Goal: Information Seeking & Learning: Learn about a topic

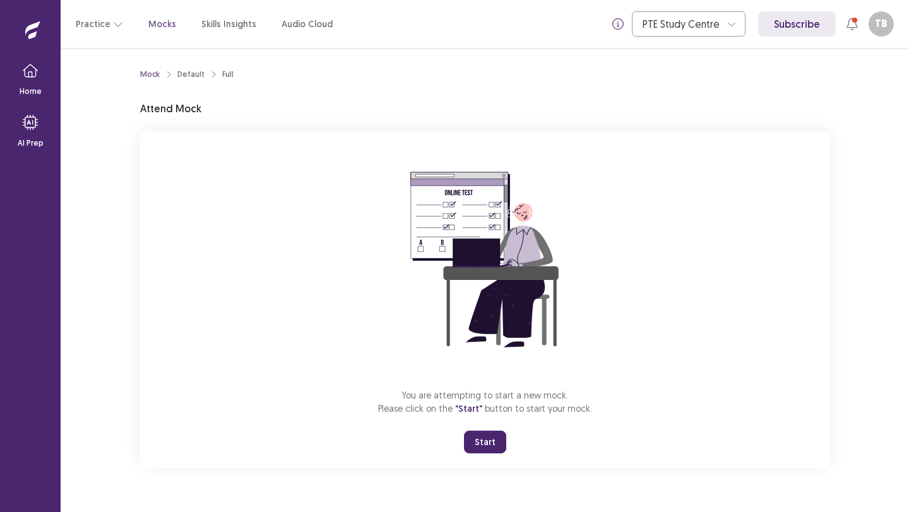
click at [479, 440] on button "Start" at bounding box center [485, 442] width 42 height 23
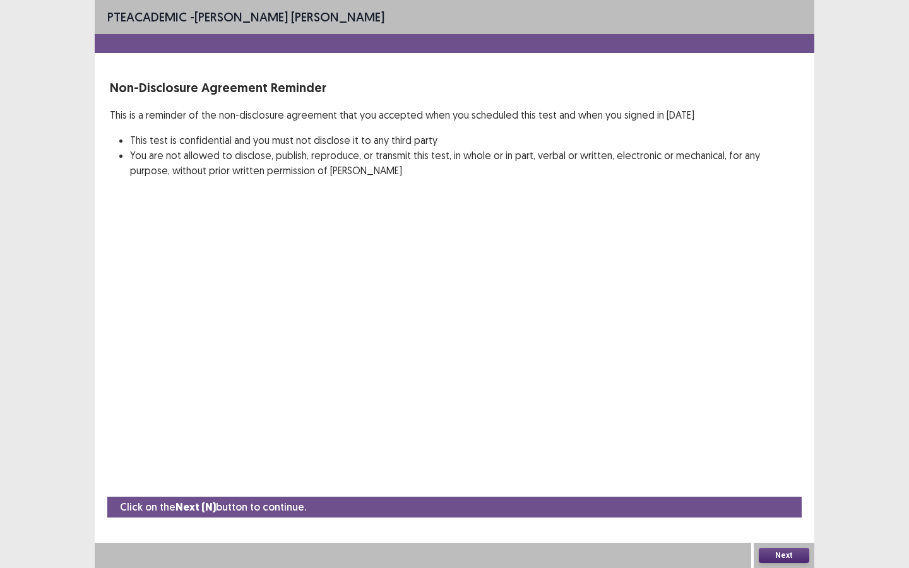
click at [782, 512] on button "Next" at bounding box center [783, 555] width 50 height 15
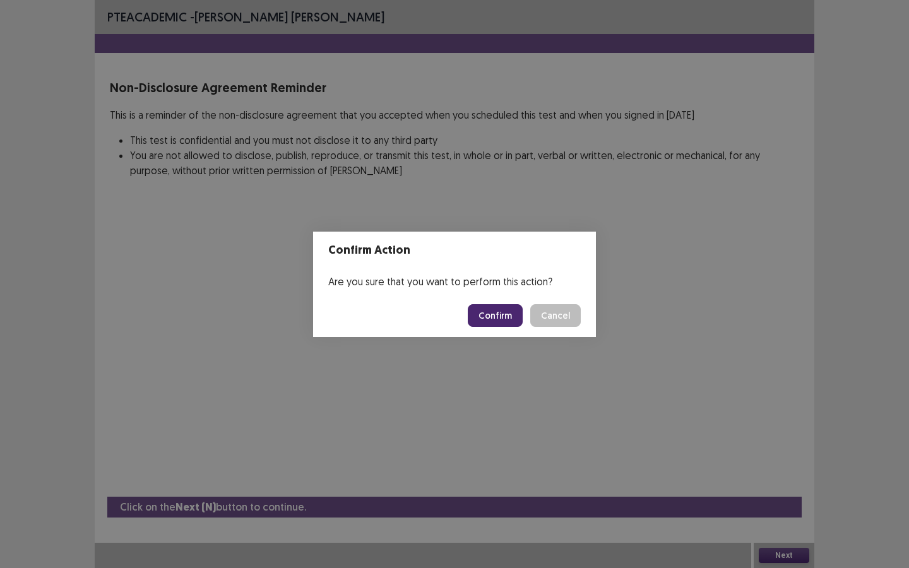
click at [507, 316] on button "Confirm" at bounding box center [495, 315] width 55 height 23
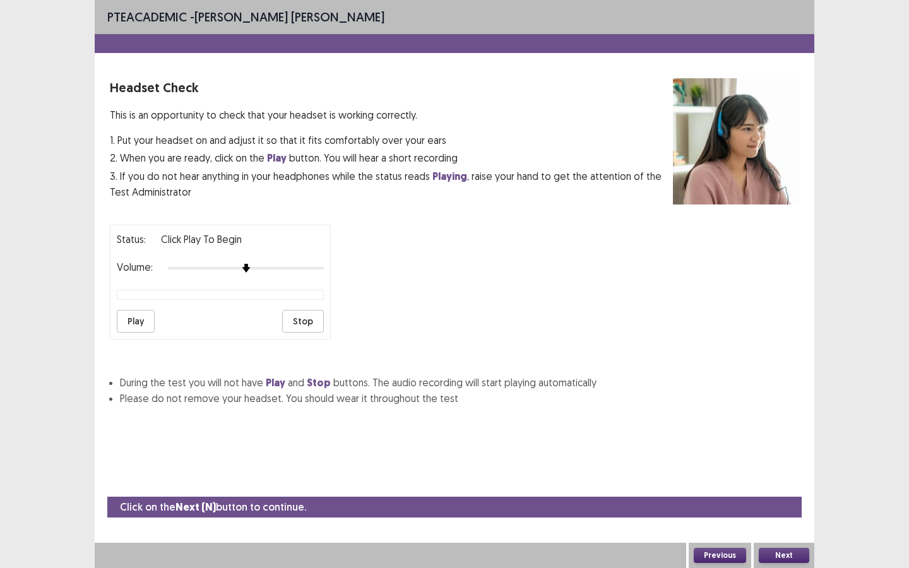
click at [131, 327] on button "Play" at bounding box center [136, 321] width 38 height 23
click at [304, 318] on button "Stop" at bounding box center [303, 321] width 42 height 23
click at [777, 512] on button "Next" at bounding box center [783, 555] width 50 height 15
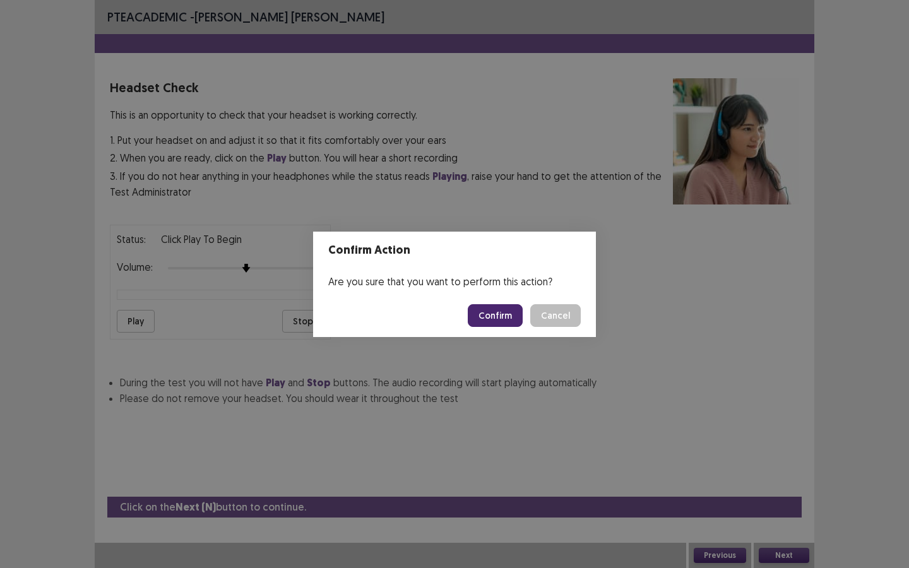
click at [495, 312] on button "Confirm" at bounding box center [495, 315] width 55 height 23
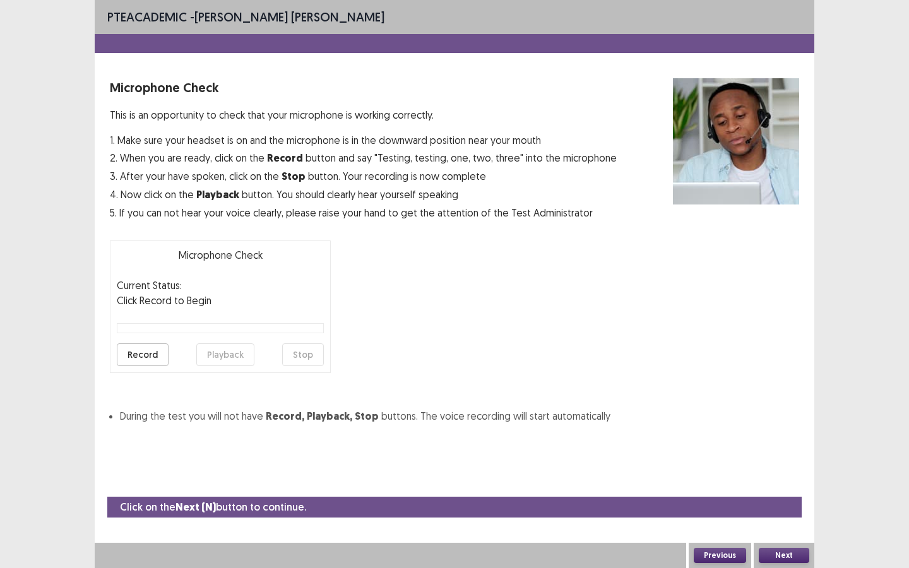
click at [143, 352] on button "Record" at bounding box center [143, 354] width 52 height 23
click at [304, 360] on button "Stop" at bounding box center [303, 354] width 42 height 23
click at [167, 358] on div "Record Playback Stop" at bounding box center [220, 354] width 207 height 23
click at [148, 358] on button "Record" at bounding box center [143, 354] width 52 height 23
click at [313, 356] on button "Stop" at bounding box center [303, 354] width 42 height 23
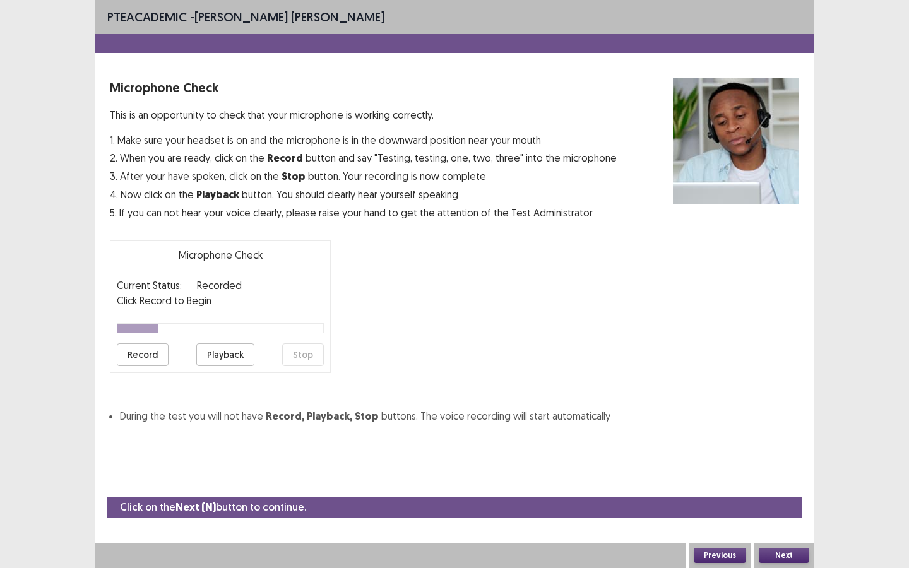
click at [230, 357] on button "Playback" at bounding box center [225, 354] width 58 height 23
click at [781, 512] on button "Next" at bounding box center [783, 555] width 50 height 15
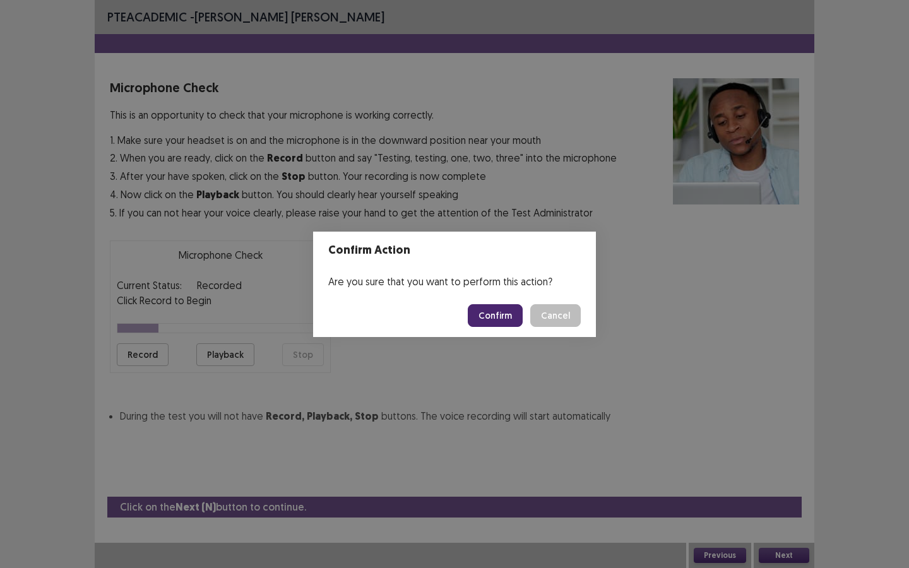
click at [505, 314] on button "Confirm" at bounding box center [495, 315] width 55 height 23
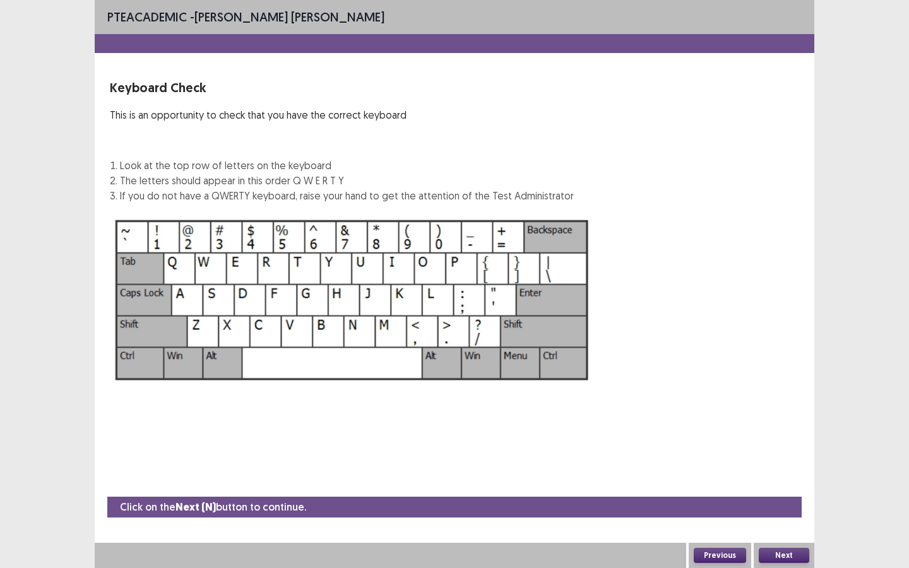
click at [772, 512] on div "Next" at bounding box center [783, 555] width 61 height 25
click at [774, 512] on button "Next" at bounding box center [783, 555] width 50 height 15
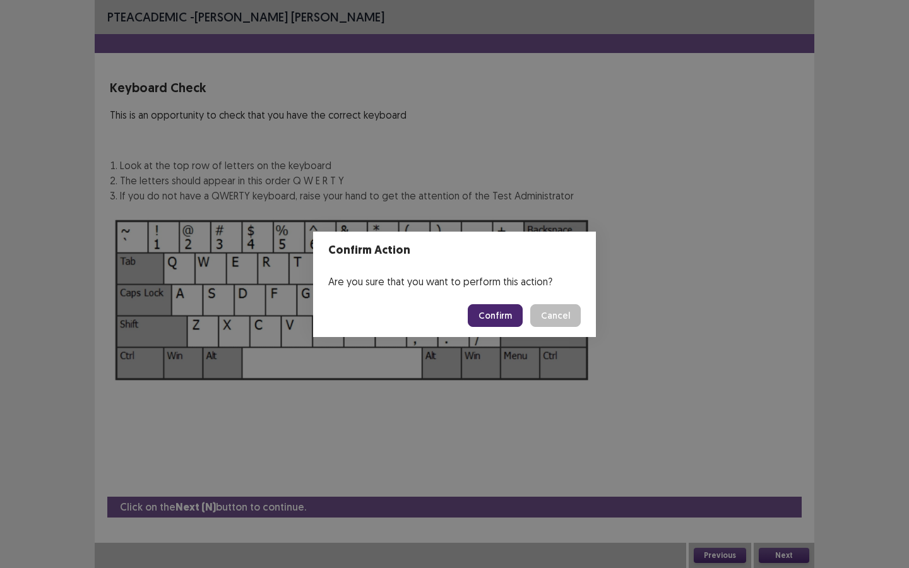
click at [491, 319] on button "Confirm" at bounding box center [495, 315] width 55 height 23
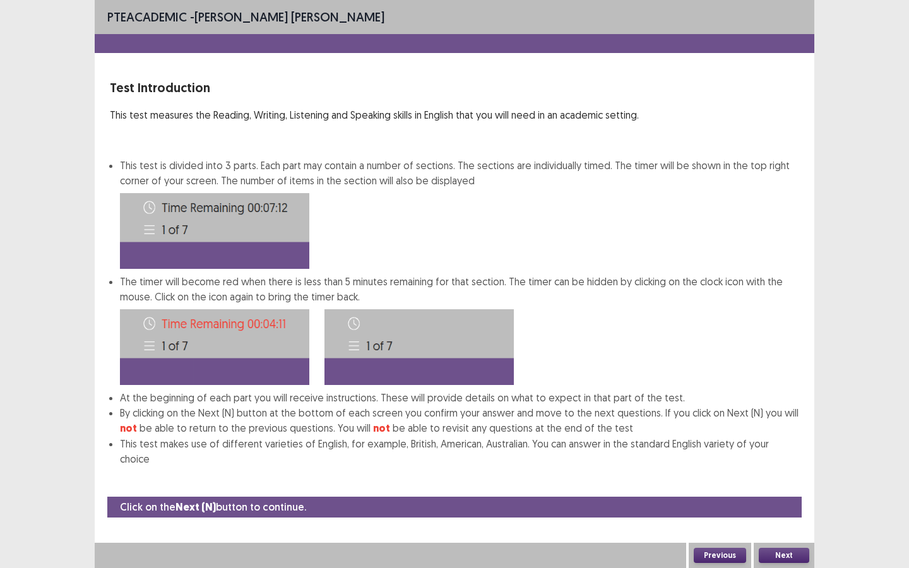
click at [779, 512] on button "Next" at bounding box center [783, 555] width 50 height 15
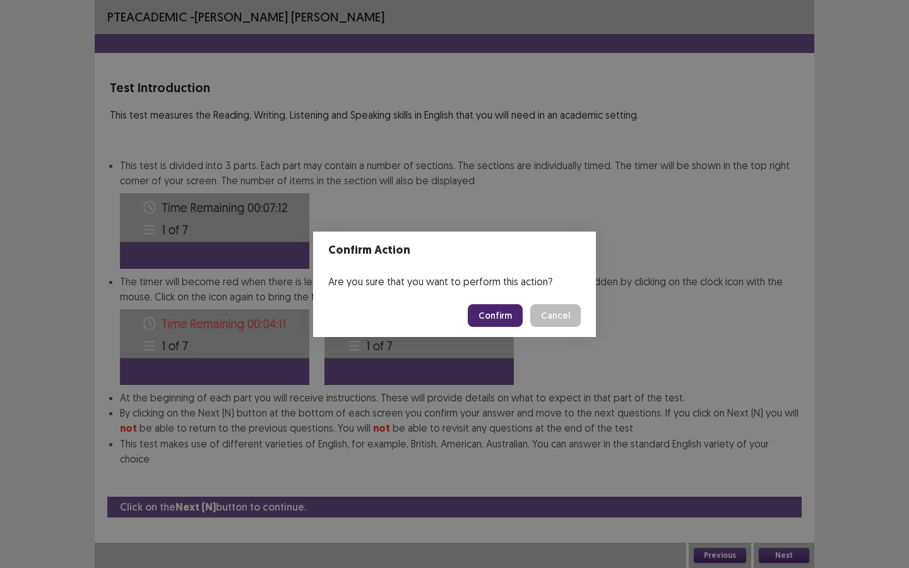
click at [493, 311] on button "Confirm" at bounding box center [495, 315] width 55 height 23
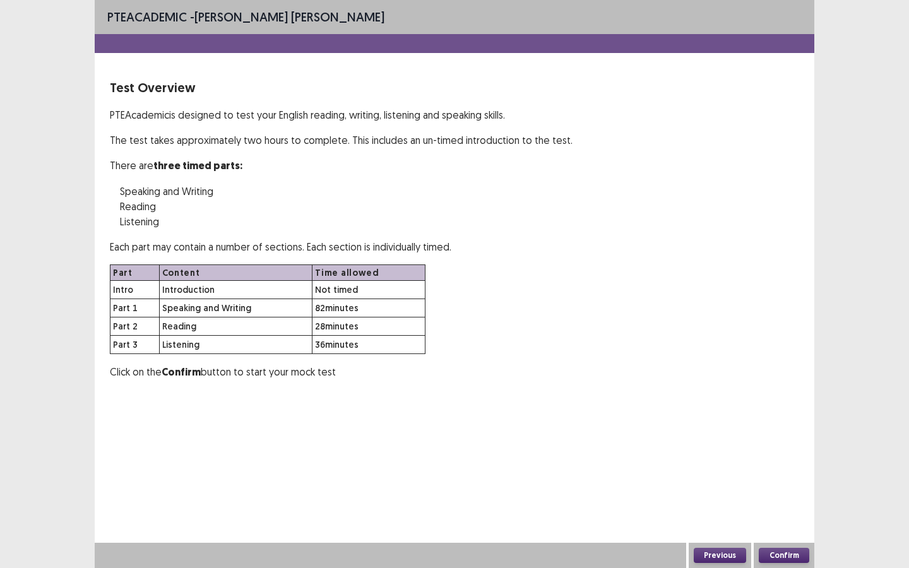
click at [793, 512] on div "Confirm" at bounding box center [783, 555] width 61 height 25
click at [790, 512] on button "Confirm" at bounding box center [783, 555] width 50 height 15
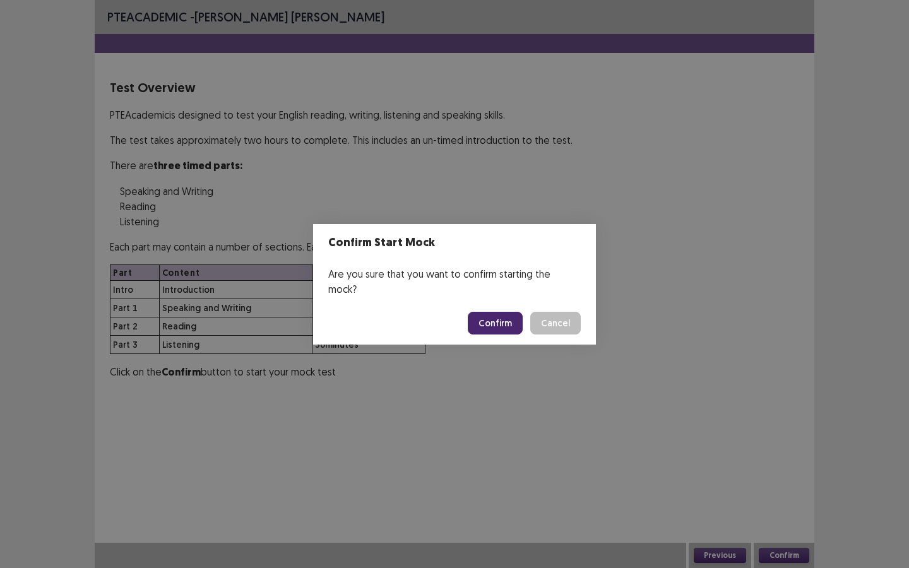
click at [489, 313] on button "Confirm" at bounding box center [495, 323] width 55 height 23
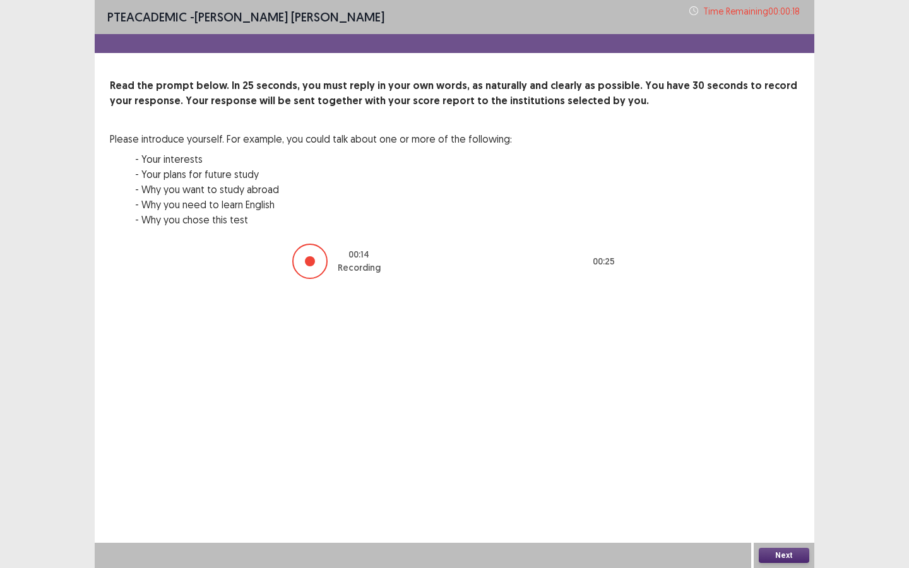
click at [764, 512] on button "Next" at bounding box center [783, 555] width 50 height 15
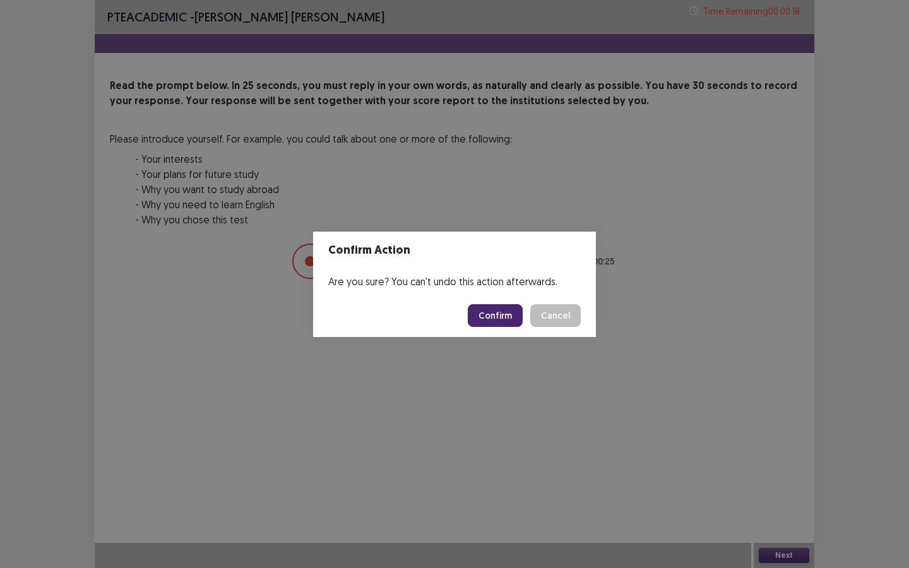
click at [481, 321] on button "Confirm" at bounding box center [495, 315] width 55 height 23
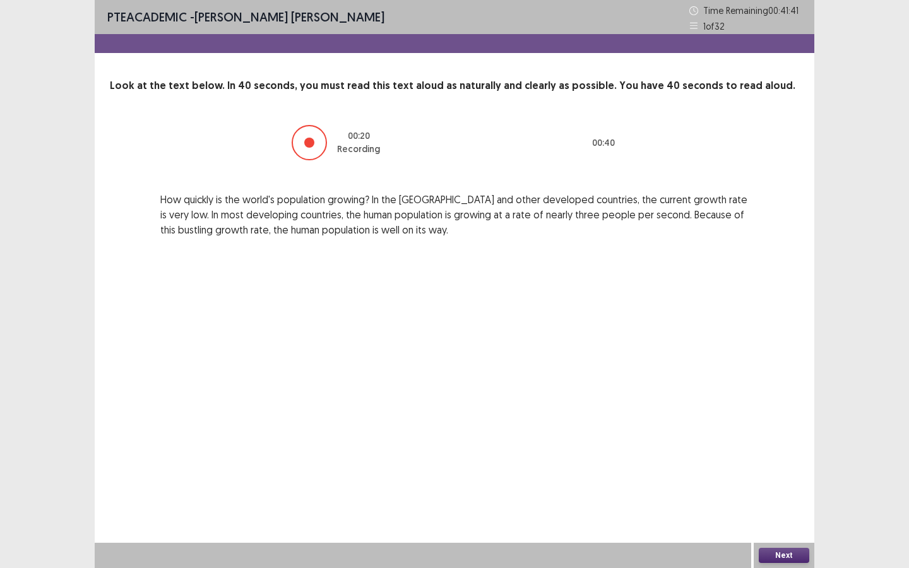
click at [800, 512] on div "Next" at bounding box center [783, 555] width 61 height 25
click at [797, 512] on button "Next" at bounding box center [783, 555] width 50 height 15
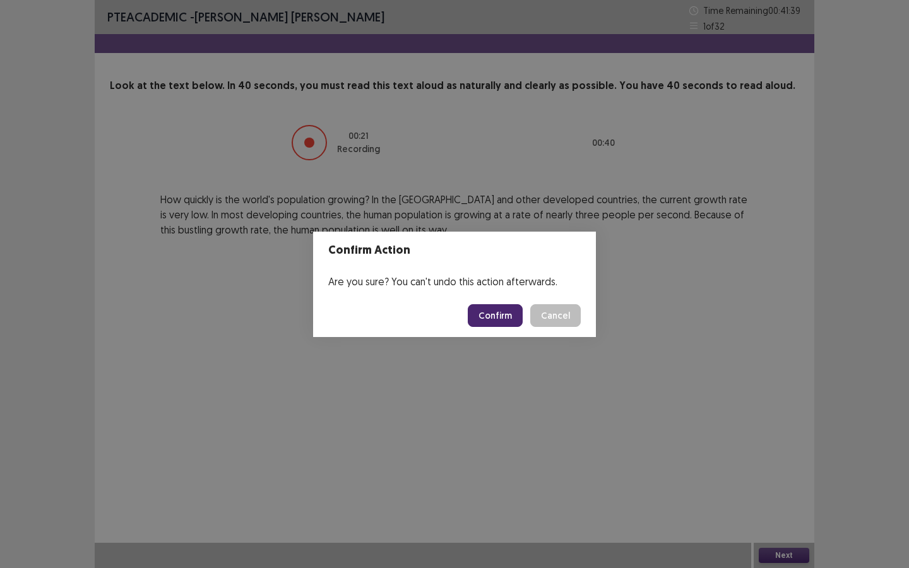
click at [487, 317] on button "Confirm" at bounding box center [495, 315] width 55 height 23
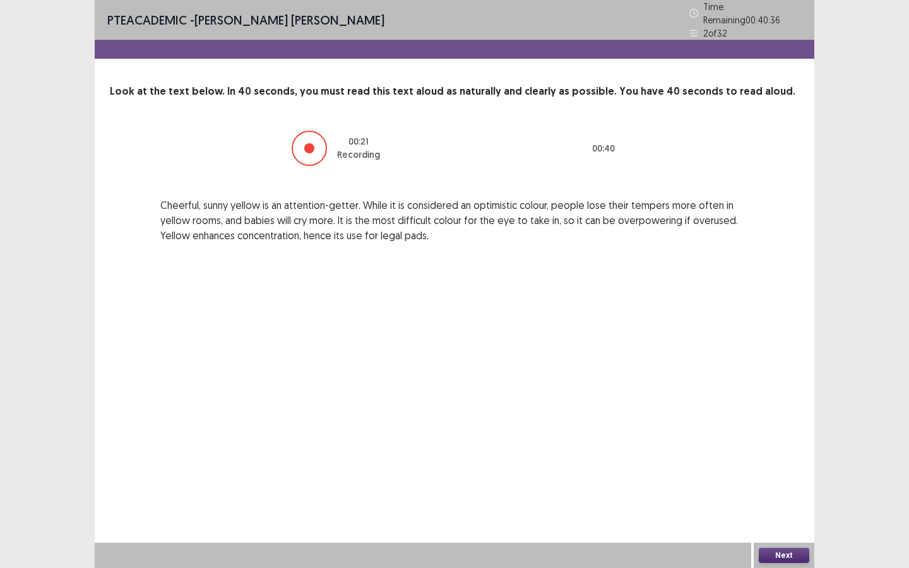
click at [785, 512] on button "Next" at bounding box center [783, 555] width 50 height 15
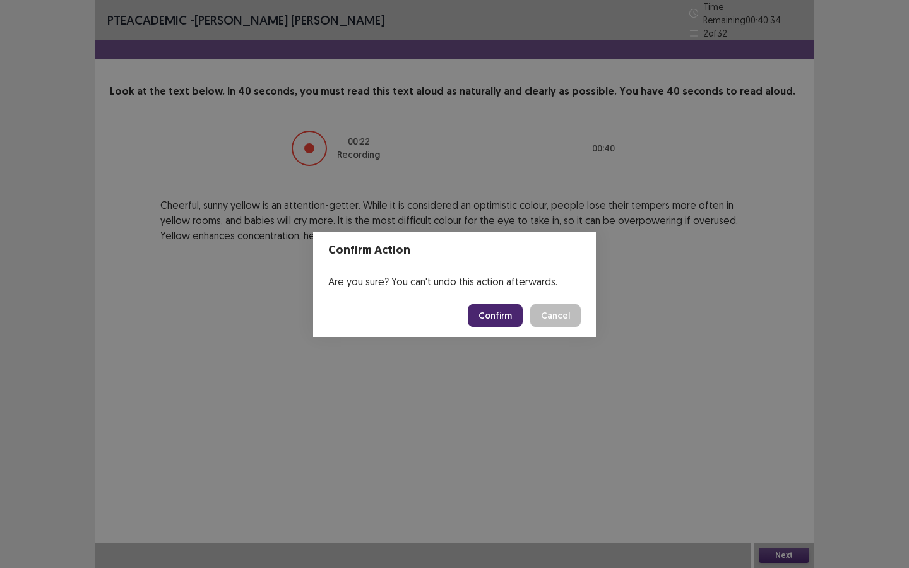
click at [508, 323] on button "Confirm" at bounding box center [495, 315] width 55 height 23
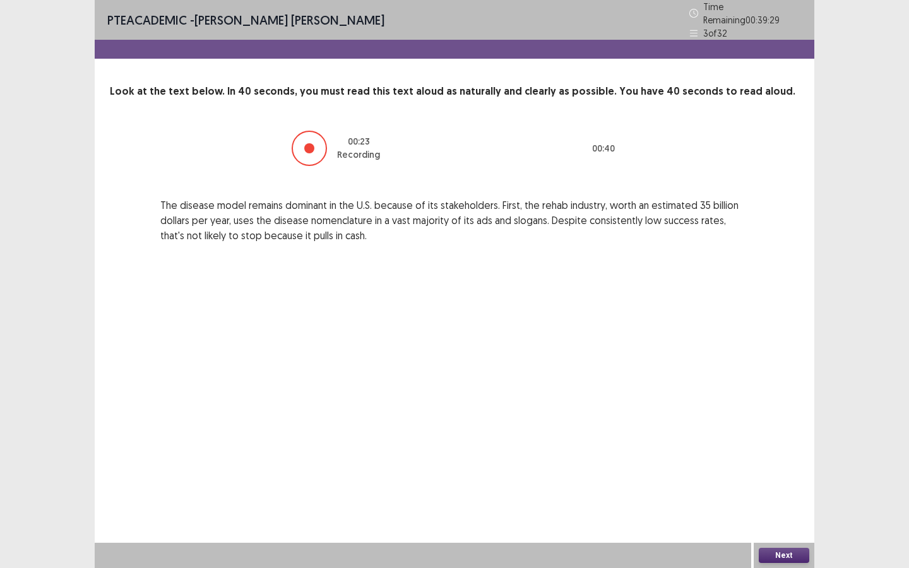
click at [771, 512] on div "Next" at bounding box center [783, 555] width 61 height 25
click at [772, 512] on button "Next" at bounding box center [783, 555] width 50 height 15
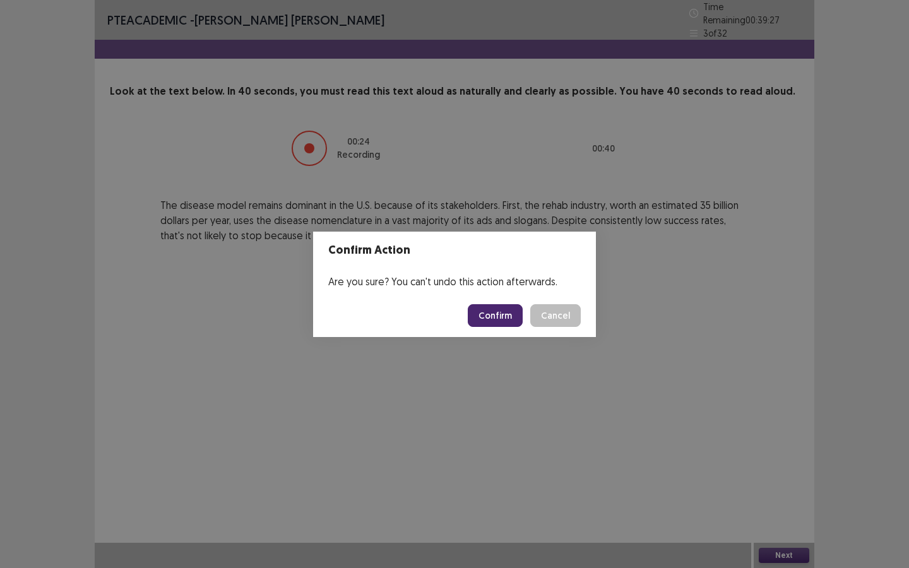
click at [488, 313] on button "Confirm" at bounding box center [495, 315] width 55 height 23
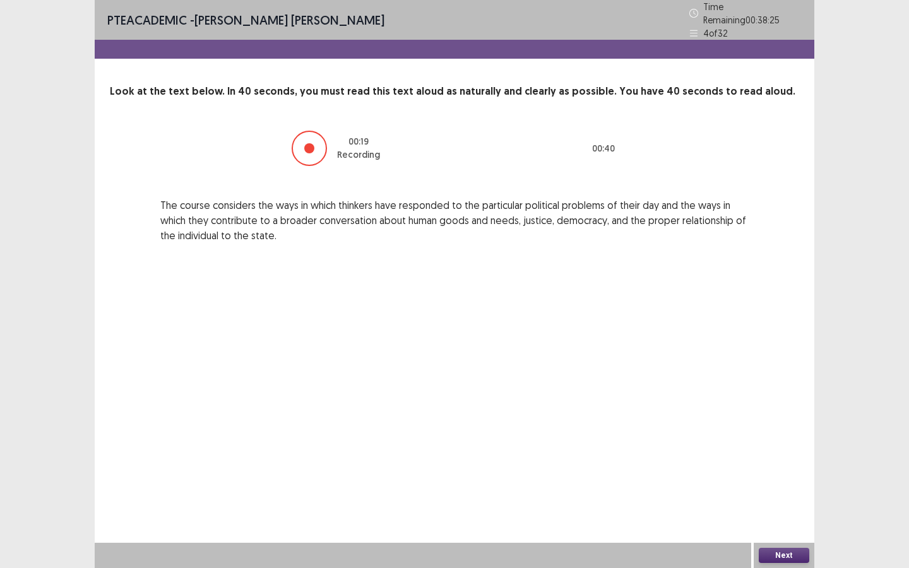
click at [794, 512] on button "Next" at bounding box center [783, 555] width 50 height 15
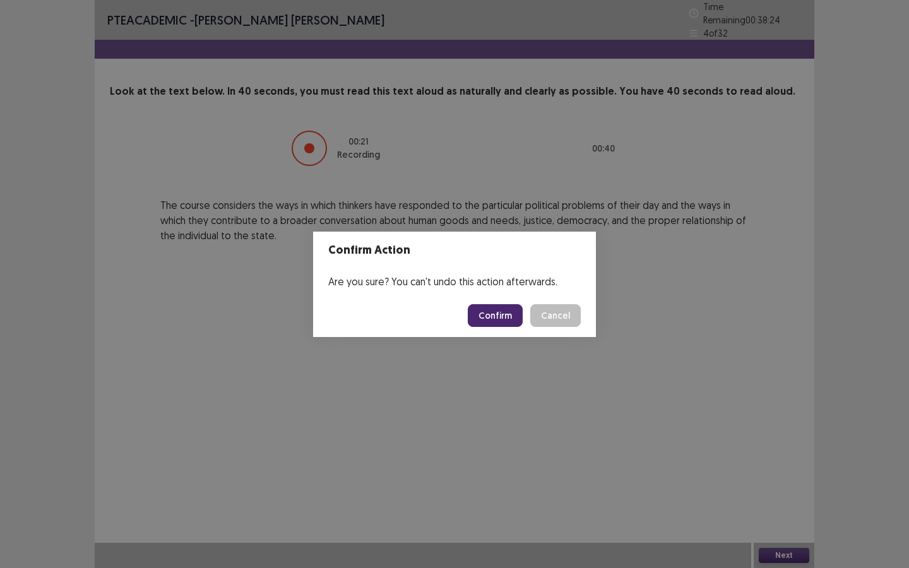
click at [480, 327] on footer "Confirm Cancel" at bounding box center [454, 315] width 283 height 43
click at [481, 321] on button "Confirm" at bounding box center [495, 315] width 55 height 23
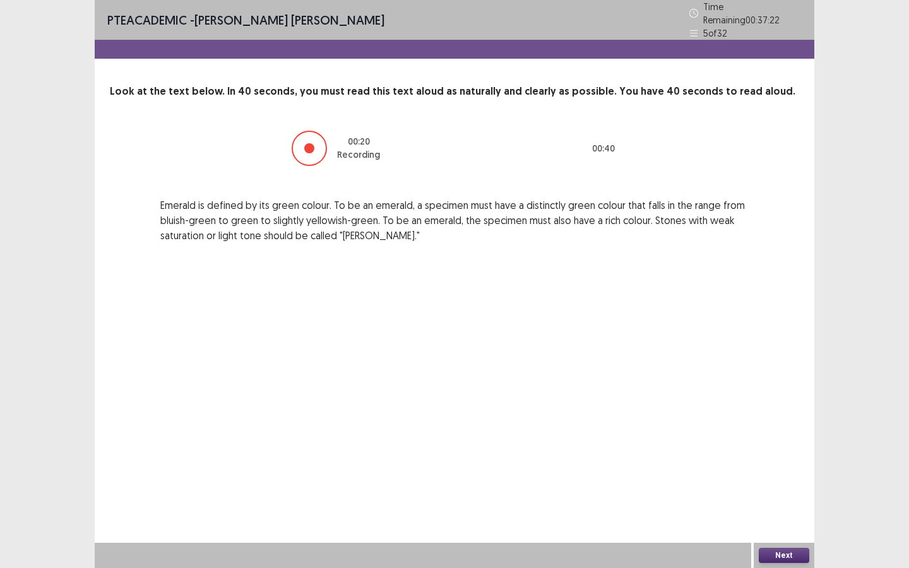
click at [776, 512] on button "Next" at bounding box center [783, 555] width 50 height 15
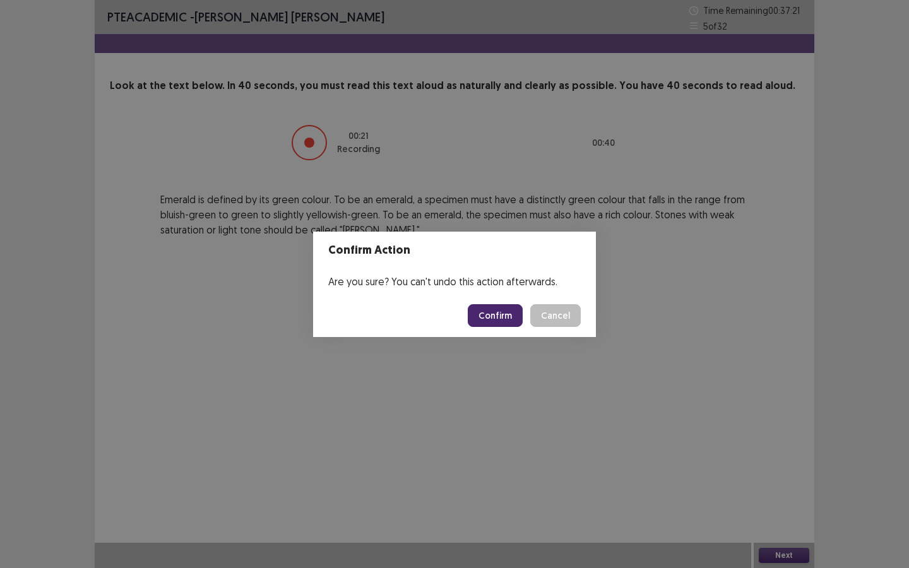
click at [504, 312] on button "Confirm" at bounding box center [495, 315] width 55 height 23
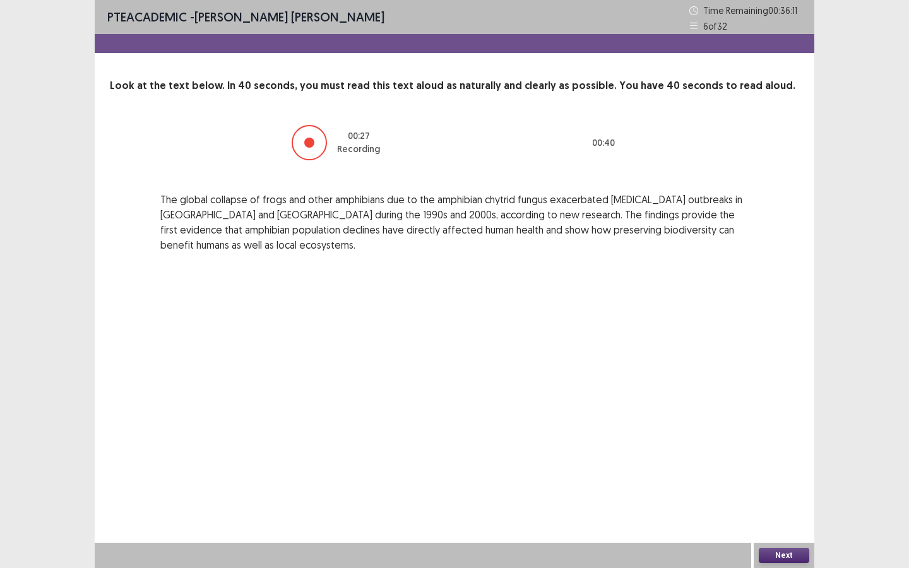
click at [793, 512] on button "Next" at bounding box center [783, 555] width 50 height 15
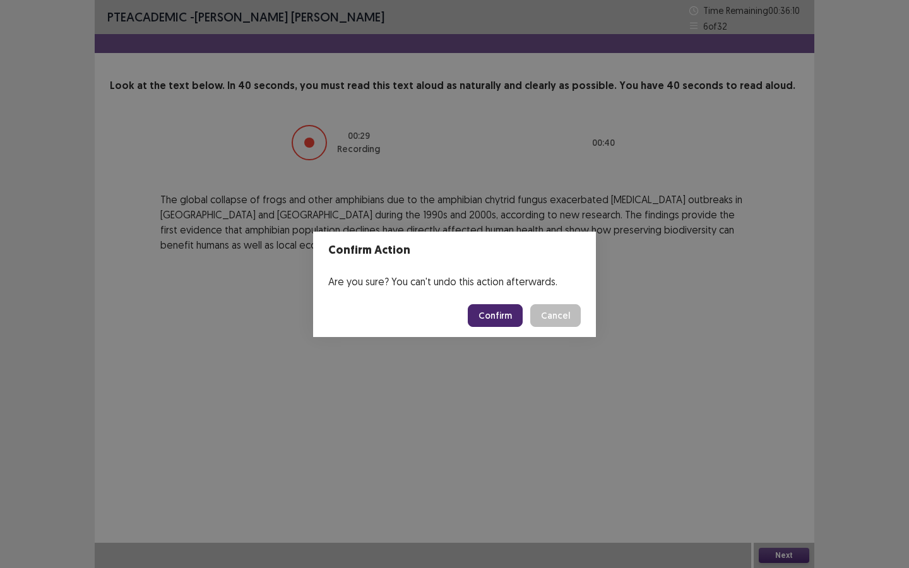
click at [512, 312] on button "Confirm" at bounding box center [495, 315] width 55 height 23
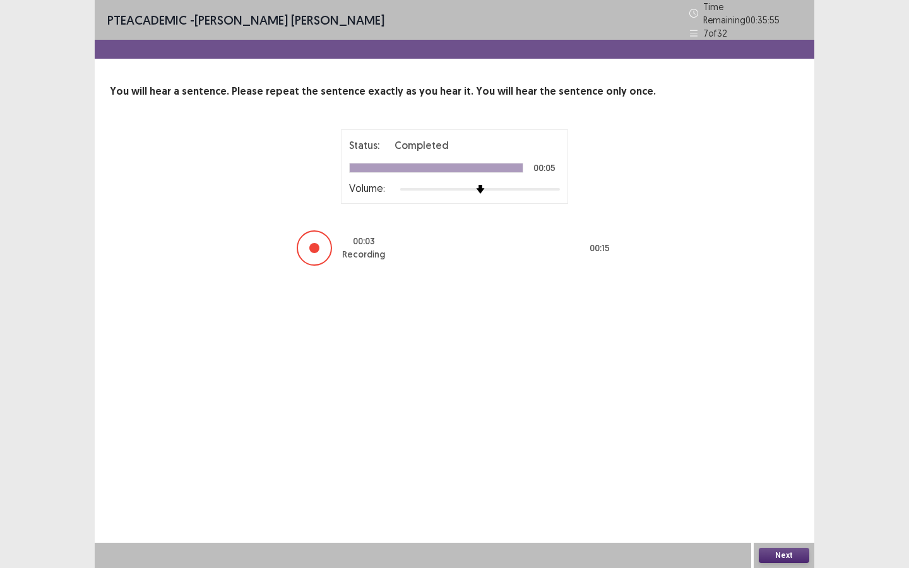
click at [793, 512] on button "Next" at bounding box center [783, 555] width 50 height 15
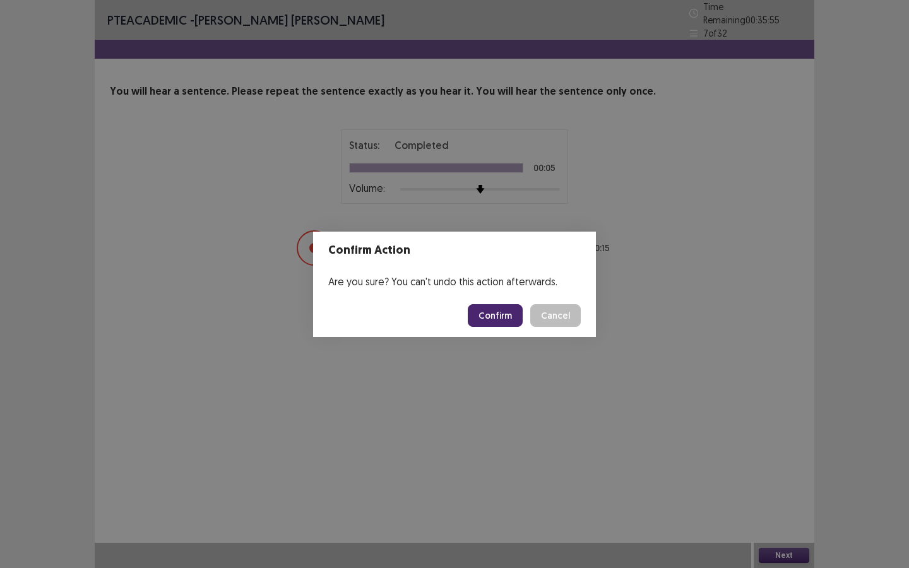
click at [499, 320] on button "Confirm" at bounding box center [495, 315] width 55 height 23
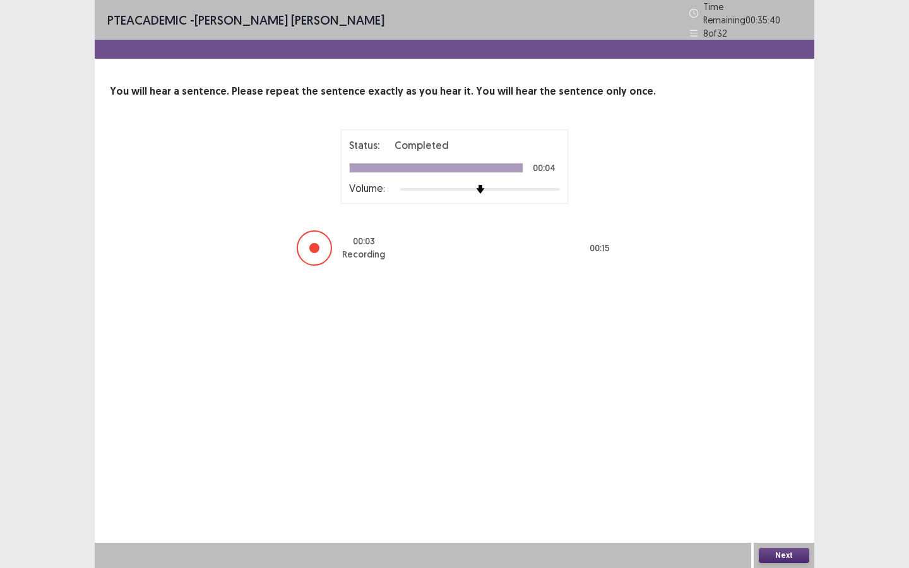
click at [788, 512] on button "Next" at bounding box center [783, 555] width 50 height 15
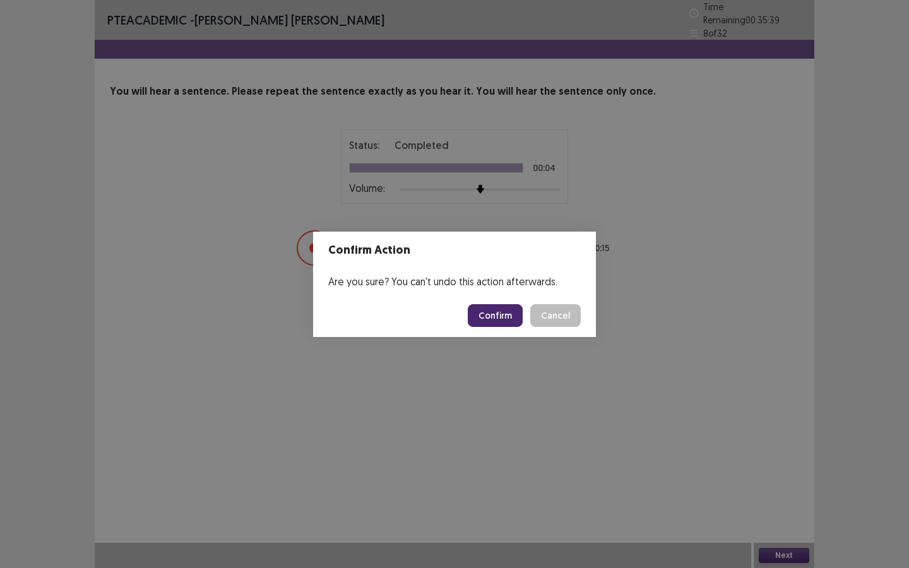
click at [501, 312] on button "Confirm" at bounding box center [495, 315] width 55 height 23
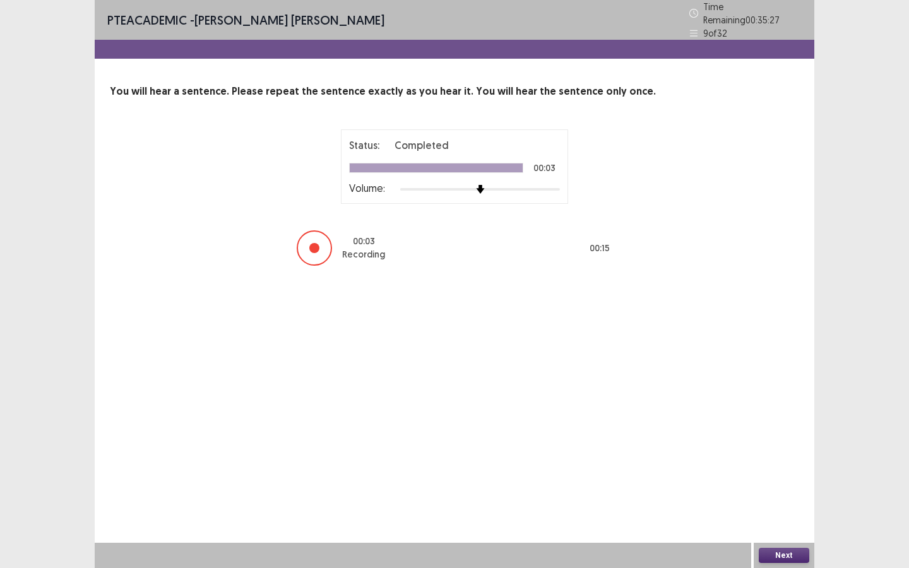
click at [791, 512] on button "Next" at bounding box center [783, 555] width 50 height 15
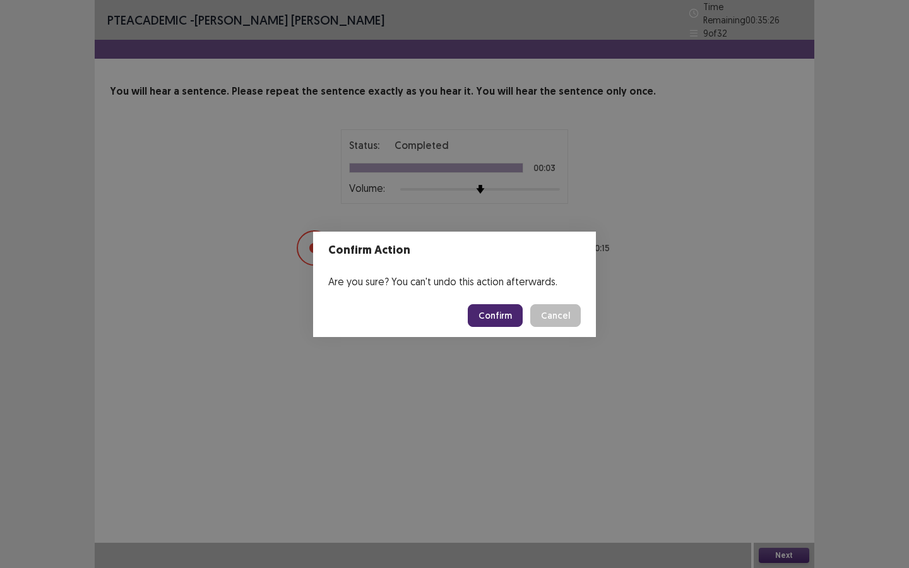
click at [493, 317] on button "Confirm" at bounding box center [495, 315] width 55 height 23
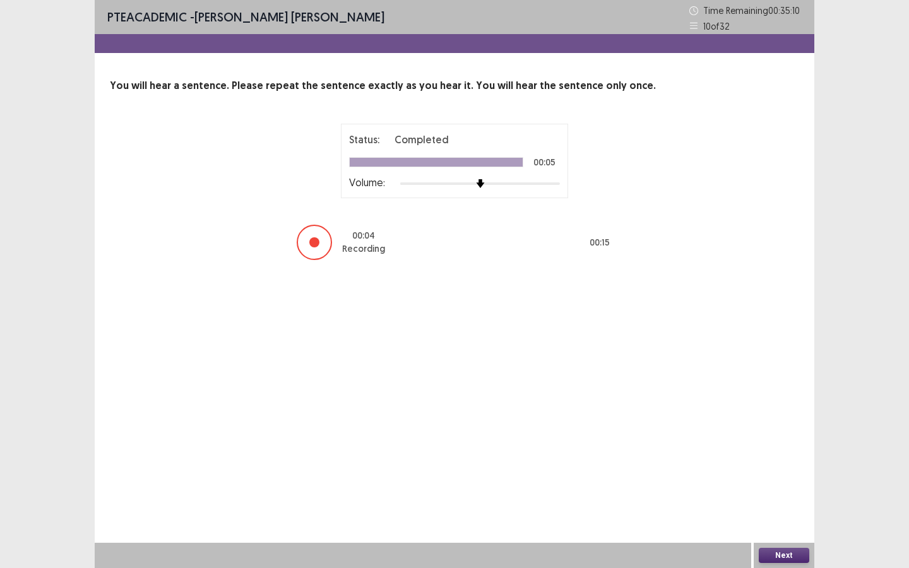
click at [798, 512] on button "Next" at bounding box center [783, 555] width 50 height 15
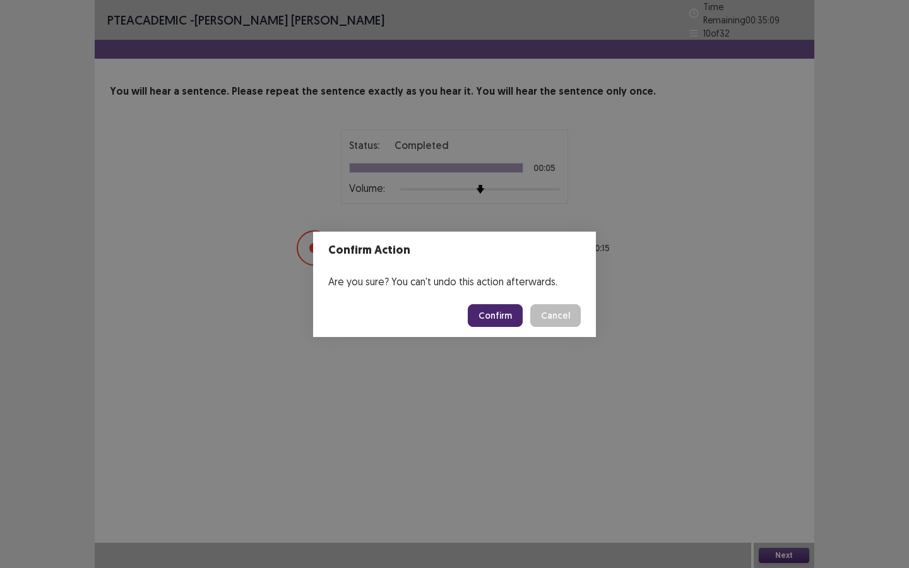
click at [502, 312] on button "Confirm" at bounding box center [495, 315] width 55 height 23
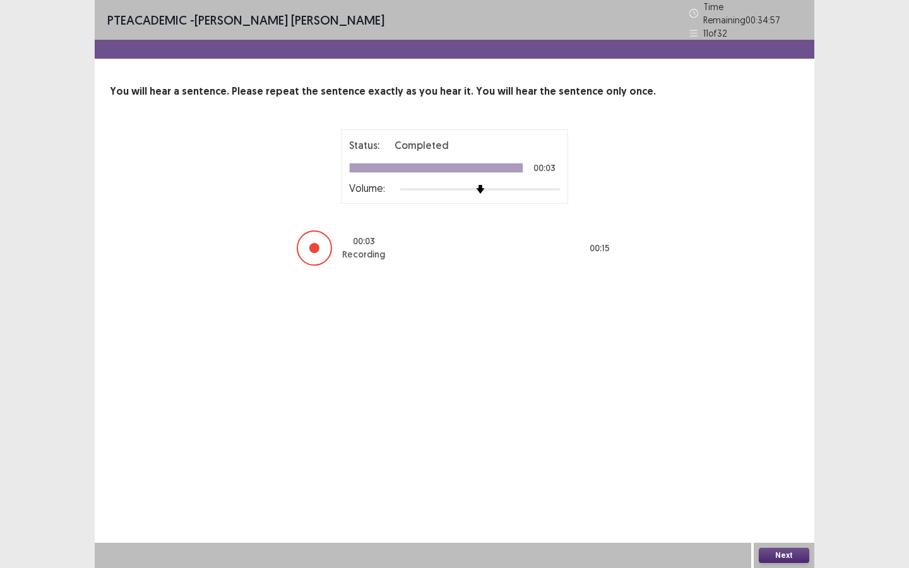
click at [791, 512] on button "Next" at bounding box center [783, 555] width 50 height 15
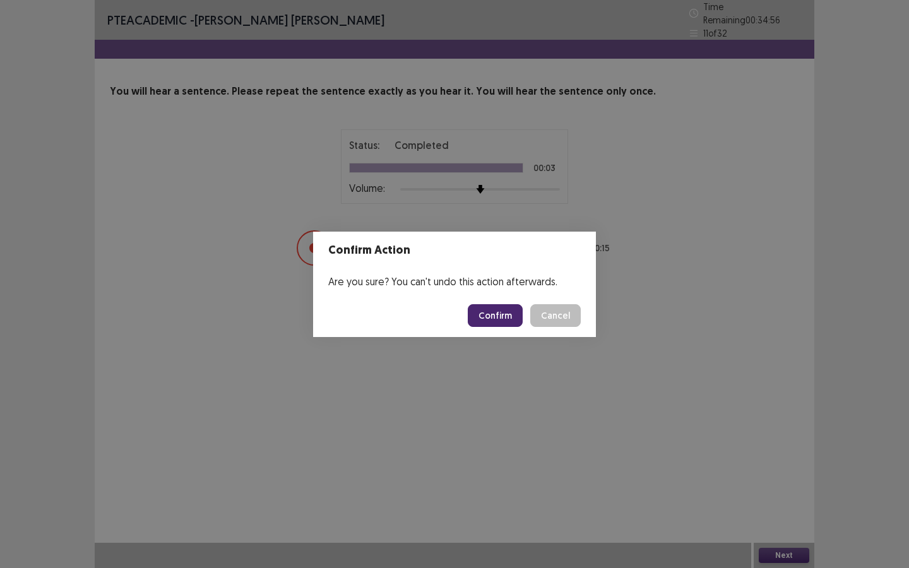
click at [512, 309] on button "Confirm" at bounding box center [495, 315] width 55 height 23
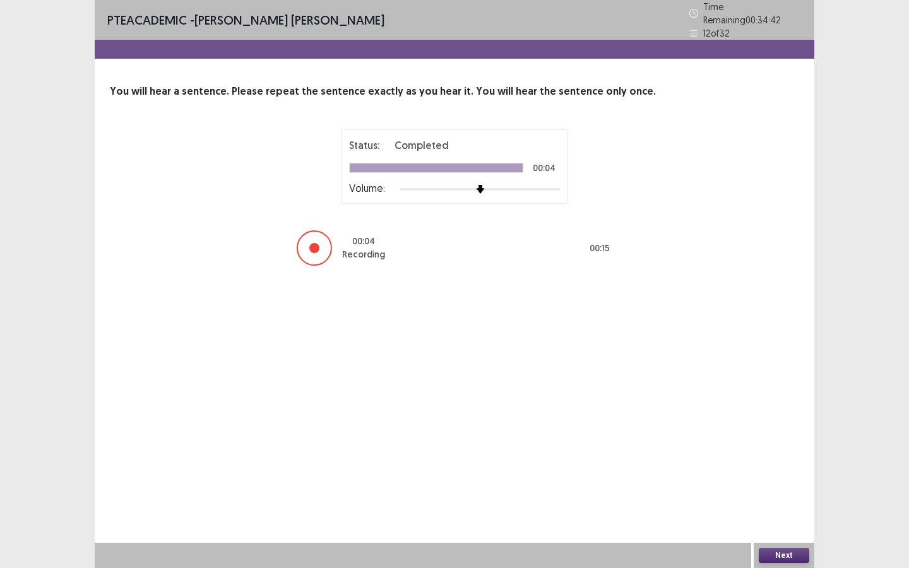
click at [793, 512] on button "Next" at bounding box center [783, 555] width 50 height 15
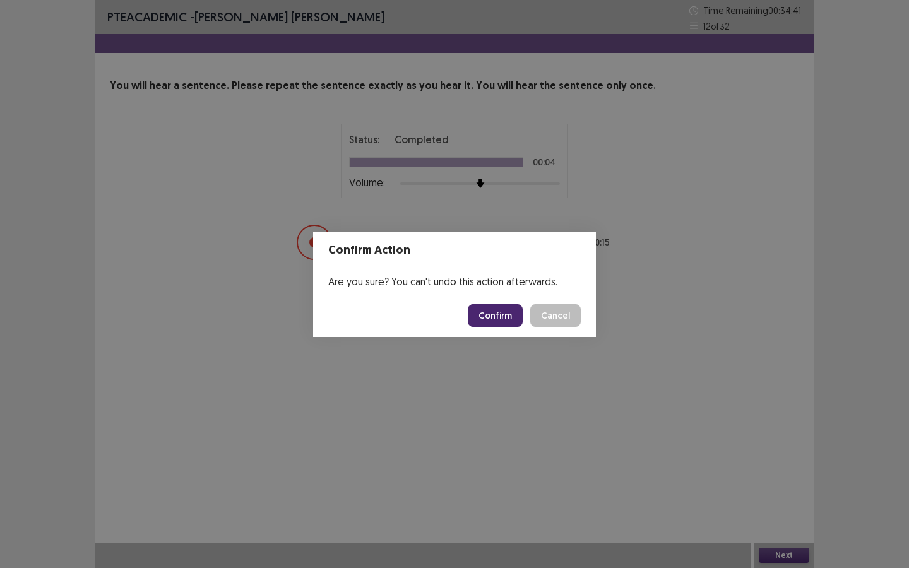
click at [497, 314] on button "Confirm" at bounding box center [495, 315] width 55 height 23
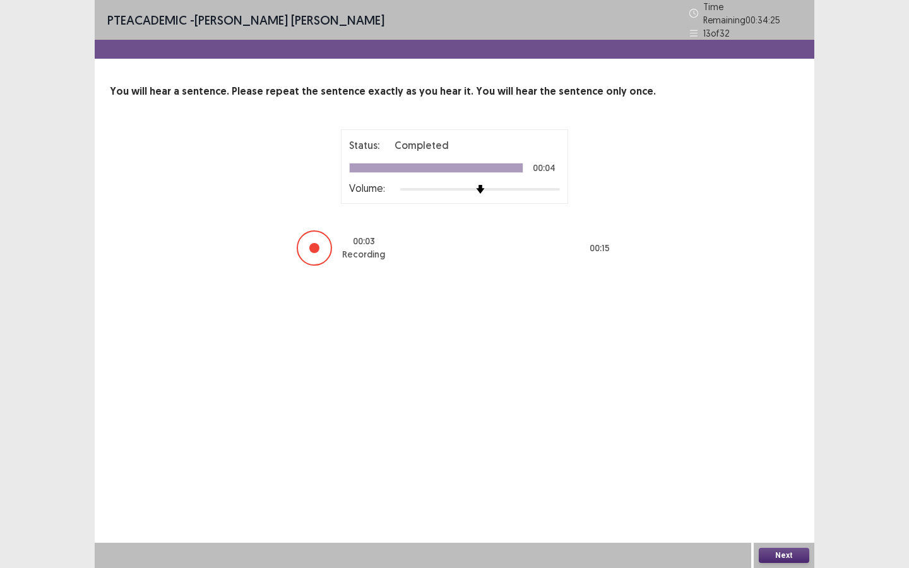
click at [784, 512] on button "Next" at bounding box center [783, 555] width 50 height 15
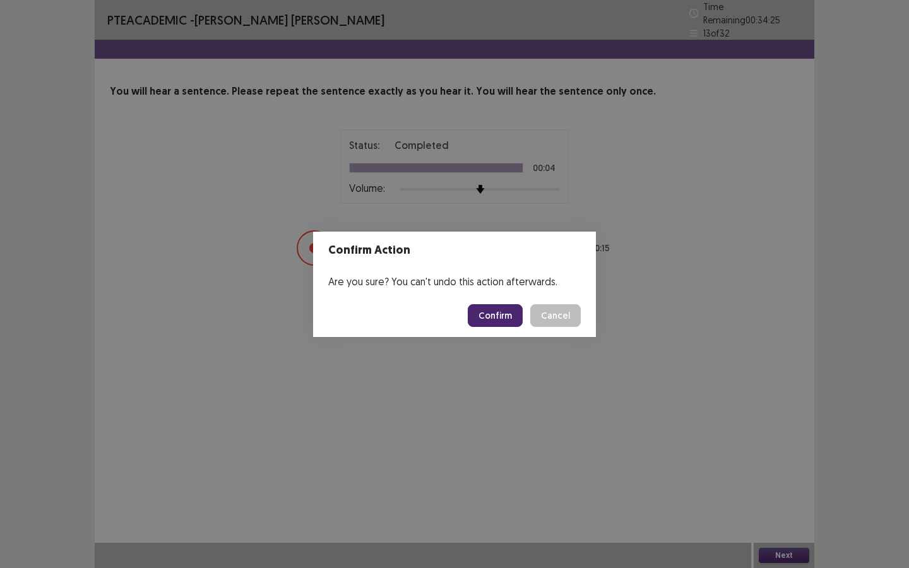
click at [490, 319] on button "Confirm" at bounding box center [495, 315] width 55 height 23
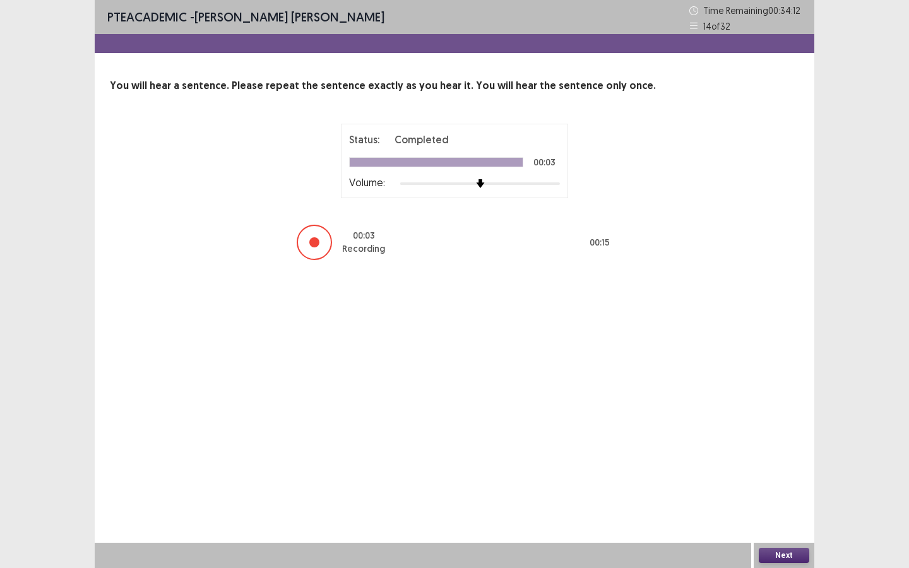
click at [795, 512] on button "Next" at bounding box center [783, 555] width 50 height 15
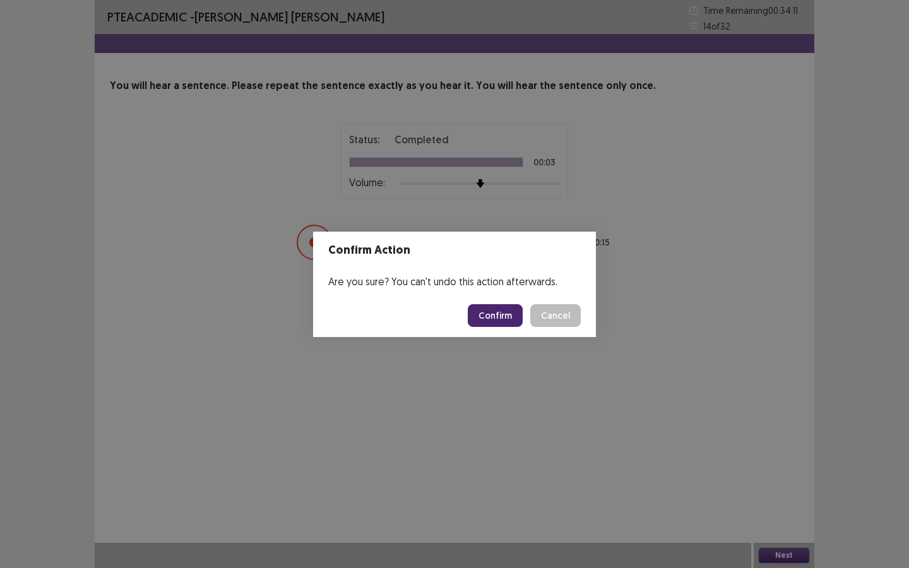
click at [488, 312] on button "Confirm" at bounding box center [495, 315] width 55 height 23
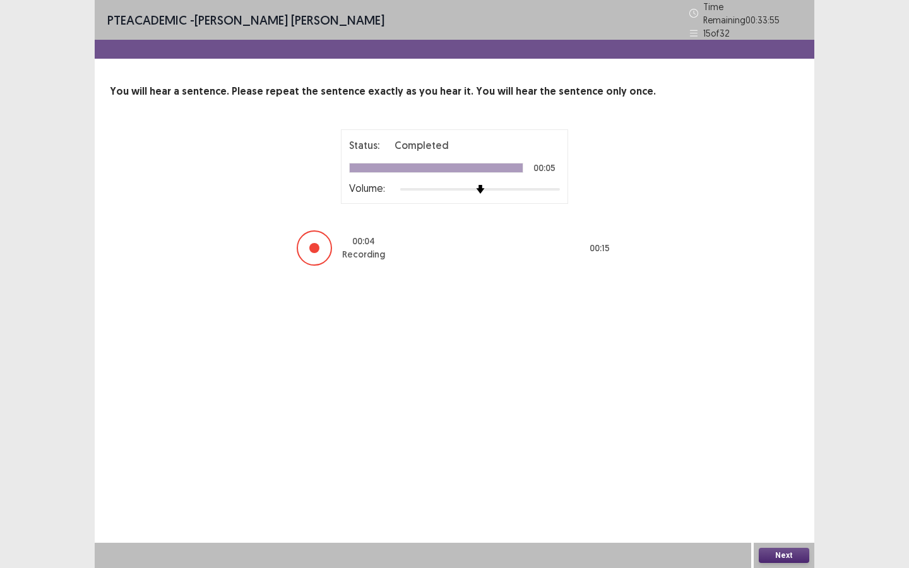
click at [784, 512] on button "Next" at bounding box center [783, 555] width 50 height 15
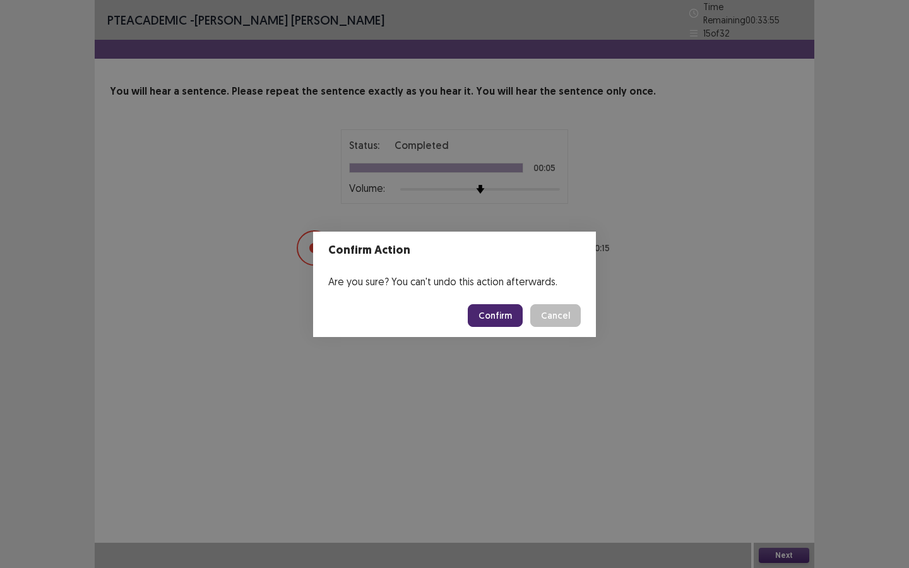
click at [504, 314] on button "Confirm" at bounding box center [495, 315] width 55 height 23
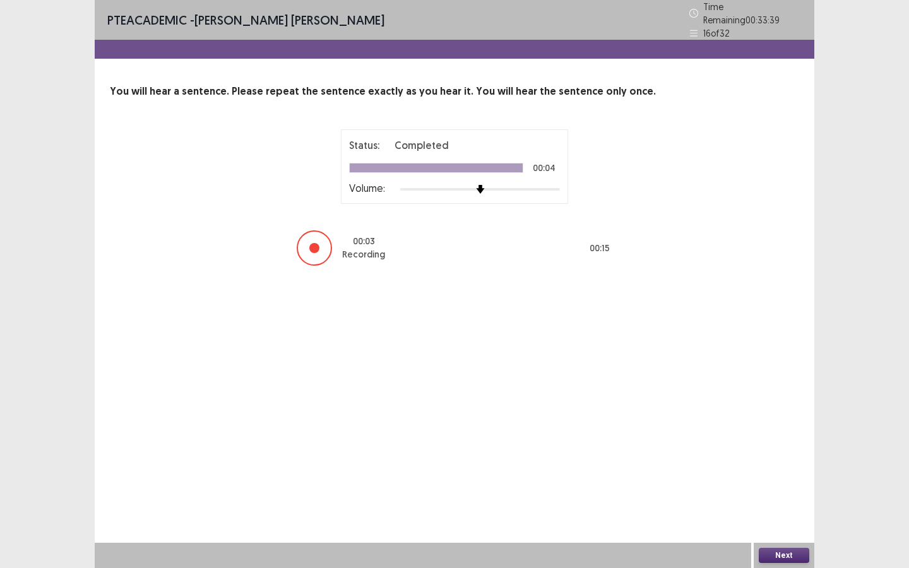
click at [785, 512] on button "Next" at bounding box center [783, 555] width 50 height 15
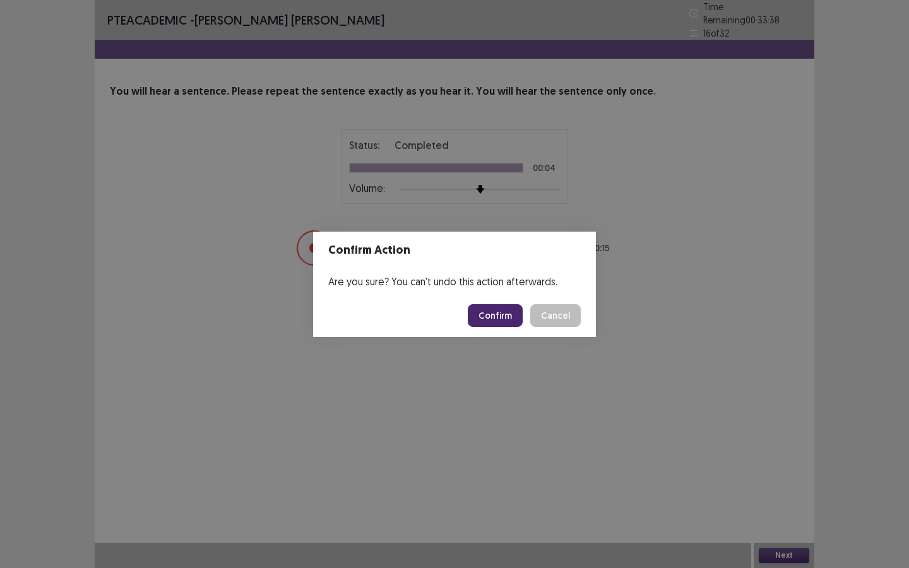
click at [495, 318] on button "Confirm" at bounding box center [495, 315] width 55 height 23
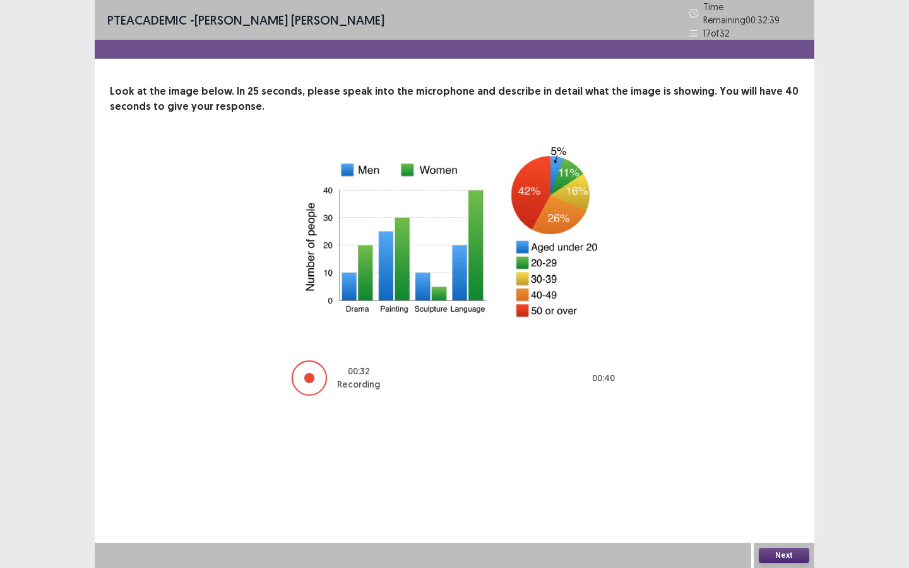
click at [774, 512] on button "Next" at bounding box center [783, 555] width 50 height 15
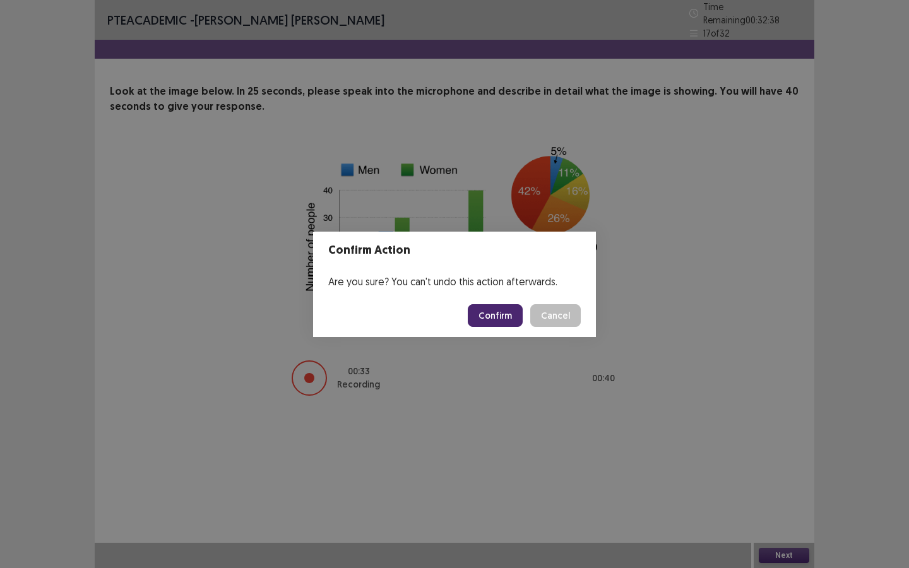
click at [490, 314] on button "Confirm" at bounding box center [495, 315] width 55 height 23
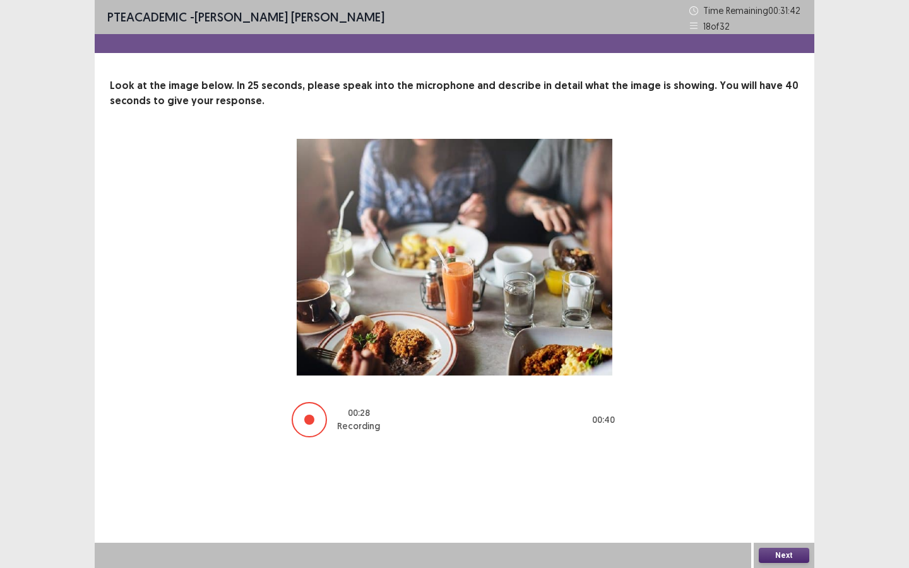
click at [764, 512] on button "Next" at bounding box center [783, 555] width 50 height 15
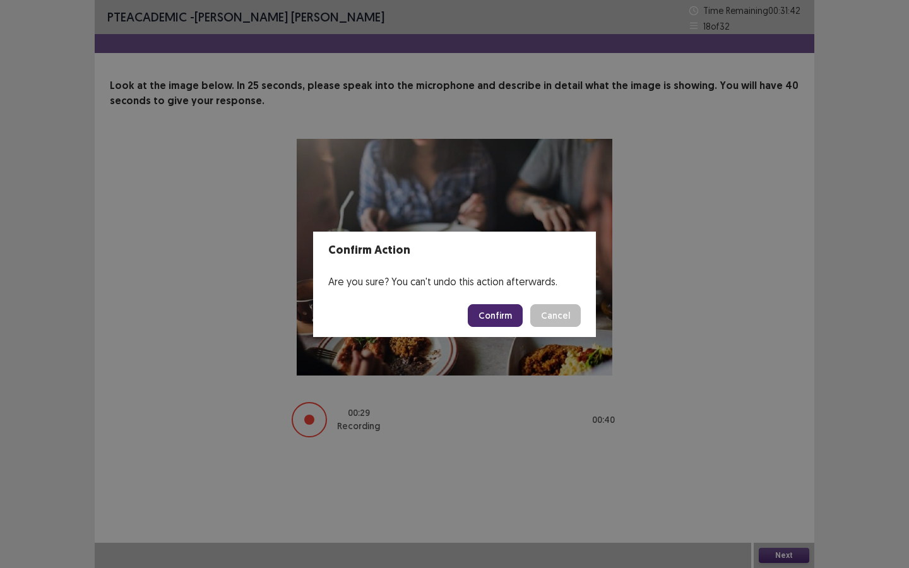
click at [506, 314] on button "Confirm" at bounding box center [495, 315] width 55 height 23
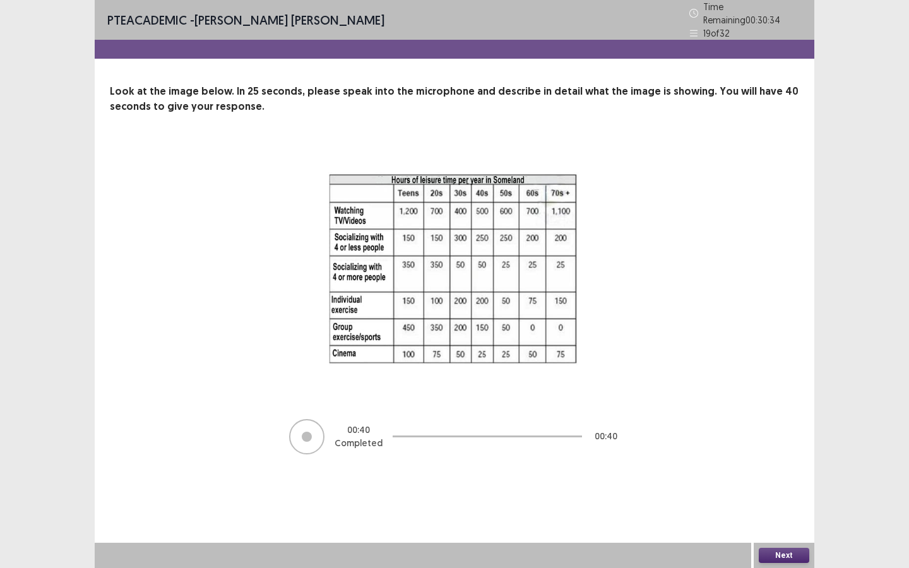
click at [782, 512] on button "Next" at bounding box center [783, 555] width 50 height 15
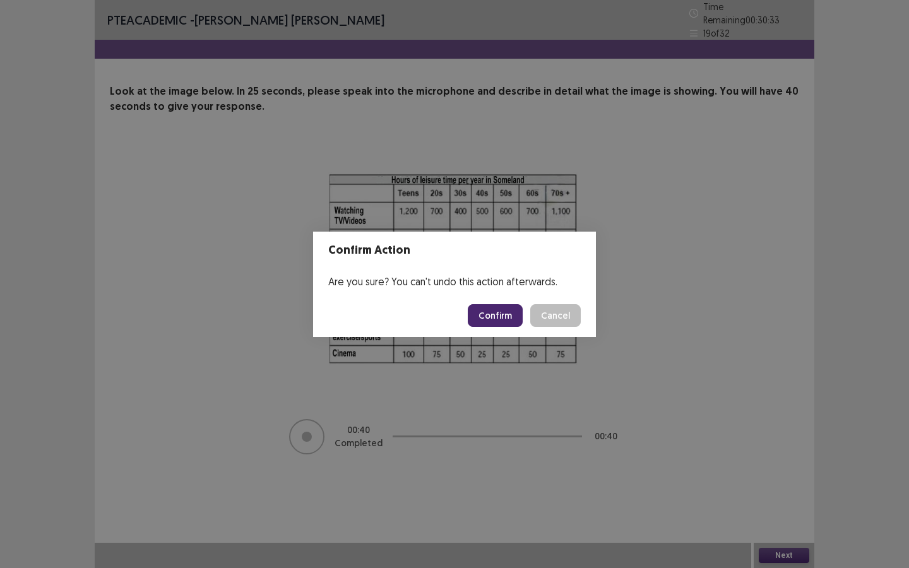
click at [505, 317] on button "Confirm" at bounding box center [495, 315] width 55 height 23
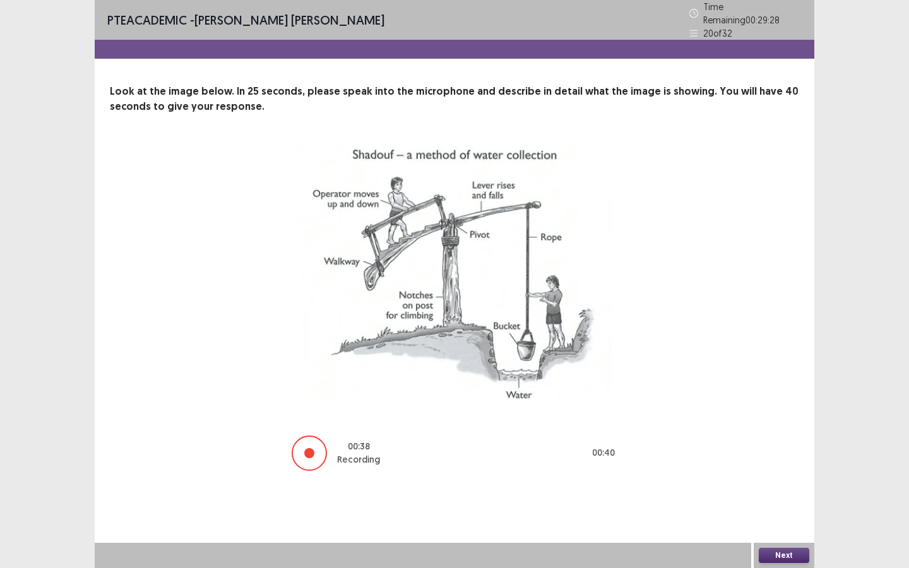
click at [777, 512] on button "Next" at bounding box center [783, 555] width 50 height 15
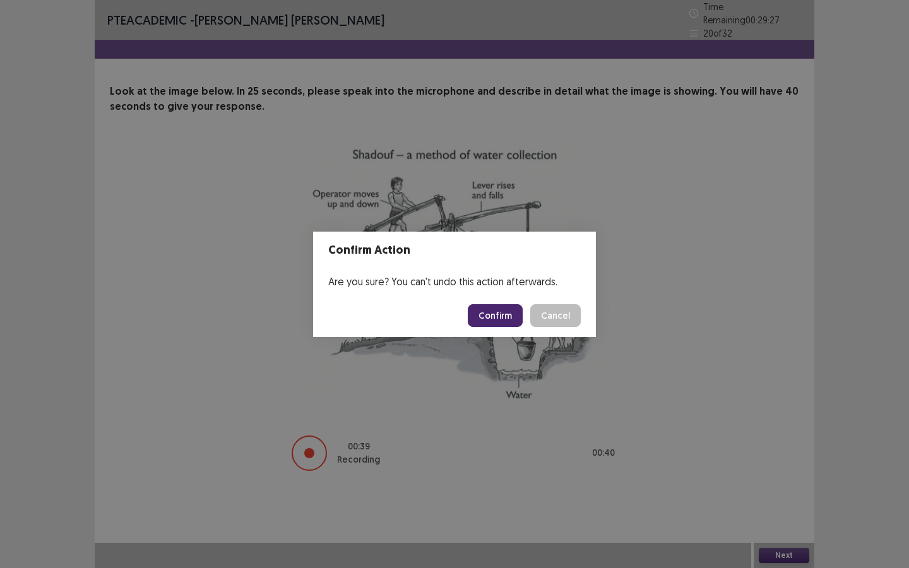
click at [507, 318] on button "Confirm" at bounding box center [495, 315] width 55 height 23
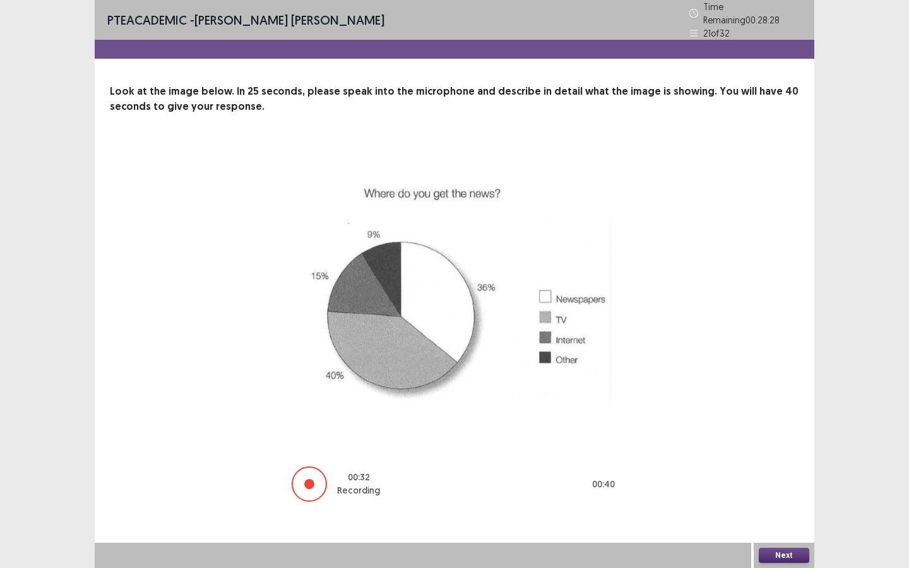
click at [788, 512] on button "Next" at bounding box center [783, 555] width 50 height 15
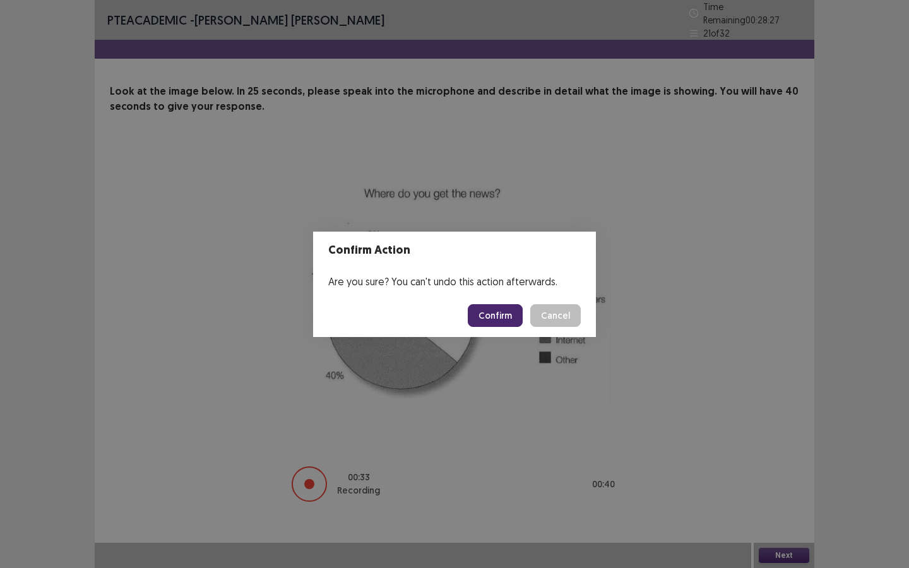
click at [491, 316] on button "Confirm" at bounding box center [495, 315] width 55 height 23
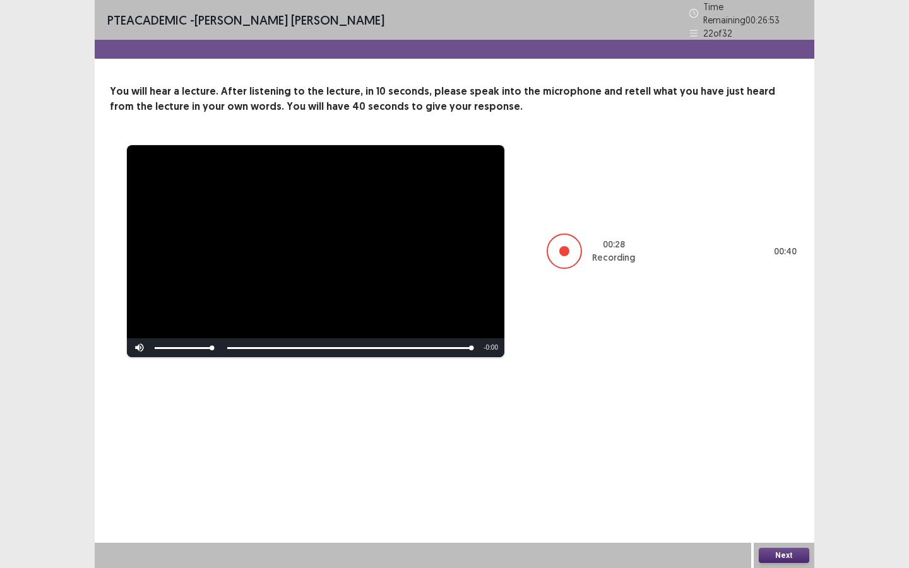
click at [767, 512] on button "Next" at bounding box center [783, 555] width 50 height 15
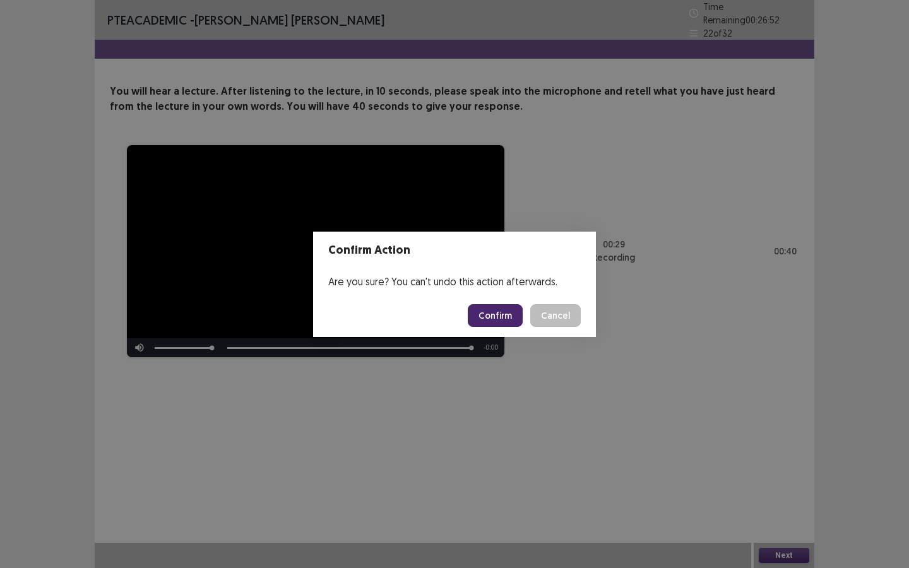
click at [487, 314] on button "Confirm" at bounding box center [495, 315] width 55 height 23
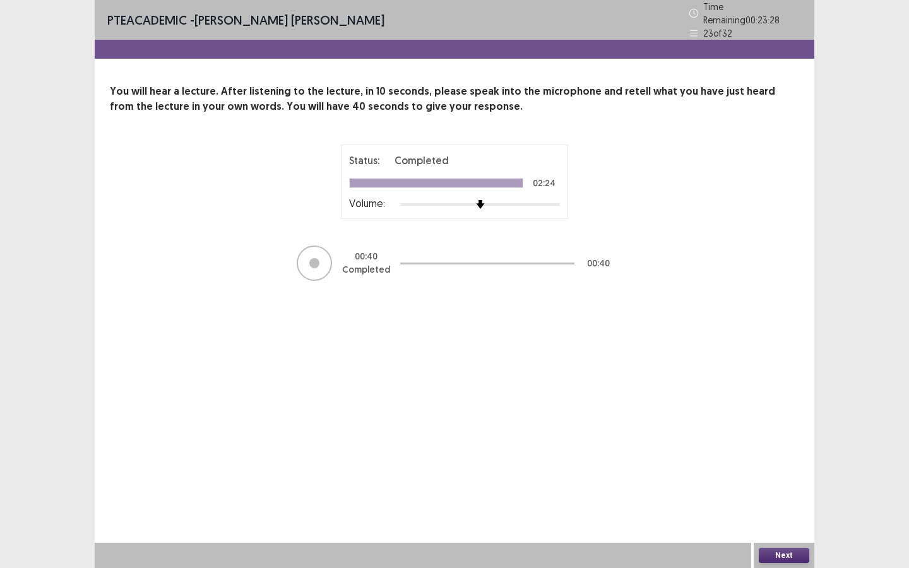
click at [774, 512] on button "Next" at bounding box center [783, 555] width 50 height 15
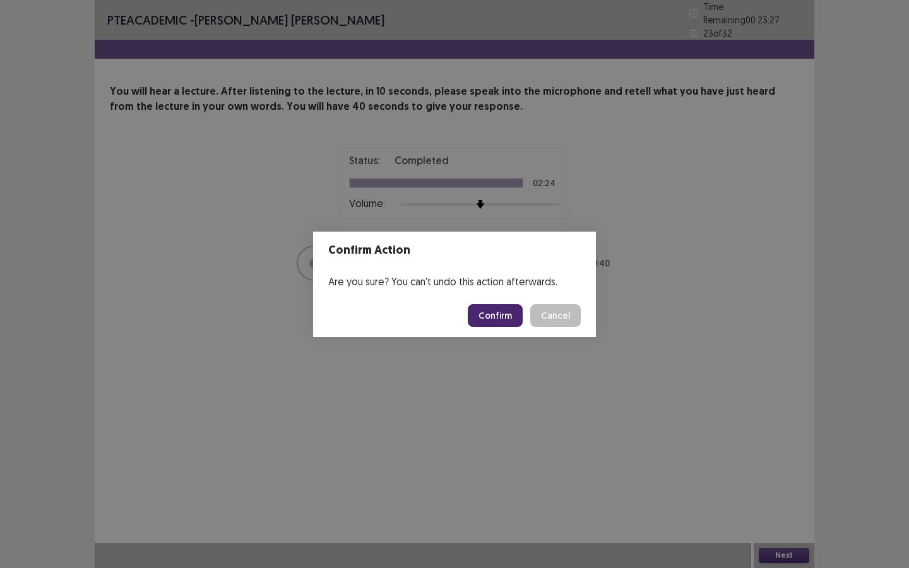
click at [499, 322] on button "Confirm" at bounding box center [495, 315] width 55 height 23
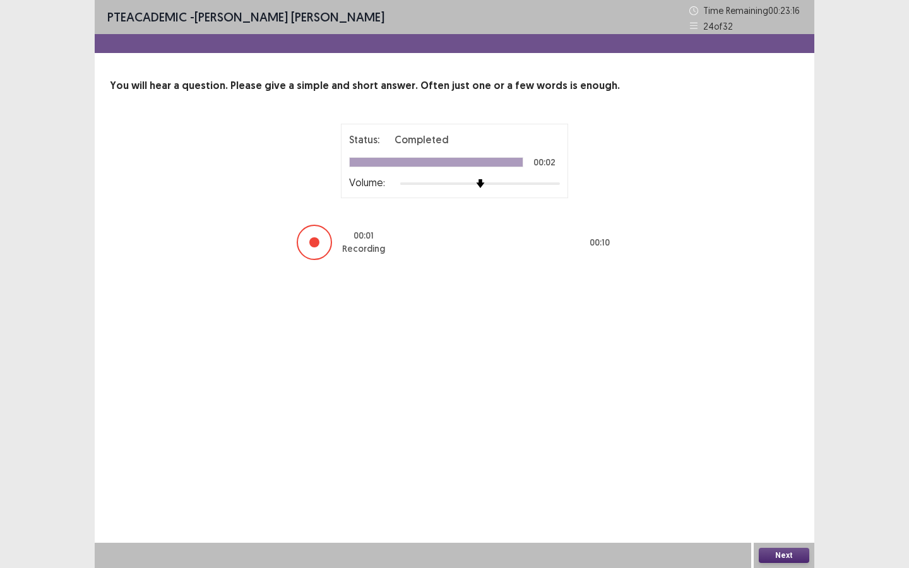
click at [779, 512] on button "Next" at bounding box center [783, 555] width 50 height 15
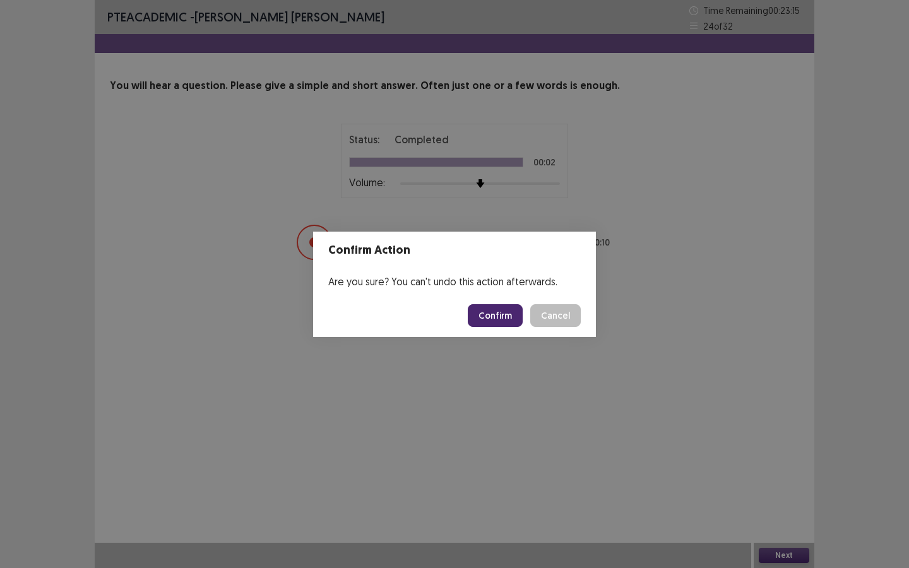
click at [526, 310] on div "Confirm Cancel" at bounding box center [524, 315] width 113 height 23
click at [510, 310] on button "Confirm" at bounding box center [495, 315] width 55 height 23
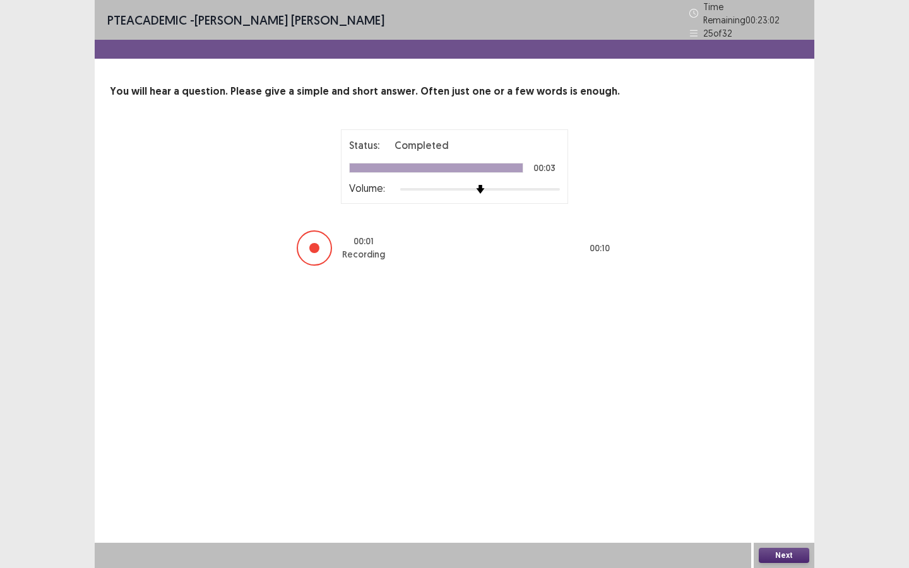
click at [782, 512] on button "Next" at bounding box center [783, 555] width 50 height 15
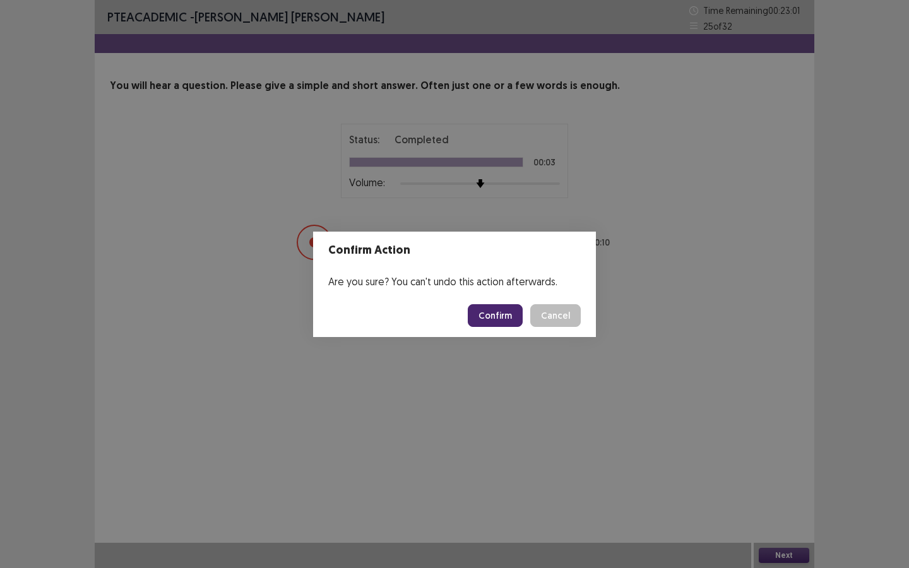
click at [507, 319] on button "Confirm" at bounding box center [495, 315] width 55 height 23
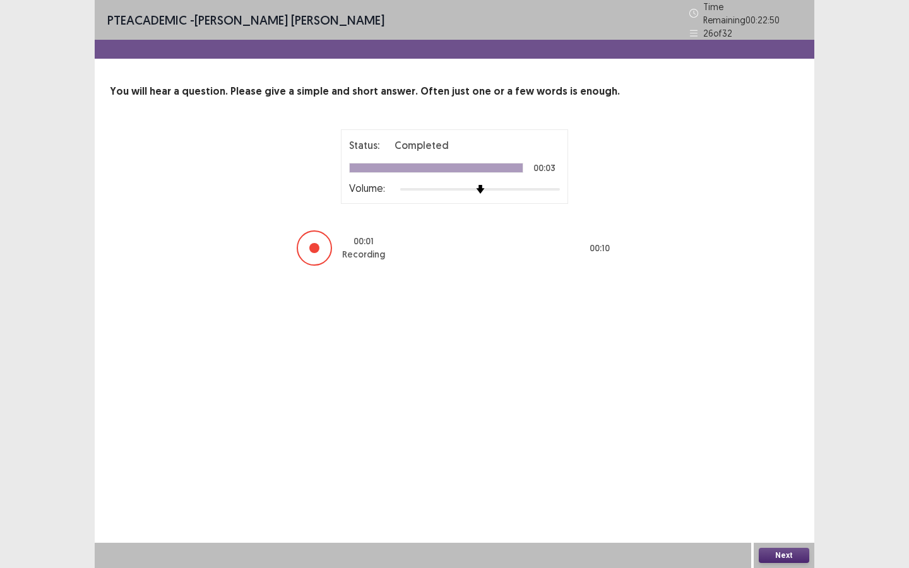
click at [787, 512] on button "Next" at bounding box center [783, 555] width 50 height 15
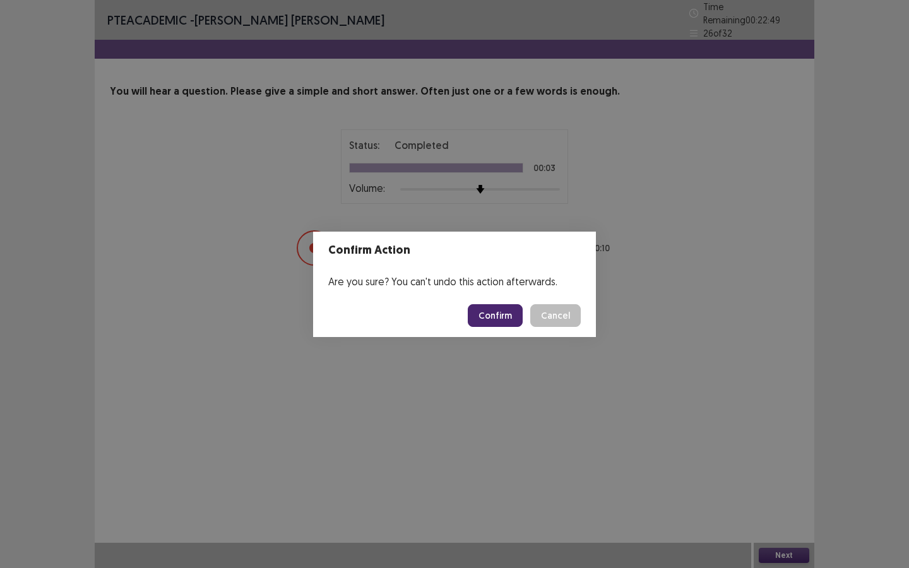
click at [516, 316] on button "Confirm" at bounding box center [495, 315] width 55 height 23
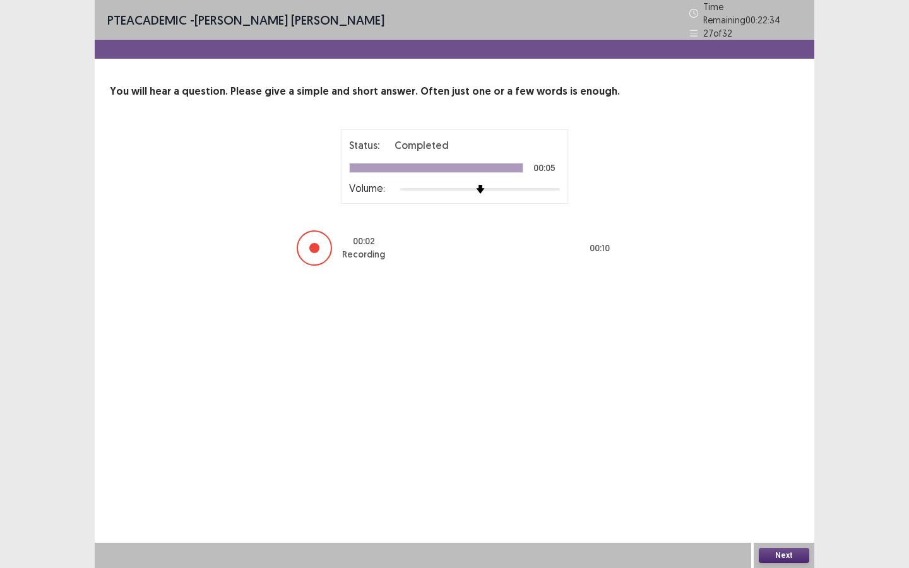
click at [786, 512] on button "Next" at bounding box center [783, 555] width 50 height 15
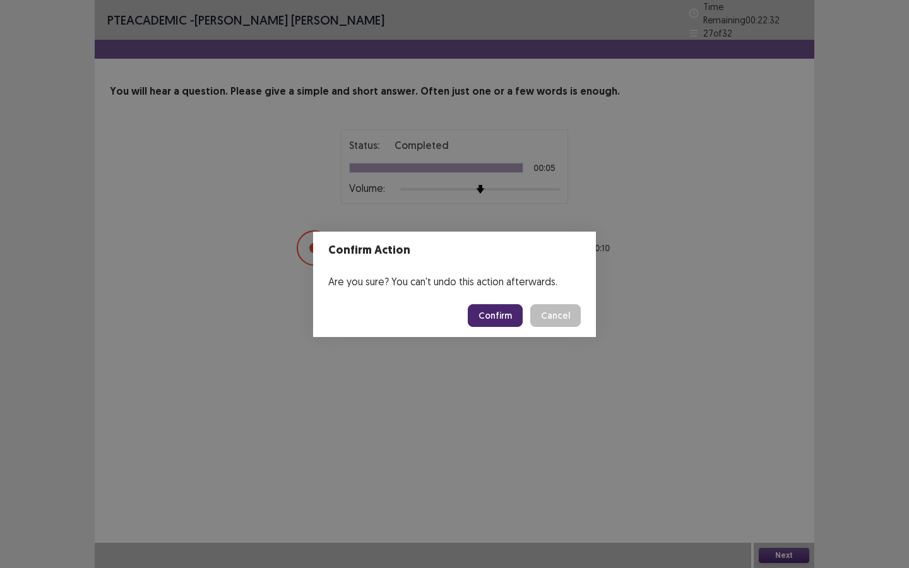
click at [505, 319] on button "Confirm" at bounding box center [495, 315] width 55 height 23
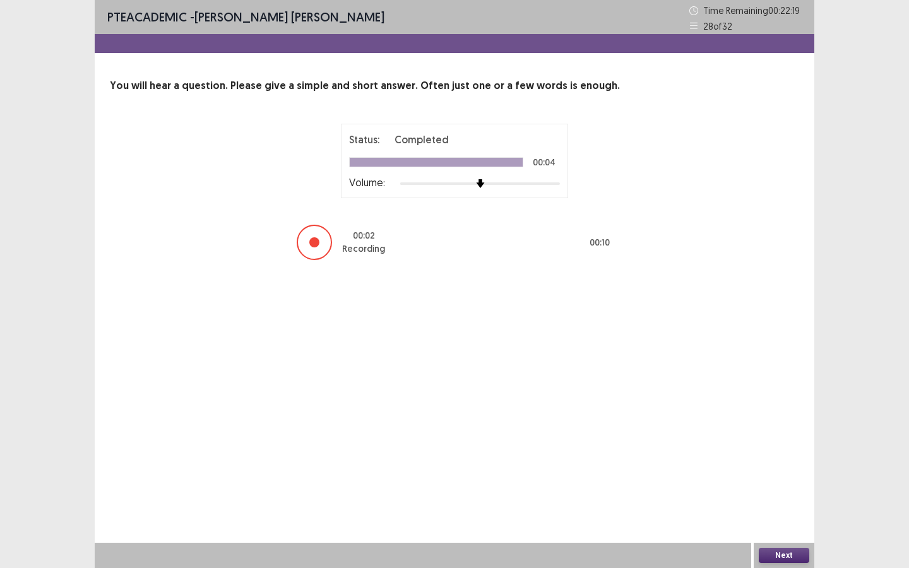
click at [788, 512] on button "Next" at bounding box center [783, 555] width 50 height 15
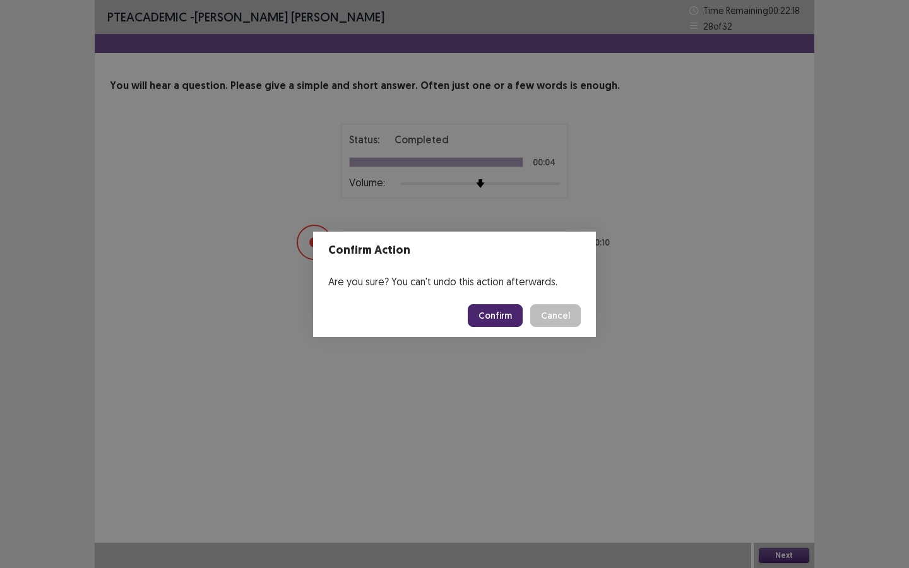
click at [504, 312] on button "Confirm" at bounding box center [495, 315] width 55 height 23
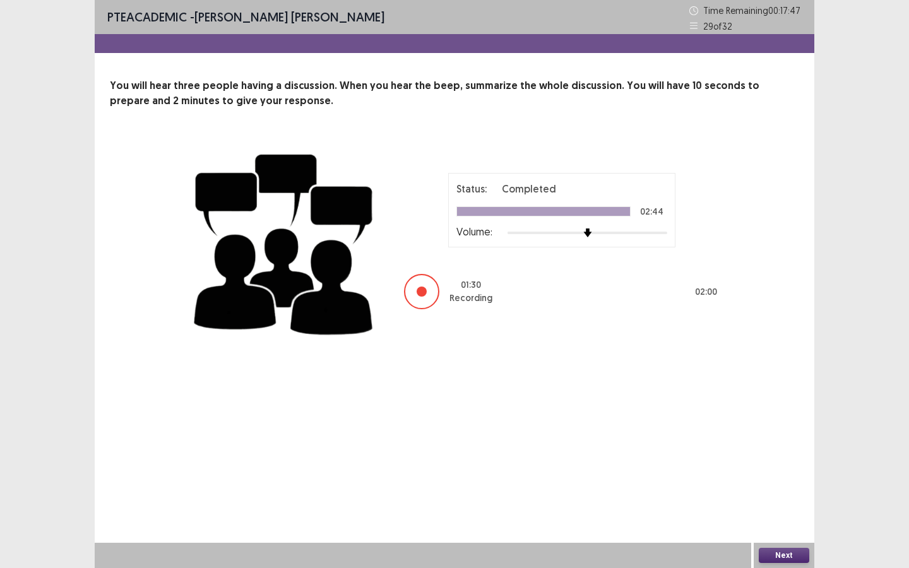
click at [789, 512] on button "Next" at bounding box center [783, 555] width 50 height 15
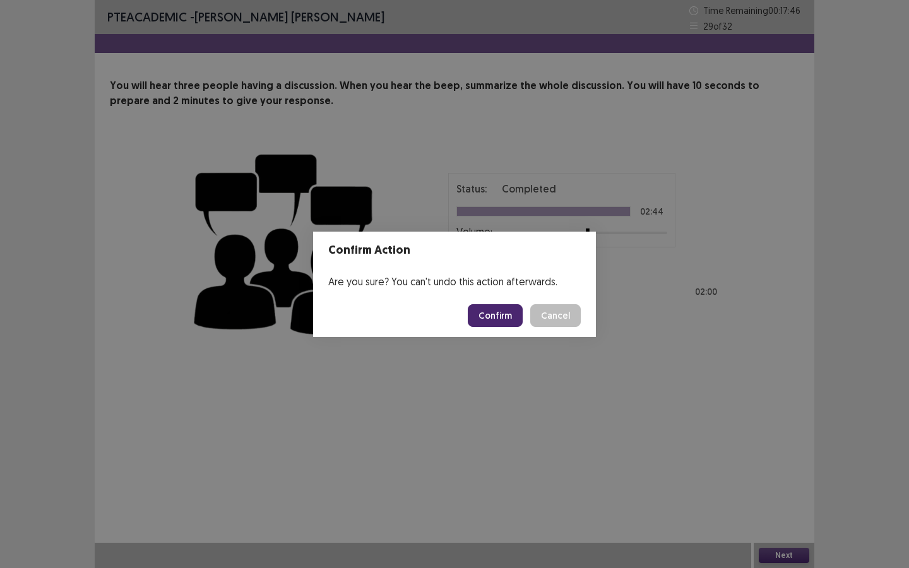
click at [495, 309] on button "Confirm" at bounding box center [495, 315] width 55 height 23
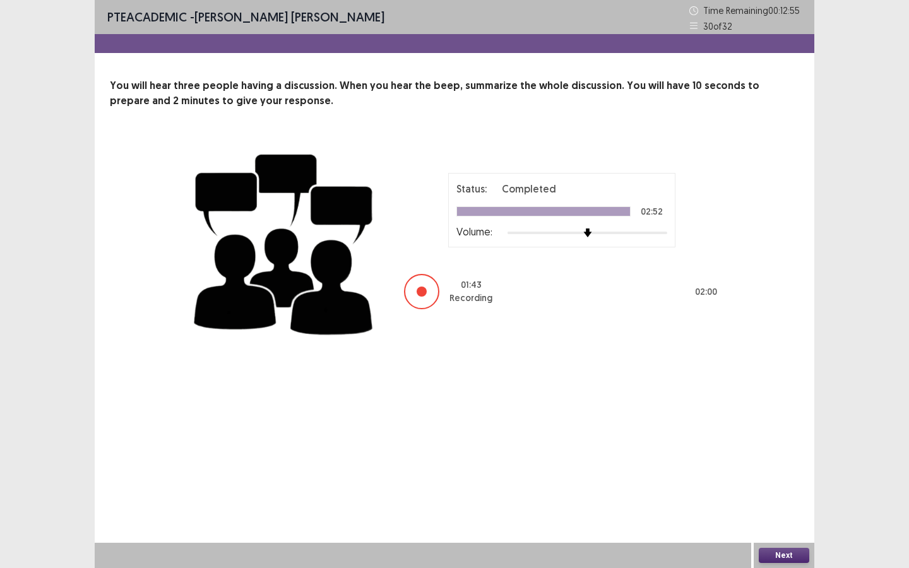
click at [776, 512] on button "Next" at bounding box center [783, 555] width 50 height 15
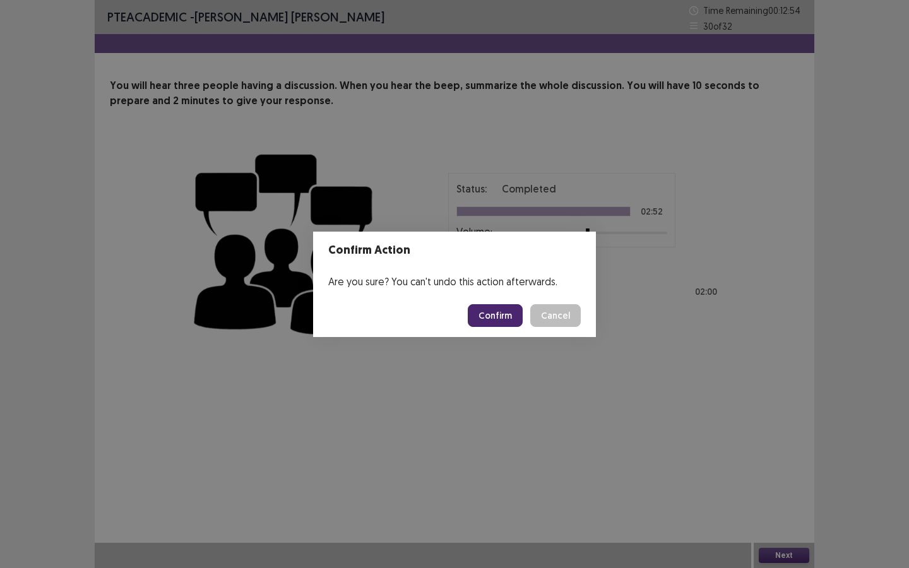
click at [488, 321] on button "Confirm" at bounding box center [495, 315] width 55 height 23
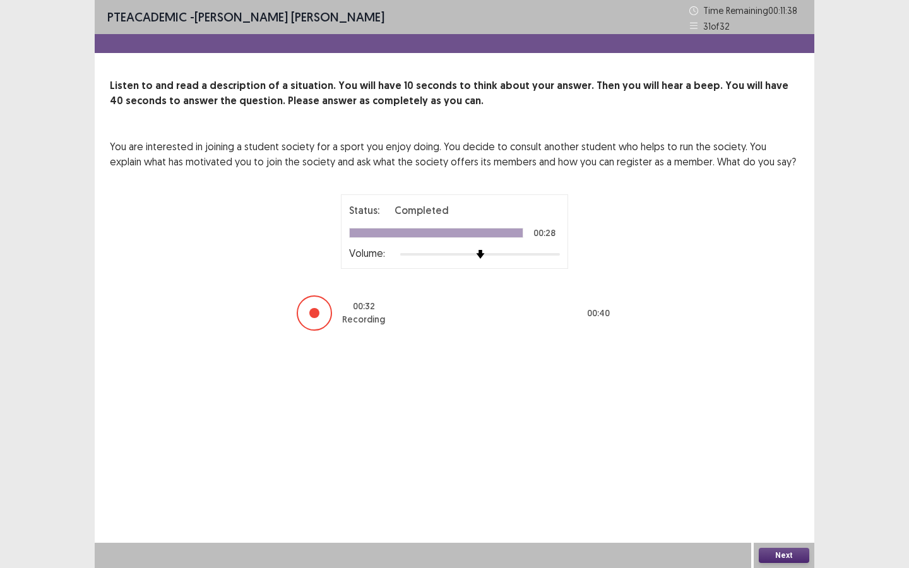
click at [615, 512] on div "PTE academic - [PERSON_NAME] [PERSON_NAME] Time Remaining 00 : 11 : 38 31 of 32…" at bounding box center [454, 284] width 719 height 568
click at [784, 512] on button "Next" at bounding box center [783, 555] width 50 height 15
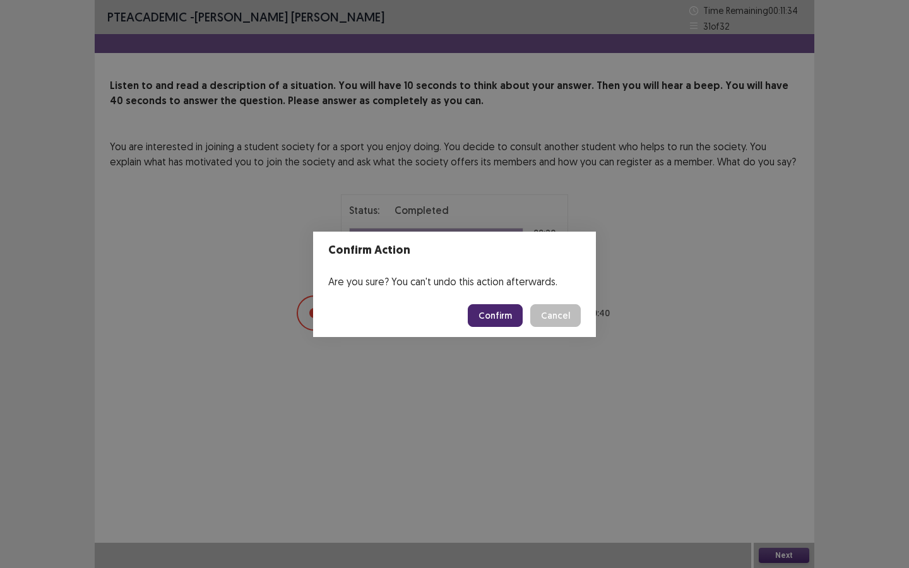
click at [490, 336] on footer "Confirm Cancel" at bounding box center [454, 315] width 283 height 43
click at [490, 322] on button "Confirm" at bounding box center [495, 315] width 55 height 23
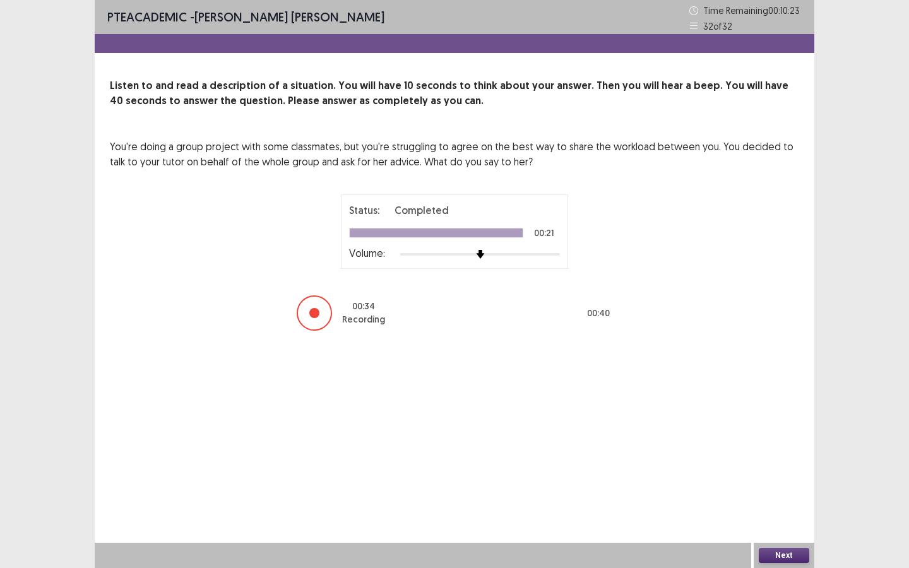
click at [765, 512] on button "Next" at bounding box center [783, 555] width 50 height 15
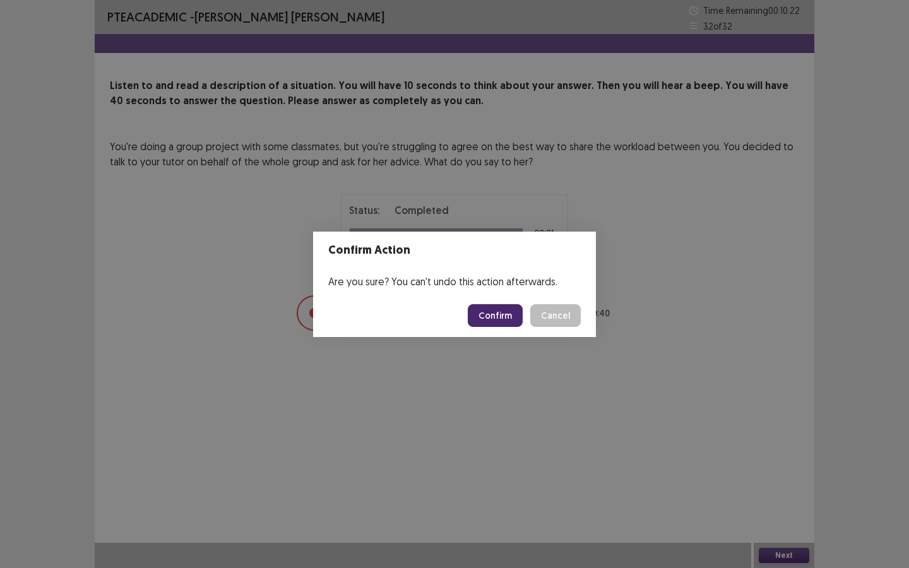
click at [510, 304] on button "Confirm" at bounding box center [495, 315] width 55 height 23
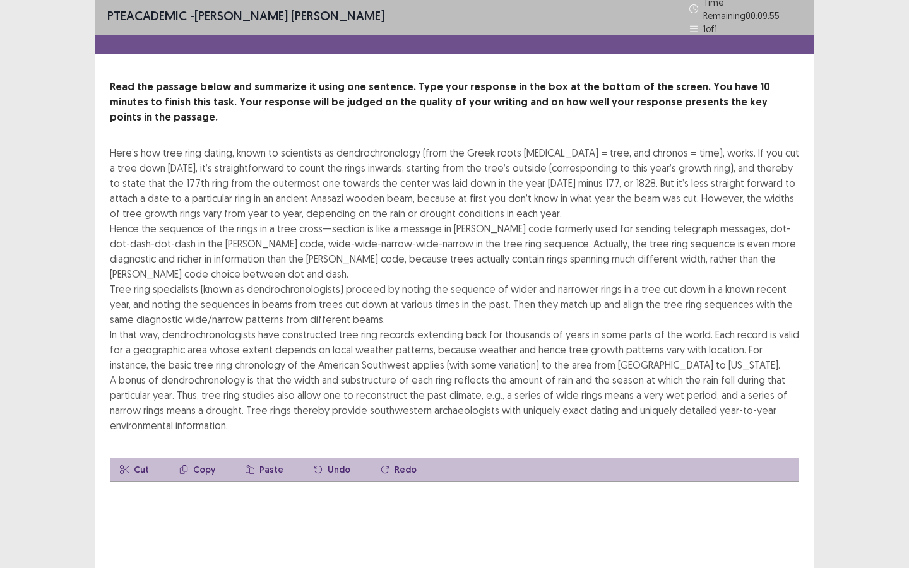
scroll to position [5, 0]
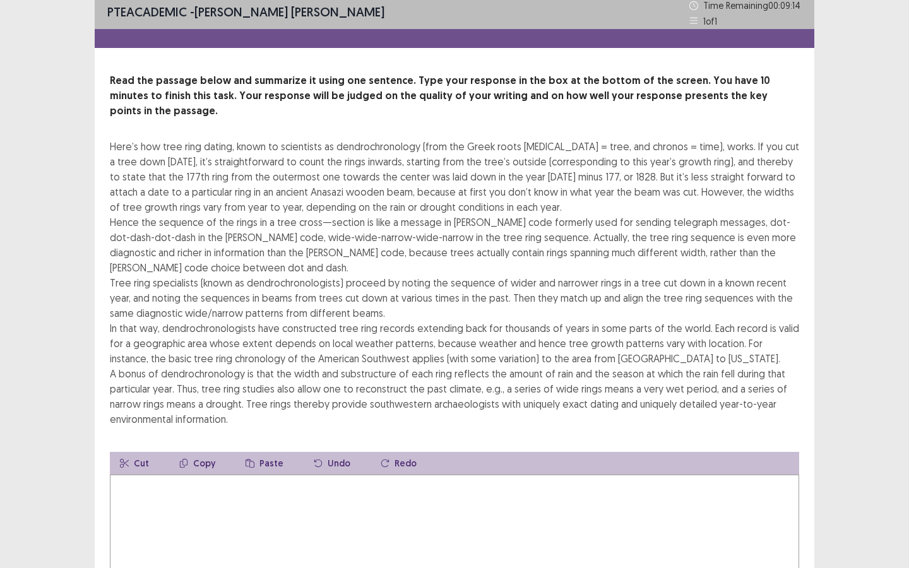
click at [215, 512] on textarea at bounding box center [454, 544] width 689 height 139
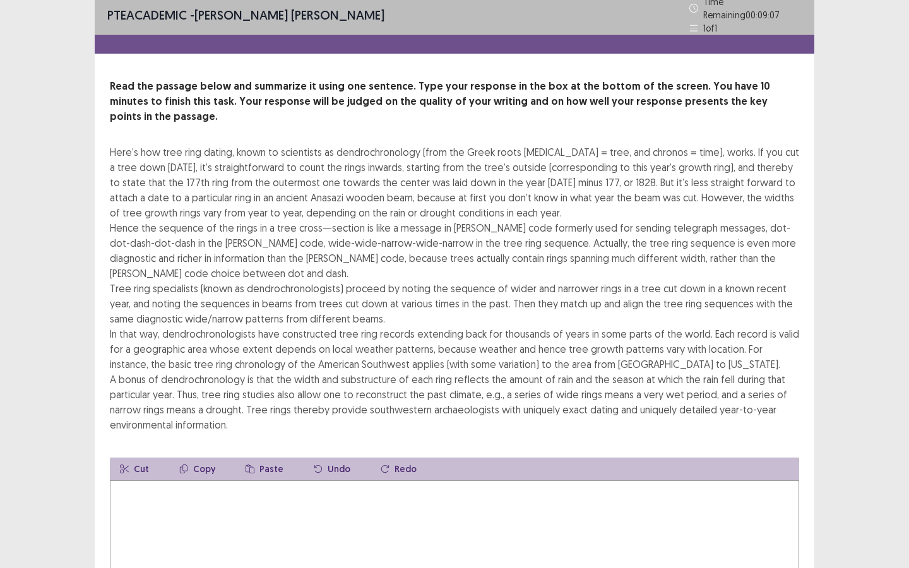
click at [221, 505] on textarea at bounding box center [454, 549] width 689 height 139
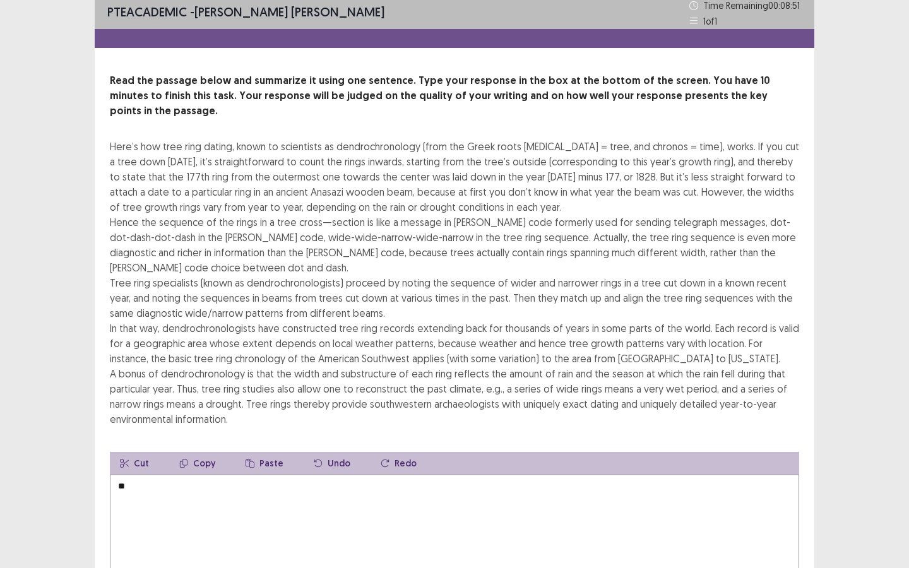
type textarea "*"
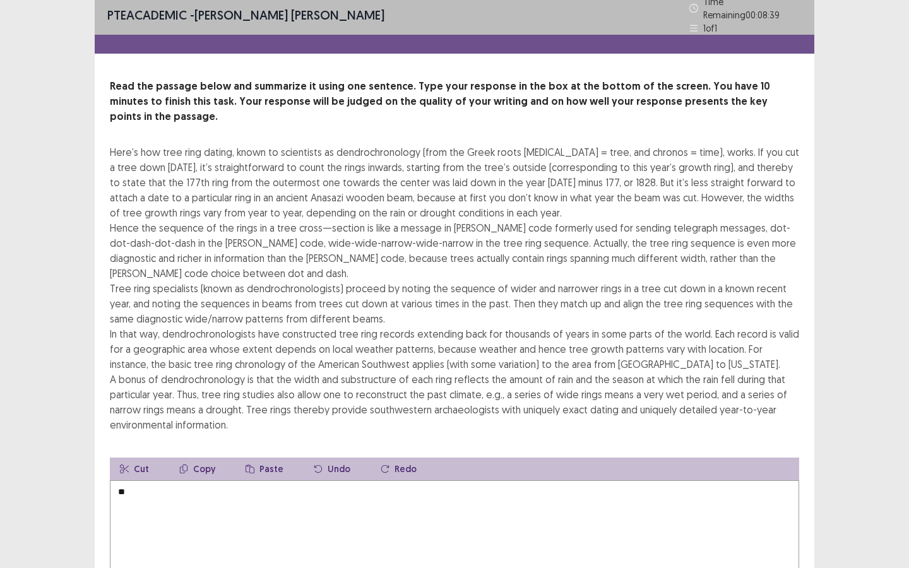
type textarea "*"
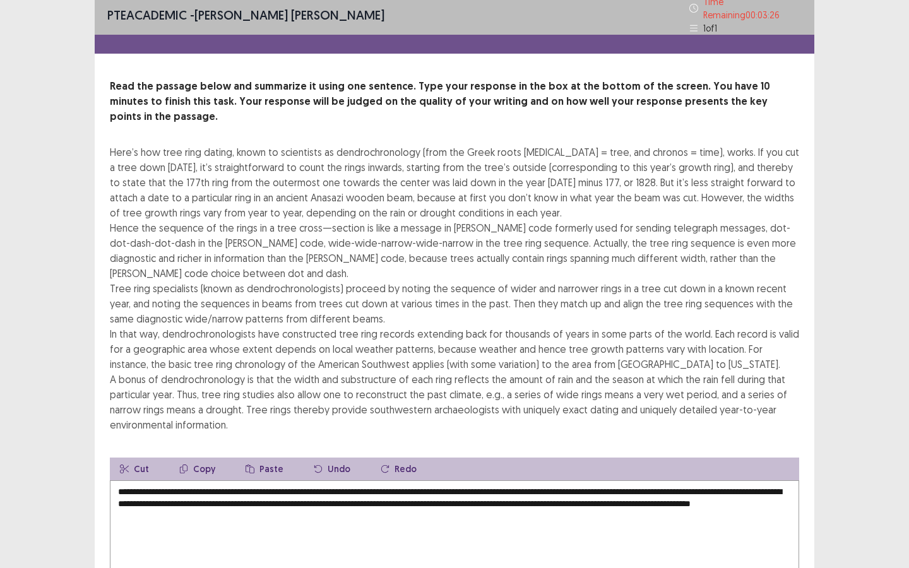
scroll to position [6, 0]
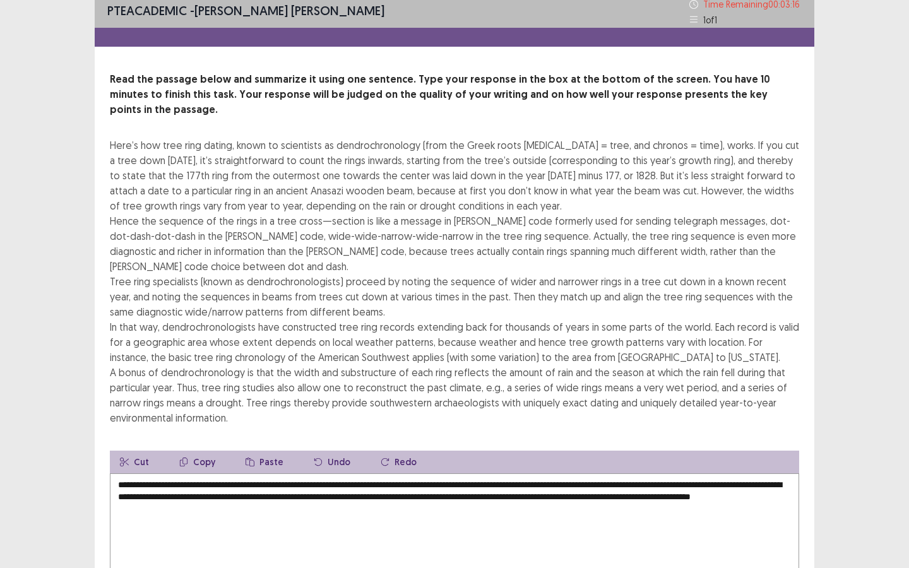
click at [291, 473] on textarea "**********" at bounding box center [454, 542] width 689 height 139
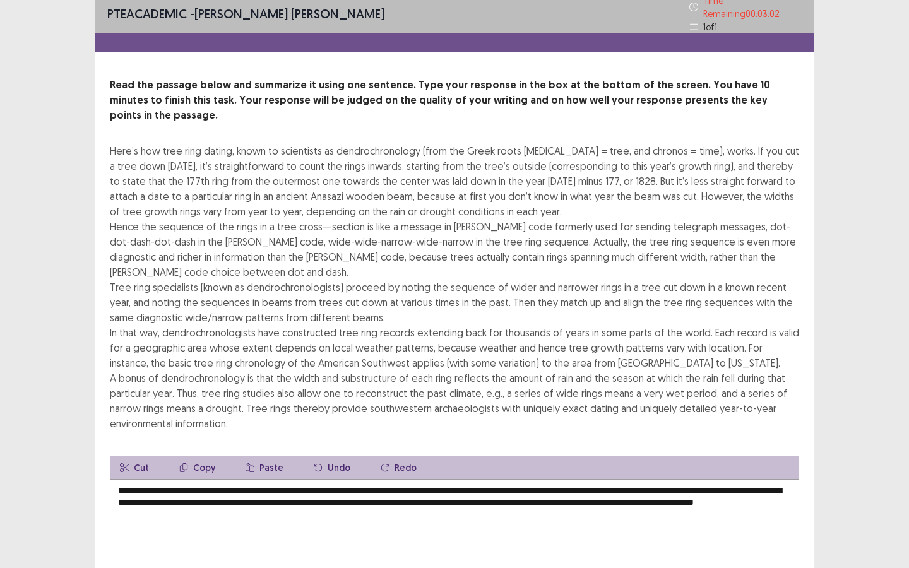
click at [257, 479] on textarea "**********" at bounding box center [454, 548] width 689 height 139
click at [589, 479] on textarea "**********" at bounding box center [454, 548] width 689 height 139
click at [548, 479] on textarea "**********" at bounding box center [454, 548] width 689 height 139
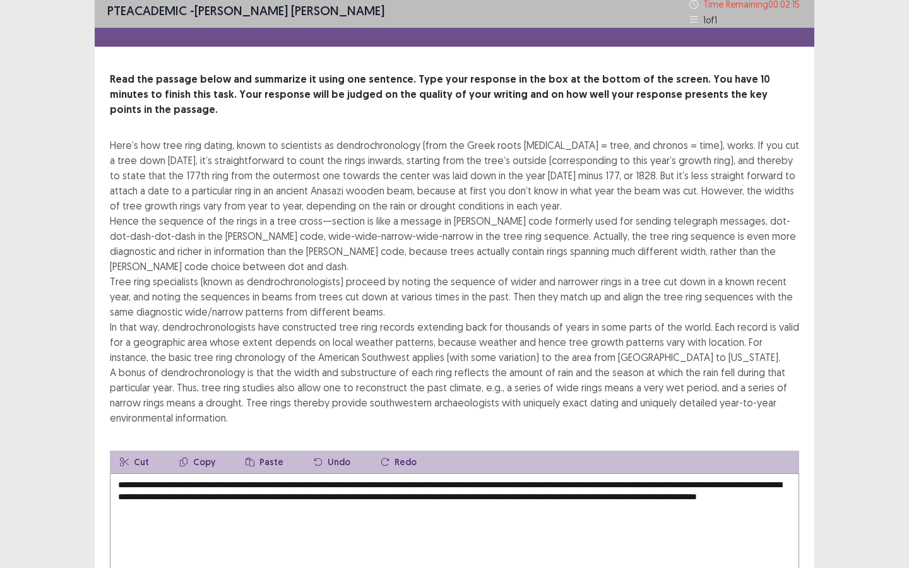
click at [672, 474] on textarea "**********" at bounding box center [454, 542] width 689 height 139
click at [336, 483] on textarea "**********" at bounding box center [454, 542] width 689 height 139
click at [341, 481] on textarea "**********" at bounding box center [454, 542] width 689 height 139
click at [495, 483] on textarea "**********" at bounding box center [454, 542] width 689 height 139
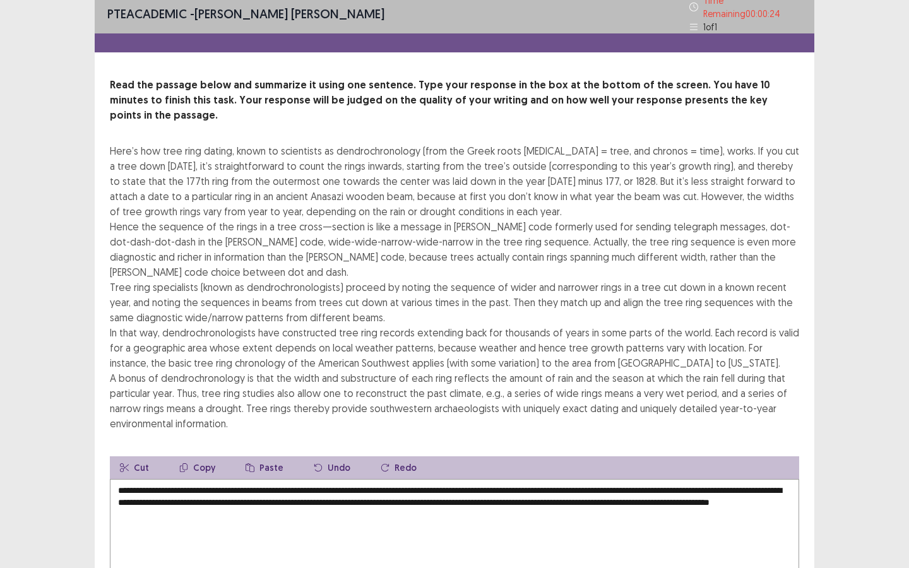
click at [673, 485] on textarea "**********" at bounding box center [454, 548] width 689 height 139
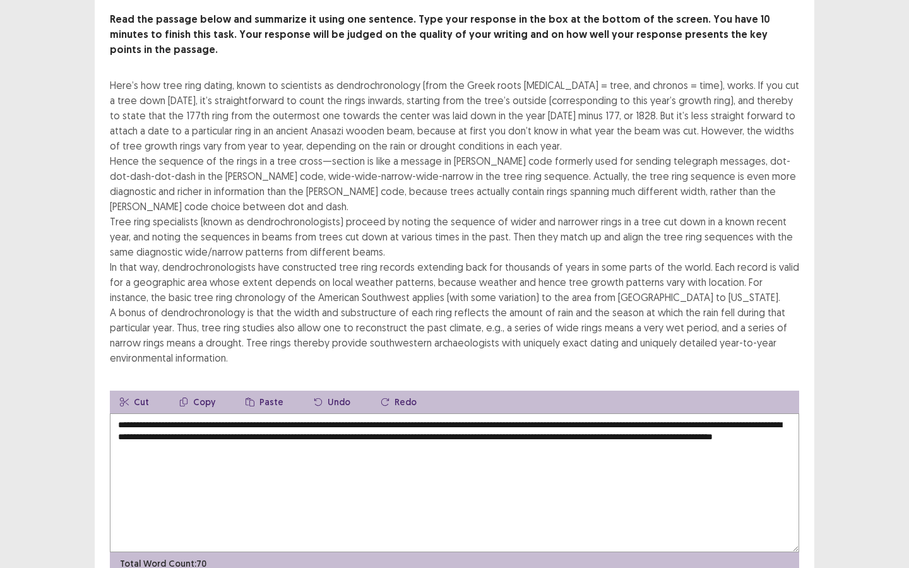
scroll to position [101, 0]
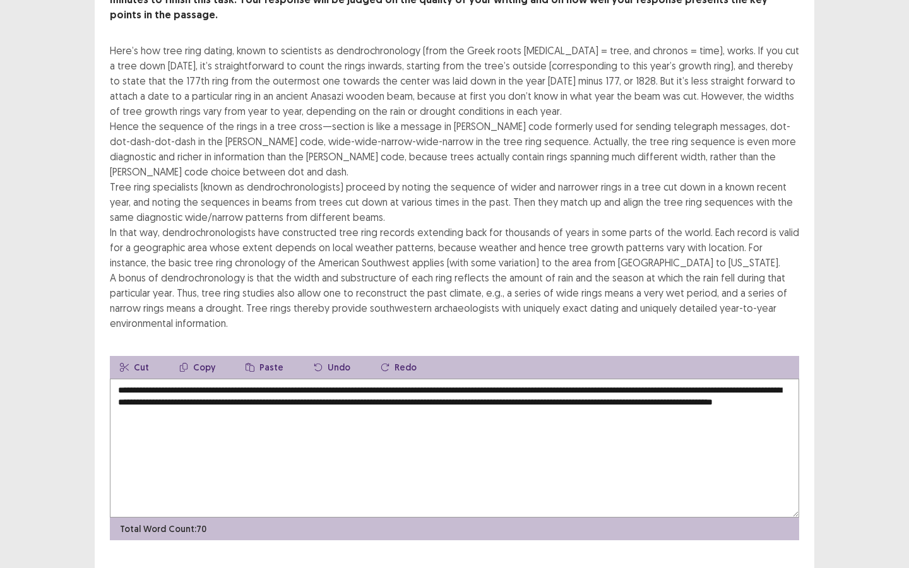
type textarea "**********"
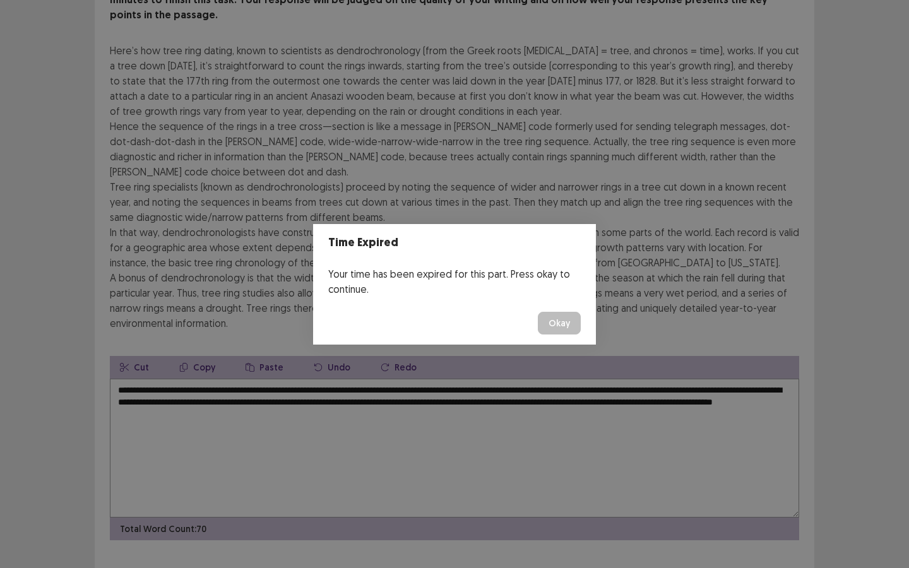
click at [543, 321] on button "Okay" at bounding box center [559, 323] width 43 height 23
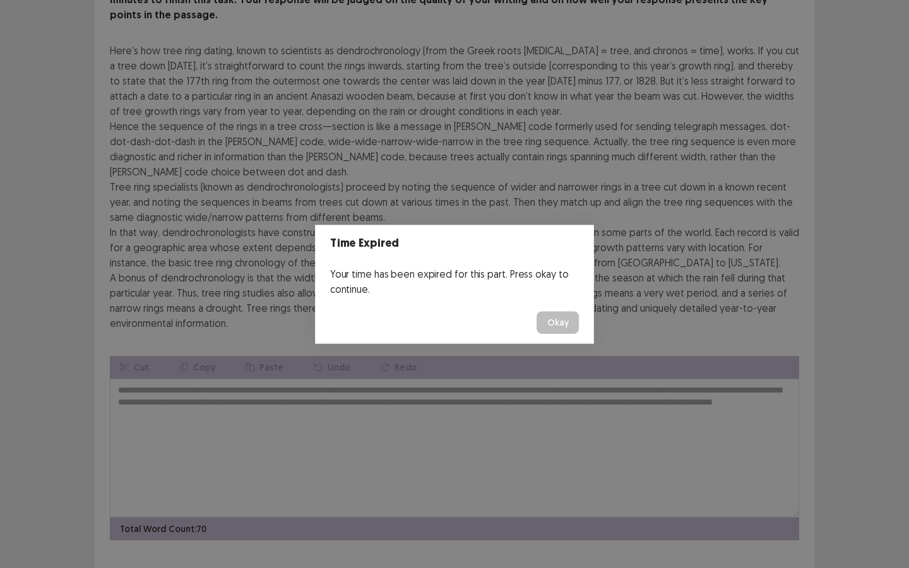
scroll to position [109, 0]
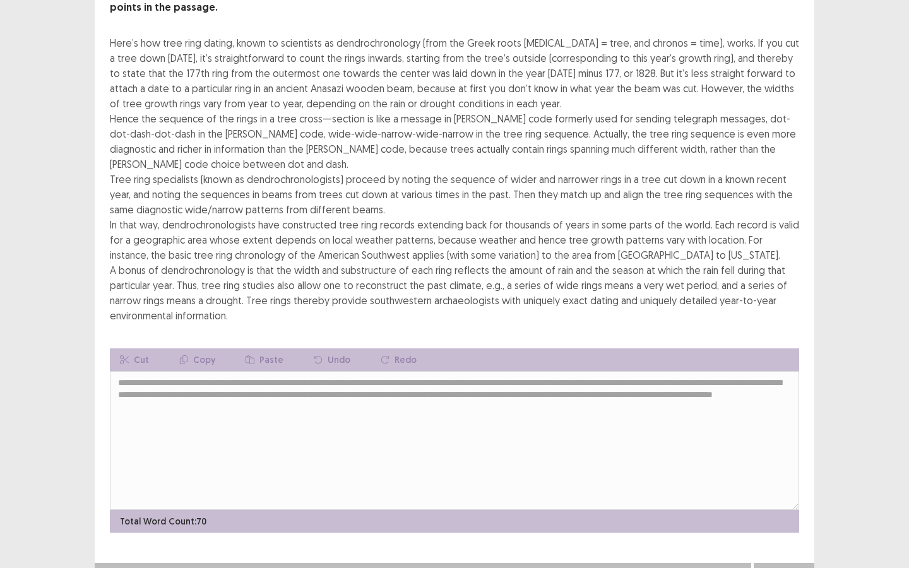
click at [790, 512] on button "Next" at bounding box center [783, 575] width 50 height 15
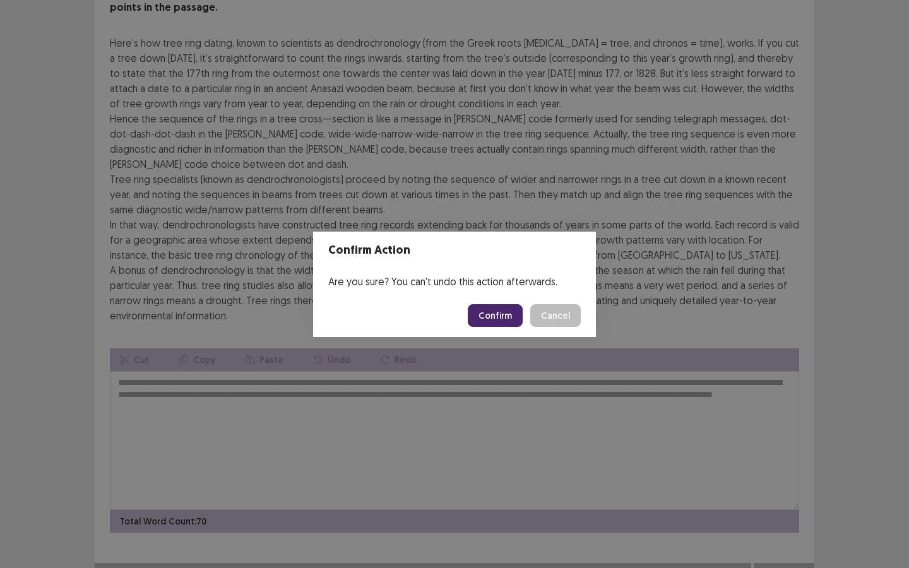
click at [502, 316] on button "Confirm" at bounding box center [495, 315] width 55 height 23
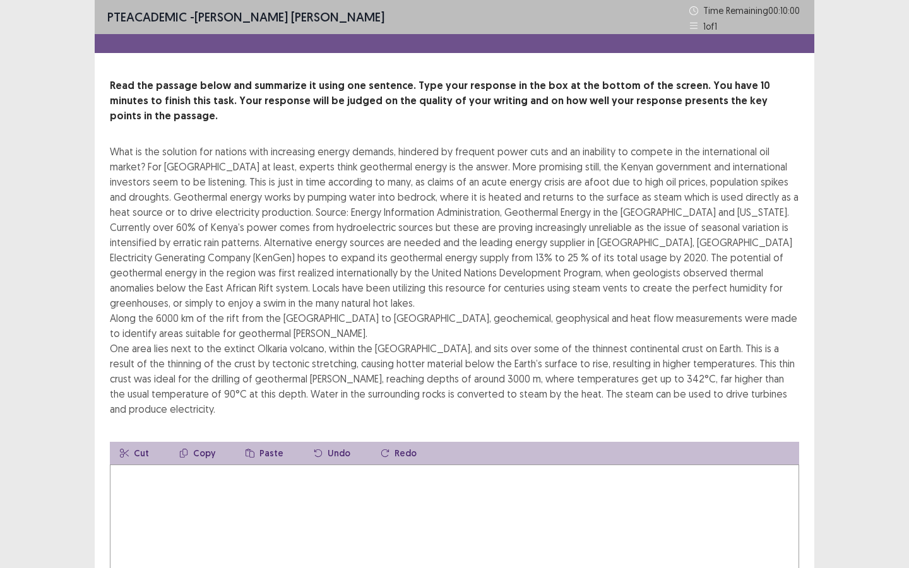
click at [342, 512] on textarea at bounding box center [454, 533] width 689 height 139
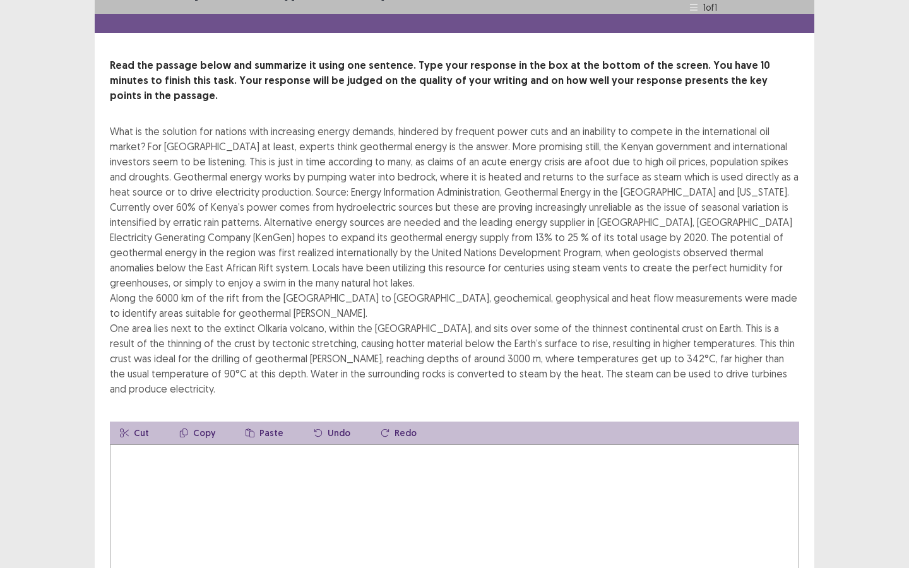
scroll to position [27, 0]
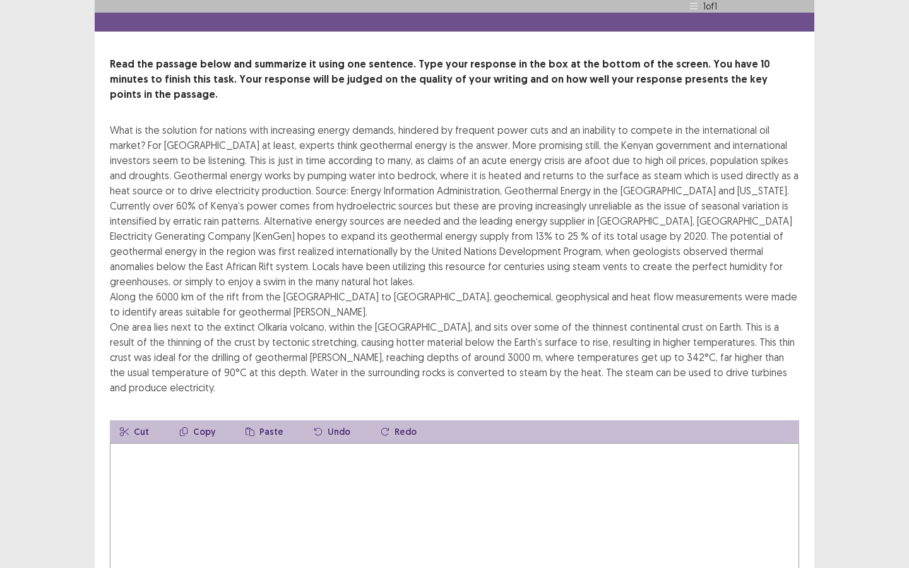
click at [210, 464] on textarea at bounding box center [454, 512] width 689 height 139
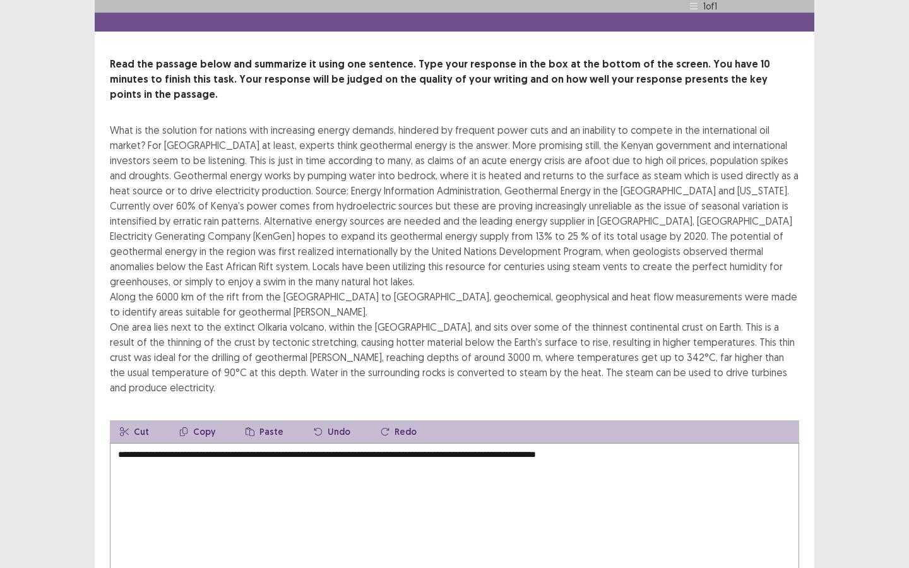
click at [593, 443] on textarea "**********" at bounding box center [454, 512] width 689 height 139
drag, startPoint x: 624, startPoint y: 437, endPoint x: 414, endPoint y: 439, distance: 210.1
click at [413, 443] on textarea "**********" at bounding box center [454, 512] width 689 height 139
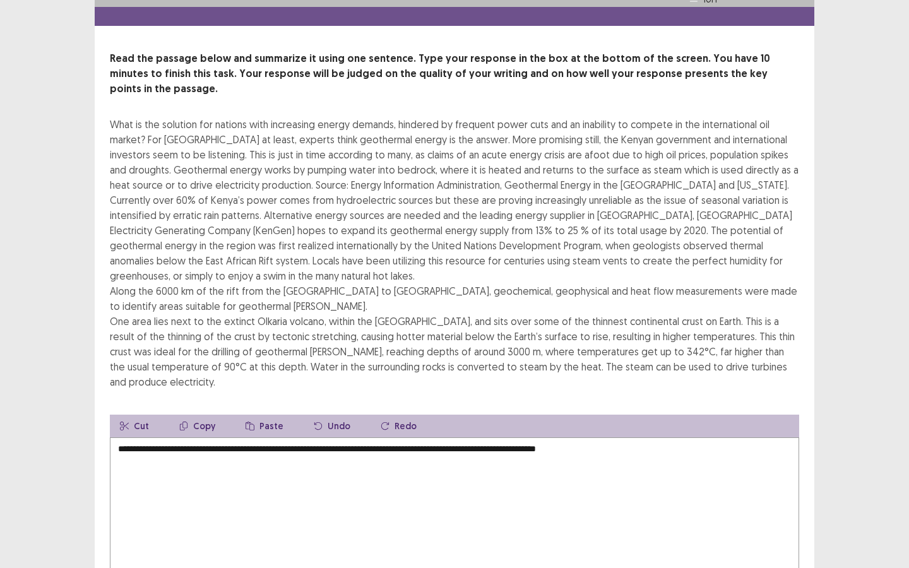
click at [504, 437] on textarea "**********" at bounding box center [454, 506] width 689 height 139
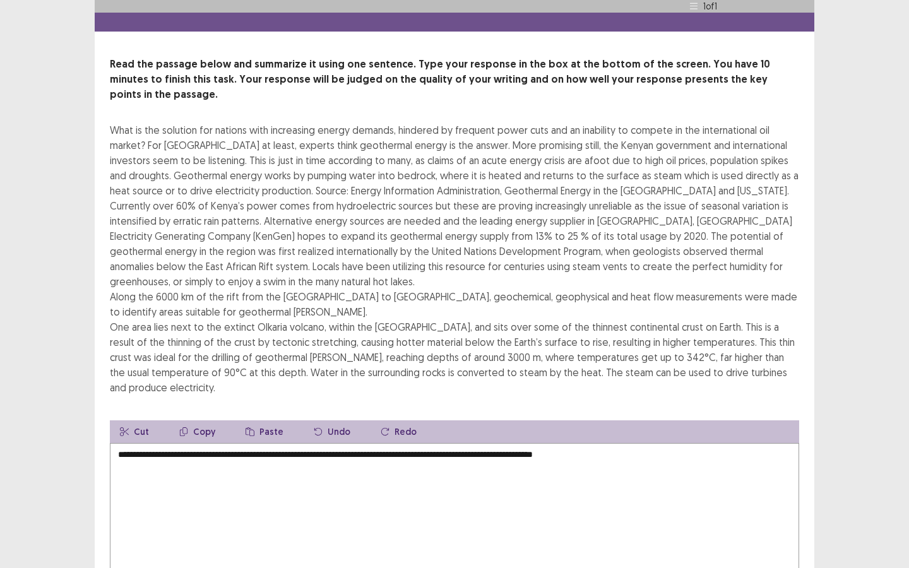
click at [579, 443] on textarea "**********" at bounding box center [454, 512] width 689 height 139
click at [658, 443] on textarea "**********" at bounding box center [454, 512] width 689 height 139
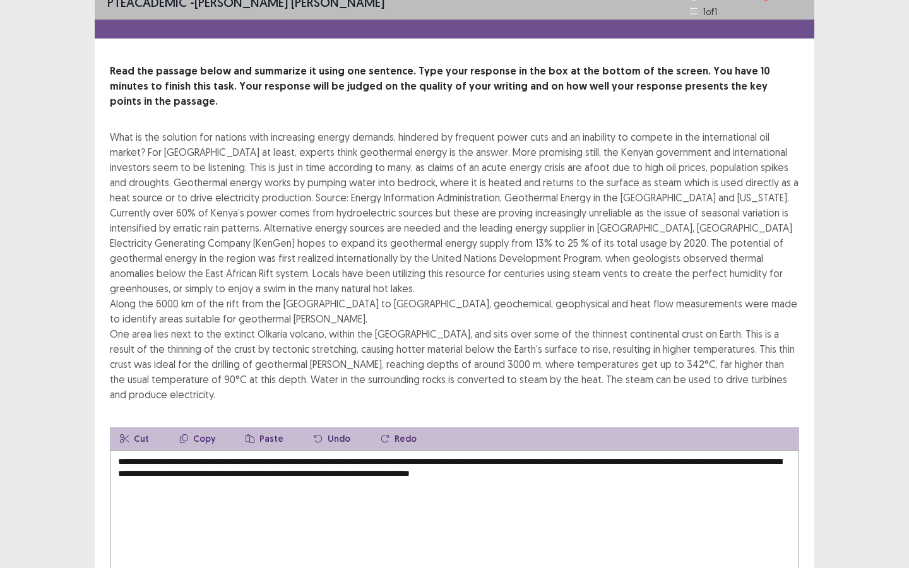
scroll to position [18, 0]
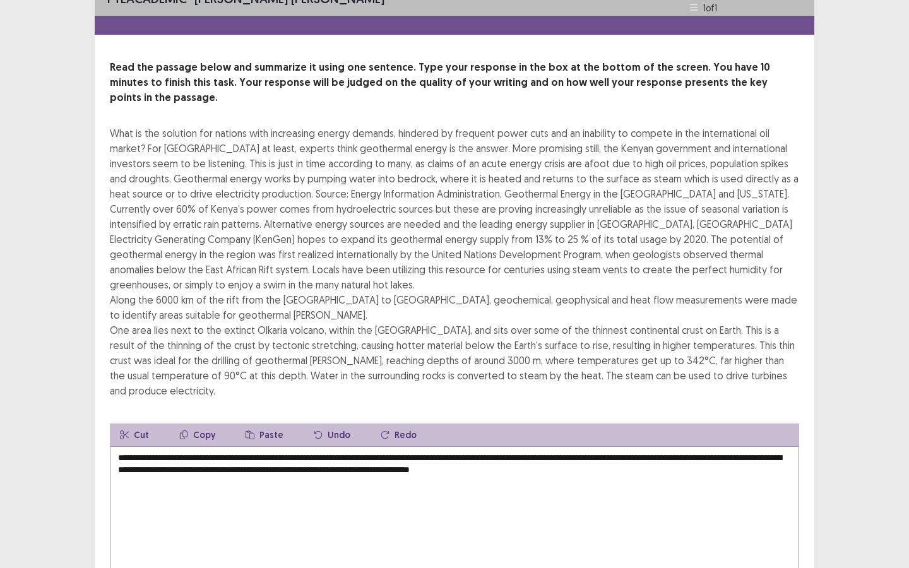
drag, startPoint x: 411, startPoint y: 442, endPoint x: 396, endPoint y: 442, distance: 14.5
click at [396, 446] on textarea "**********" at bounding box center [454, 515] width 689 height 139
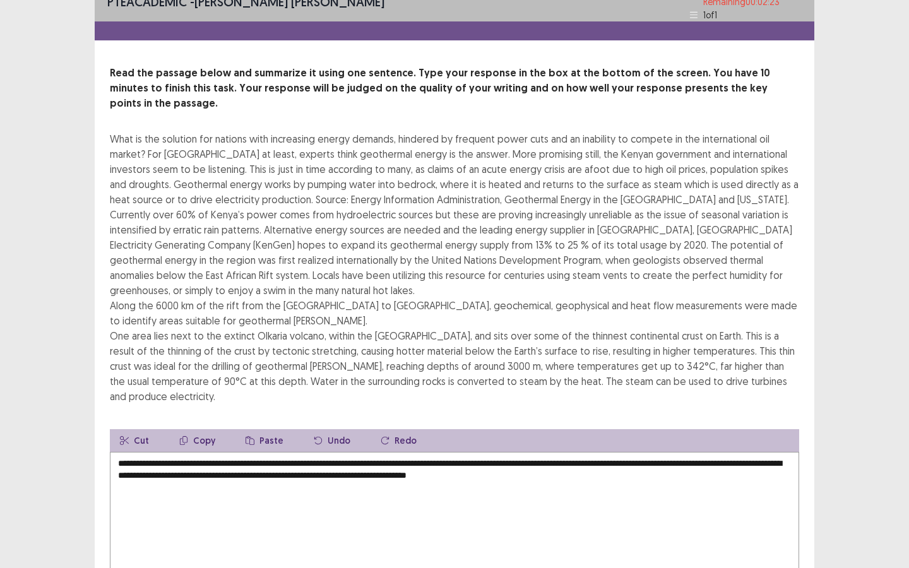
click at [705, 452] on textarea "**********" at bounding box center [454, 521] width 689 height 139
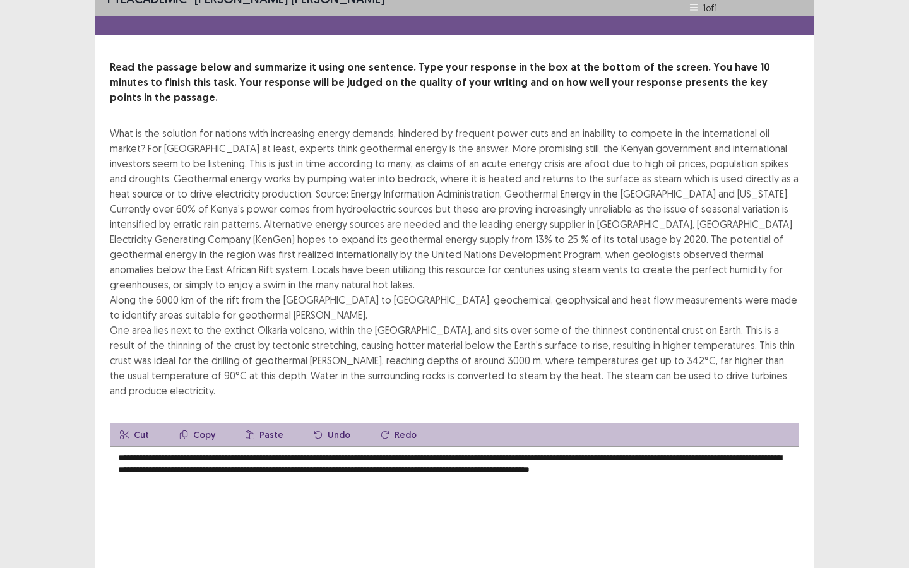
click at [372, 455] on textarea "**********" at bounding box center [454, 515] width 689 height 139
drag, startPoint x: 606, startPoint y: 456, endPoint x: 594, endPoint y: 456, distance: 11.4
click at [594, 456] on textarea "**********" at bounding box center [454, 515] width 689 height 139
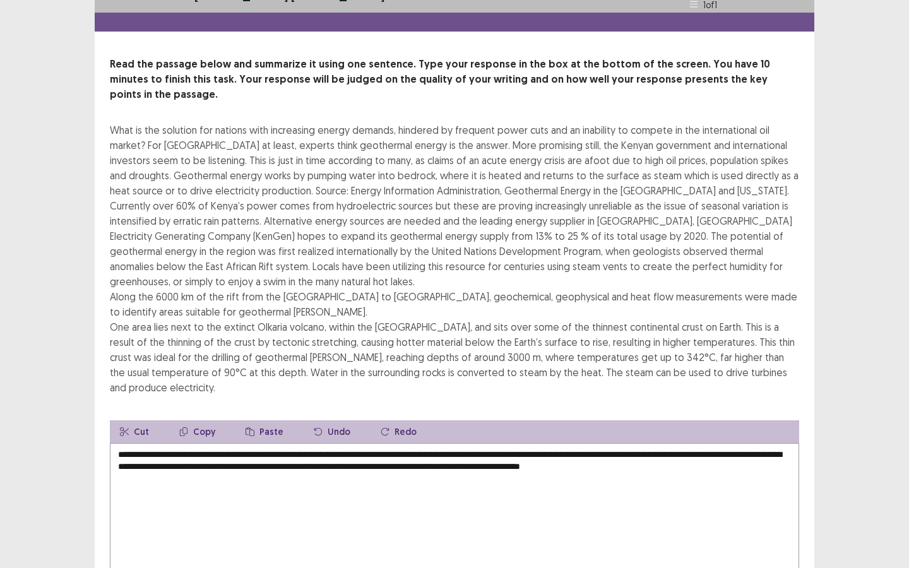
scroll to position [13, 0]
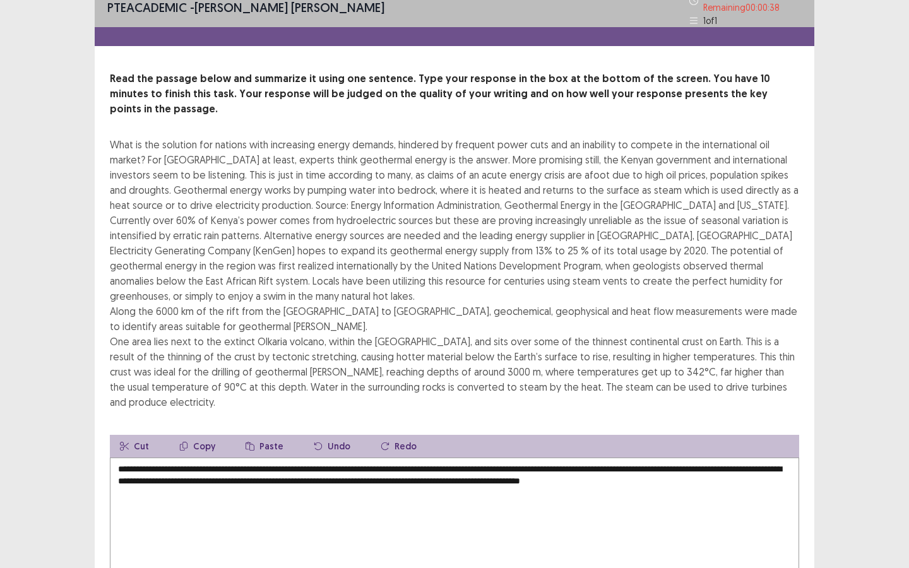
click at [760, 464] on textarea "**********" at bounding box center [454, 526] width 689 height 139
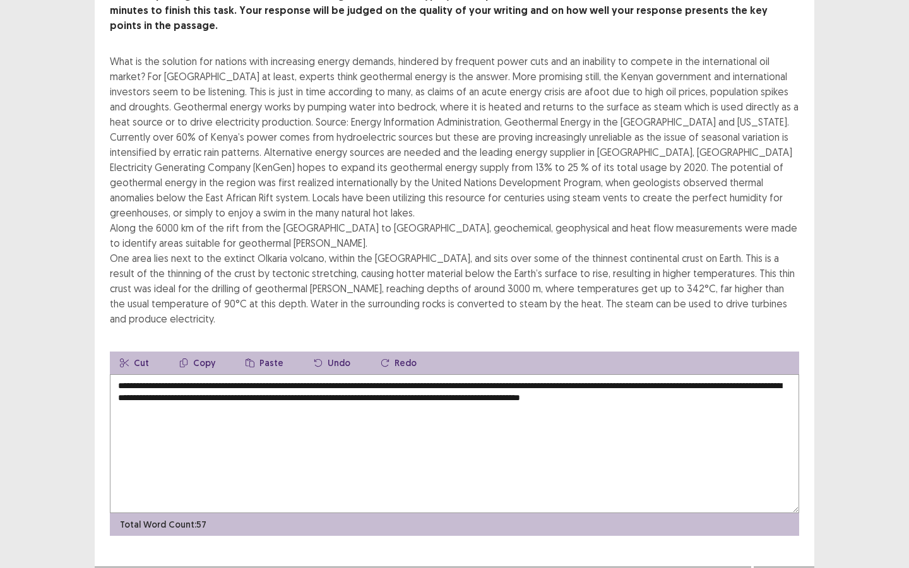
scroll to position [98, 0]
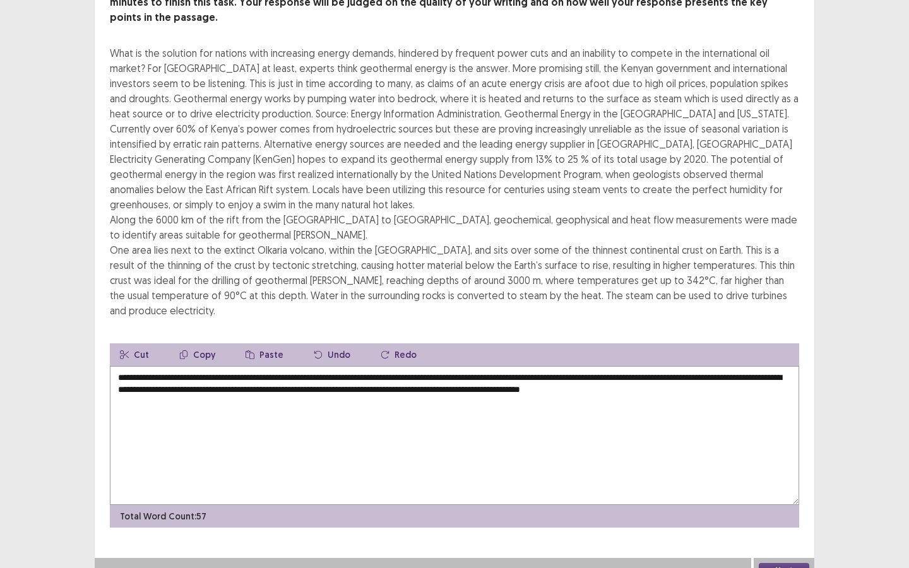
type textarea "**********"
click at [770, 512] on button "Next" at bounding box center [783, 570] width 50 height 15
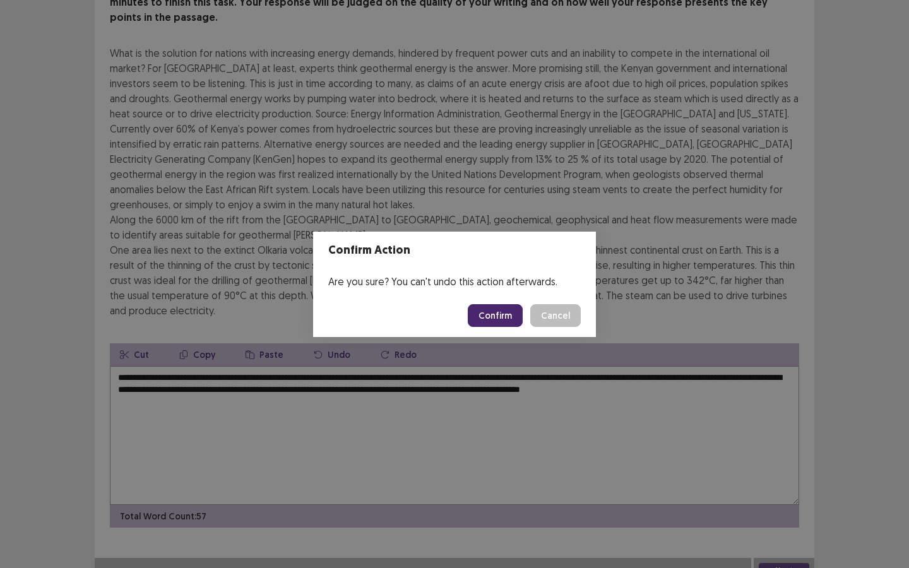
click at [497, 317] on button "Confirm" at bounding box center [495, 315] width 55 height 23
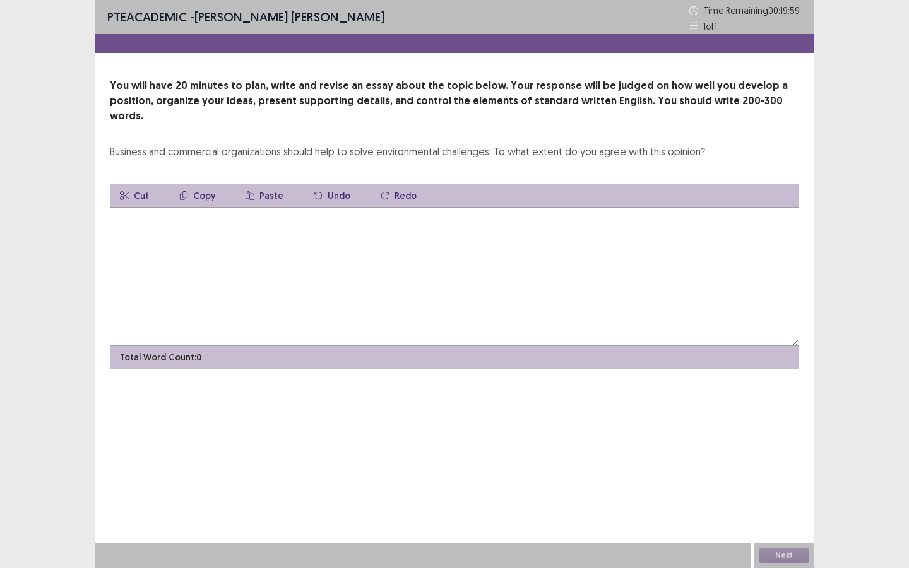
click at [410, 256] on textarea at bounding box center [454, 276] width 689 height 139
type textarea "*"
click at [124, 207] on textarea "**********" at bounding box center [454, 276] width 689 height 139
click at [186, 209] on textarea "**********" at bounding box center [454, 276] width 689 height 139
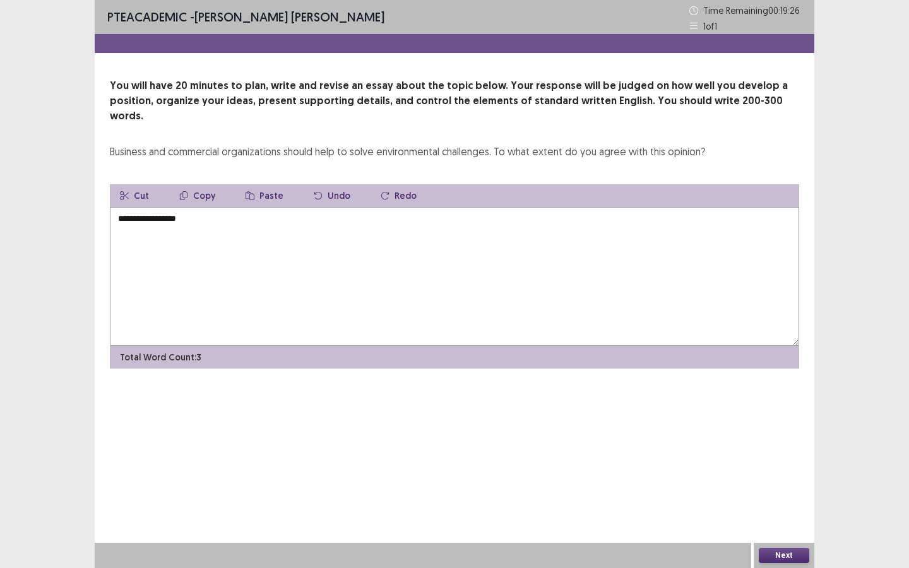
click at [197, 209] on textarea "**********" at bounding box center [454, 276] width 689 height 139
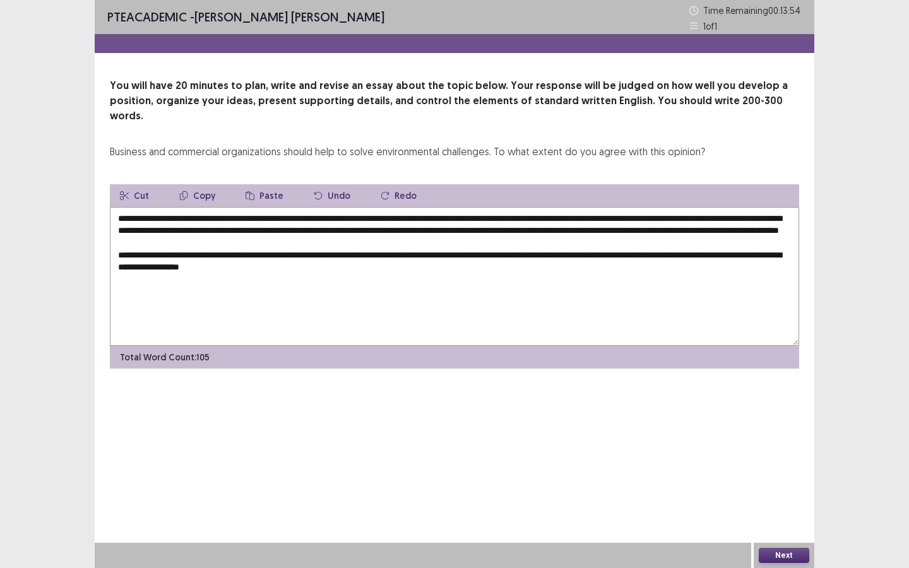
click at [282, 263] on textarea "**********" at bounding box center [454, 276] width 689 height 139
drag, startPoint x: 332, startPoint y: 265, endPoint x: 359, endPoint y: 266, distance: 27.2
click at [359, 266] on textarea "**********" at bounding box center [454, 276] width 689 height 139
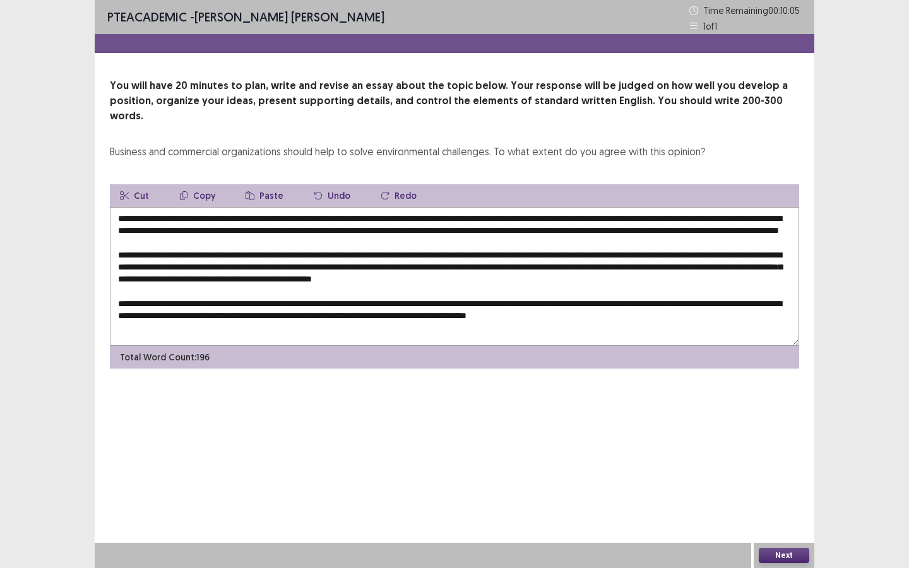
drag, startPoint x: 579, startPoint y: 313, endPoint x: 721, endPoint y: 331, distance: 142.5
click at [721, 331] on div "Cut Copy Paste Undo Redo Total Word Count: 196" at bounding box center [454, 276] width 689 height 184
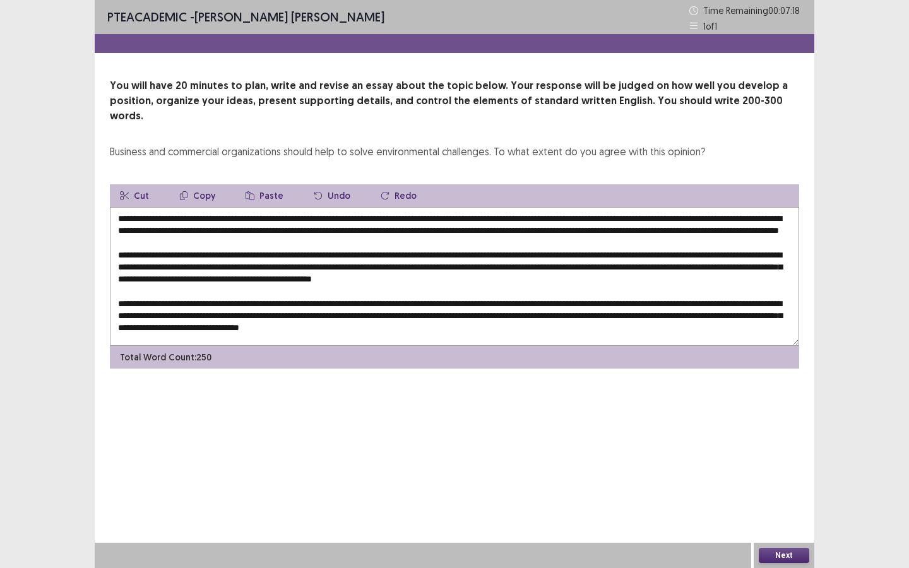
click at [352, 207] on textarea at bounding box center [454, 276] width 689 height 139
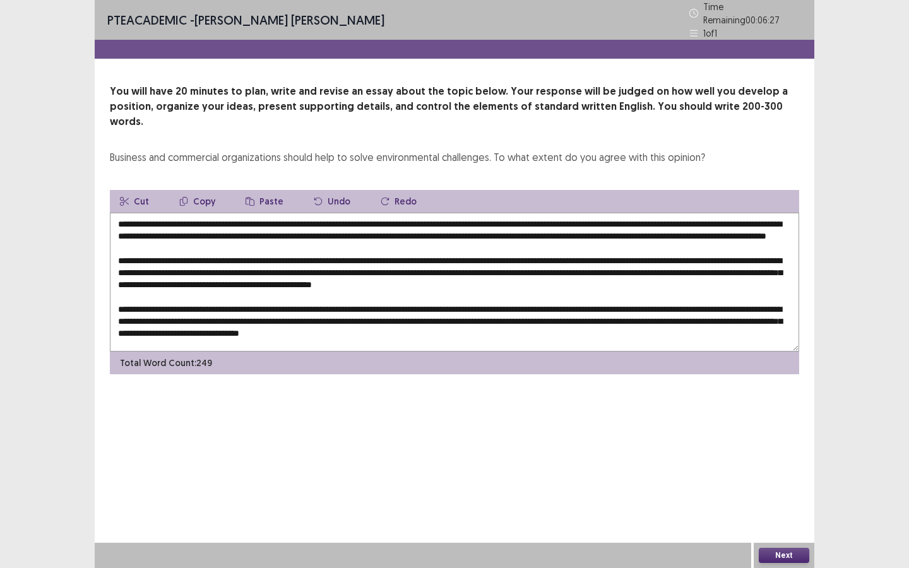
click at [422, 214] on textarea at bounding box center [454, 282] width 689 height 139
click at [568, 217] on textarea at bounding box center [454, 282] width 689 height 139
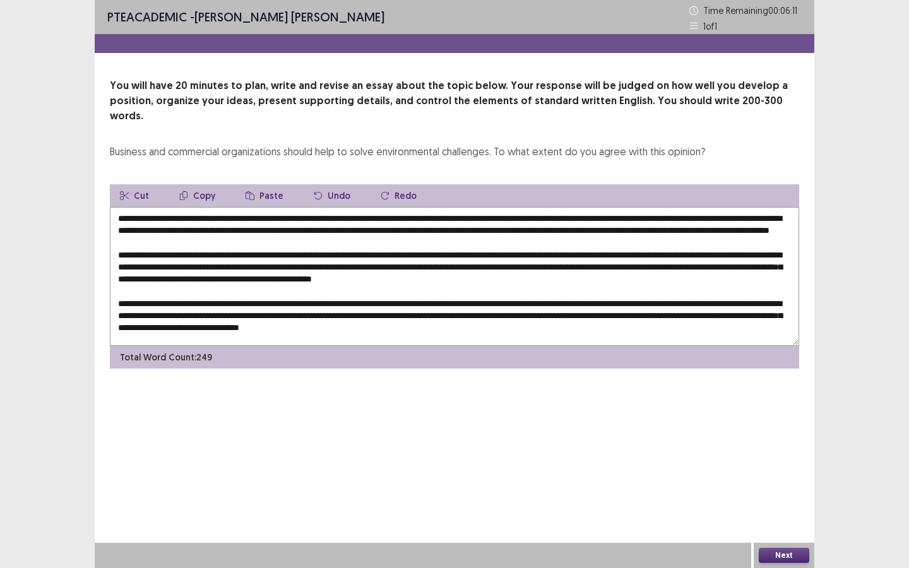
drag, startPoint x: 590, startPoint y: 216, endPoint x: 577, endPoint y: 216, distance: 12.6
click at [577, 216] on textarea at bounding box center [454, 276] width 689 height 139
click at [774, 216] on textarea at bounding box center [454, 276] width 689 height 139
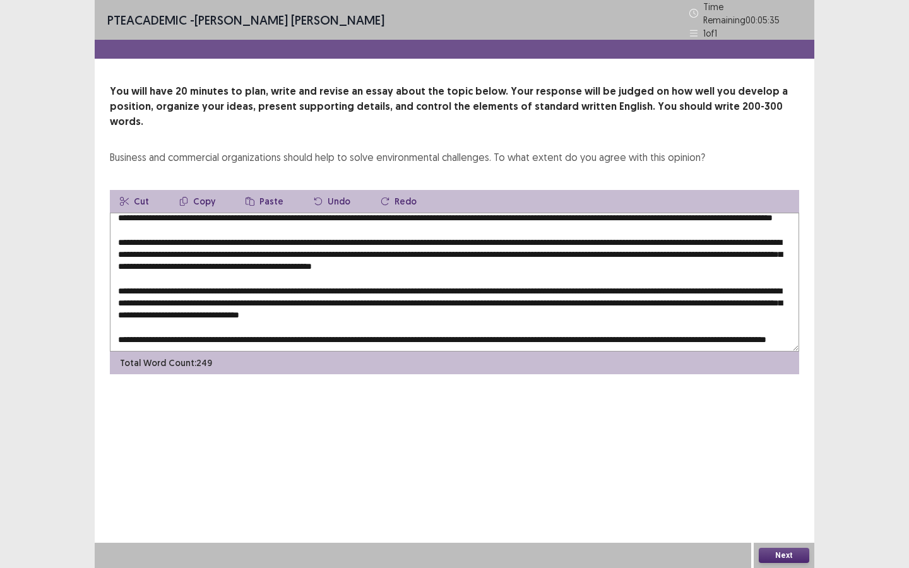
scroll to position [30, 0]
click at [146, 225] on textarea at bounding box center [454, 282] width 689 height 139
click at [170, 224] on textarea at bounding box center [454, 282] width 689 height 139
click at [293, 224] on textarea at bounding box center [454, 282] width 689 height 139
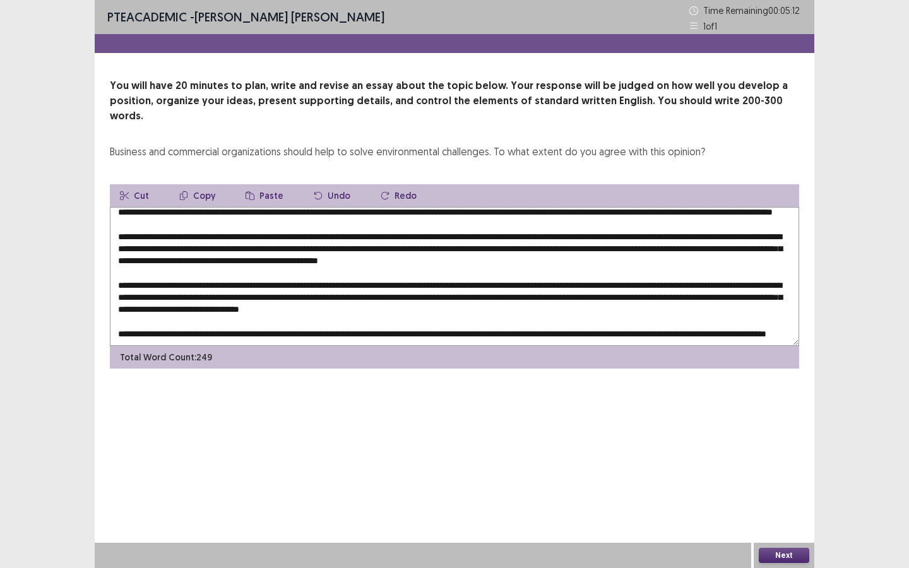
click at [371, 220] on textarea at bounding box center [454, 276] width 689 height 139
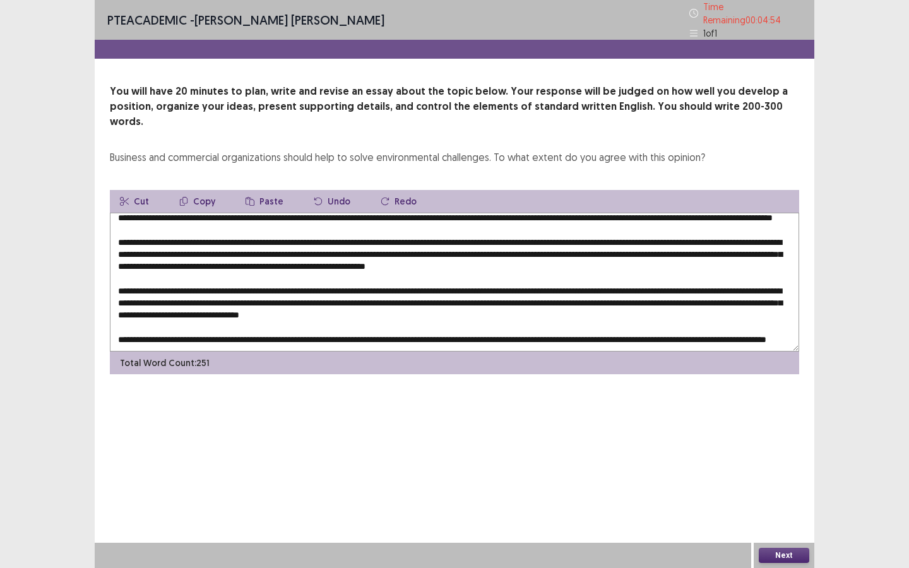
click at [516, 223] on textarea at bounding box center [454, 282] width 689 height 139
click at [767, 224] on textarea at bounding box center [454, 282] width 689 height 139
click at [160, 233] on textarea at bounding box center [454, 282] width 689 height 139
click at [189, 237] on textarea at bounding box center [454, 282] width 689 height 139
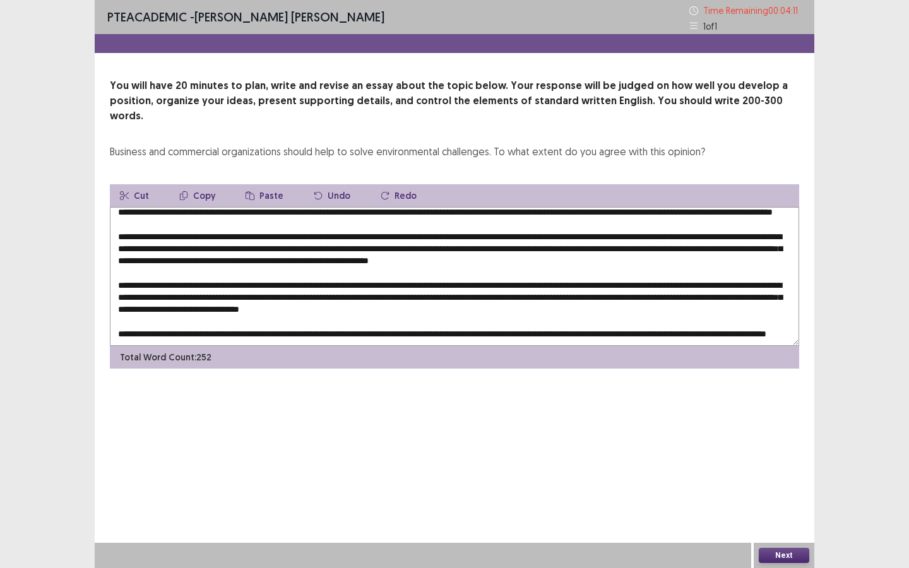
click at [310, 235] on textarea at bounding box center [454, 276] width 689 height 139
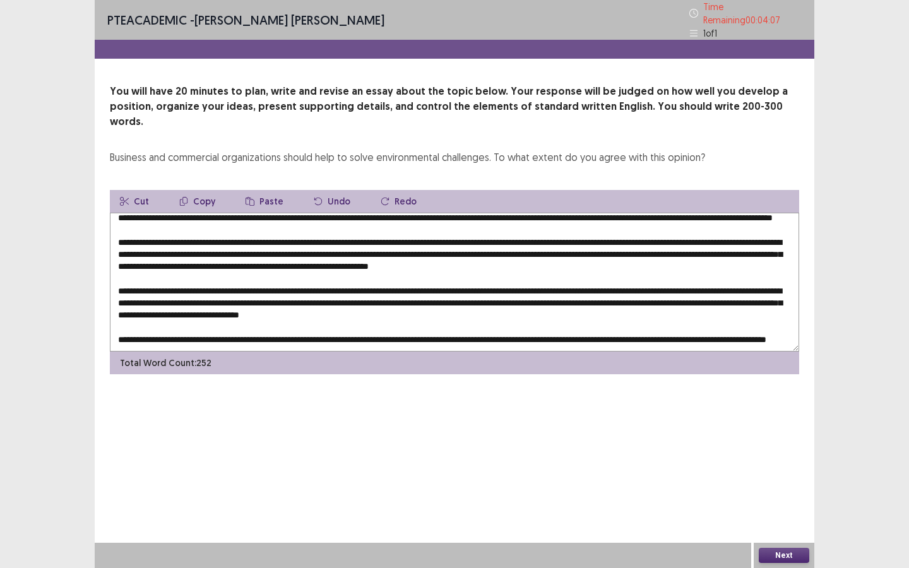
drag, startPoint x: 330, startPoint y: 233, endPoint x: 293, endPoint y: 238, distance: 36.9
click at [293, 238] on textarea at bounding box center [454, 282] width 689 height 139
click at [347, 237] on textarea at bounding box center [454, 282] width 689 height 139
click at [434, 235] on textarea at bounding box center [454, 282] width 689 height 139
click at [659, 237] on textarea at bounding box center [454, 282] width 689 height 139
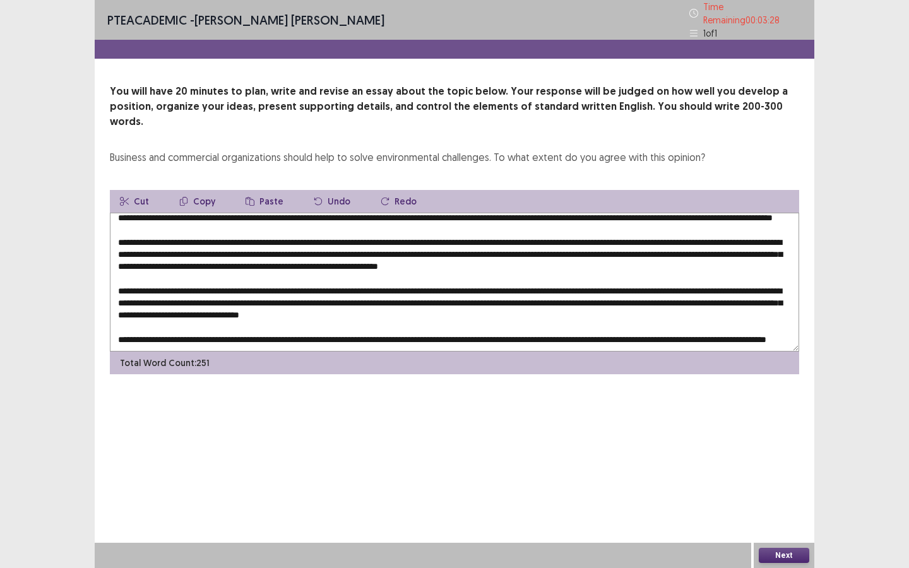
click at [707, 236] on textarea at bounding box center [454, 282] width 689 height 139
click at [496, 250] on textarea at bounding box center [454, 282] width 689 height 139
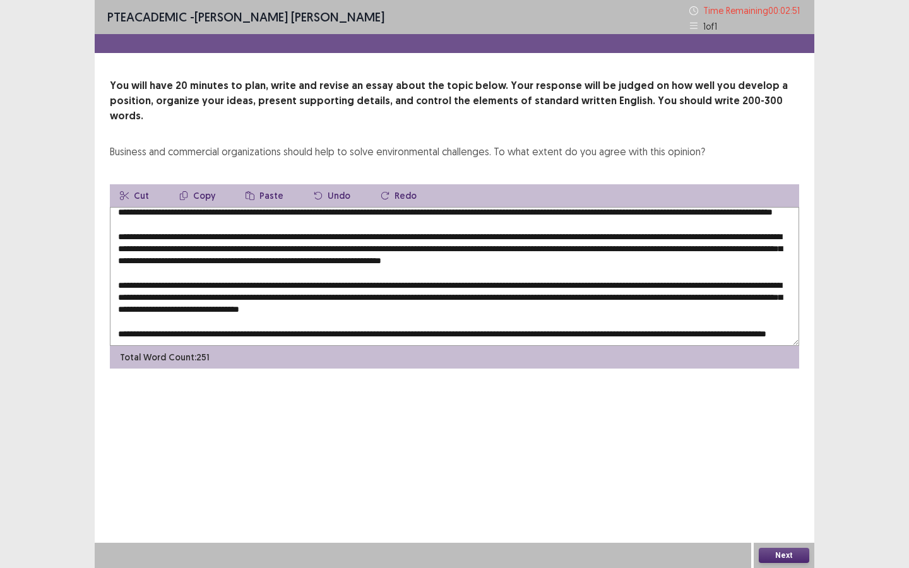
scroll to position [43, 0]
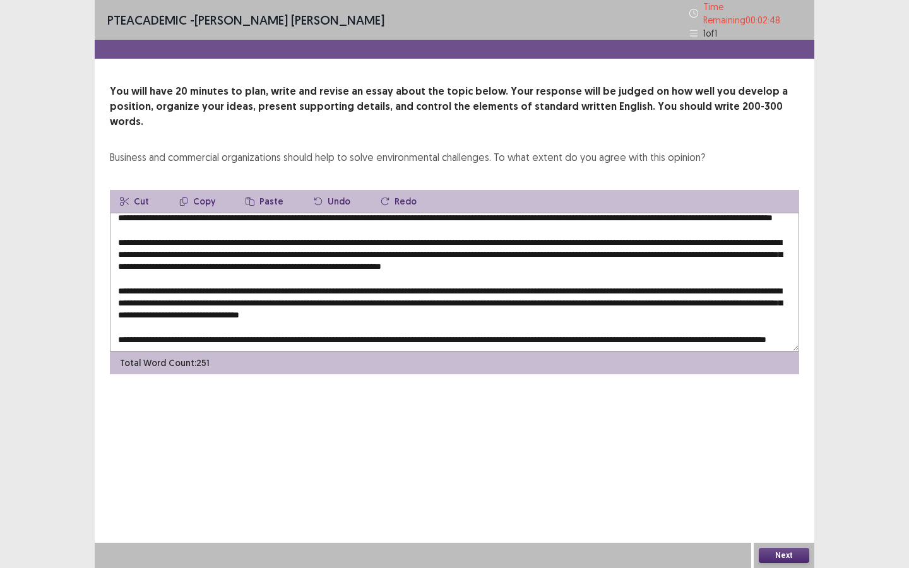
click at [183, 260] on textarea at bounding box center [454, 282] width 689 height 139
click at [306, 259] on textarea at bounding box center [454, 282] width 689 height 139
click at [444, 261] on textarea at bounding box center [454, 282] width 689 height 139
click at [450, 261] on textarea at bounding box center [454, 282] width 689 height 139
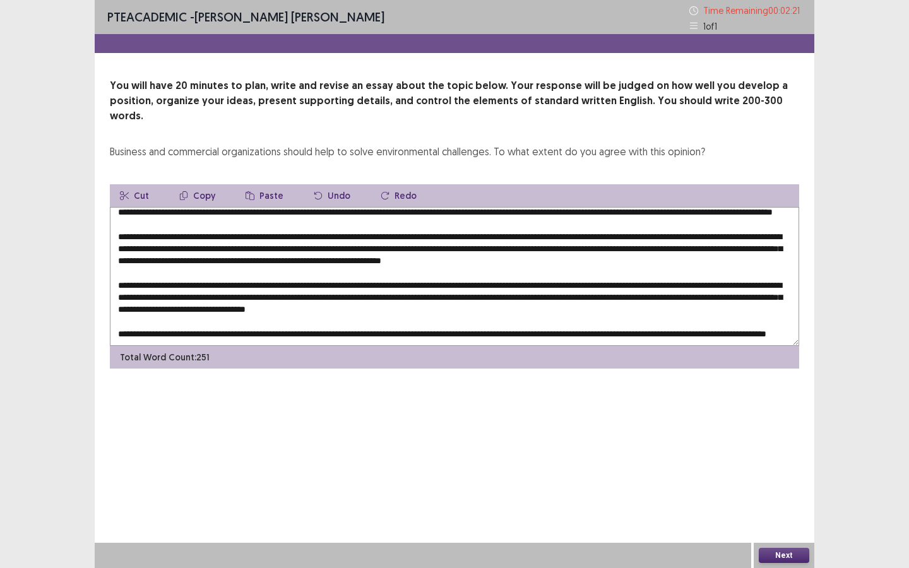
click at [477, 259] on textarea at bounding box center [454, 276] width 689 height 139
click at [522, 263] on textarea at bounding box center [454, 276] width 689 height 139
click at [378, 271] on textarea at bounding box center [454, 276] width 689 height 139
click at [549, 270] on textarea at bounding box center [454, 276] width 689 height 139
click at [454, 283] on textarea at bounding box center [454, 276] width 689 height 139
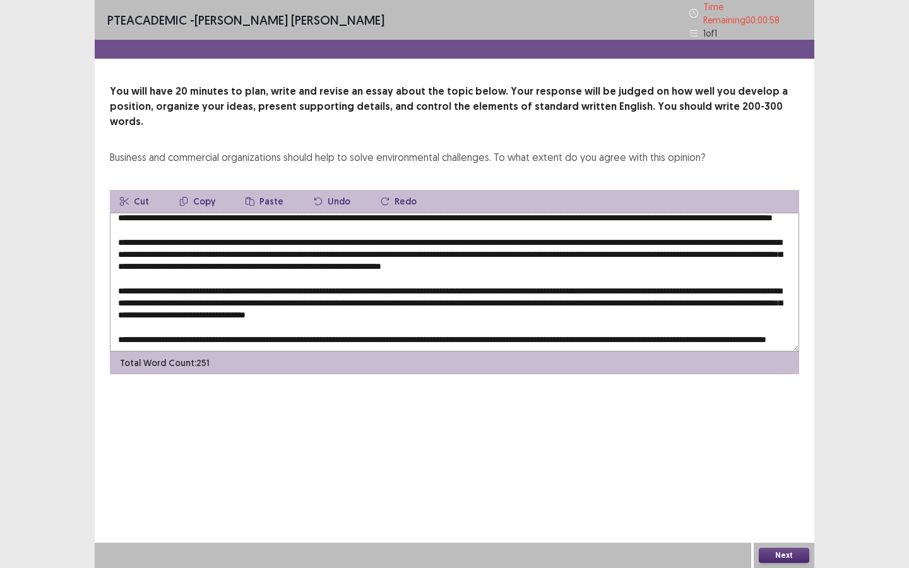
click at [172, 307] on textarea at bounding box center [454, 282] width 689 height 139
click at [320, 309] on textarea at bounding box center [454, 282] width 689 height 139
click at [584, 307] on textarea at bounding box center [454, 282] width 689 height 139
click at [652, 307] on textarea at bounding box center [454, 282] width 689 height 139
click at [746, 308] on textarea at bounding box center [454, 282] width 689 height 139
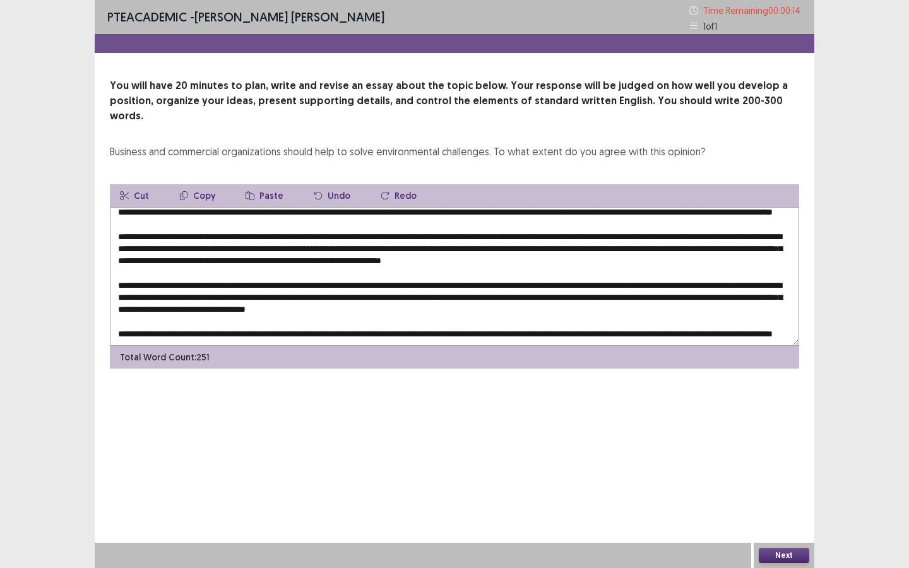
click at [191, 318] on textarea at bounding box center [454, 276] width 689 height 139
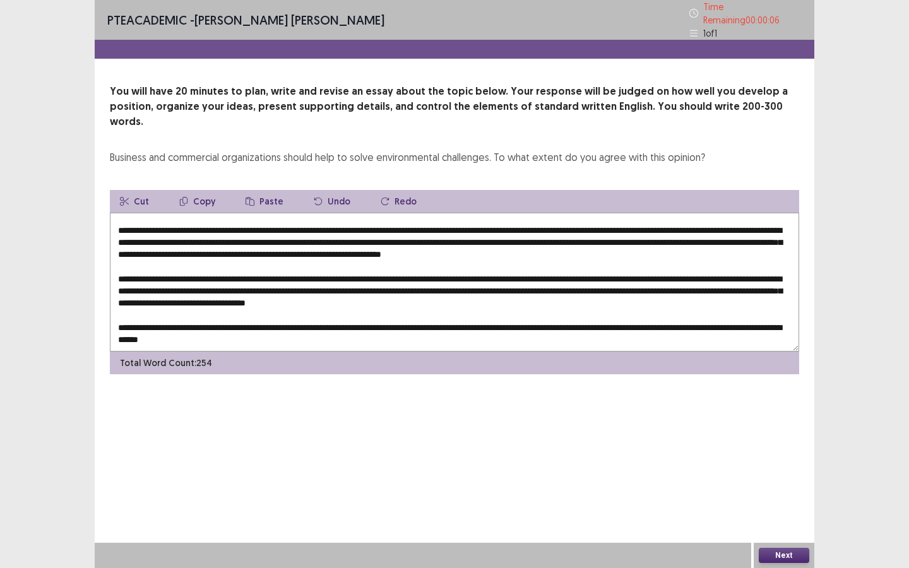
click at [321, 321] on textarea at bounding box center [454, 282] width 689 height 139
type textarea "**********"
click at [786, 512] on button "Next" at bounding box center [783, 555] width 50 height 15
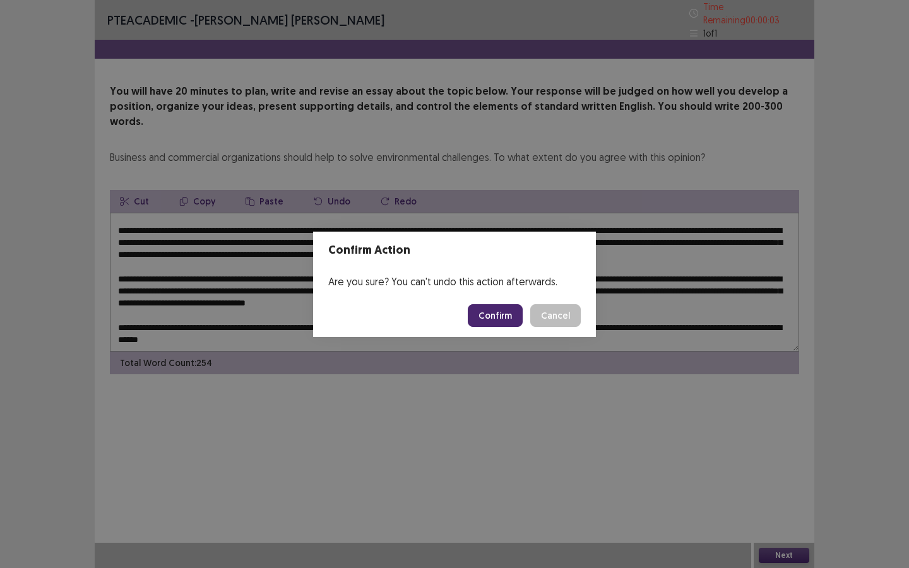
click at [510, 316] on button "Confirm" at bounding box center [495, 315] width 55 height 23
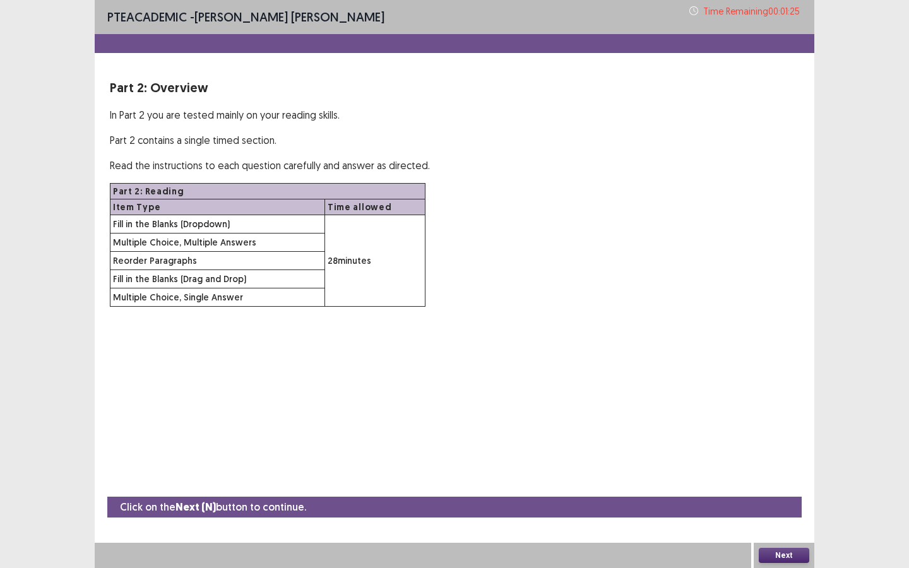
click at [774, 512] on button "Next" at bounding box center [783, 555] width 50 height 15
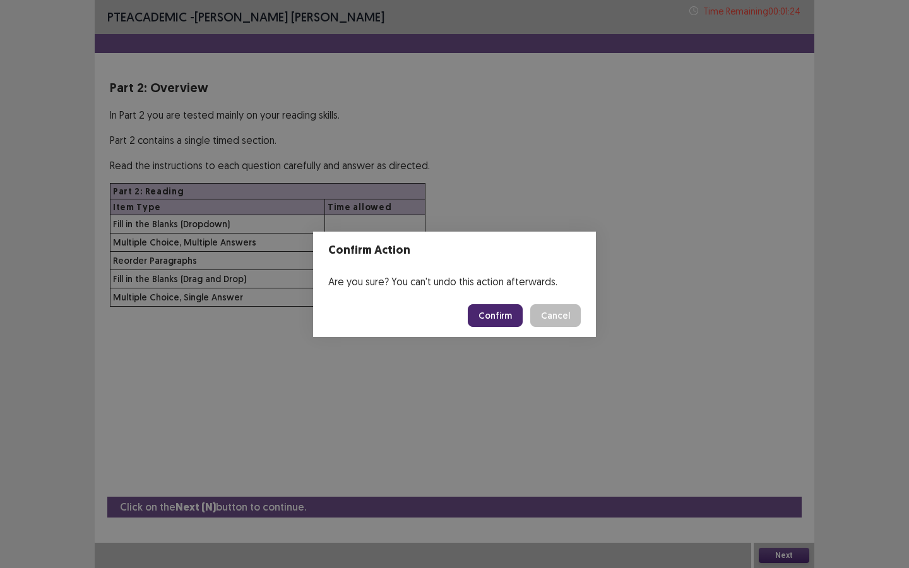
click at [520, 323] on button "Confirm" at bounding box center [495, 315] width 55 height 23
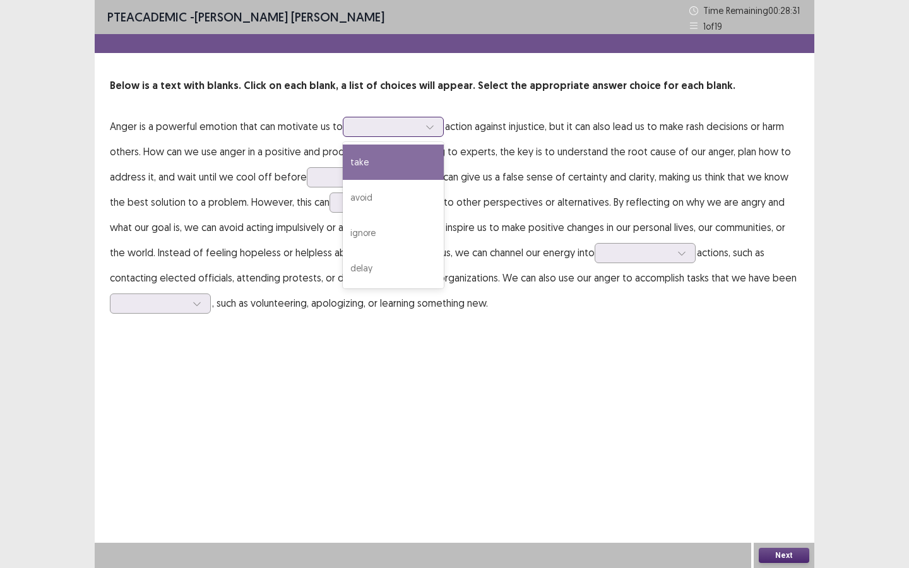
click at [359, 130] on div at bounding box center [386, 127] width 66 height 12
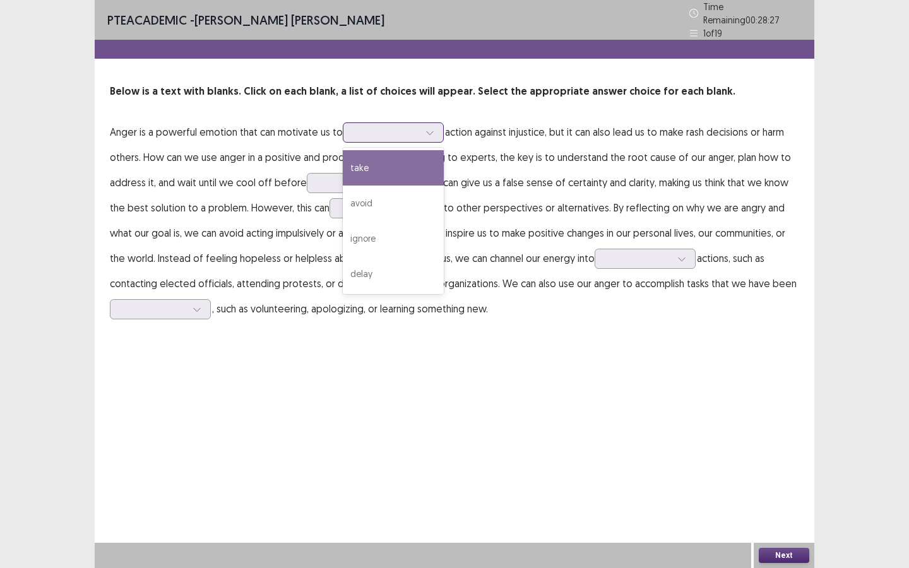
click at [384, 172] on div "take" at bounding box center [393, 167] width 101 height 35
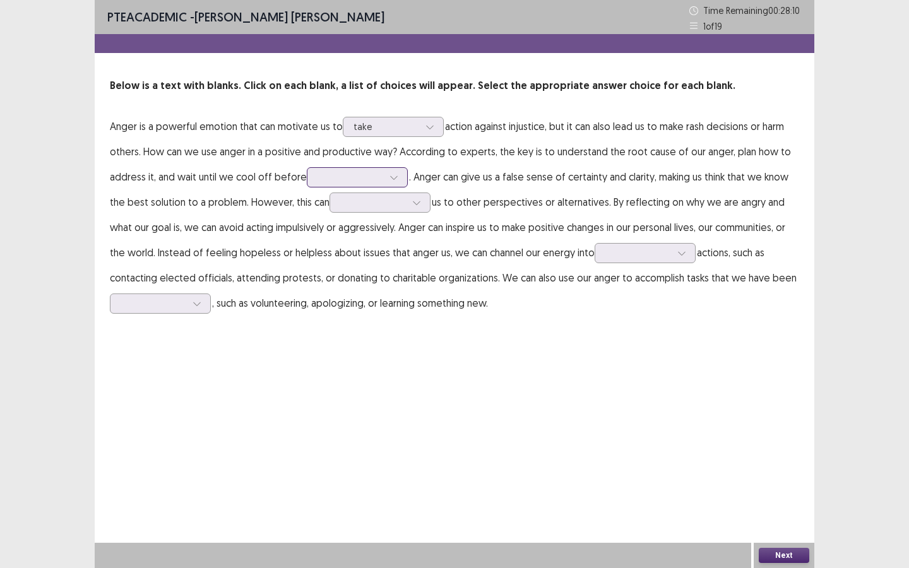
click at [329, 179] on div at bounding box center [350, 177] width 66 height 12
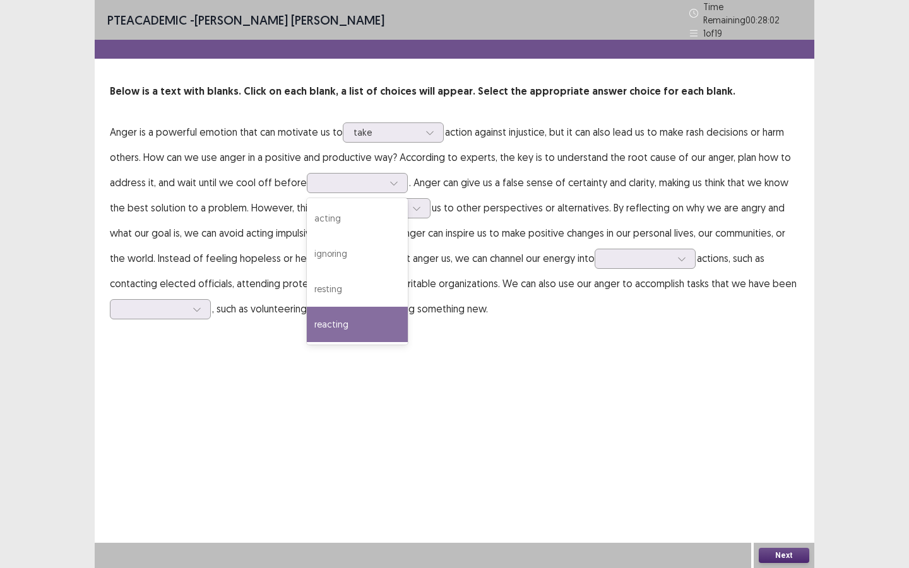
click at [354, 326] on div "reacting" at bounding box center [357, 324] width 101 height 35
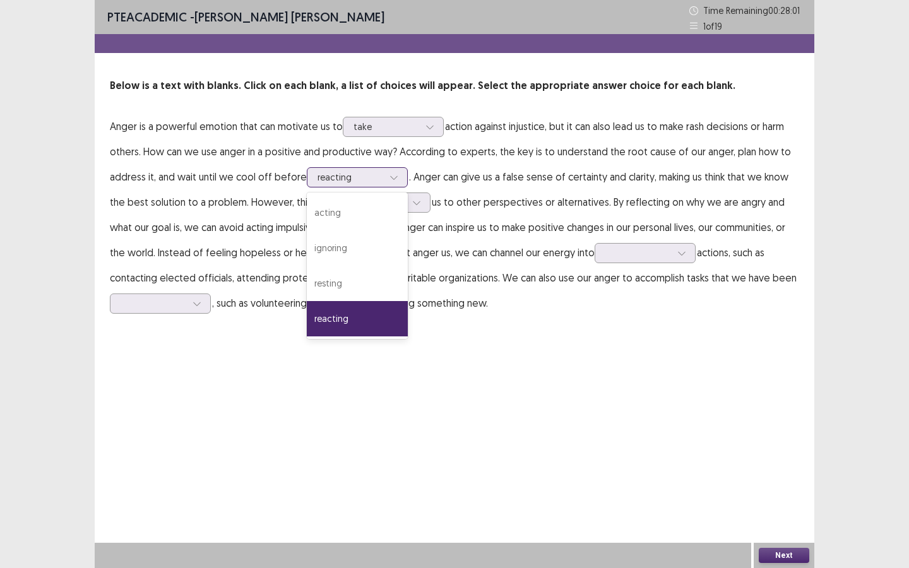
click at [357, 184] on div "reacting" at bounding box center [350, 177] width 66 height 19
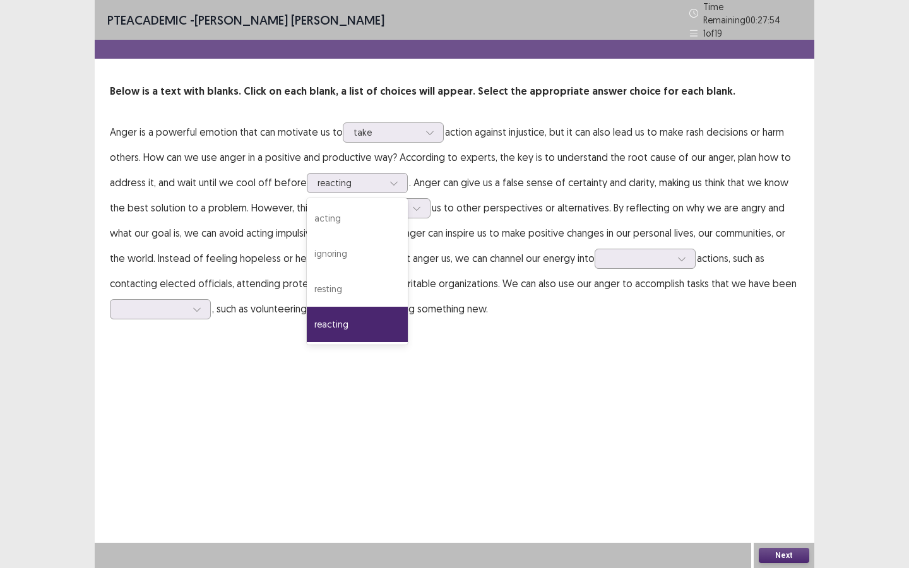
click at [338, 329] on div "reacting" at bounding box center [357, 324] width 101 height 35
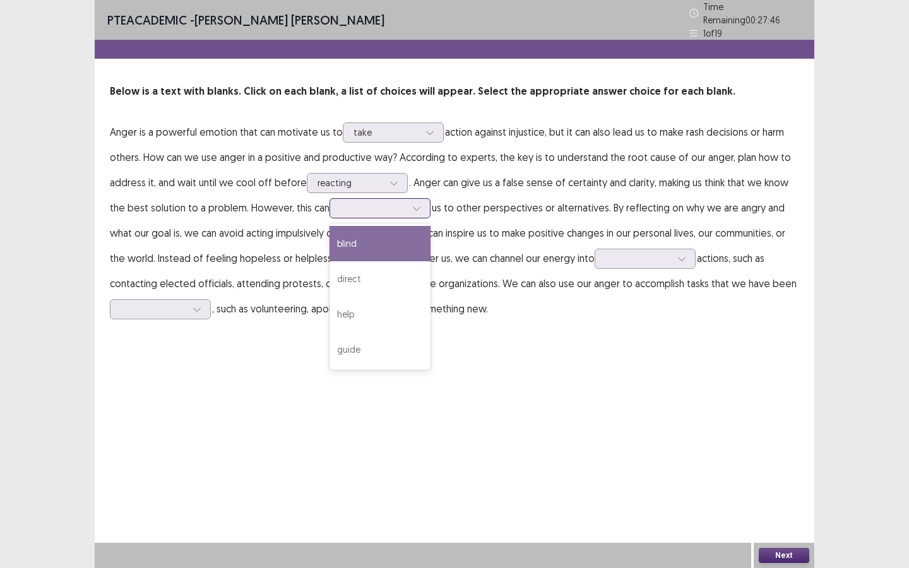
click at [345, 202] on div at bounding box center [373, 208] width 66 height 12
click at [357, 233] on div "blind" at bounding box center [379, 243] width 101 height 35
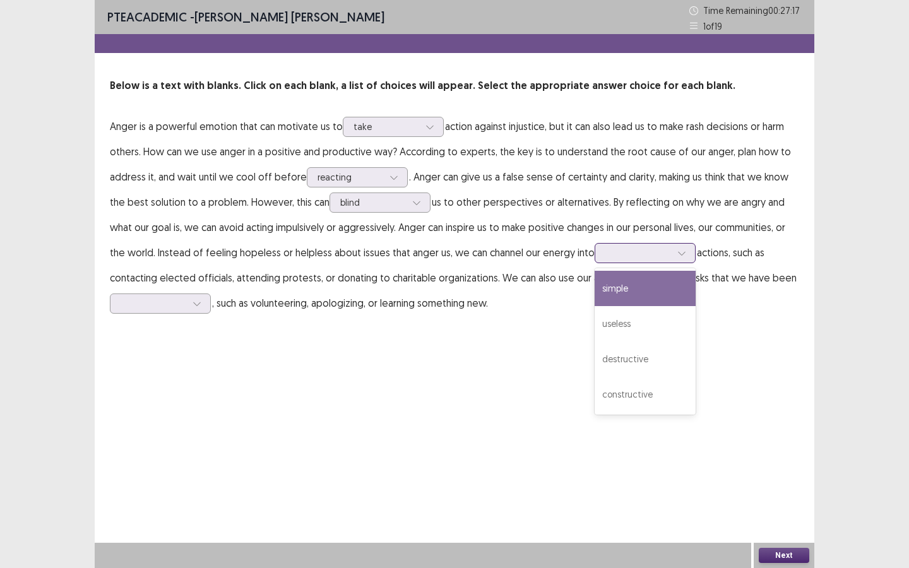
click at [605, 254] on input "text" at bounding box center [606, 252] width 3 height 9
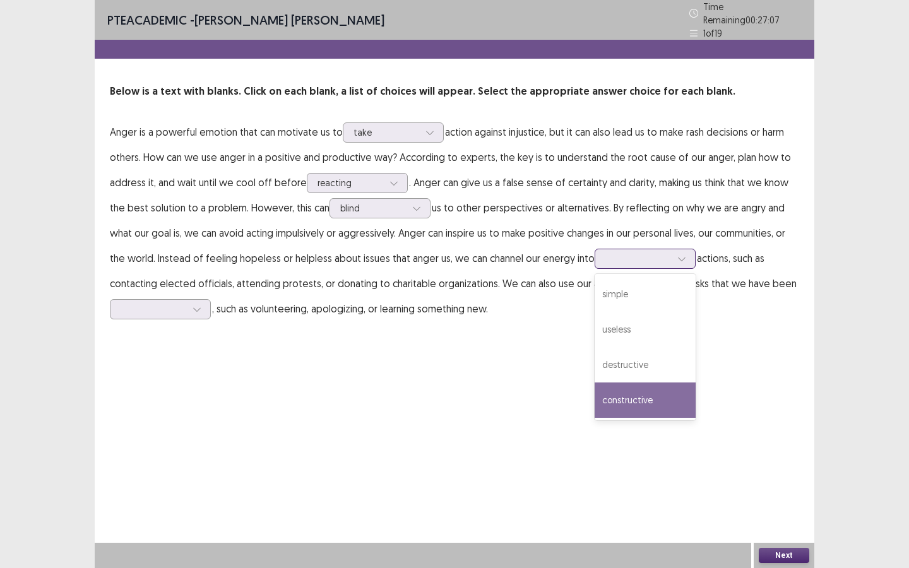
click at [644, 396] on div "constructive" at bounding box center [644, 399] width 101 height 35
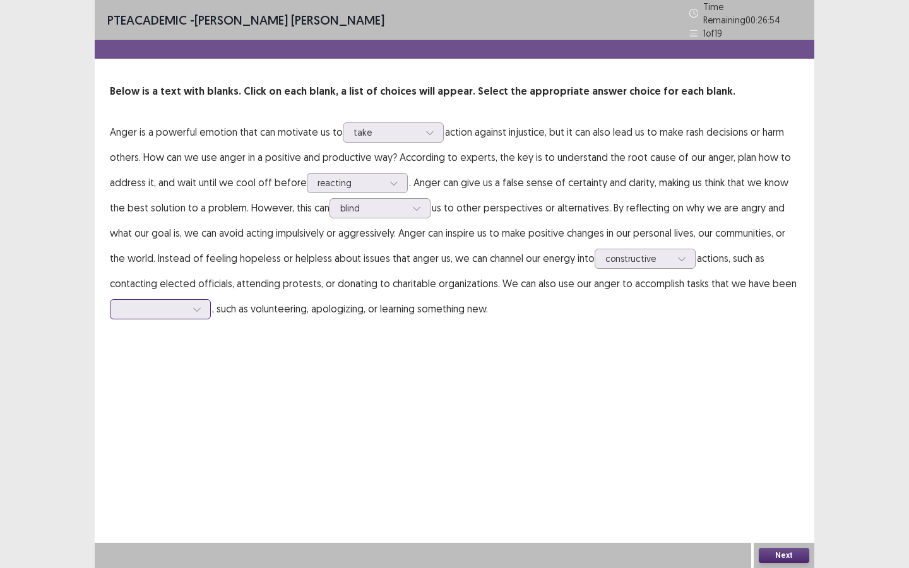
click at [160, 305] on div at bounding box center [154, 309] width 66 height 12
click at [181, 406] on div "putting off" at bounding box center [160, 415] width 101 height 35
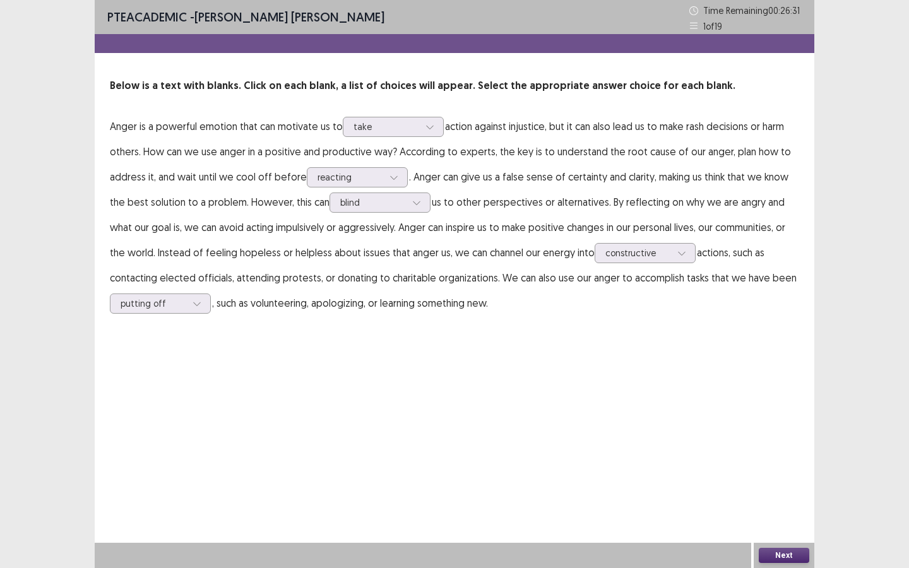
click at [794, 554] on button "Next" at bounding box center [783, 555] width 50 height 15
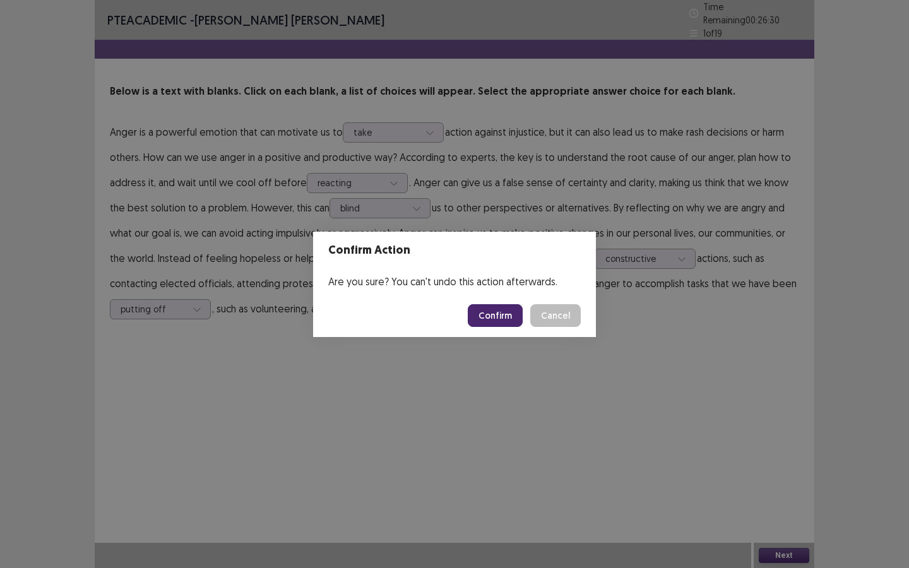
click at [493, 329] on footer "Confirm Cancel" at bounding box center [454, 315] width 283 height 43
click at [499, 324] on button "Confirm" at bounding box center [495, 315] width 55 height 23
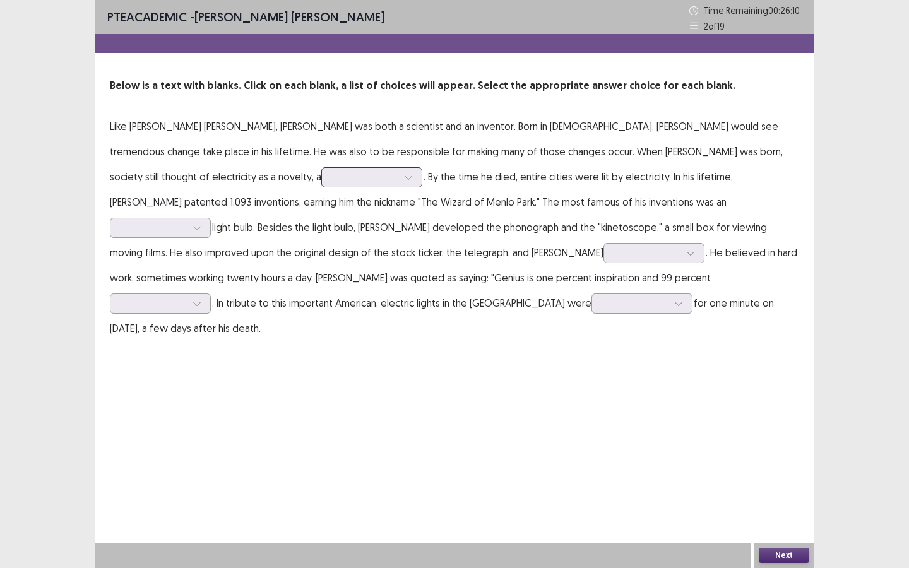
click at [332, 180] on div at bounding box center [365, 177] width 66 height 12
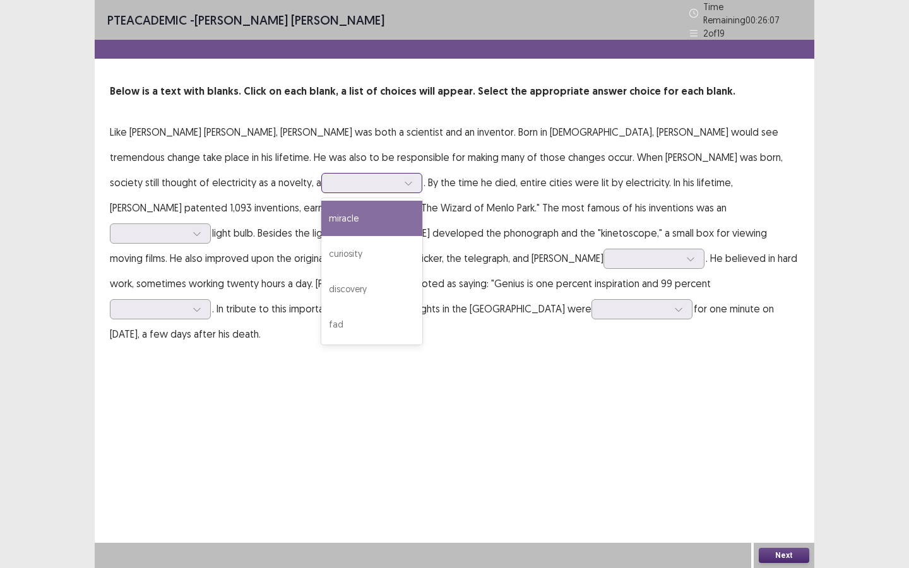
click at [321, 216] on div "miracle" at bounding box center [371, 218] width 101 height 35
click at [332, 184] on div "miracle" at bounding box center [365, 183] width 66 height 19
click at [321, 221] on div "miracle" at bounding box center [371, 218] width 101 height 35
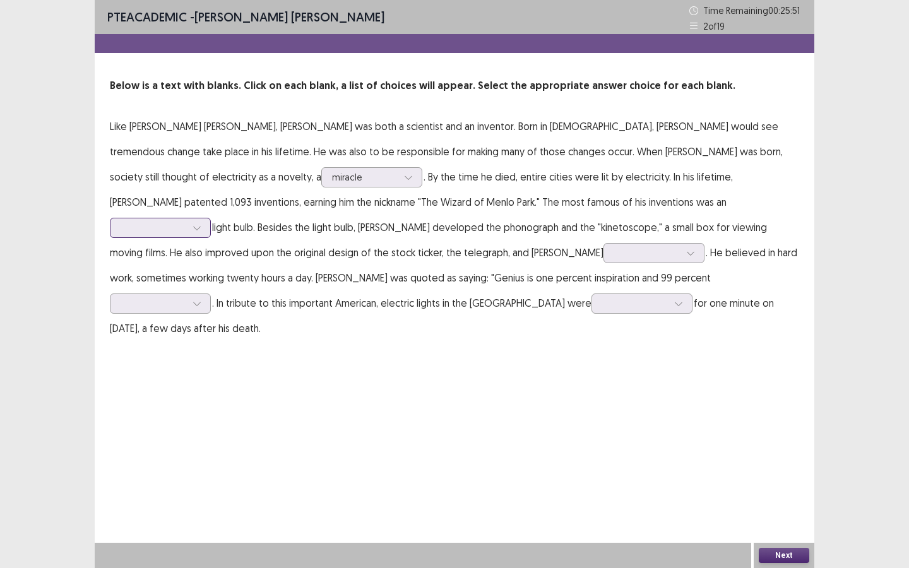
click at [186, 221] on div at bounding box center [154, 227] width 66 height 12
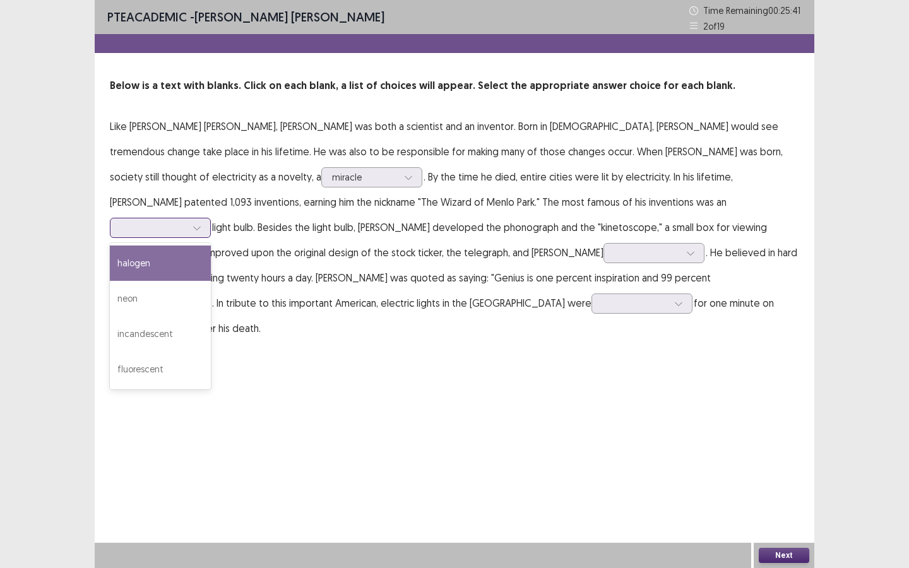
click at [211, 247] on div "halogen" at bounding box center [160, 262] width 101 height 35
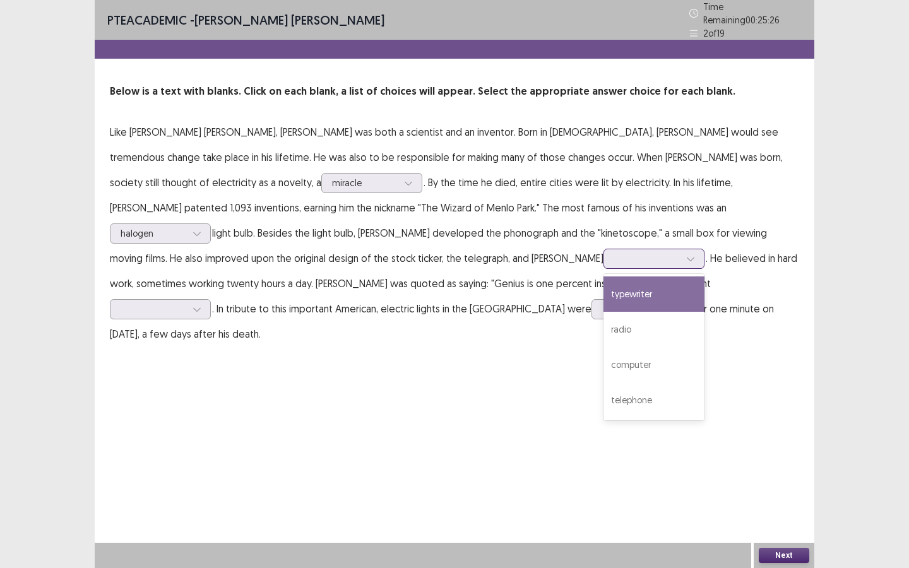
click at [614, 252] on div at bounding box center [647, 258] width 66 height 12
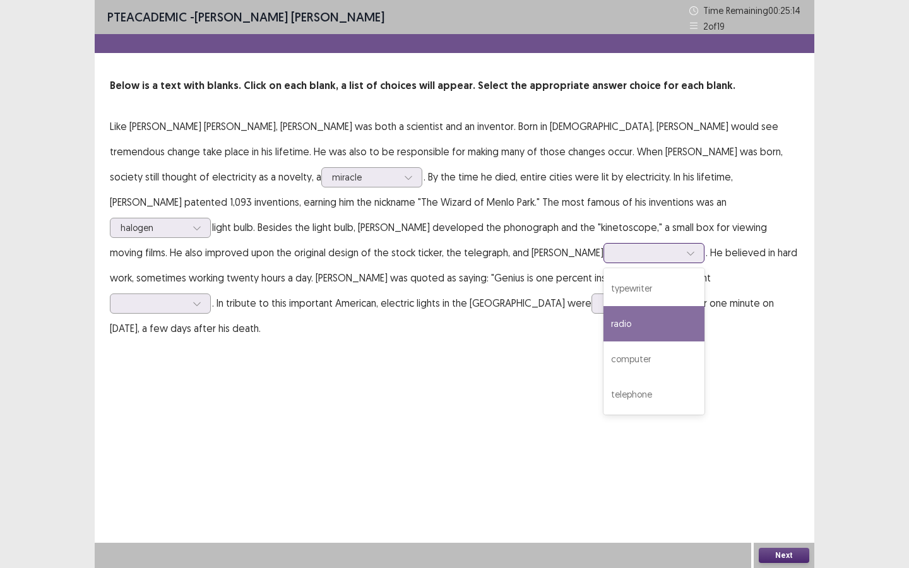
click at [603, 320] on div "radio" at bounding box center [653, 323] width 101 height 35
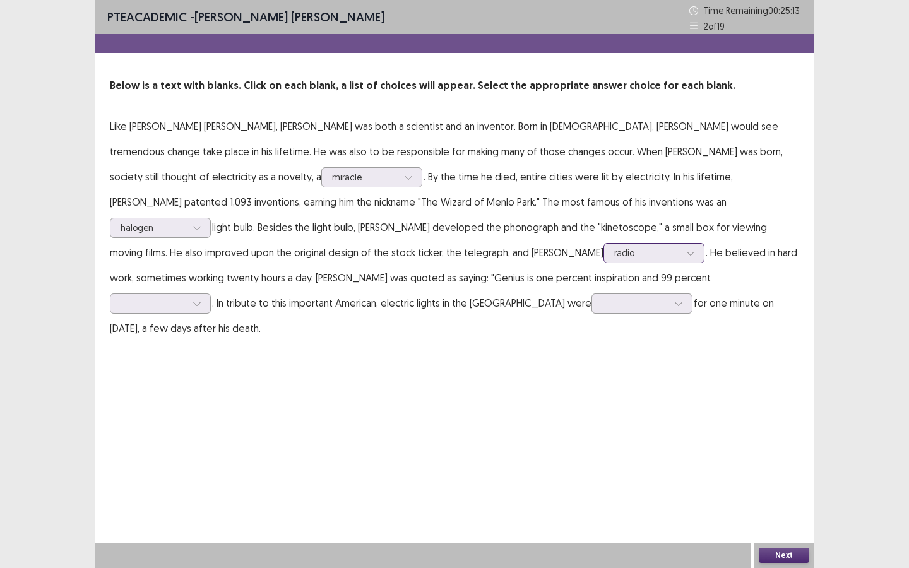
click at [603, 251] on div "radio" at bounding box center [653, 253] width 101 height 20
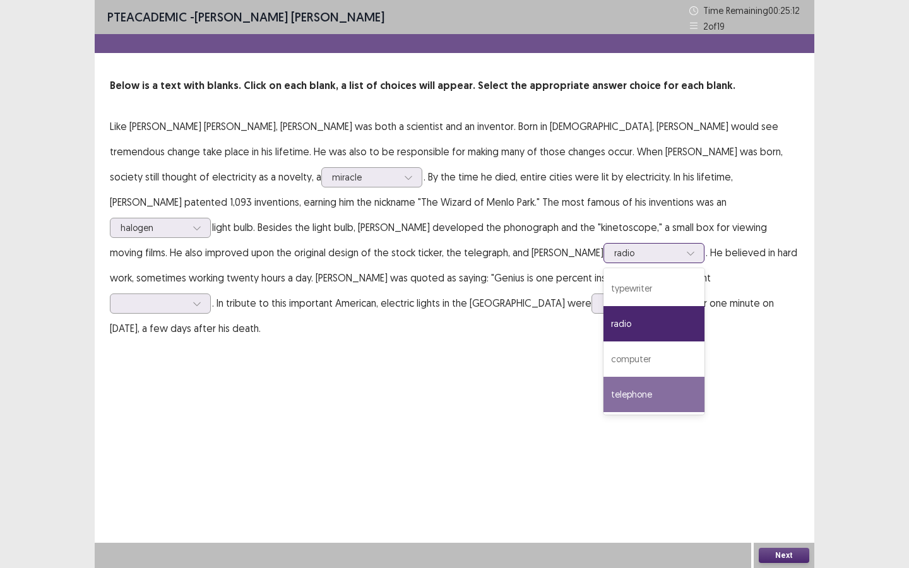
click at [603, 392] on div "telephone" at bounding box center [653, 394] width 101 height 35
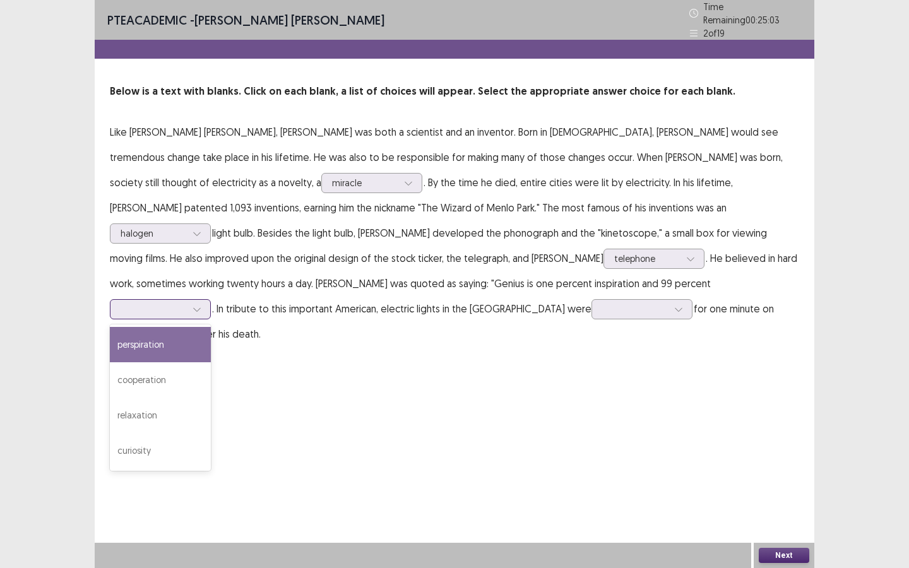
click at [186, 303] on div at bounding box center [154, 309] width 66 height 12
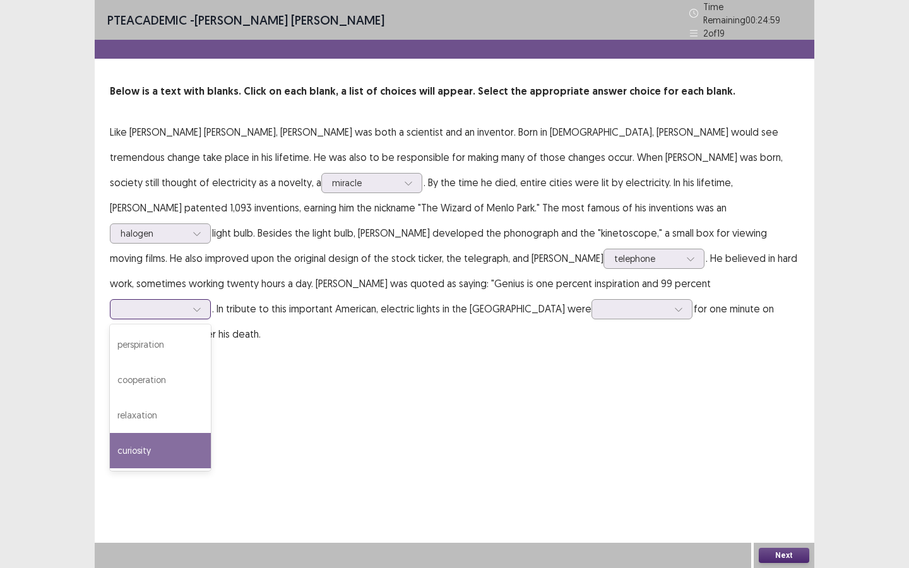
click at [211, 433] on div "curiosity" at bounding box center [160, 450] width 101 height 35
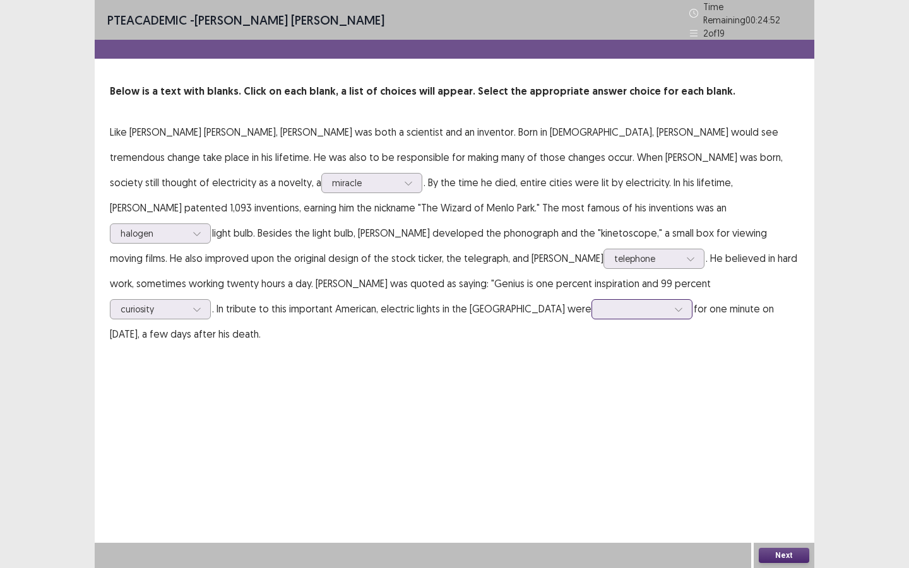
click at [602, 307] on div at bounding box center [635, 309] width 66 height 12
click at [591, 449] on div "dimmed" at bounding box center [641, 450] width 101 height 35
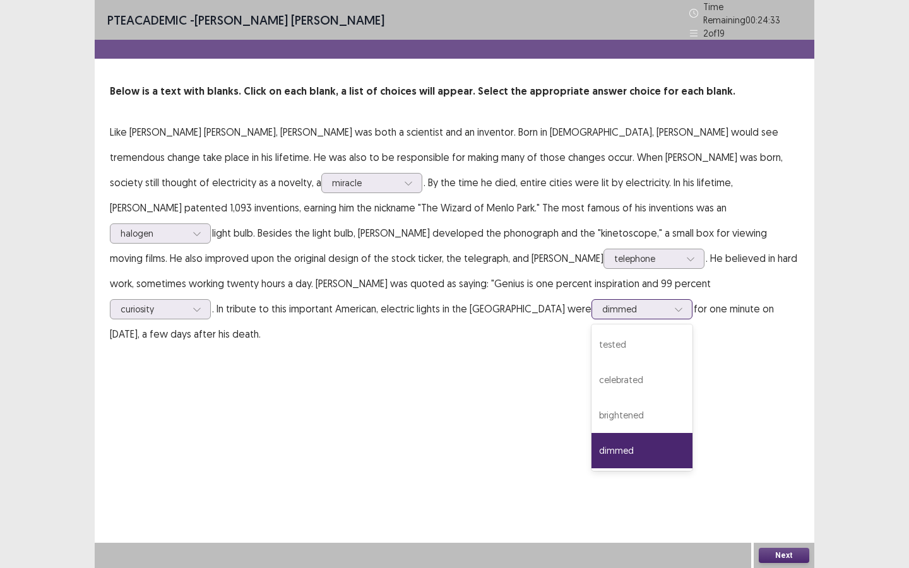
click at [602, 310] on div "dimmed" at bounding box center [635, 309] width 66 height 19
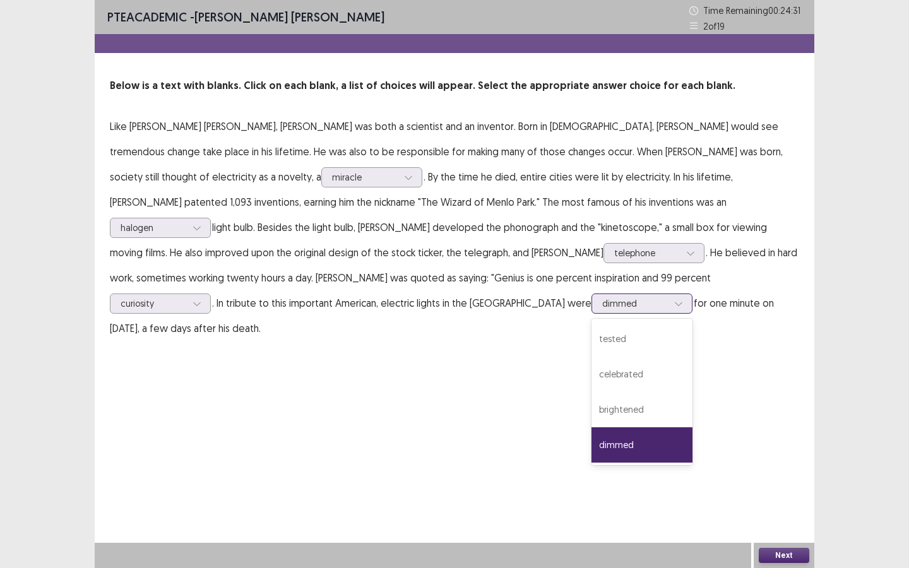
click at [591, 450] on div "dimmed" at bounding box center [641, 444] width 101 height 35
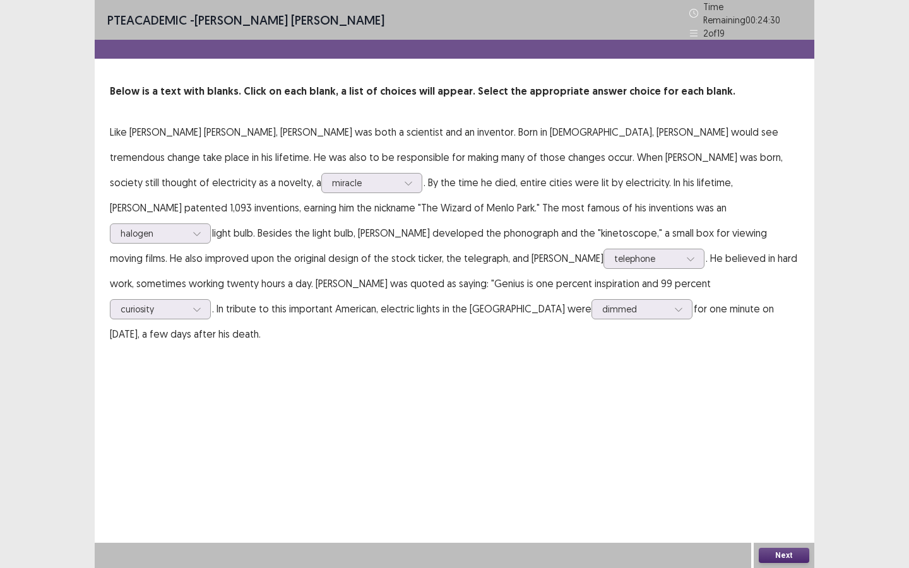
click at [764, 552] on button "Next" at bounding box center [783, 555] width 50 height 15
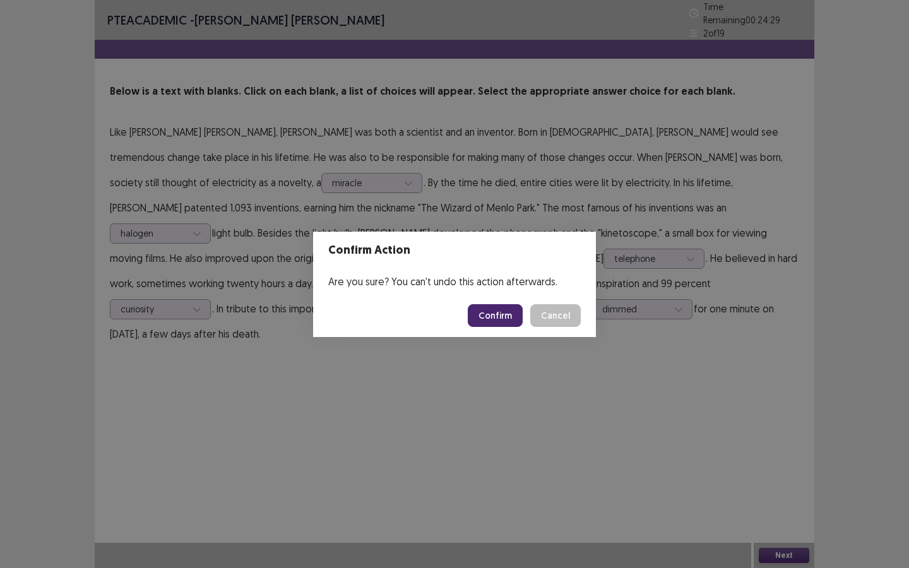
click at [494, 319] on button "Confirm" at bounding box center [495, 315] width 55 height 23
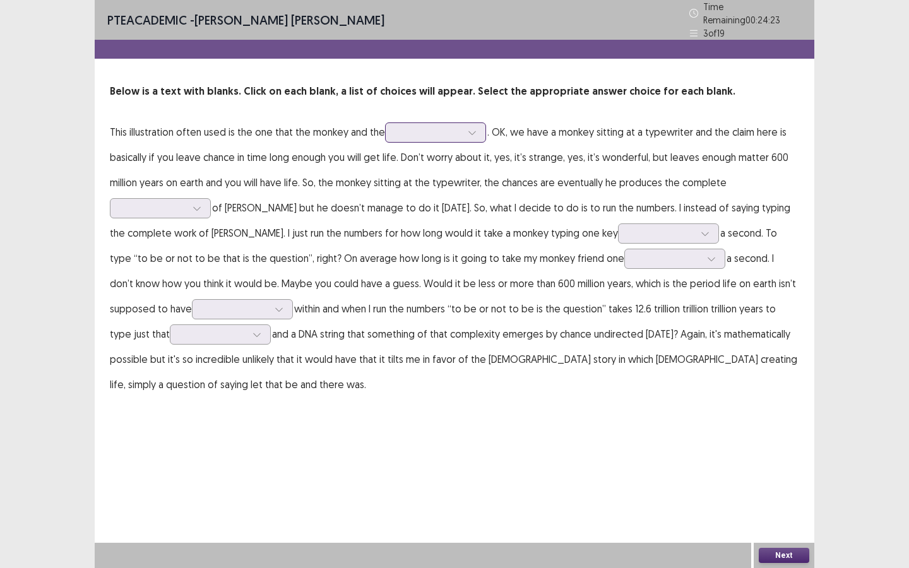
click at [424, 132] on div at bounding box center [429, 132] width 66 height 12
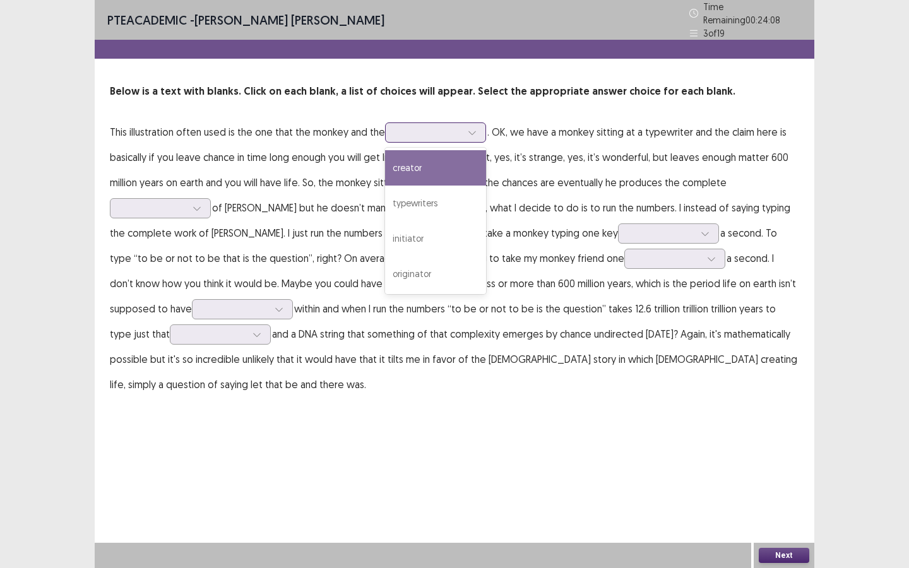
click at [425, 167] on div "creator" at bounding box center [435, 167] width 101 height 35
click at [416, 136] on div "creator" at bounding box center [435, 132] width 101 height 20
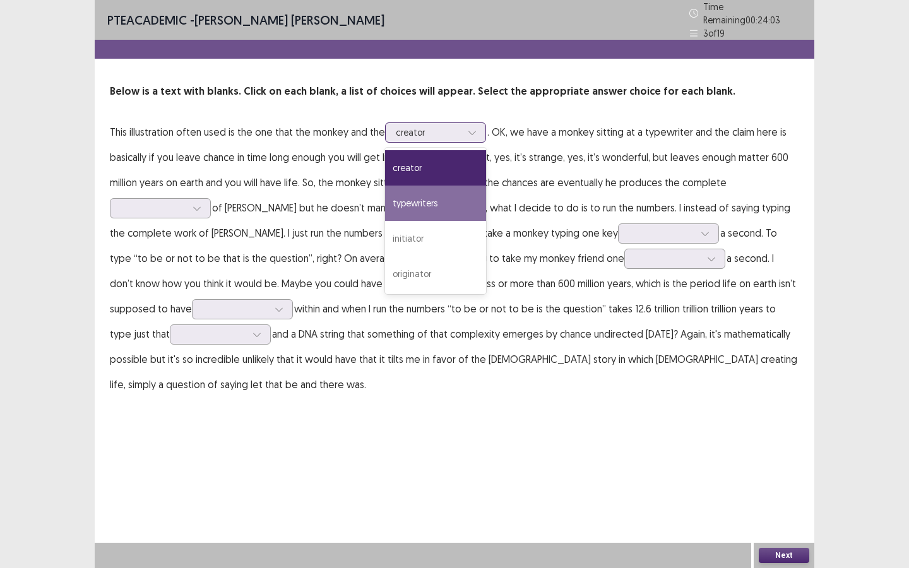
click at [428, 203] on div "typewriters" at bounding box center [435, 203] width 101 height 35
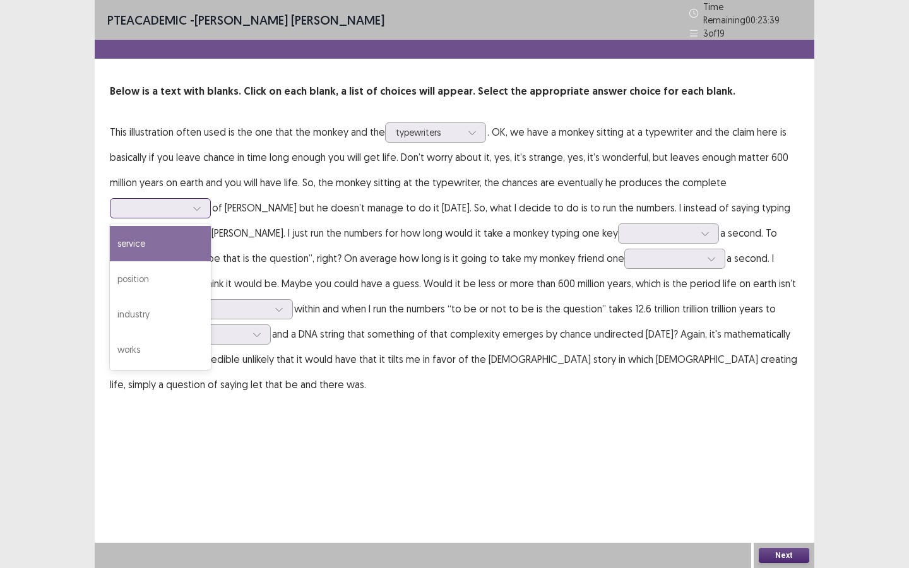
click at [168, 206] on div at bounding box center [154, 208] width 66 height 12
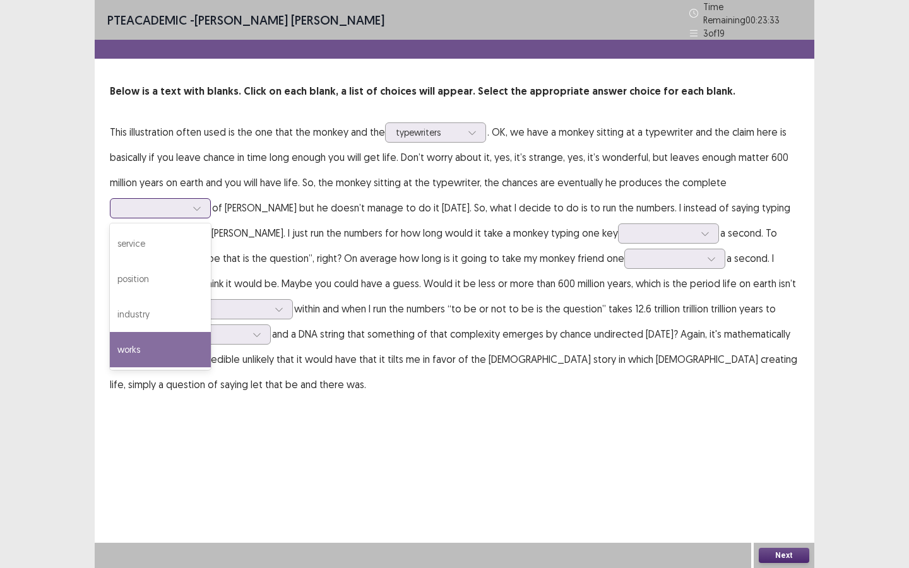
click at [146, 344] on div "works" at bounding box center [160, 349] width 101 height 35
click at [156, 204] on div at bounding box center [154, 208] width 66 height 12
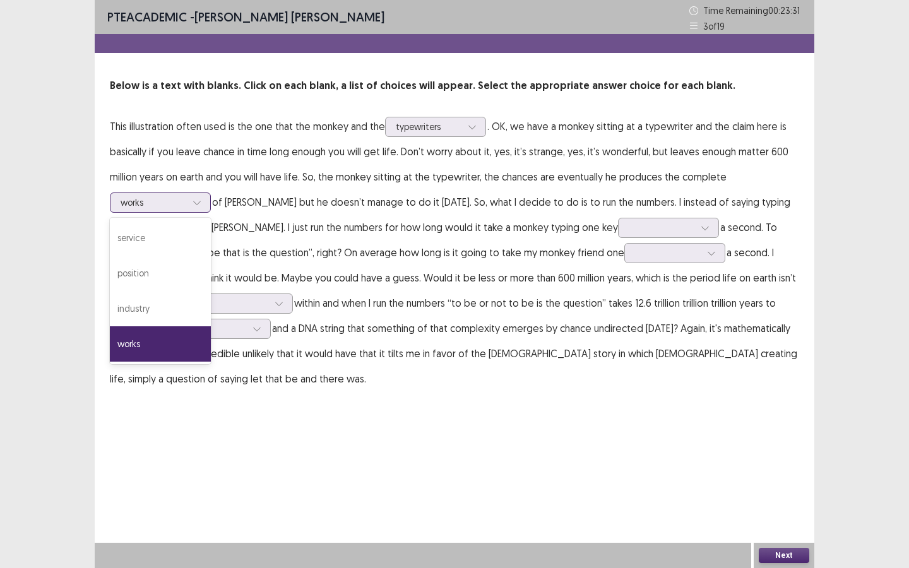
click at [157, 343] on div "works" at bounding box center [160, 343] width 101 height 35
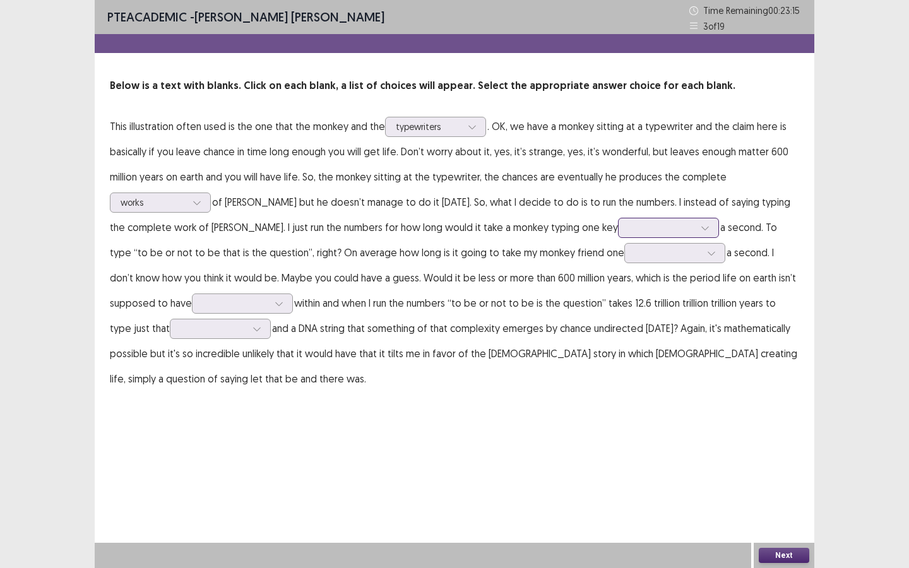
click at [662, 230] on div at bounding box center [661, 227] width 66 height 12
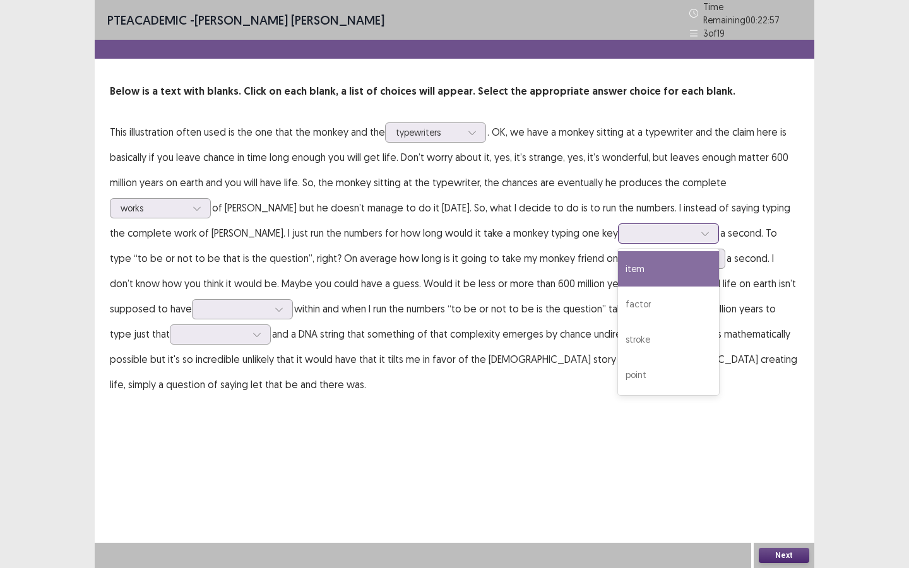
click at [664, 268] on div "item" at bounding box center [668, 268] width 101 height 35
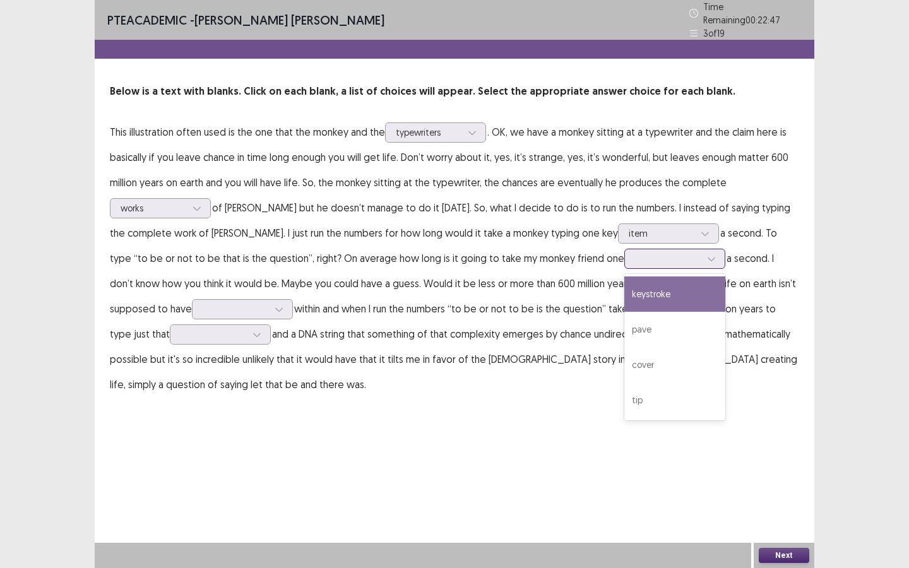
click at [635, 252] on div at bounding box center [668, 258] width 66 height 12
click at [670, 285] on div "keystroke" at bounding box center [674, 293] width 101 height 35
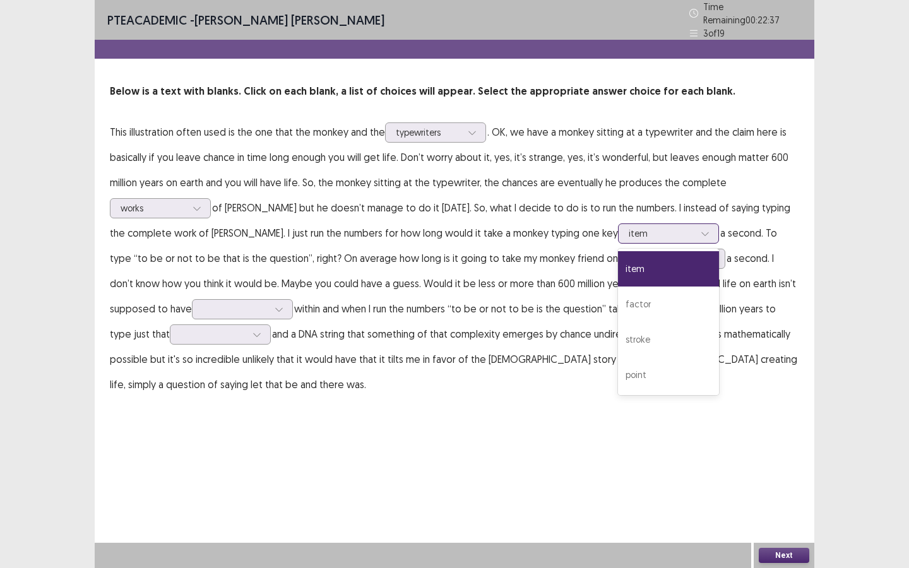
click at [670, 227] on div at bounding box center [661, 233] width 66 height 12
click at [663, 261] on div "item" at bounding box center [668, 268] width 101 height 35
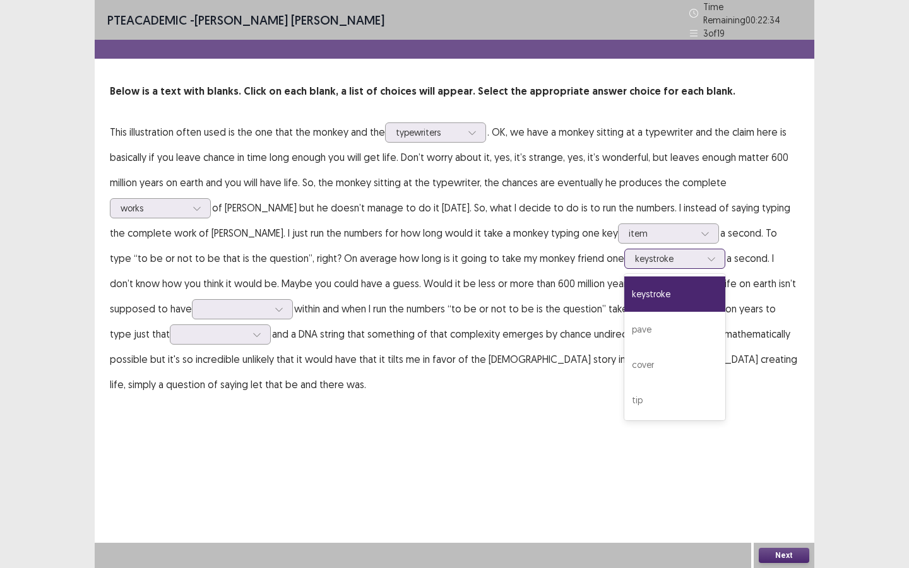
click at [680, 253] on div at bounding box center [668, 258] width 66 height 12
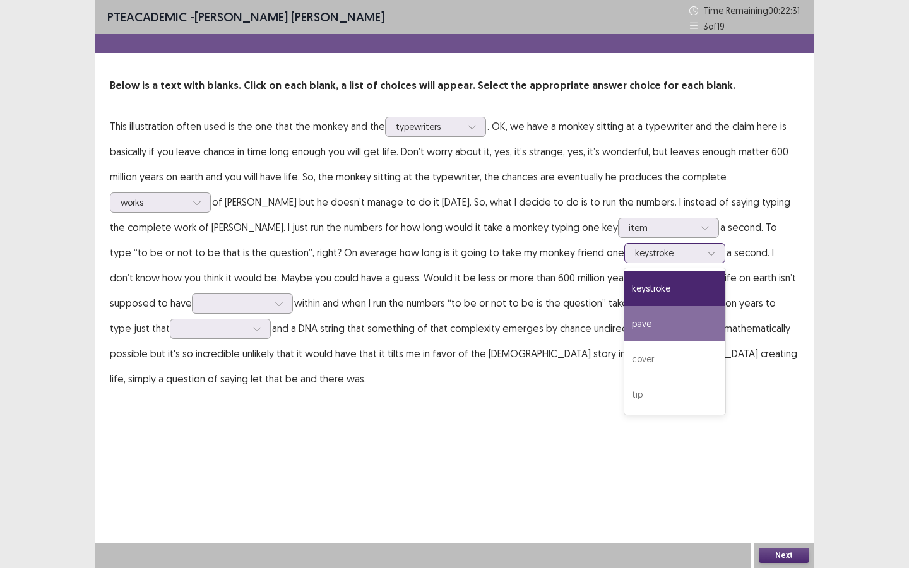
click at [668, 318] on div "pave" at bounding box center [674, 323] width 101 height 35
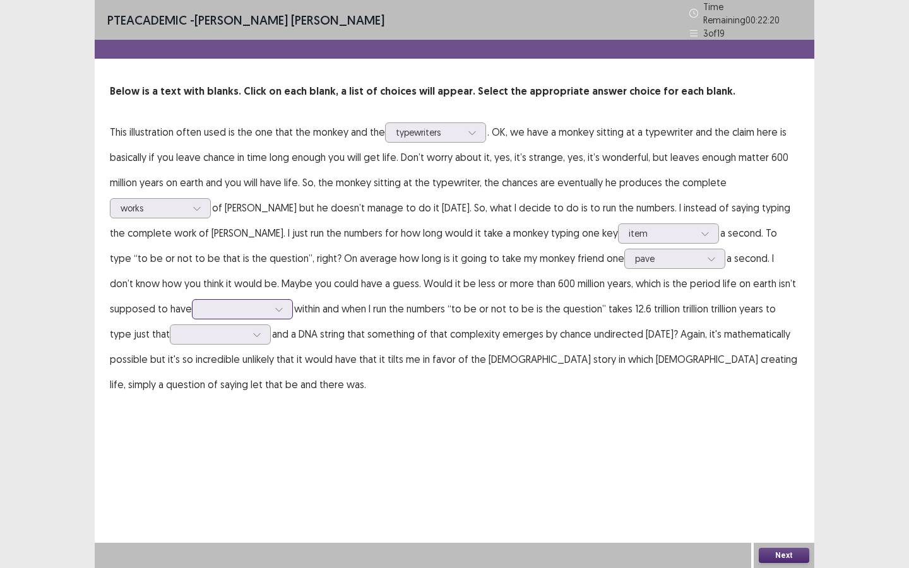
click at [234, 303] on div at bounding box center [236, 309] width 66 height 12
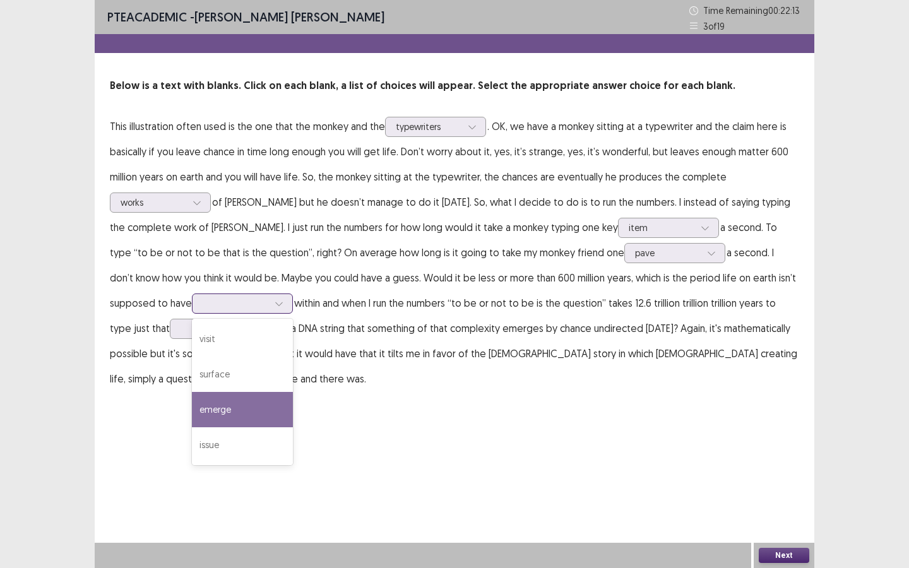
click at [230, 402] on div "emerge" at bounding box center [242, 409] width 101 height 35
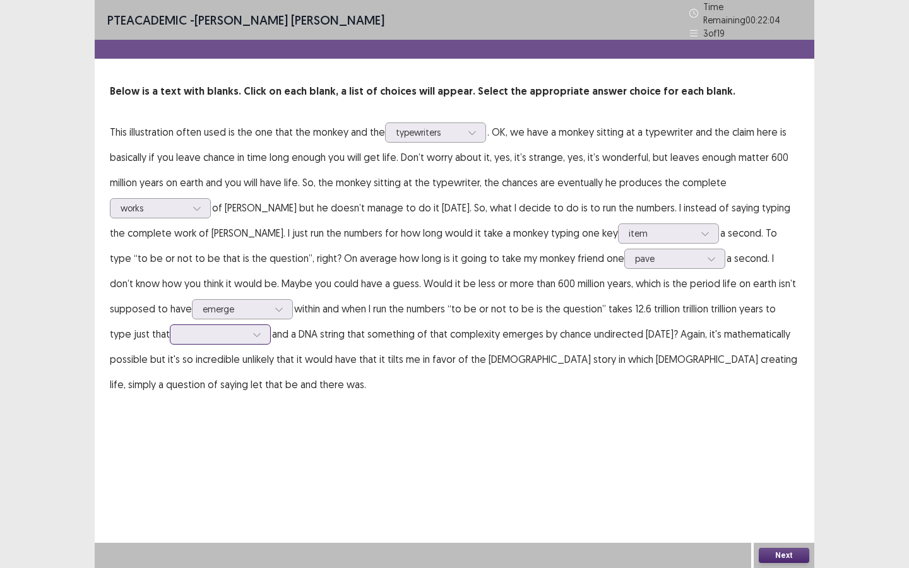
click at [180, 331] on div at bounding box center [213, 334] width 66 height 12
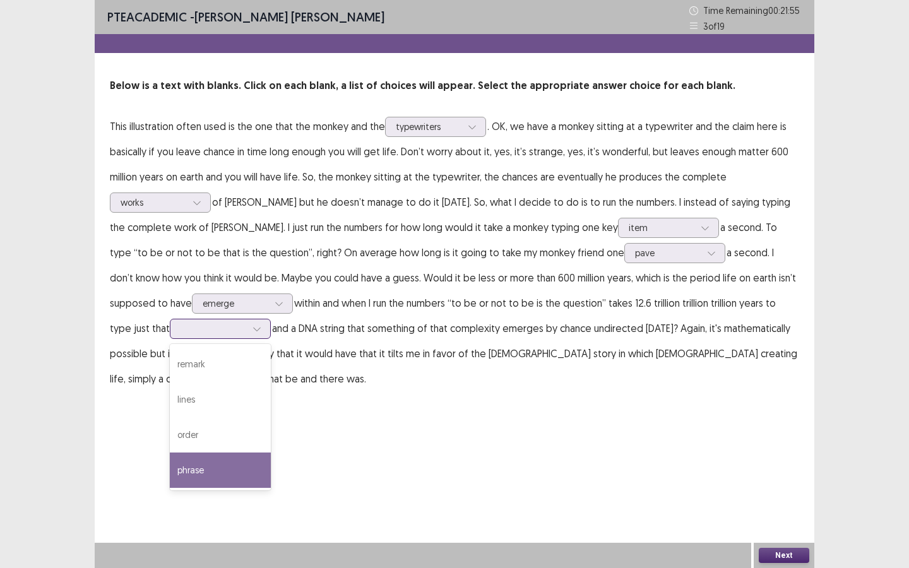
click at [200, 469] on div "phrase" at bounding box center [220, 469] width 101 height 35
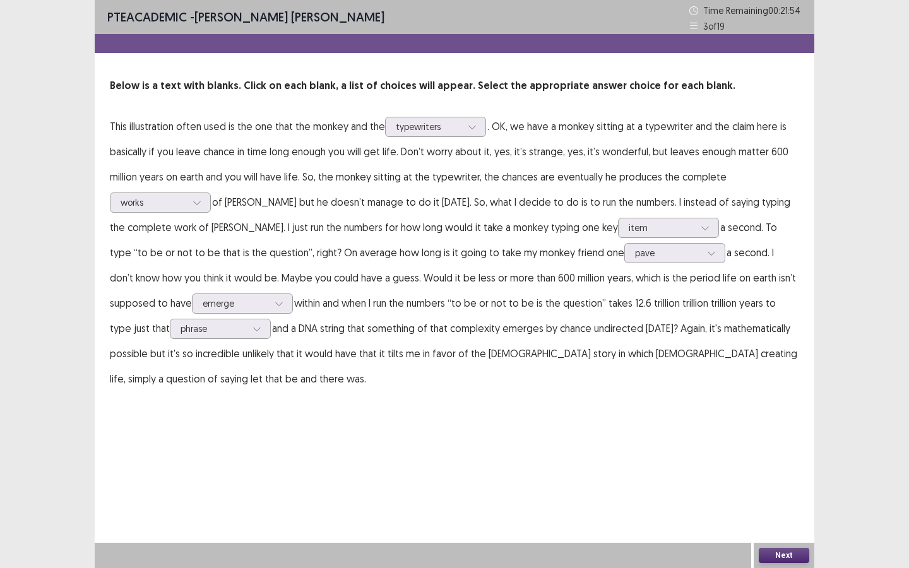
click at [786, 553] on button "Next" at bounding box center [783, 555] width 50 height 15
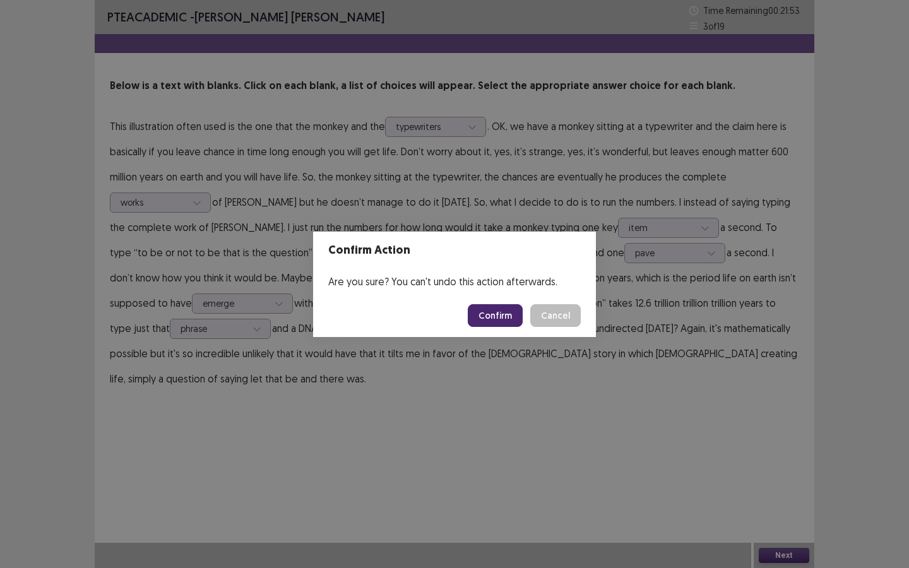
click at [491, 318] on button "Confirm" at bounding box center [495, 315] width 55 height 23
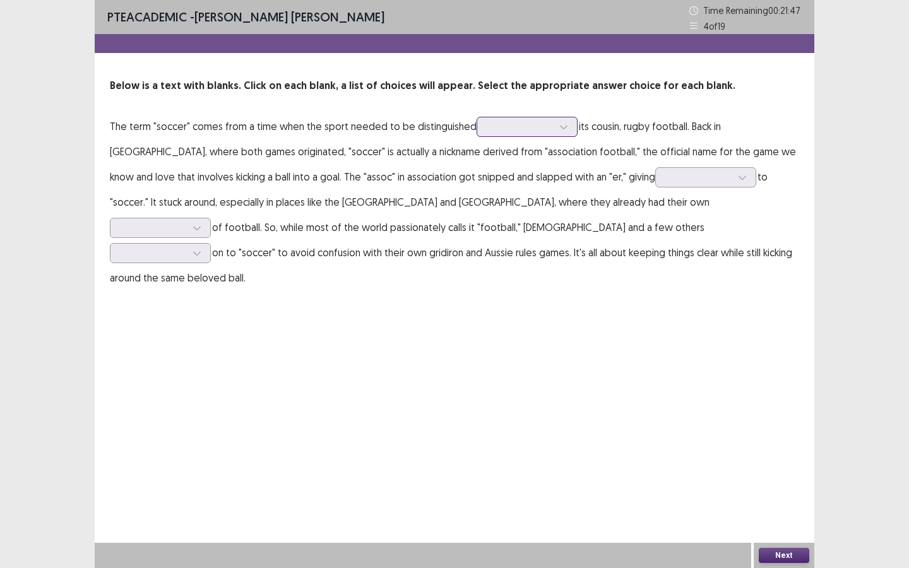
click at [476, 132] on div at bounding box center [526, 127] width 101 height 20
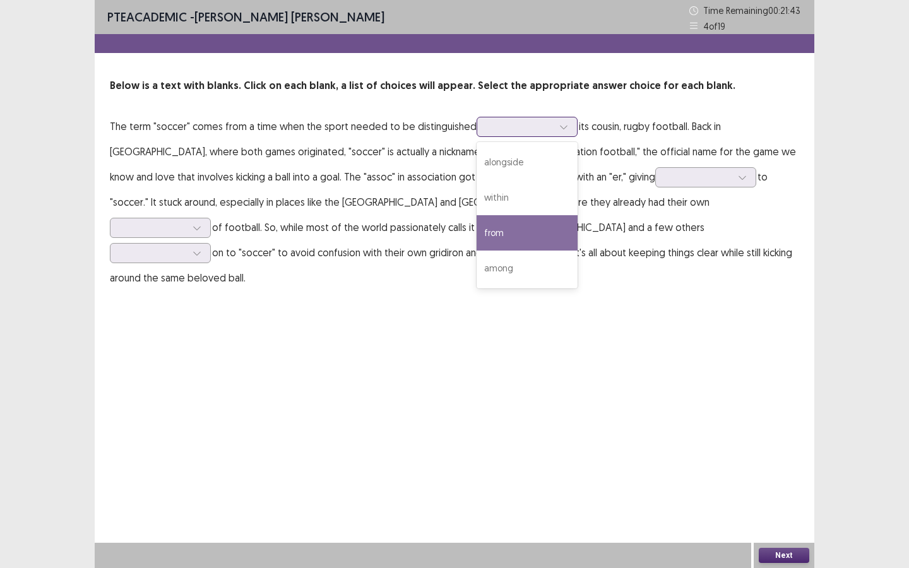
click at [506, 227] on div "from" at bounding box center [526, 232] width 101 height 35
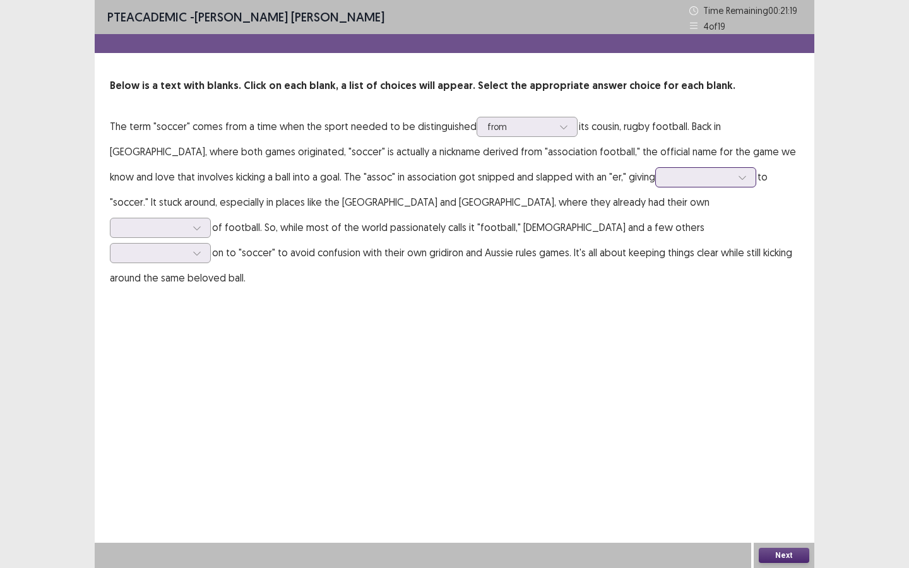
click at [666, 180] on div at bounding box center [699, 177] width 66 height 12
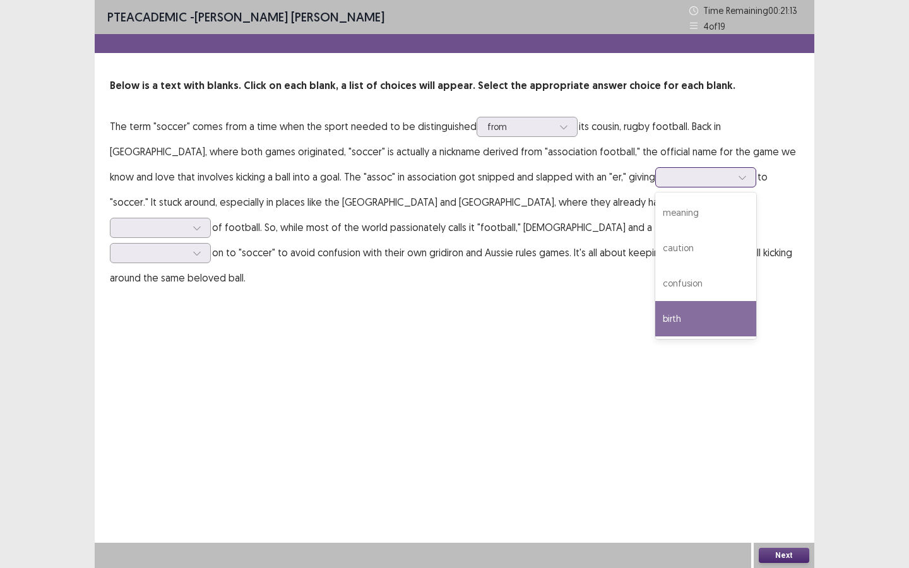
click at [655, 319] on div "birth" at bounding box center [705, 318] width 101 height 35
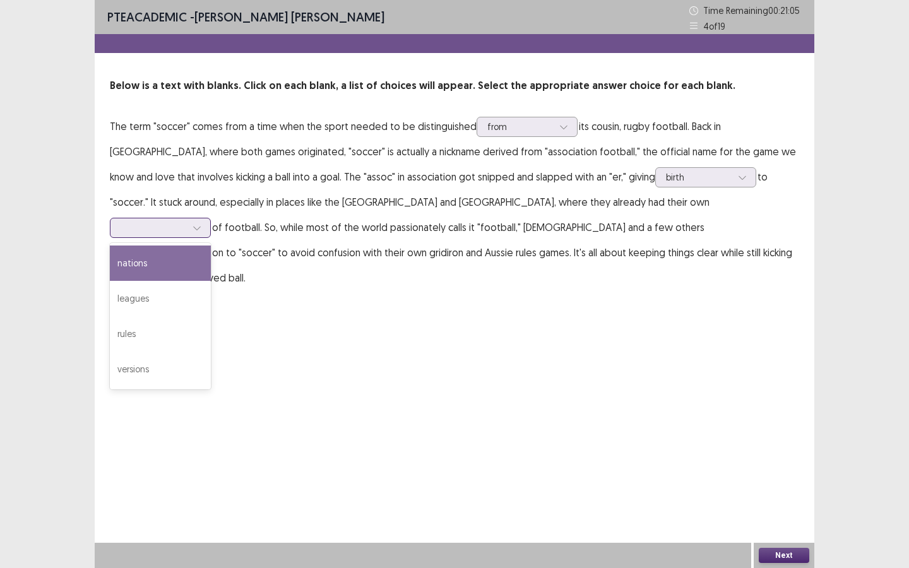
click at [186, 221] on div at bounding box center [154, 227] width 66 height 12
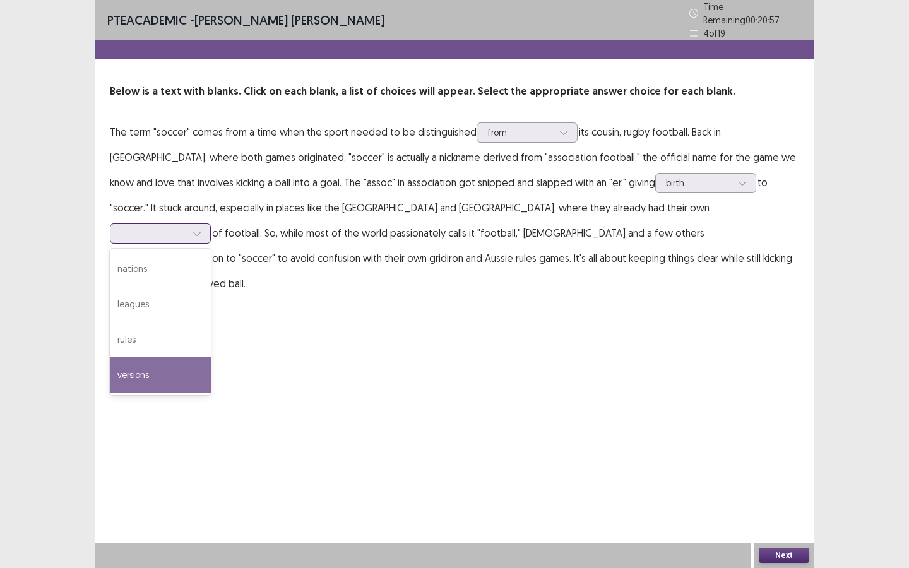
click at [211, 357] on div "versions" at bounding box center [160, 374] width 101 height 35
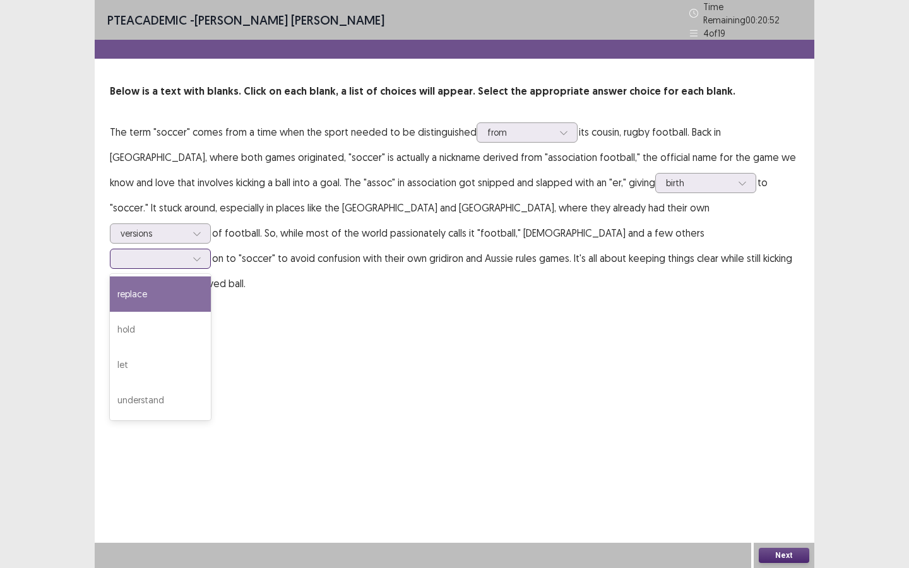
click at [123, 254] on input "text" at bounding box center [122, 258] width 3 height 9
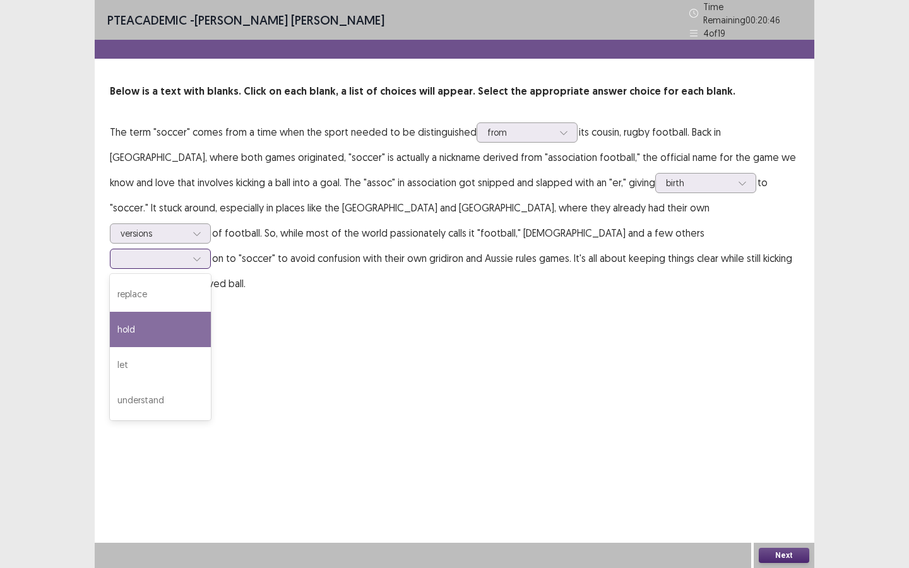
click at [211, 312] on div "hold" at bounding box center [160, 329] width 101 height 35
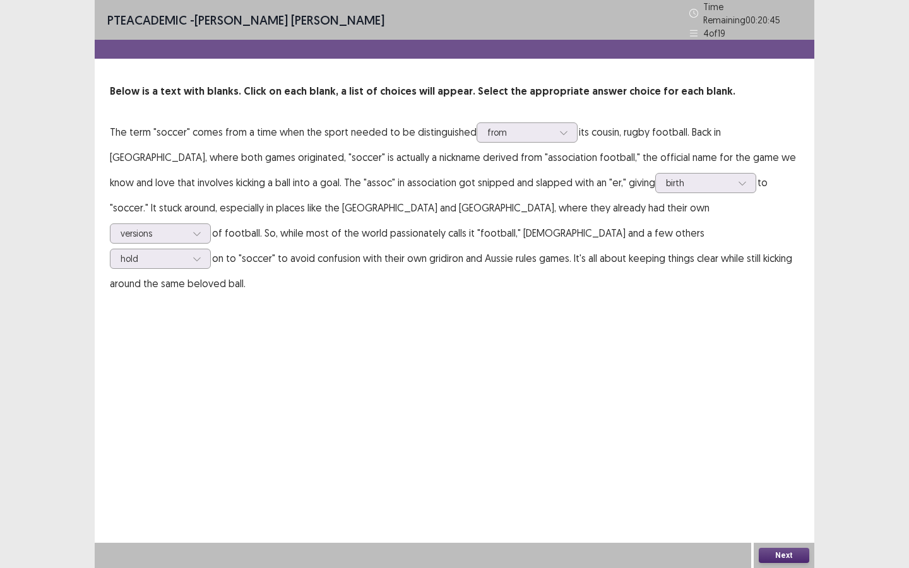
click at [782, 553] on button "Next" at bounding box center [783, 555] width 50 height 15
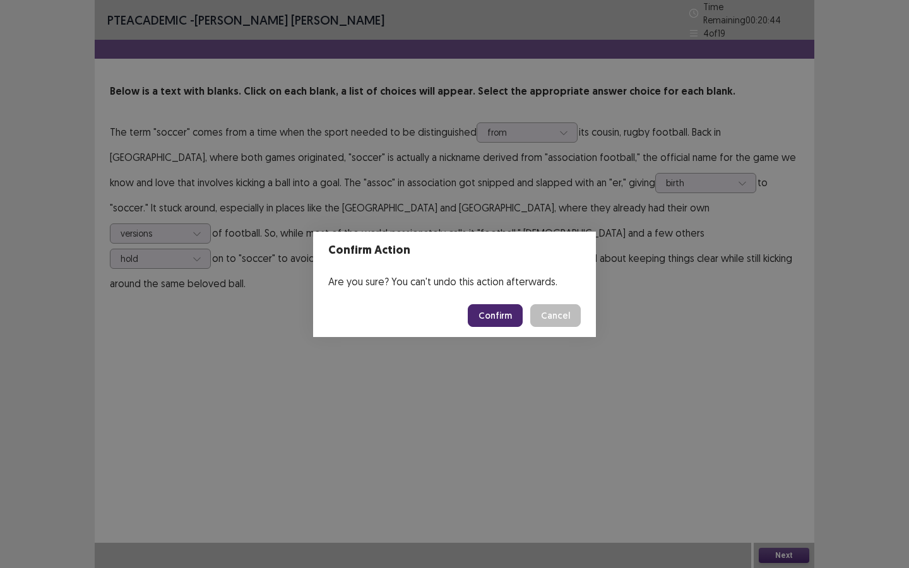
click at [497, 322] on button "Confirm" at bounding box center [495, 315] width 55 height 23
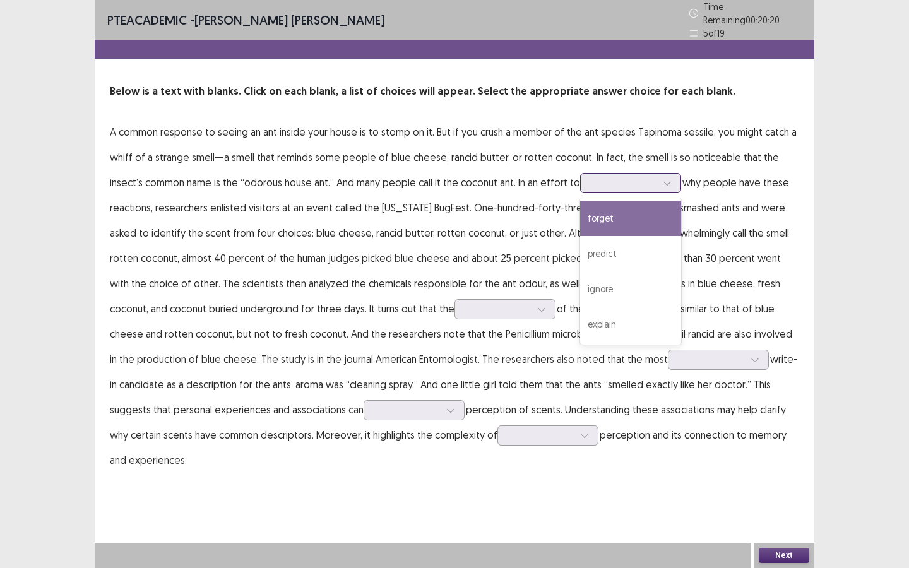
click at [623, 177] on div at bounding box center [624, 183] width 66 height 12
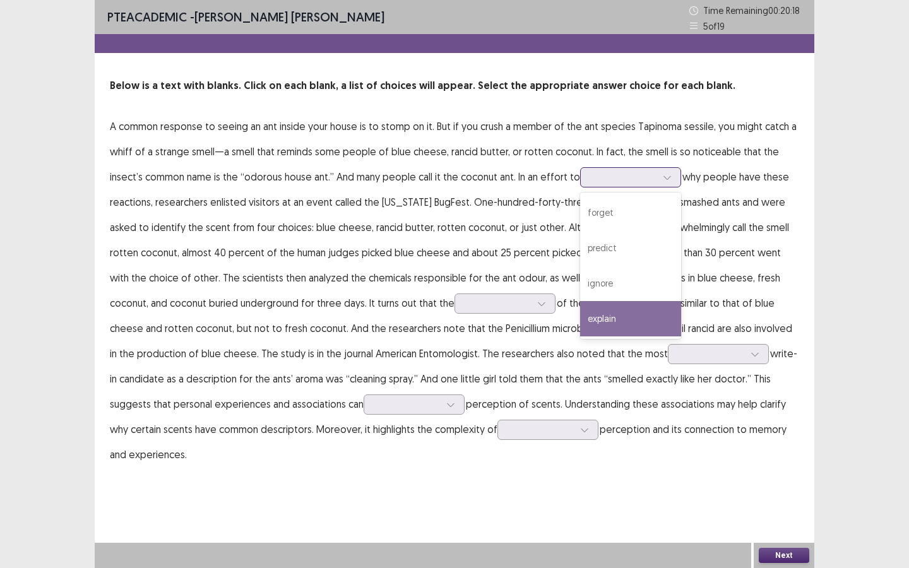
click at [631, 311] on div "explain" at bounding box center [630, 318] width 101 height 35
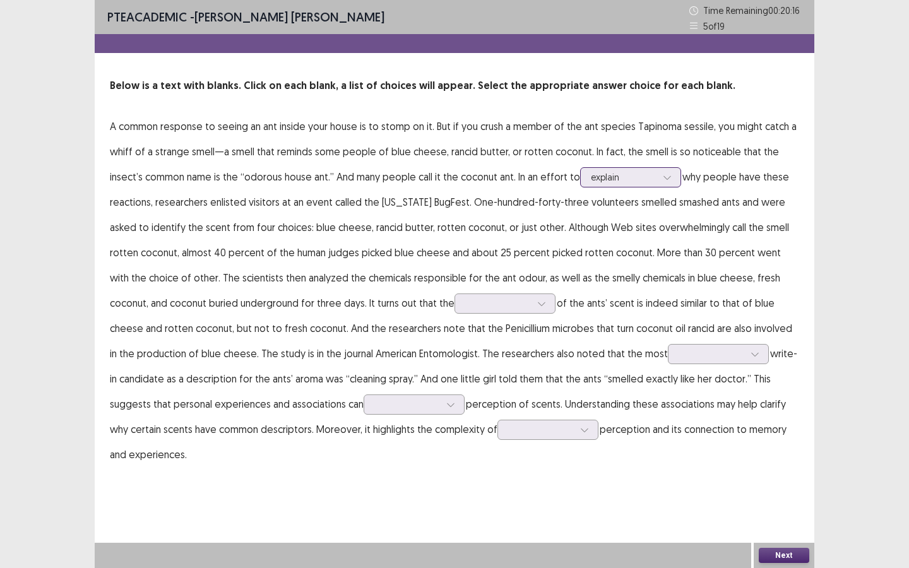
click at [631, 179] on div at bounding box center [624, 177] width 66 height 12
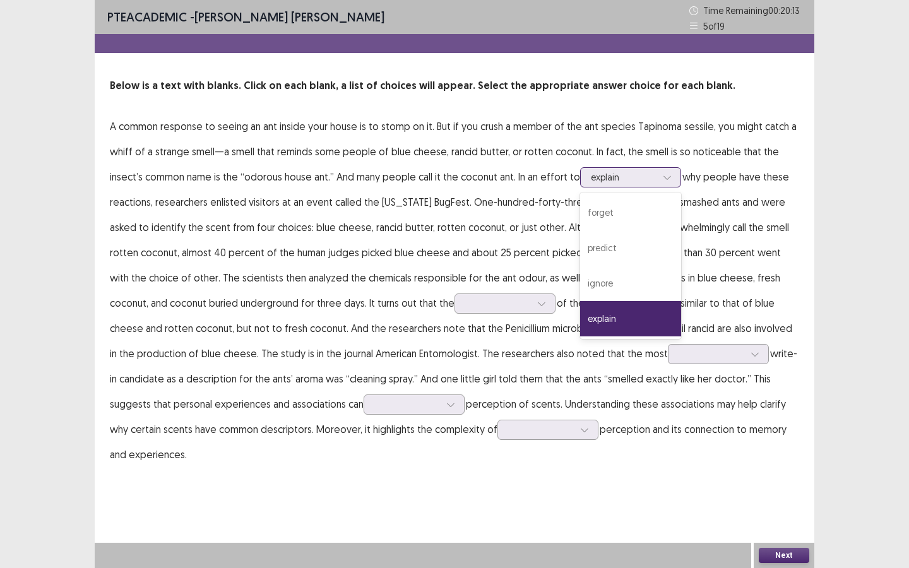
click at [622, 316] on div "explain" at bounding box center [630, 318] width 101 height 35
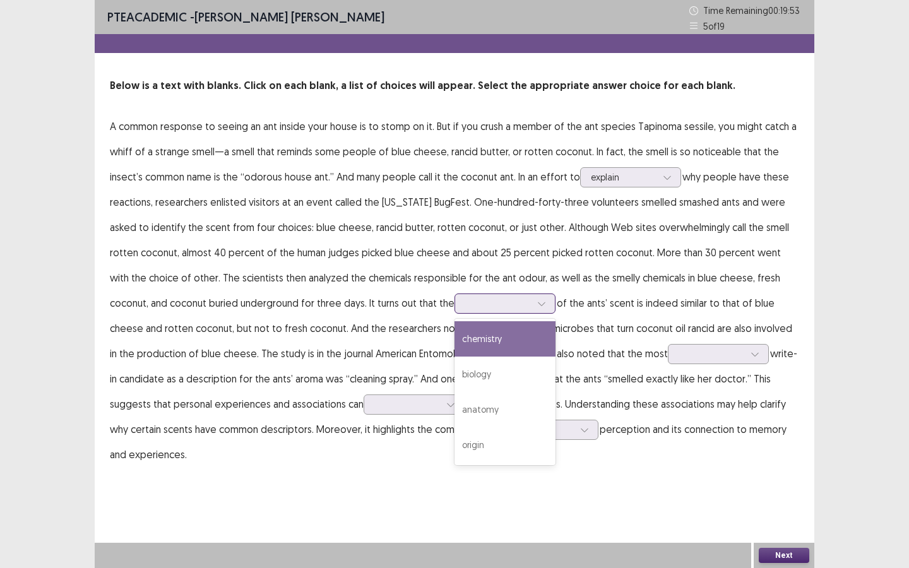
click at [465, 307] on div at bounding box center [498, 303] width 66 height 12
click at [463, 346] on div "chemistry" at bounding box center [504, 338] width 101 height 35
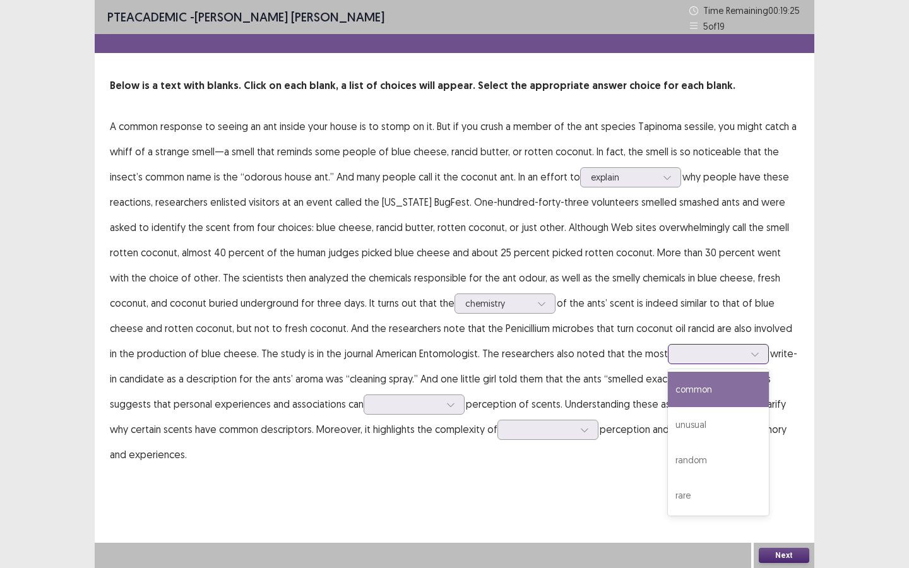
click at [678, 357] on div at bounding box center [711, 354] width 66 height 12
click at [696, 389] on div "common" at bounding box center [718, 389] width 101 height 35
click at [374, 409] on div at bounding box center [407, 404] width 66 height 12
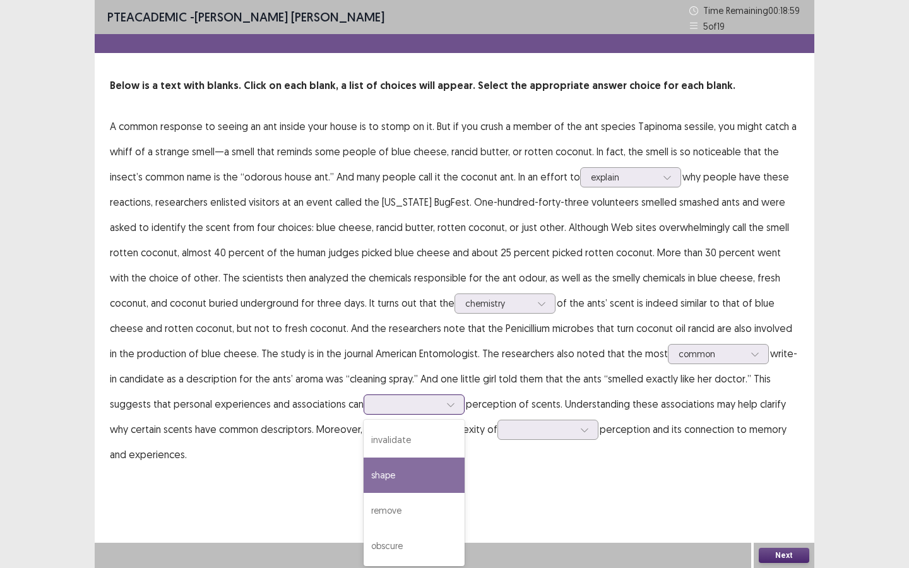
click at [375, 473] on div "shape" at bounding box center [413, 474] width 101 height 35
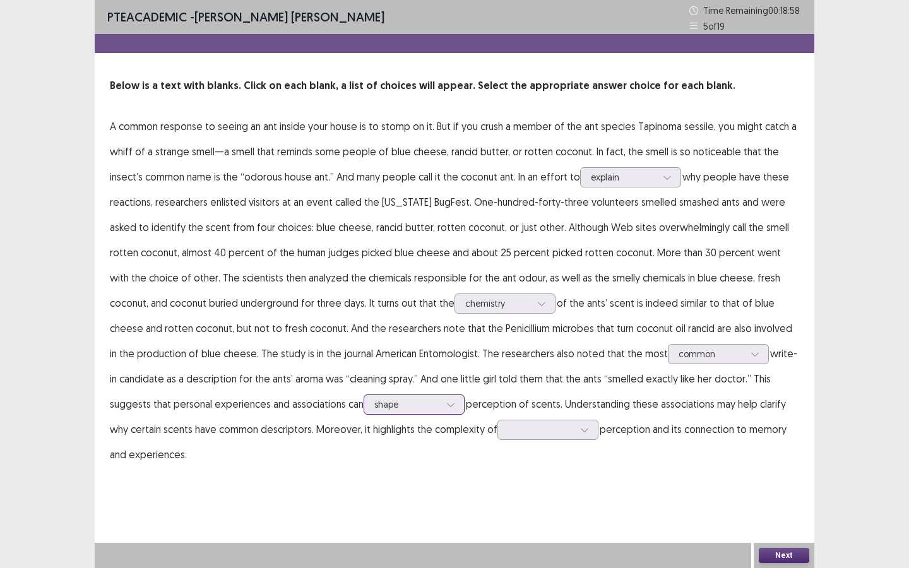
click at [374, 411] on div "shape" at bounding box center [407, 404] width 66 height 19
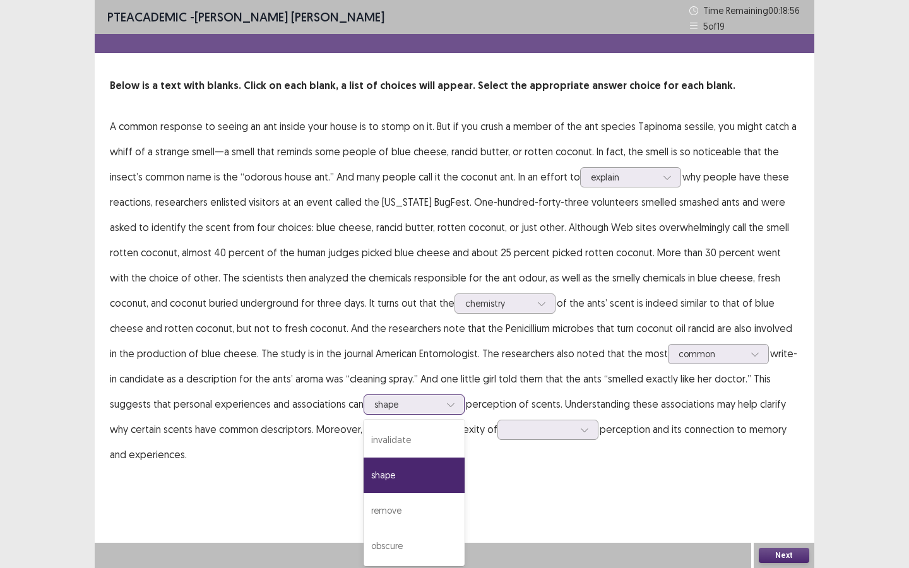
click at [363, 485] on div "shape" at bounding box center [413, 474] width 101 height 35
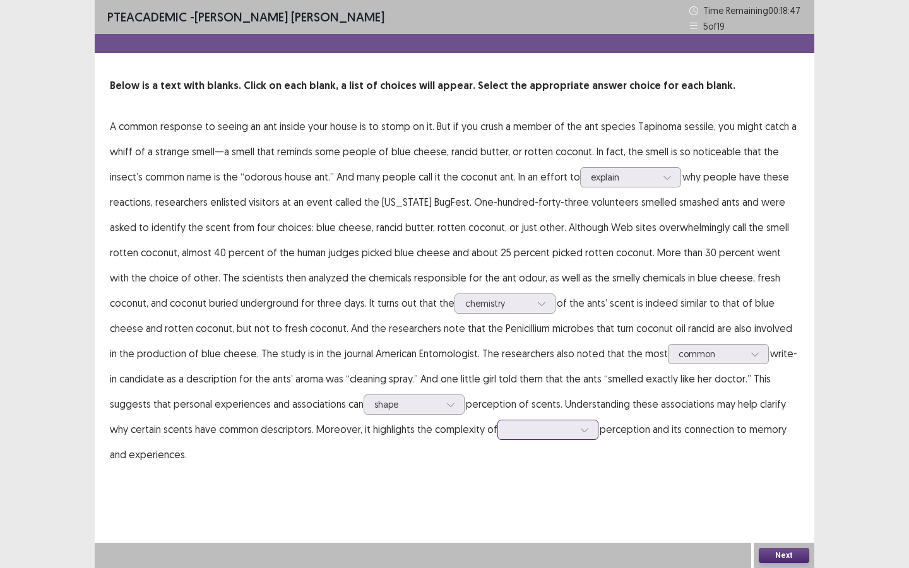
click at [508, 432] on div at bounding box center [541, 429] width 66 height 12
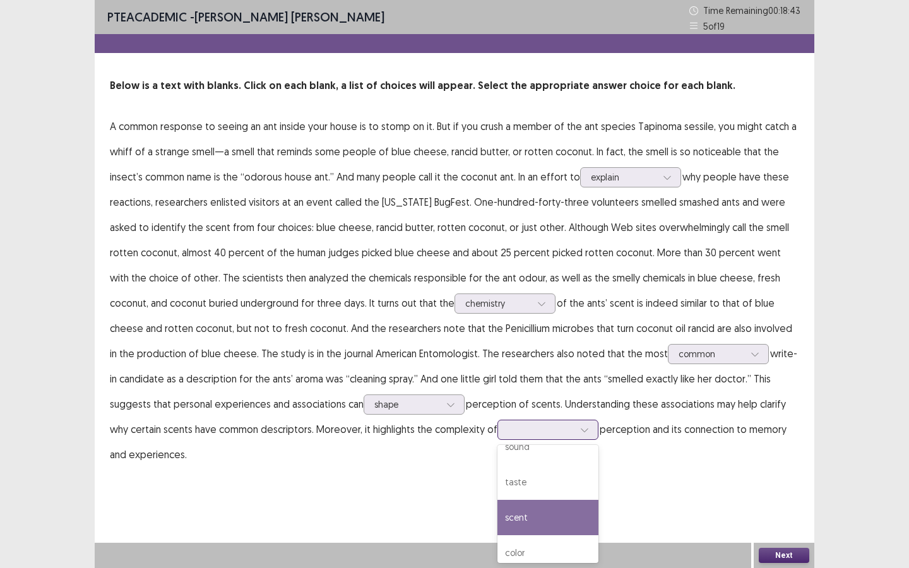
scroll to position [28, 0]
click at [497, 509] on div "scent" at bounding box center [547, 507] width 101 height 35
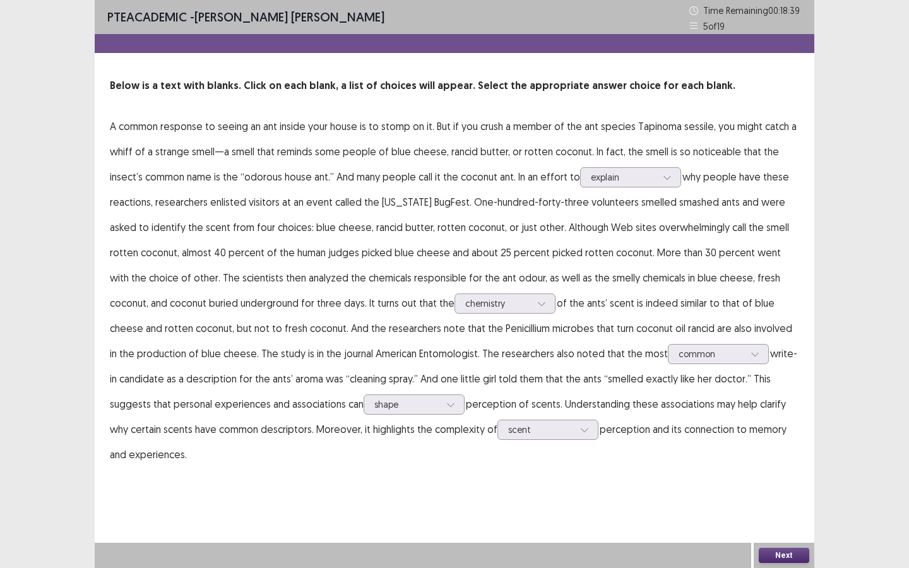
click at [782, 557] on button "Next" at bounding box center [783, 555] width 50 height 15
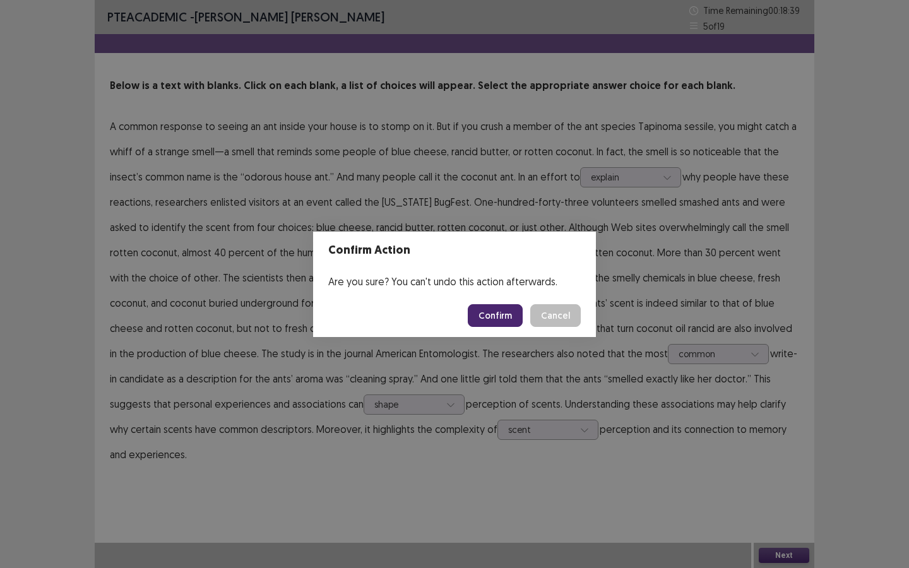
click at [505, 320] on button "Confirm" at bounding box center [495, 315] width 55 height 23
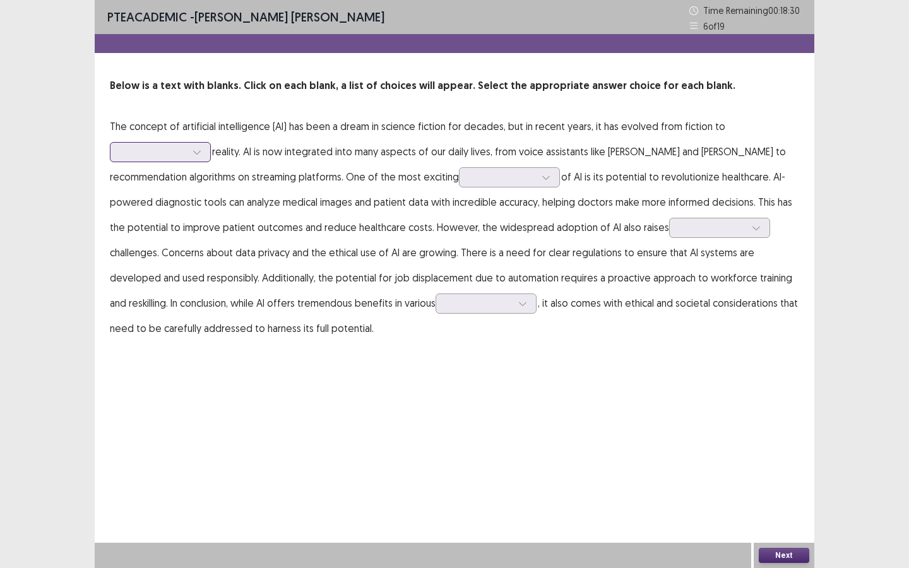
click at [184, 158] on div at bounding box center [154, 152] width 66 height 12
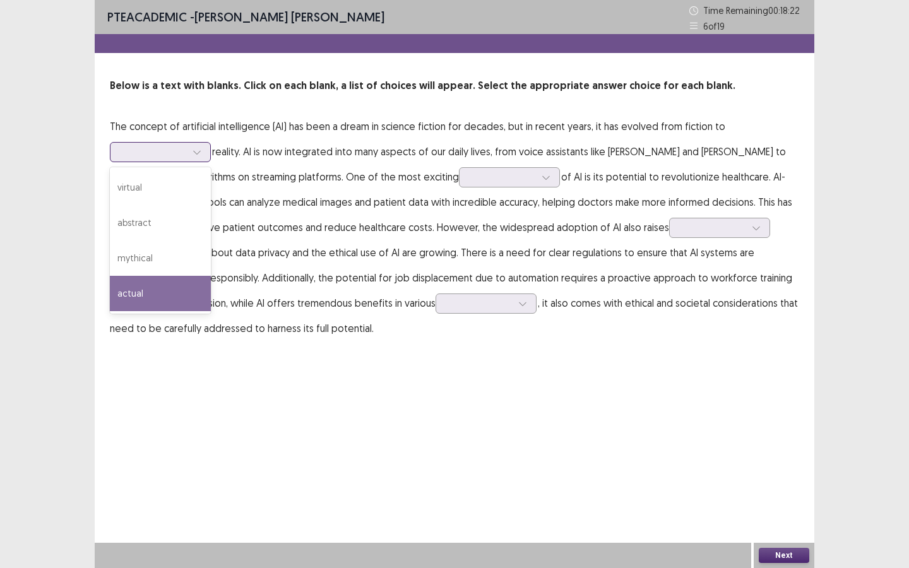
click at [168, 295] on div "actual" at bounding box center [160, 293] width 101 height 35
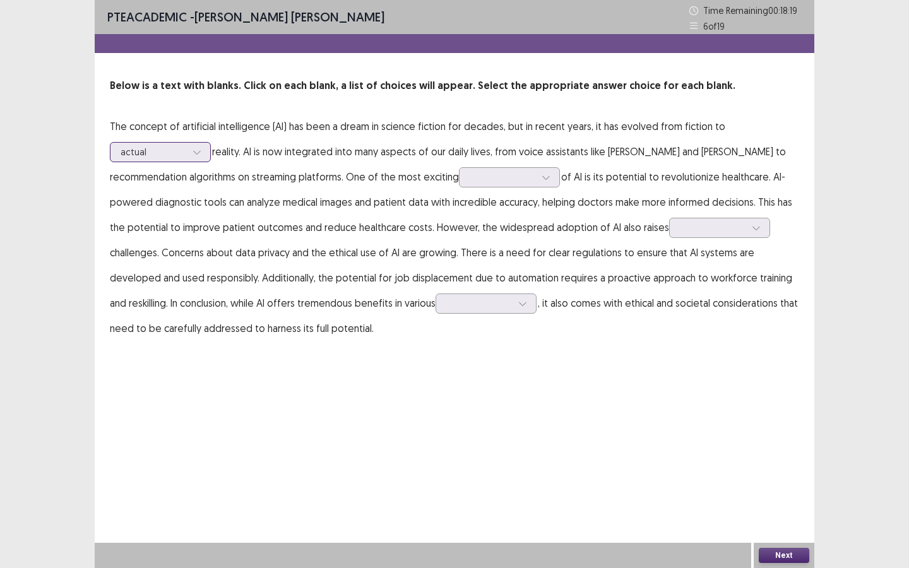
click at [177, 155] on div at bounding box center [154, 152] width 66 height 12
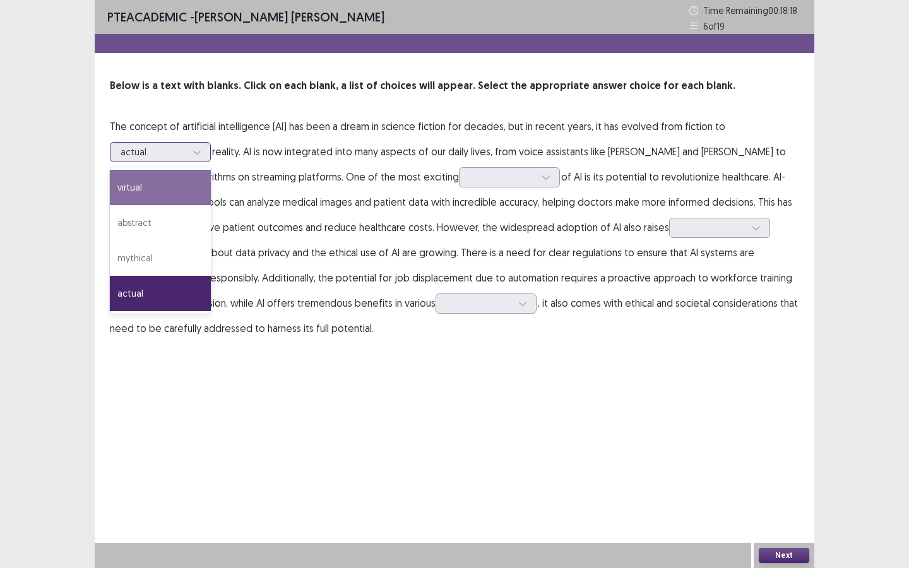
click at [170, 192] on div "virtual" at bounding box center [160, 187] width 101 height 35
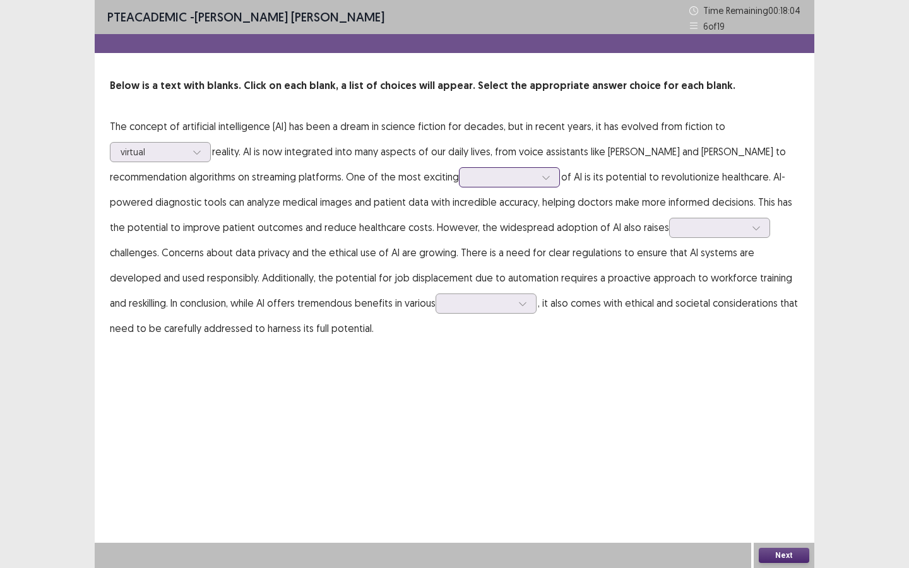
click at [459, 185] on div at bounding box center [509, 177] width 101 height 20
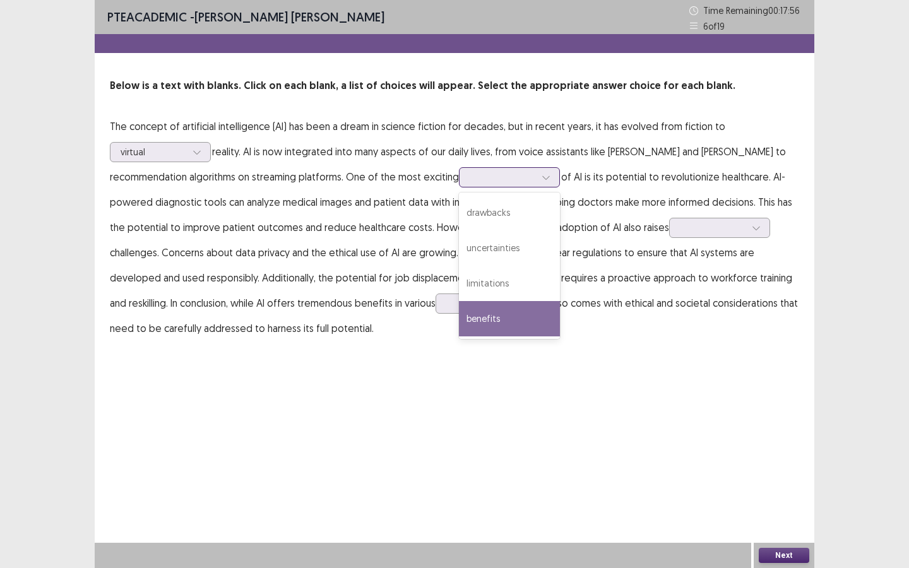
click at [459, 325] on div "benefits" at bounding box center [509, 318] width 101 height 35
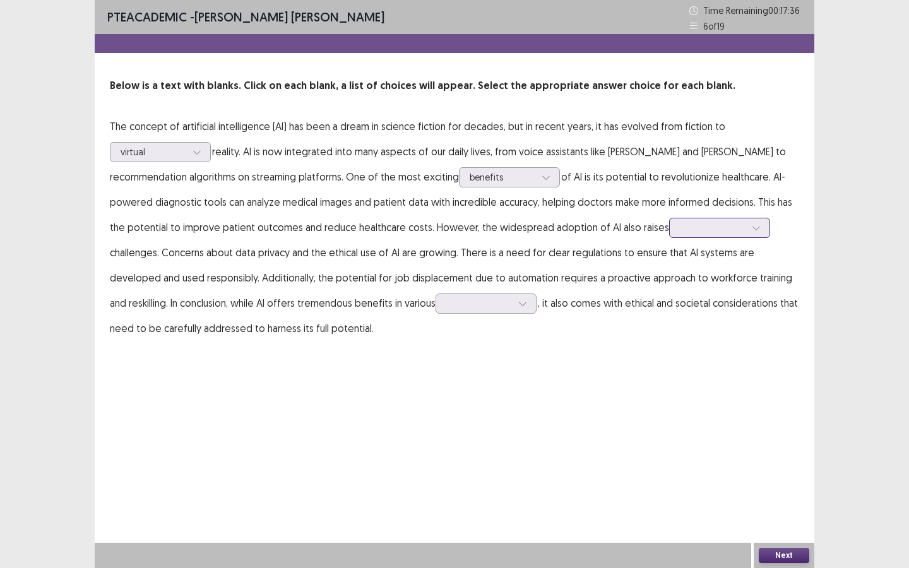
click at [680, 232] on div at bounding box center [713, 227] width 66 height 12
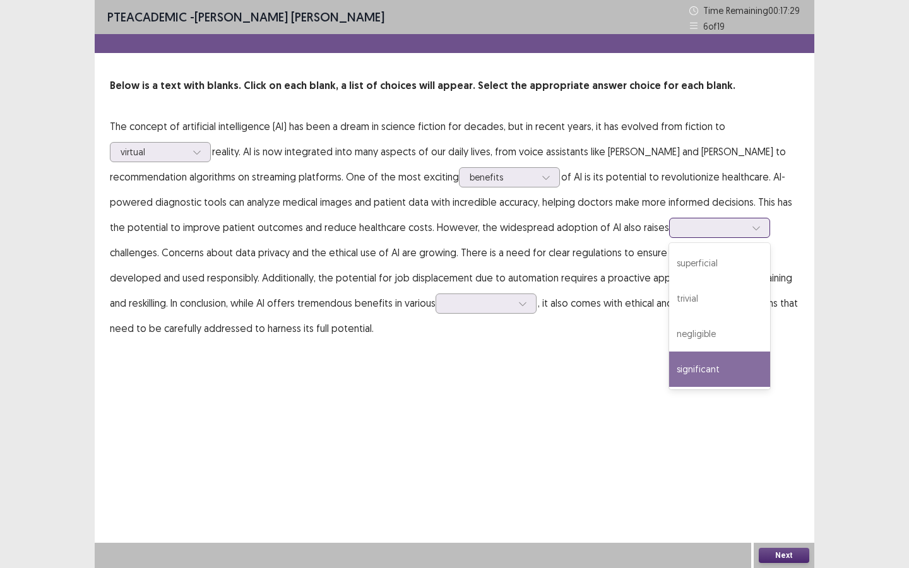
click at [669, 375] on div "significant" at bounding box center [719, 368] width 101 height 35
click at [680, 231] on div at bounding box center [713, 227] width 66 height 12
click at [669, 378] on div "significant" at bounding box center [719, 368] width 101 height 35
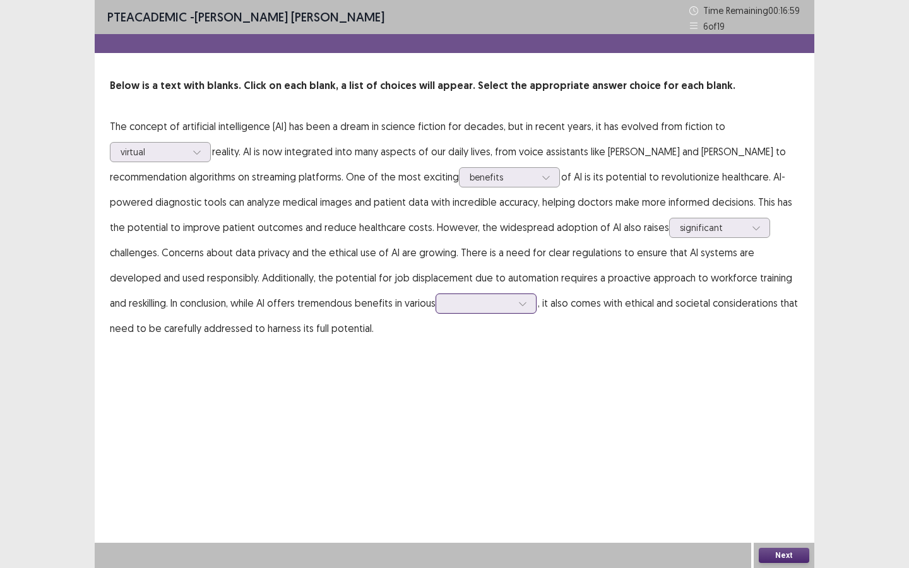
click at [446, 308] on div at bounding box center [479, 303] width 66 height 12
click at [435, 329] on div "fields" at bounding box center [485, 338] width 101 height 35
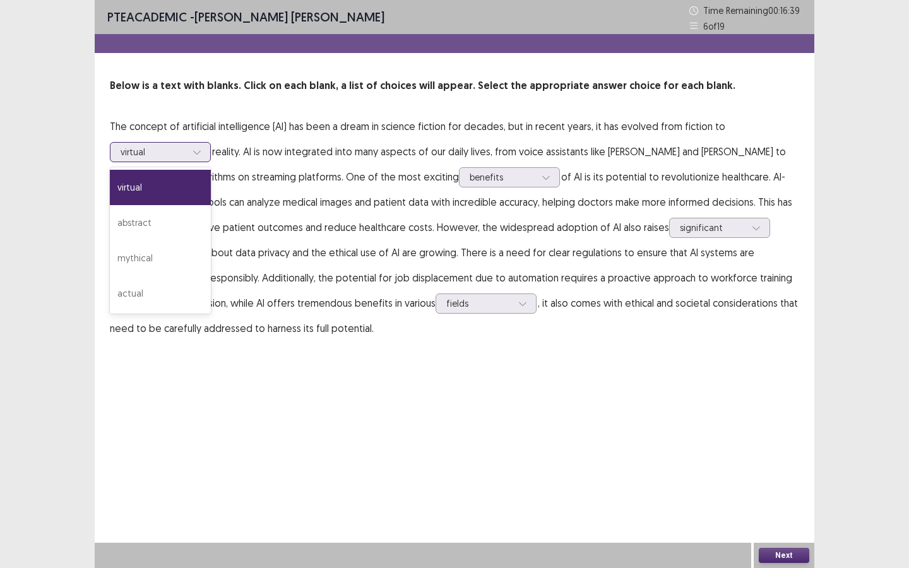
click at [158, 147] on div at bounding box center [154, 152] width 66 height 12
click at [158, 221] on div "abstract" at bounding box center [160, 222] width 101 height 35
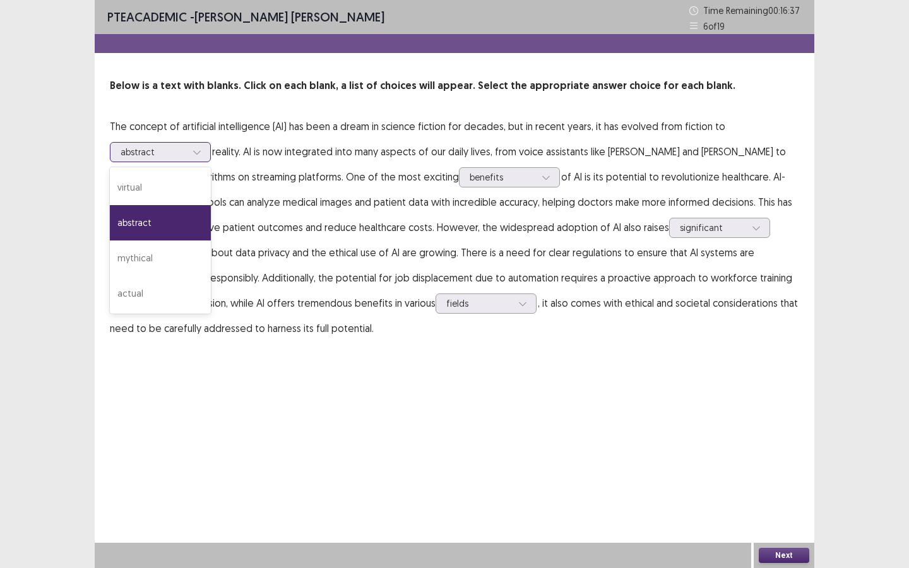
click at [152, 158] on div at bounding box center [154, 152] width 66 height 12
click at [153, 294] on div "actual" at bounding box center [160, 293] width 101 height 35
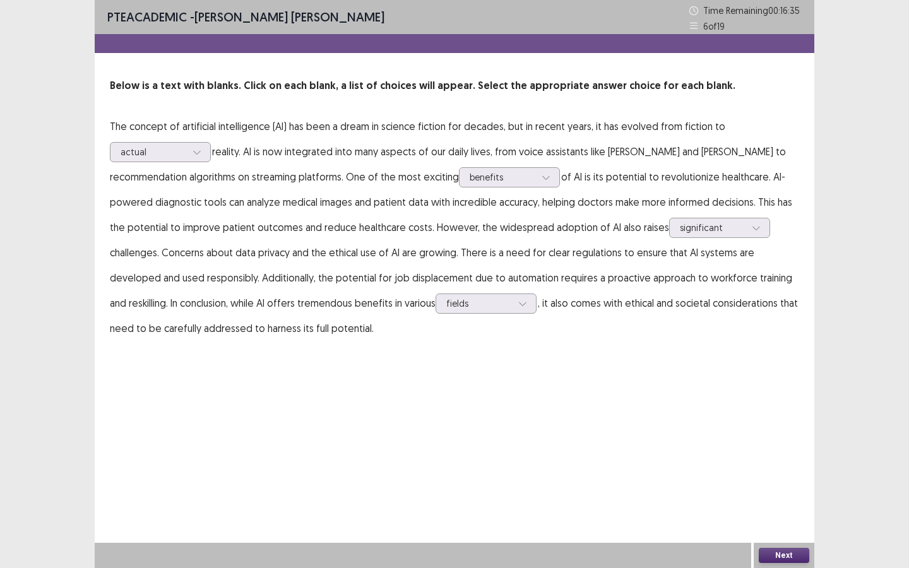
click at [789, 550] on button "Next" at bounding box center [783, 555] width 50 height 15
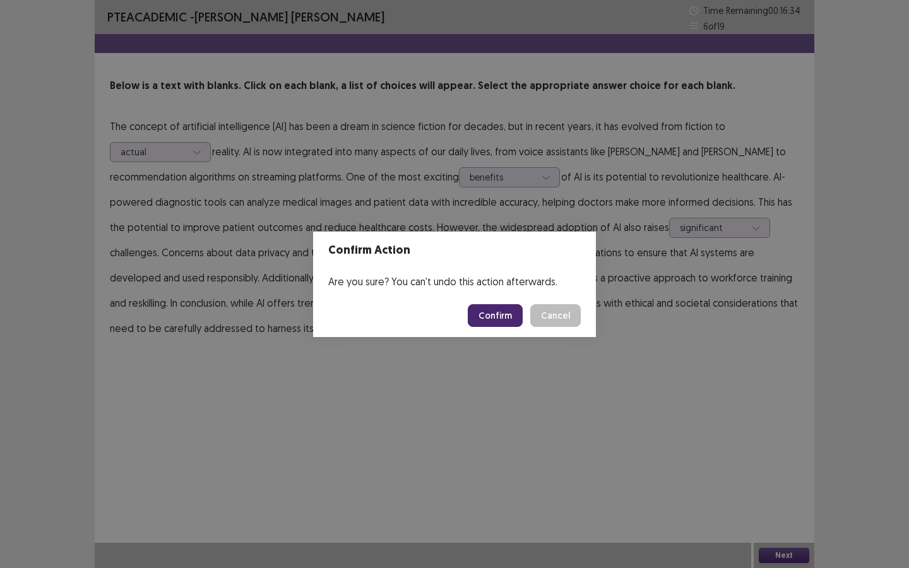
click at [505, 314] on button "Confirm" at bounding box center [495, 315] width 55 height 23
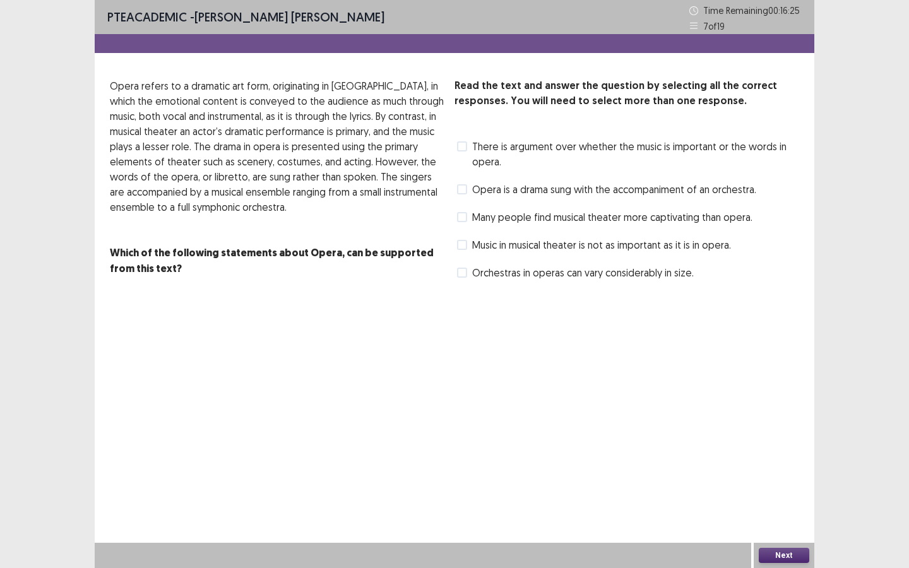
click at [470, 195] on label "Opera is a drama sung with the accompaniment of an orchestra." at bounding box center [606, 189] width 299 height 15
click at [476, 285] on div "PTE academic - Thi Bich Dao Nguyen Time Remaining 00 : 16 : 13 7 of 19 Read the…" at bounding box center [454, 154] width 719 height 308
click at [475, 272] on span "Orchestras in operas can vary considerably in size." at bounding box center [582, 272] width 221 height 15
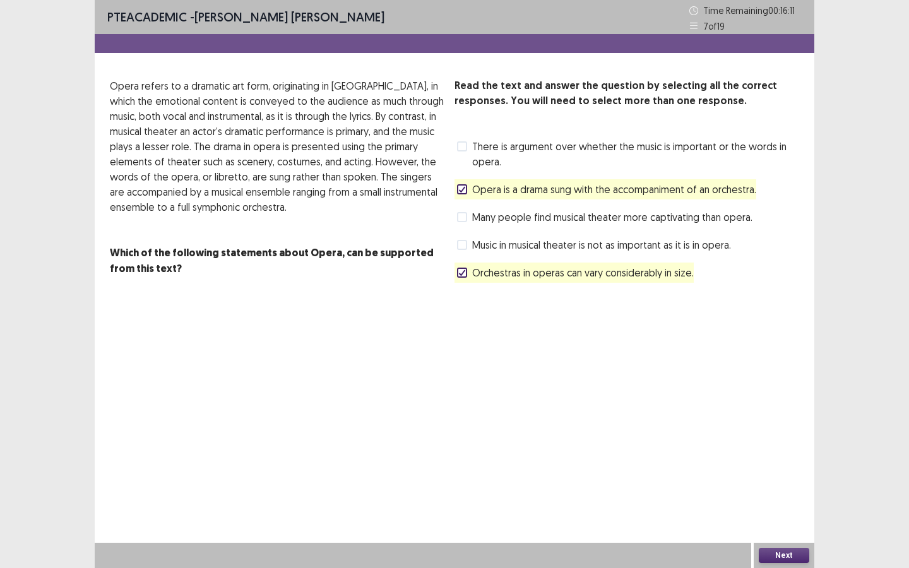
click at [789, 566] on div "Next" at bounding box center [783, 555] width 61 height 25
click at [772, 545] on div "Next" at bounding box center [783, 555] width 61 height 25
click at [512, 275] on span "Orchestras in operas can vary considerably in size." at bounding box center [582, 272] width 221 height 15
click at [488, 161] on span "There is argument over whether the music is important or the words in opera." at bounding box center [635, 154] width 327 height 30
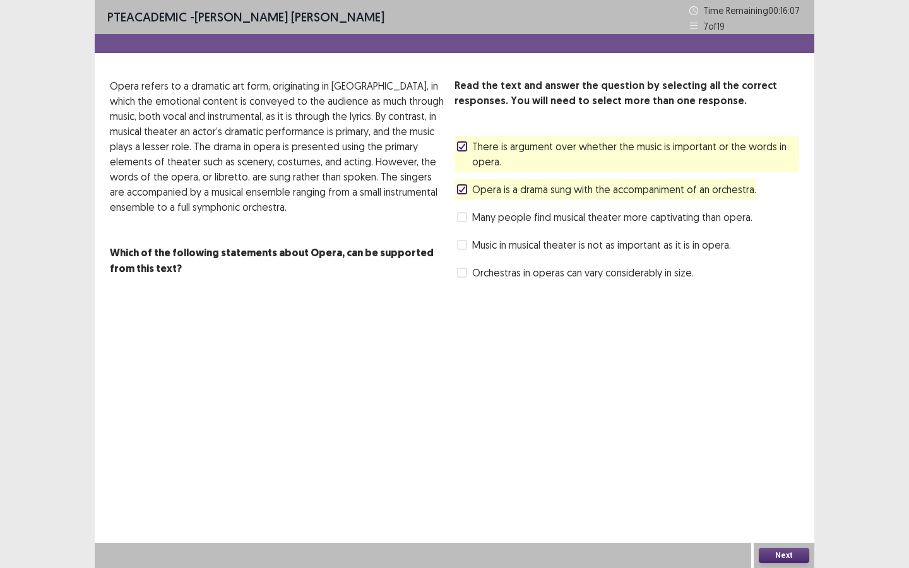
click at [776, 549] on button "Next" at bounding box center [783, 555] width 50 height 15
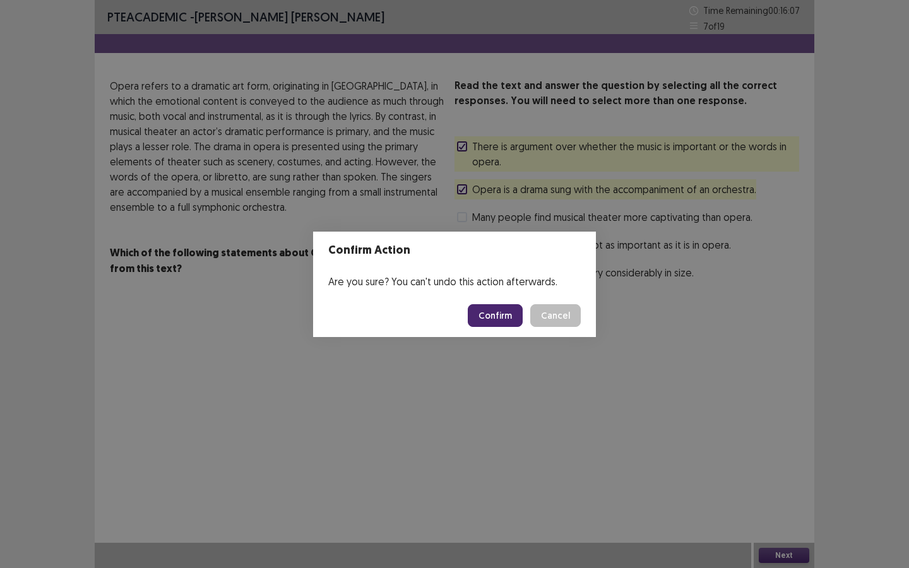
click at [490, 312] on button "Confirm" at bounding box center [495, 315] width 55 height 23
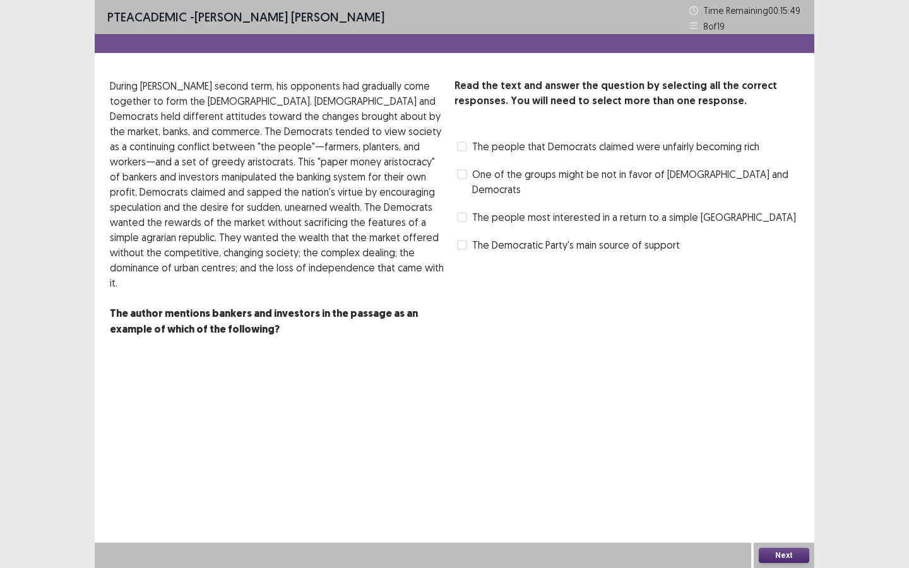
click at [466, 240] on span at bounding box center [462, 245] width 10 height 10
click at [463, 143] on span at bounding box center [462, 146] width 10 height 10
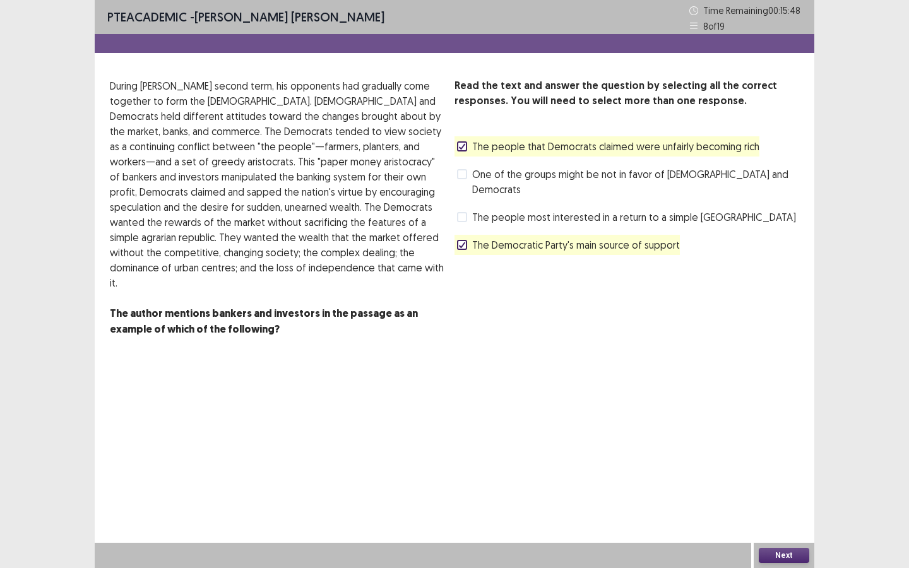
drag, startPoint x: 596, startPoint y: 392, endPoint x: 740, endPoint y: 506, distance: 184.2
click at [699, 485] on div "PTE academic - Thi Bich Dao Nguyen Time Remaining 00 : 15 : 48 8 of 19 Read the…" at bounding box center [454, 284] width 719 height 568
click at [765, 549] on button "Next" at bounding box center [783, 555] width 50 height 15
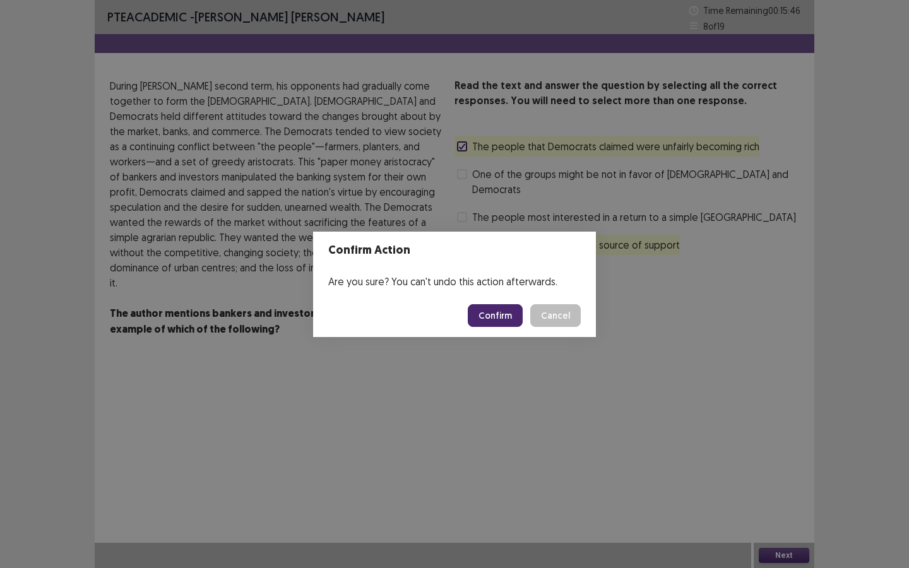
click at [500, 318] on button "Confirm" at bounding box center [495, 315] width 55 height 23
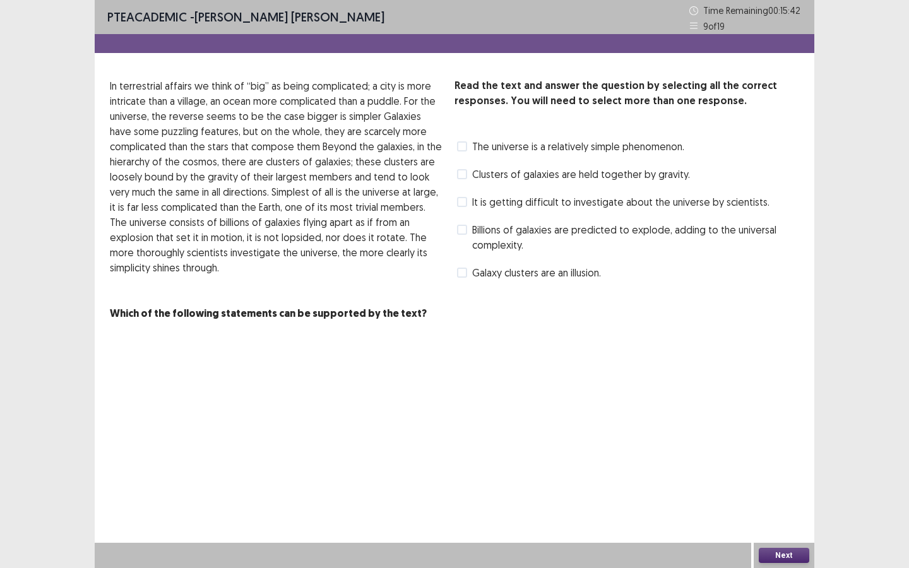
click at [463, 234] on label "Billions of galaxies are predicted to explode, adding to the universal complexi…" at bounding box center [628, 237] width 342 height 30
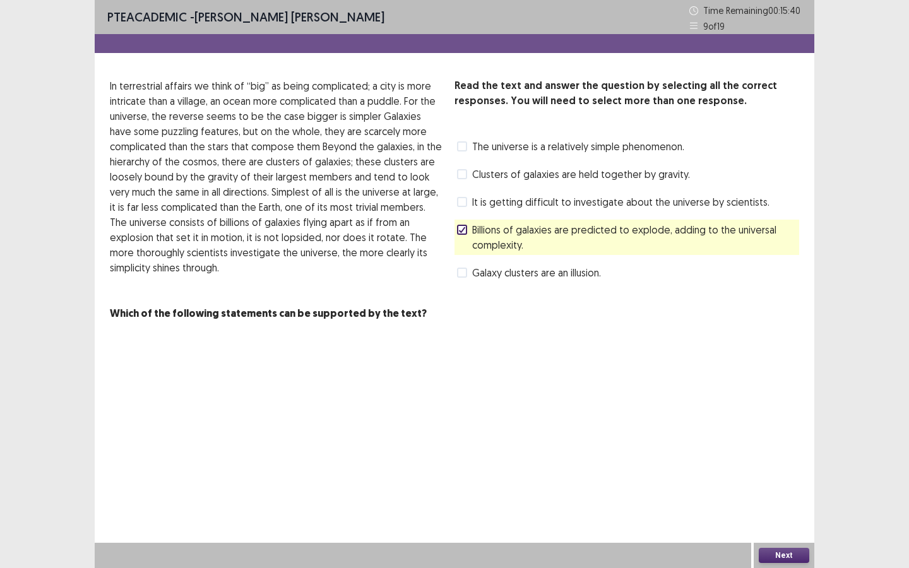
click at [463, 230] on icon at bounding box center [462, 230] width 8 height 6
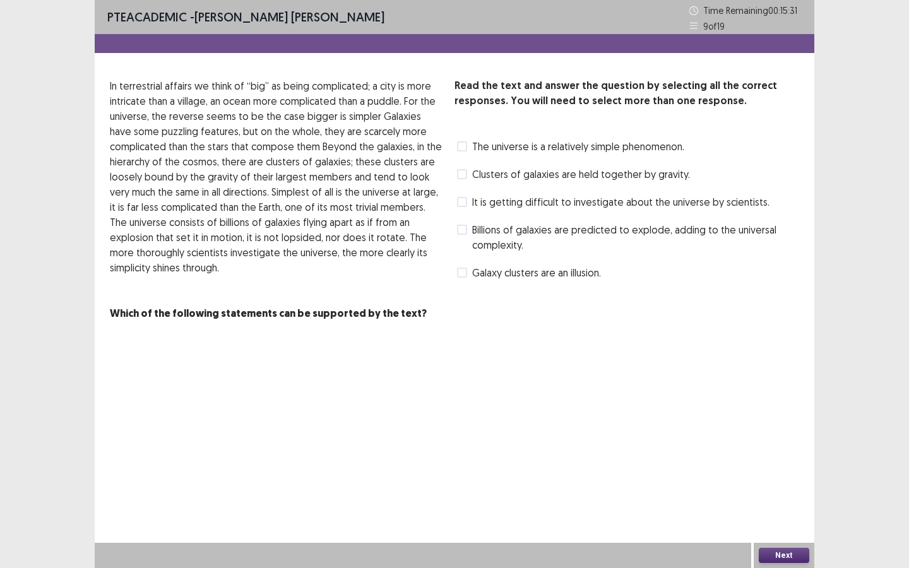
click at [461, 180] on label "Clusters of galaxies are held together by gravity." at bounding box center [573, 174] width 233 height 15
click at [467, 207] on label "It is getting difficult to investigate about the universe by scientists." at bounding box center [613, 201] width 312 height 15
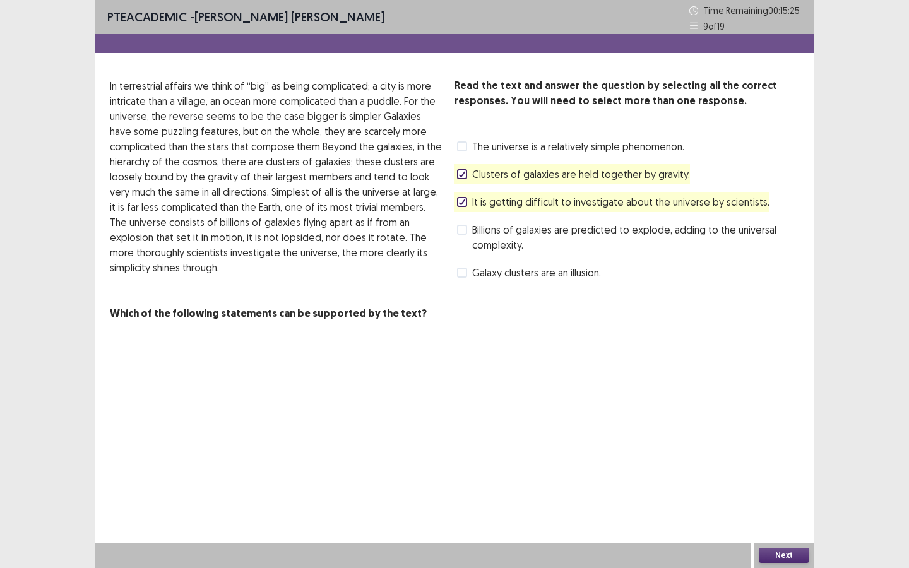
click at [780, 555] on div "Next" at bounding box center [783, 555] width 61 height 25
click at [782, 556] on button "Next" at bounding box center [783, 555] width 50 height 15
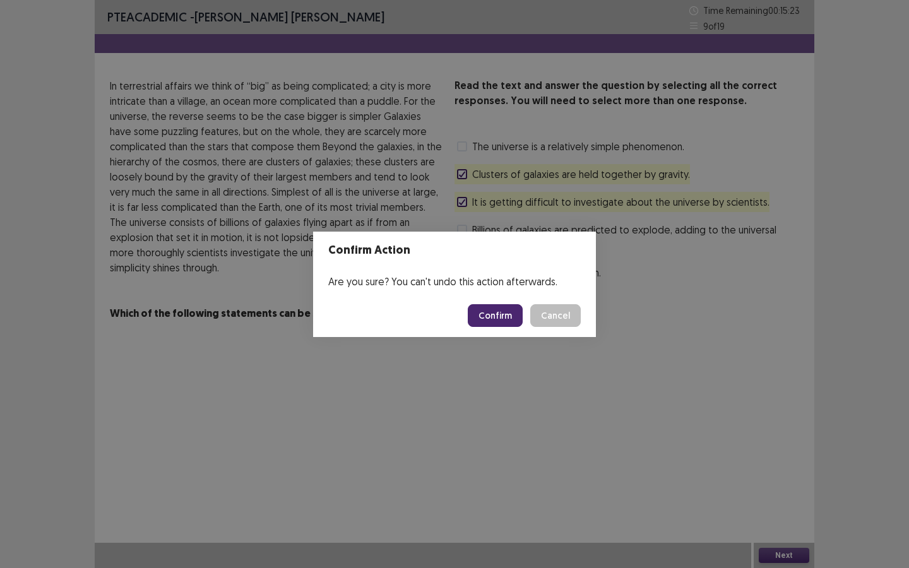
drag, startPoint x: 510, startPoint y: 345, endPoint x: 489, endPoint y: 297, distance: 51.7
click at [504, 329] on div "Confirm Action Are you sure? You can't undo this action afterwards. Confirm Can…" at bounding box center [454, 284] width 909 height 568
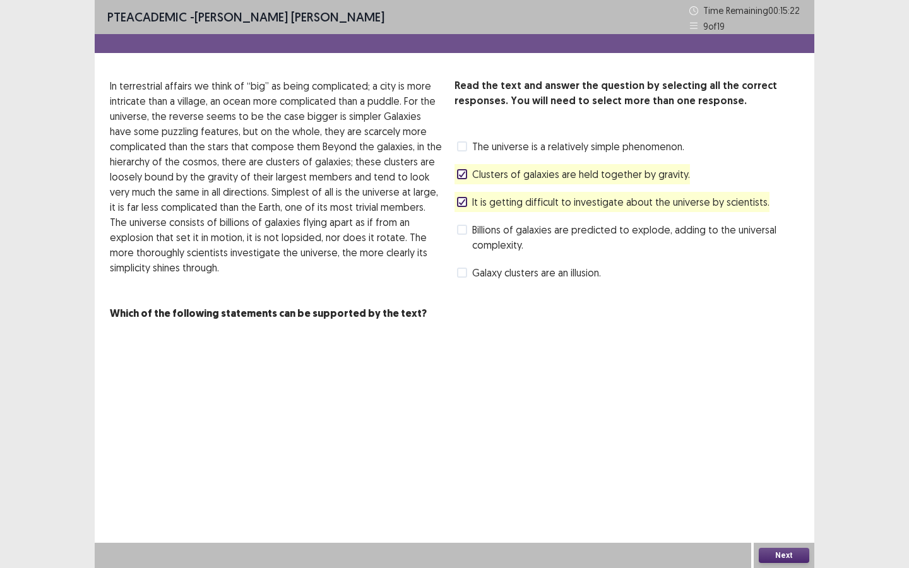
click at [805, 551] on button "Next" at bounding box center [783, 555] width 50 height 15
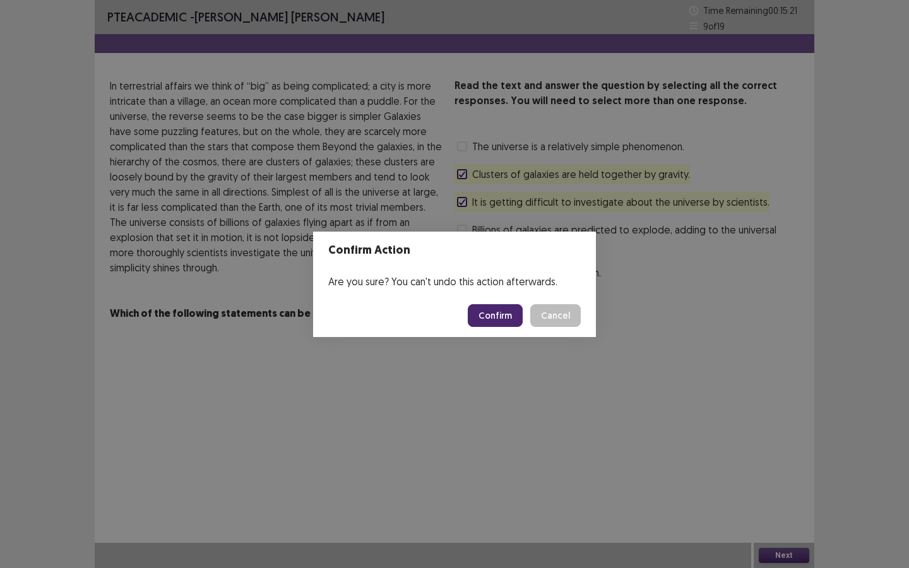
click at [513, 317] on button "Confirm" at bounding box center [495, 315] width 55 height 23
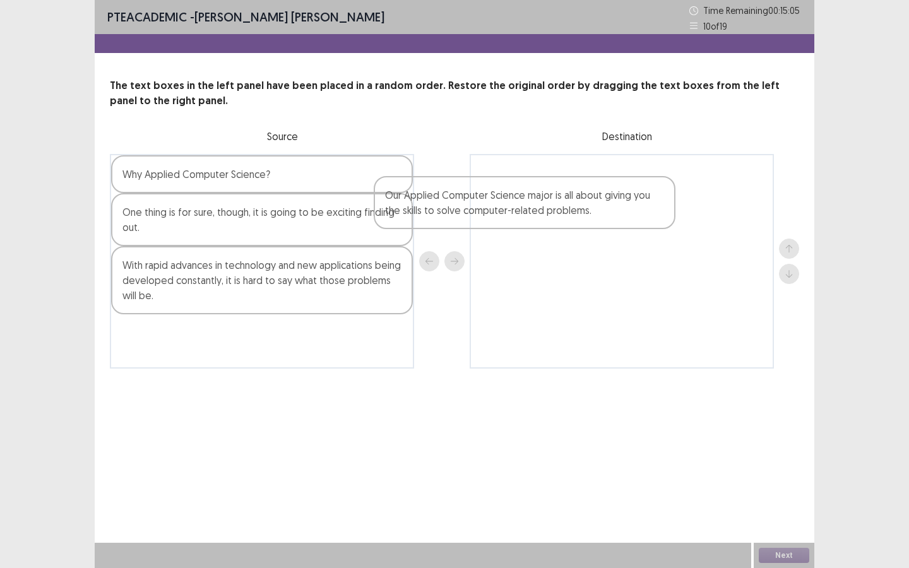
drag, startPoint x: 251, startPoint y: 293, endPoint x: 564, endPoint y: 211, distance: 324.2
click at [564, 211] on div "Why Applied Computer Science? One thing is for sure, though, it is going to be …" at bounding box center [454, 261] width 689 height 215
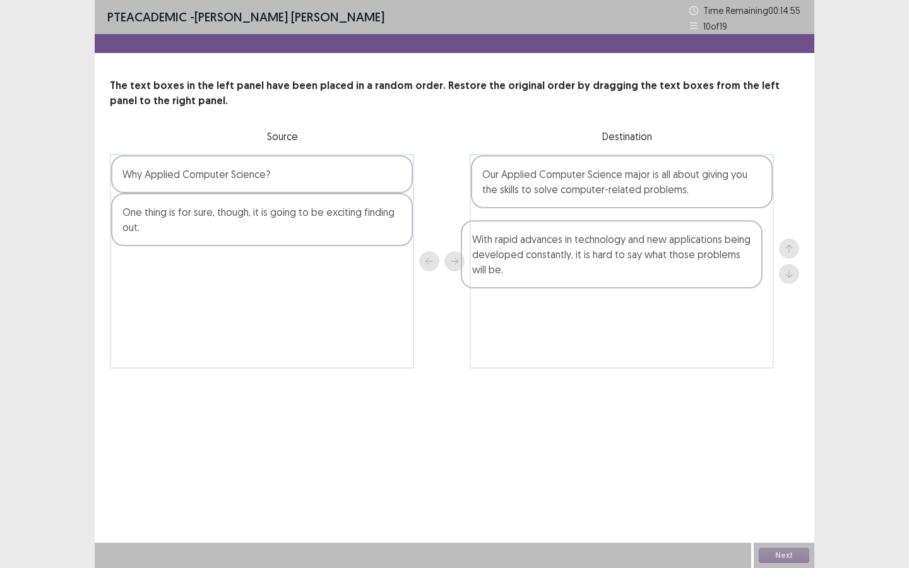
drag, startPoint x: 239, startPoint y: 288, endPoint x: 594, endPoint y: 261, distance: 356.3
click at [594, 261] on div "Why Applied Computer Science? One thing is for sure, though, it is going to be …" at bounding box center [454, 261] width 689 height 215
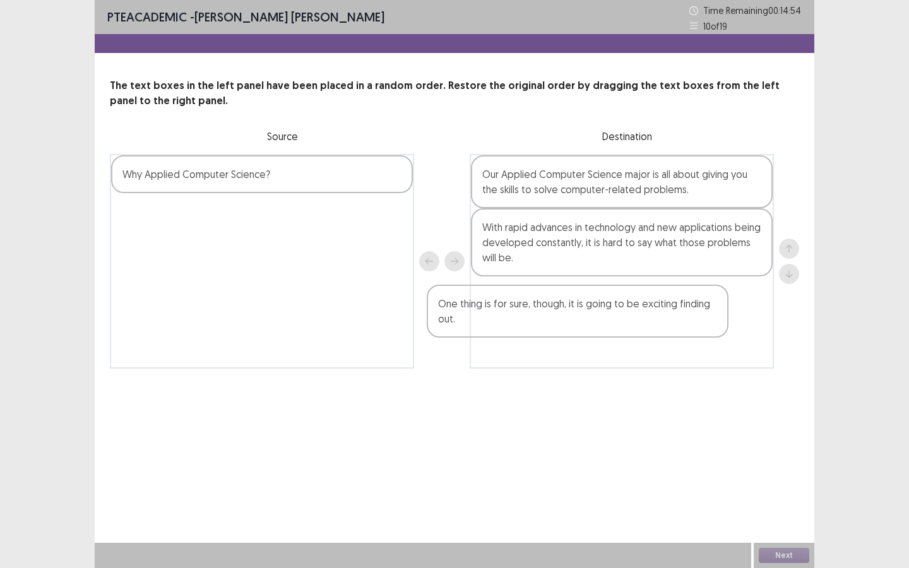
drag, startPoint x: 261, startPoint y: 242, endPoint x: 627, endPoint y: 325, distance: 375.8
click at [627, 325] on div "Why Applied Computer Science? One thing is for sure, though, it is going to be …" at bounding box center [454, 261] width 689 height 215
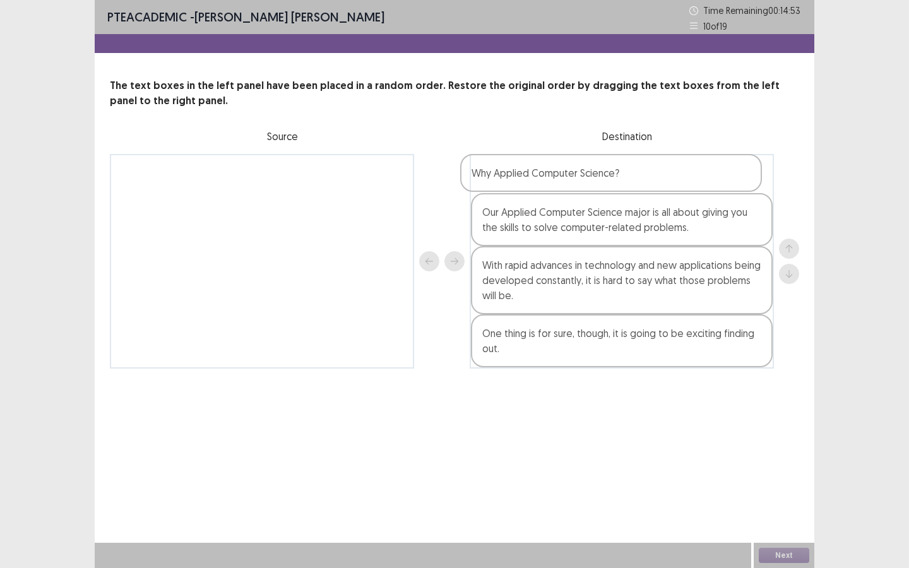
drag, startPoint x: 184, startPoint y: 182, endPoint x: 546, endPoint y: 180, distance: 361.6
click at [546, 180] on div "Why Applied Computer Science? Our Applied Computer Science major is all about g…" at bounding box center [454, 261] width 689 height 215
click at [793, 550] on button "Next" at bounding box center [783, 555] width 50 height 15
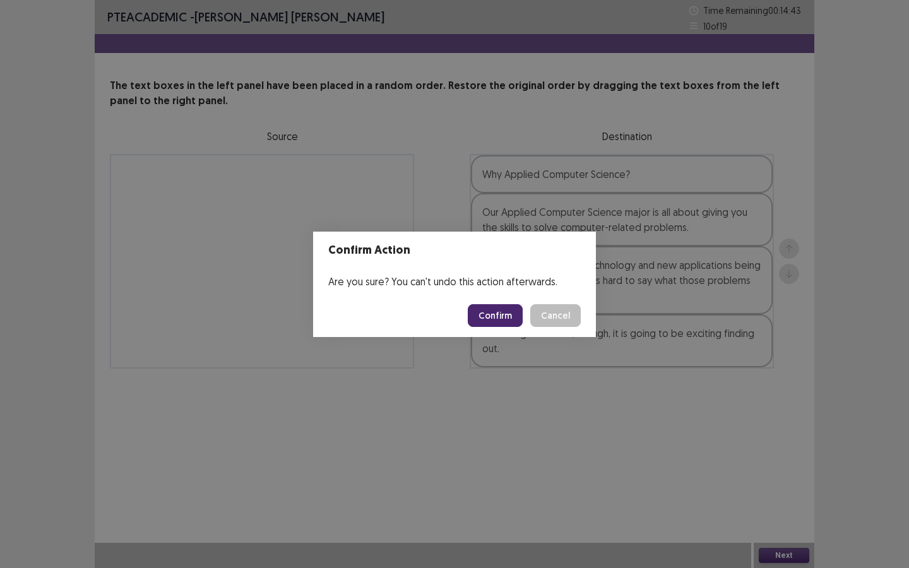
click at [480, 305] on button "Confirm" at bounding box center [495, 315] width 55 height 23
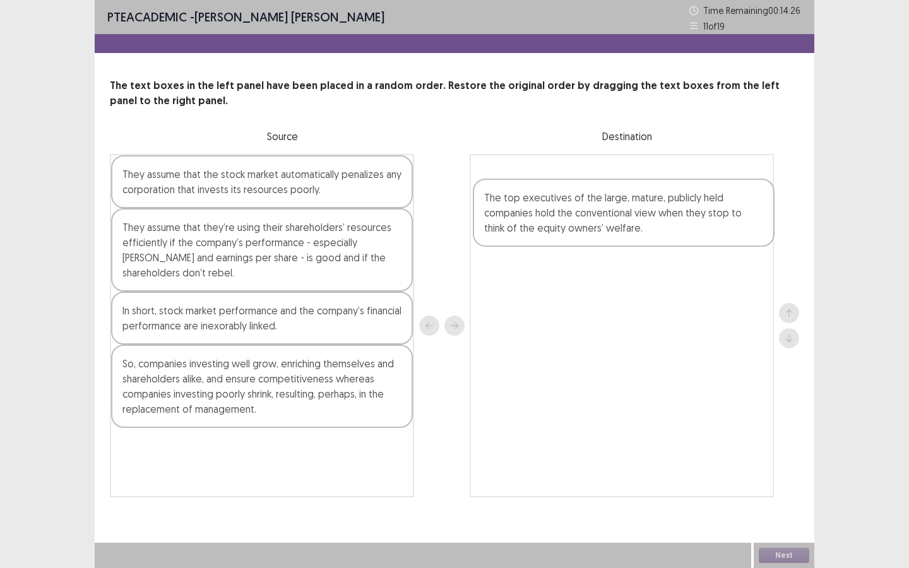
drag, startPoint x: 203, startPoint y: 452, endPoint x: 570, endPoint y: 203, distance: 444.2
click at [569, 203] on div "They assume that the stock market automatically penalizes any corporation that …" at bounding box center [454, 325] width 689 height 343
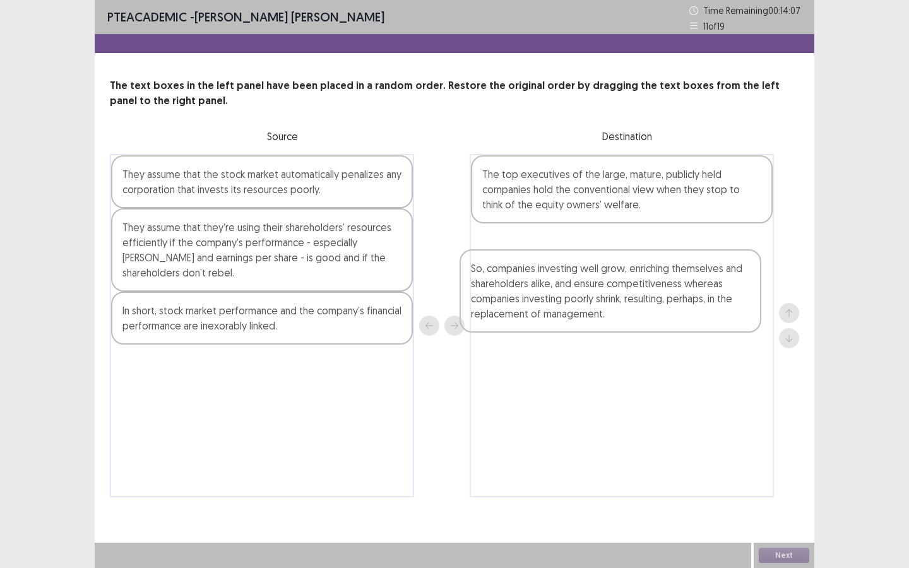
drag, startPoint x: 191, startPoint y: 402, endPoint x: 482, endPoint y: 303, distance: 307.3
click at [543, 304] on div "They assume that the stock market automatically penalizes any corporation that …" at bounding box center [454, 325] width 689 height 343
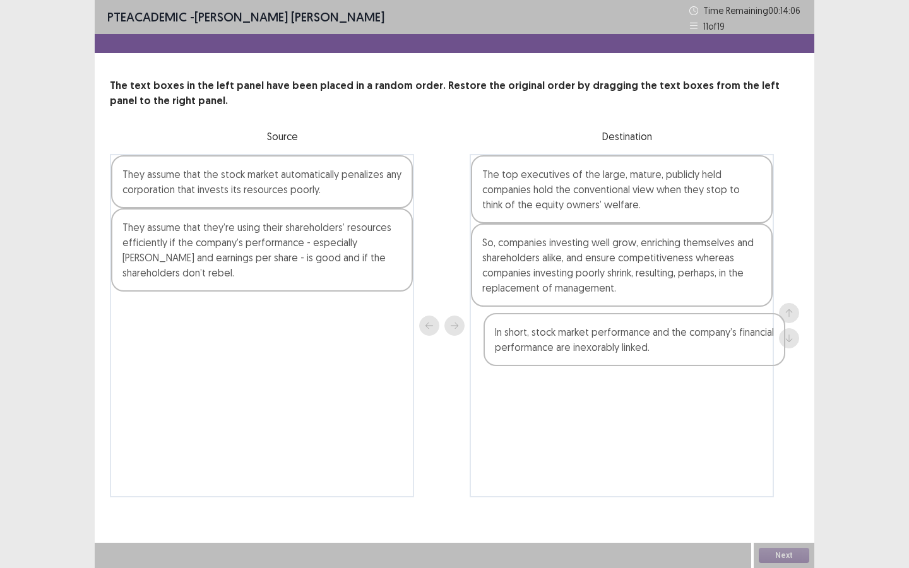
drag, startPoint x: 263, startPoint y: 321, endPoint x: 651, endPoint y: 344, distance: 388.1
click at [651, 344] on div "They assume that the stock market automatically penalizes any corporation that …" at bounding box center [454, 325] width 689 height 343
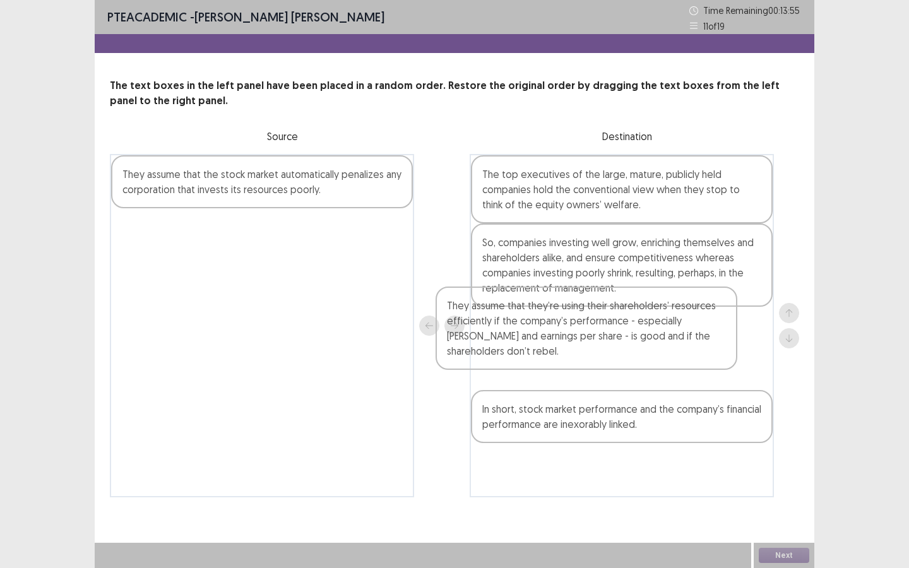
drag, startPoint x: 216, startPoint y: 254, endPoint x: 570, endPoint y: 336, distance: 363.4
click at [570, 336] on div "They assume that the stock market automatically penalizes any corporation that …" at bounding box center [454, 325] width 689 height 343
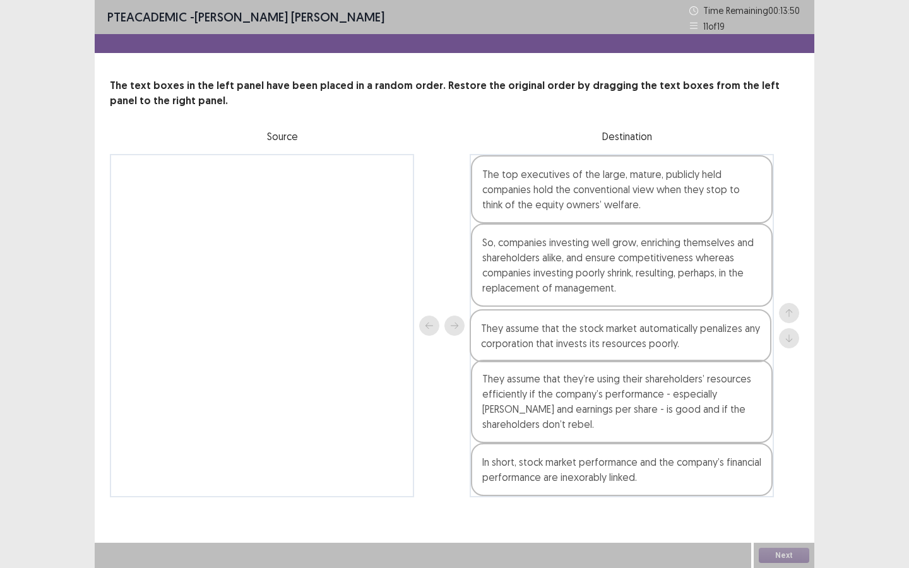
drag, startPoint x: 312, startPoint y: 202, endPoint x: 673, endPoint y: 360, distance: 394.2
click at [673, 360] on div "They assume that the stock market automatically penalizes any corporation that …" at bounding box center [454, 325] width 689 height 343
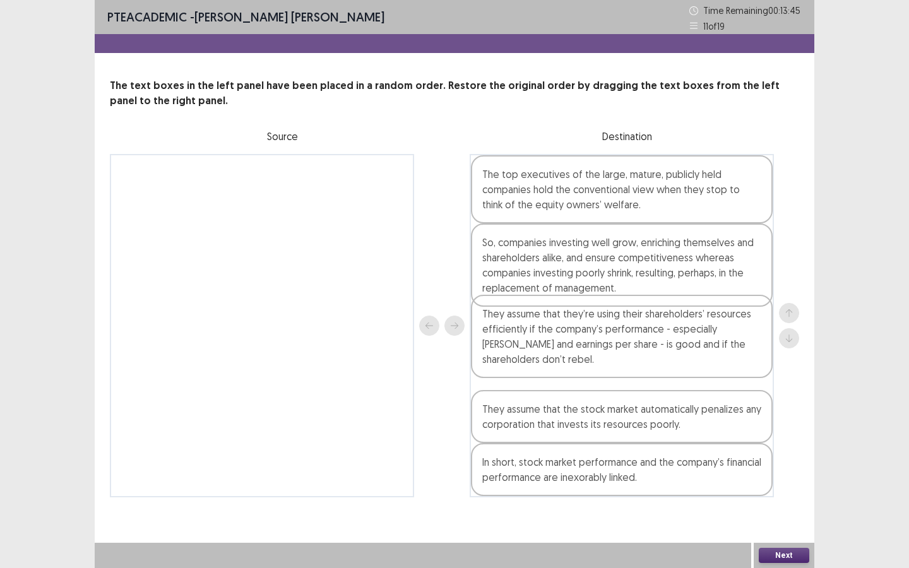
drag, startPoint x: 648, startPoint y: 420, endPoint x: 648, endPoint y: 343, distance: 77.0
click at [648, 343] on div "The top executives of the large, mature, publicly held companies hold the conve…" at bounding box center [621, 325] width 304 height 343
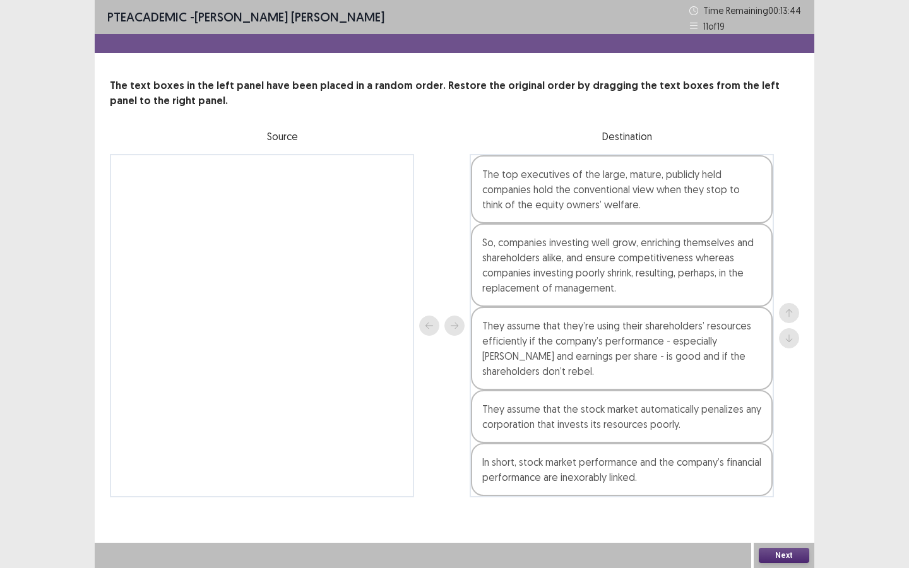
click at [806, 558] on button "Next" at bounding box center [783, 555] width 50 height 15
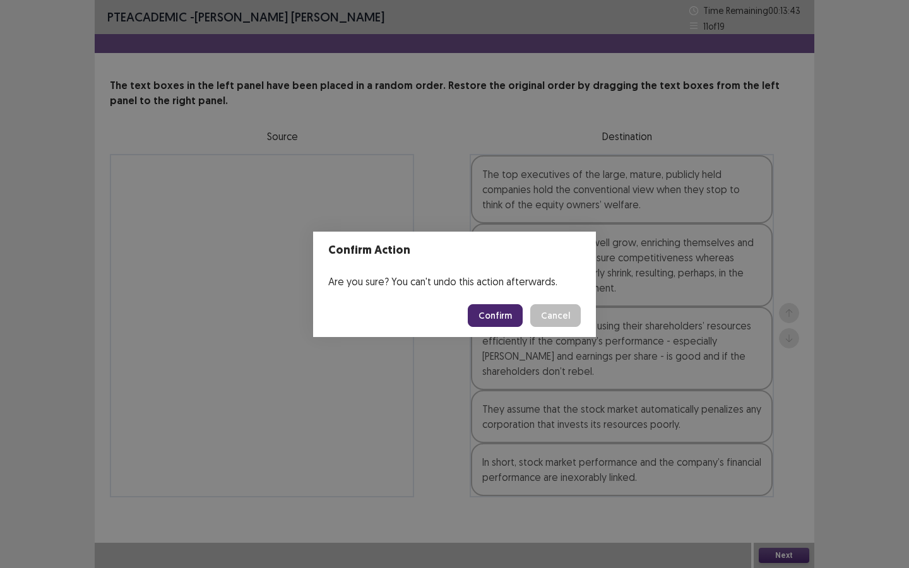
click at [506, 323] on button "Confirm" at bounding box center [495, 315] width 55 height 23
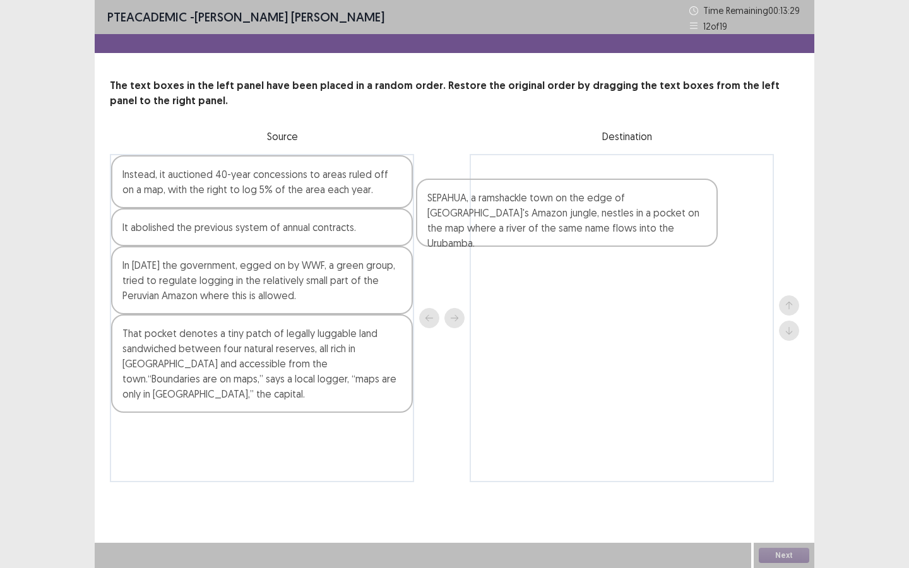
drag, startPoint x: 286, startPoint y: 250, endPoint x: 620, endPoint y: 211, distance: 336.7
click at [620, 211] on div "Instead, it auctioned 40-year concessions to areas ruled off on a map, with the…" at bounding box center [454, 318] width 689 height 328
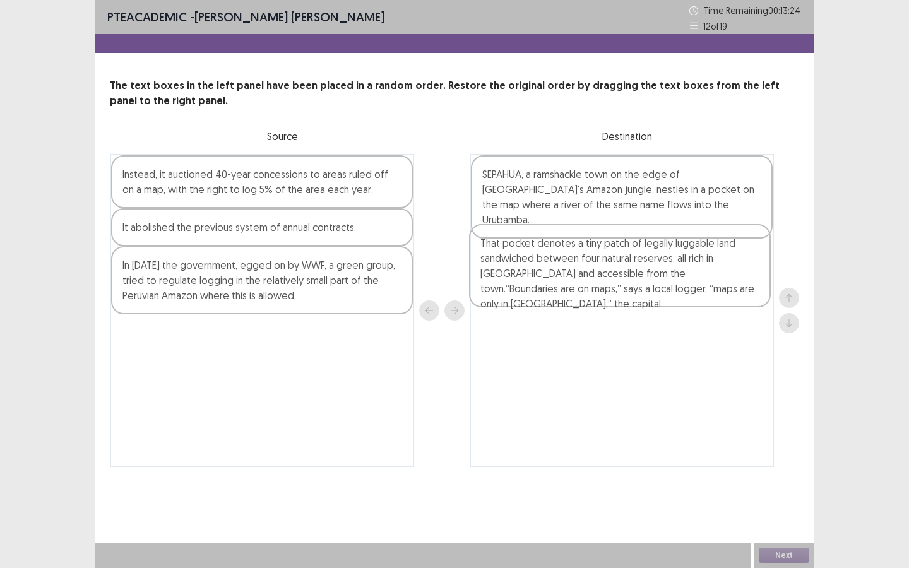
drag, startPoint x: 200, startPoint y: 383, endPoint x: 566, endPoint y: 290, distance: 377.6
click at [566, 290] on div "Instead, it auctioned 40-year concessions to areas ruled off on a map, with the…" at bounding box center [454, 310] width 689 height 313
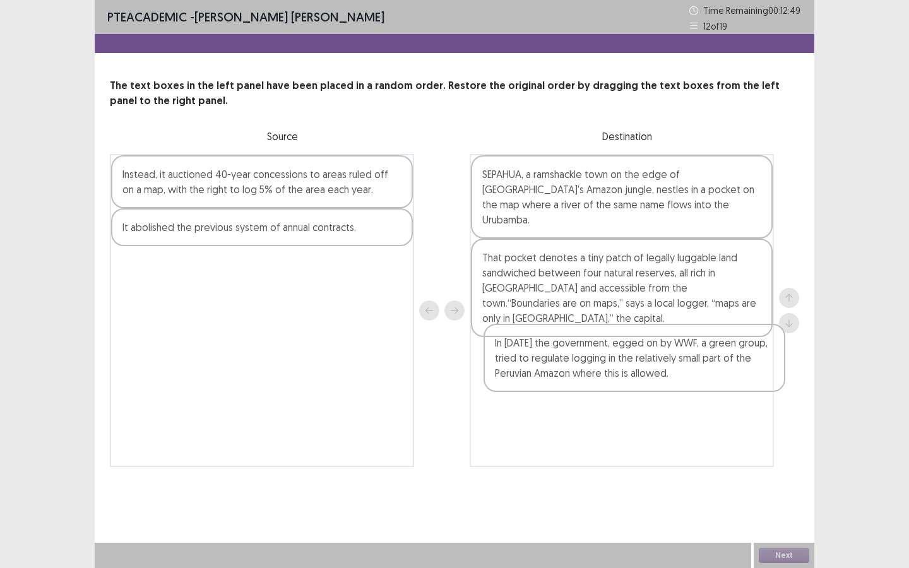
drag, startPoint x: 250, startPoint y: 278, endPoint x: 567, endPoint y: 312, distance: 318.6
click at [632, 343] on div "Instead, it auctioned 40-year concessions to areas ruled off on a map, with the…" at bounding box center [454, 310] width 689 height 313
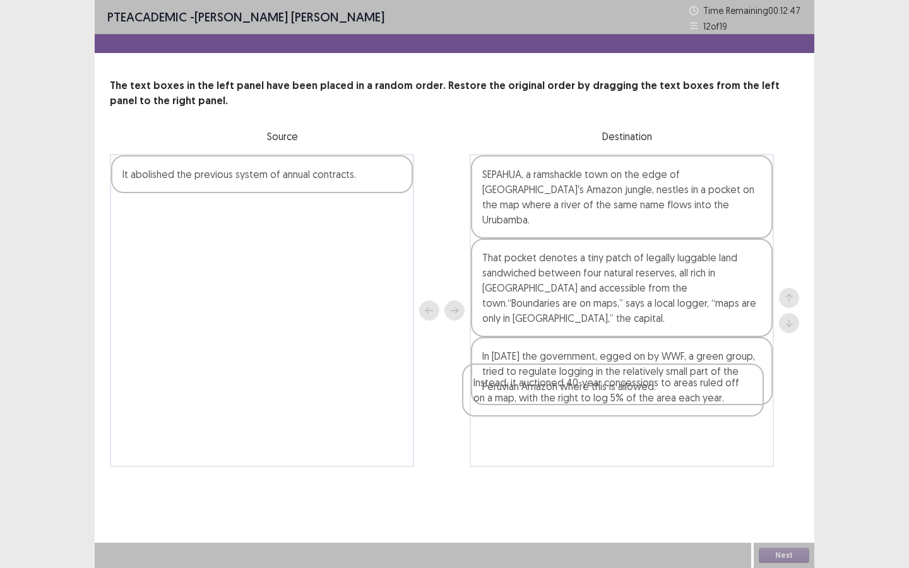
drag, startPoint x: 271, startPoint y: 203, endPoint x: 629, endPoint y: 415, distance: 416.2
click at [629, 415] on div "Instead, it auctioned 40-year concessions to areas ruled off on a map, with the…" at bounding box center [454, 310] width 689 height 313
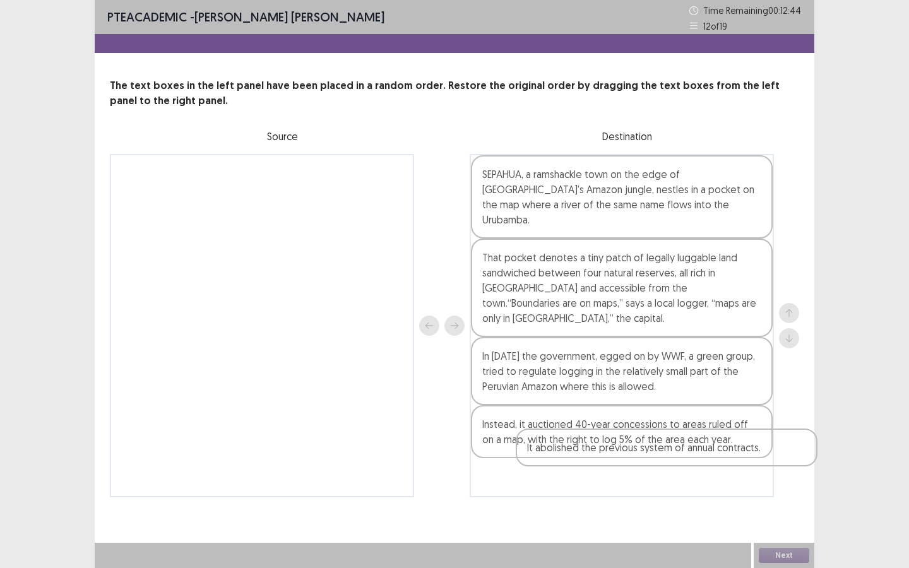
drag, startPoint x: 237, startPoint y: 184, endPoint x: 618, endPoint y: 462, distance: 472.4
click at [621, 462] on div "It abolished the previous system of annual contracts. SEPAHUA, a ramshackle tow…" at bounding box center [454, 325] width 689 height 343
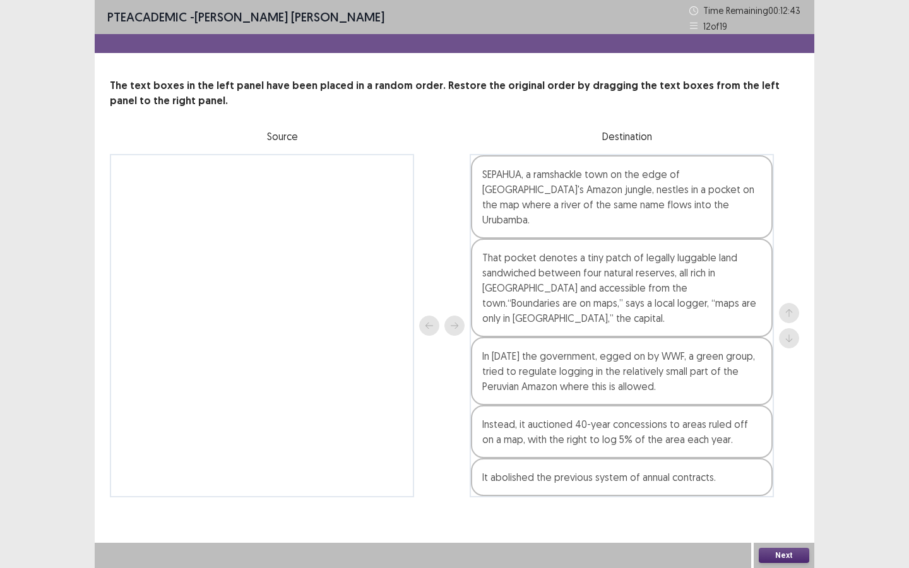
click at [788, 560] on button "Next" at bounding box center [783, 555] width 50 height 15
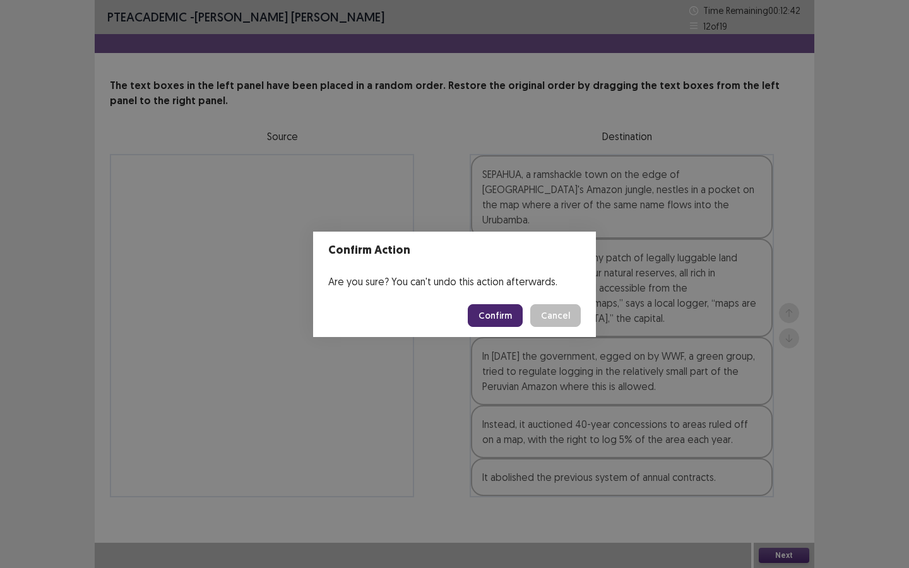
click at [480, 315] on button "Confirm" at bounding box center [495, 315] width 55 height 23
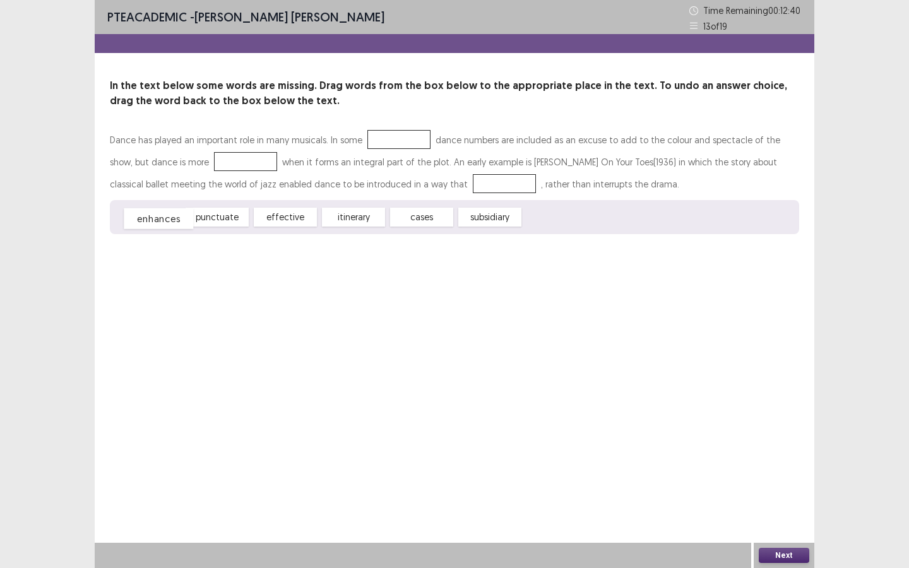
drag, startPoint x: 150, startPoint y: 213, endPoint x: 159, endPoint y: 214, distance: 9.5
click at [159, 214] on div "enhances" at bounding box center [158, 218] width 69 height 21
drag, startPoint x: 434, startPoint y: 221, endPoint x: 389, endPoint y: 140, distance: 92.7
click at [288, 220] on div "effective" at bounding box center [285, 217] width 69 height 21
drag, startPoint x: 409, startPoint y: 220, endPoint x: 203, endPoint y: 163, distance: 213.2
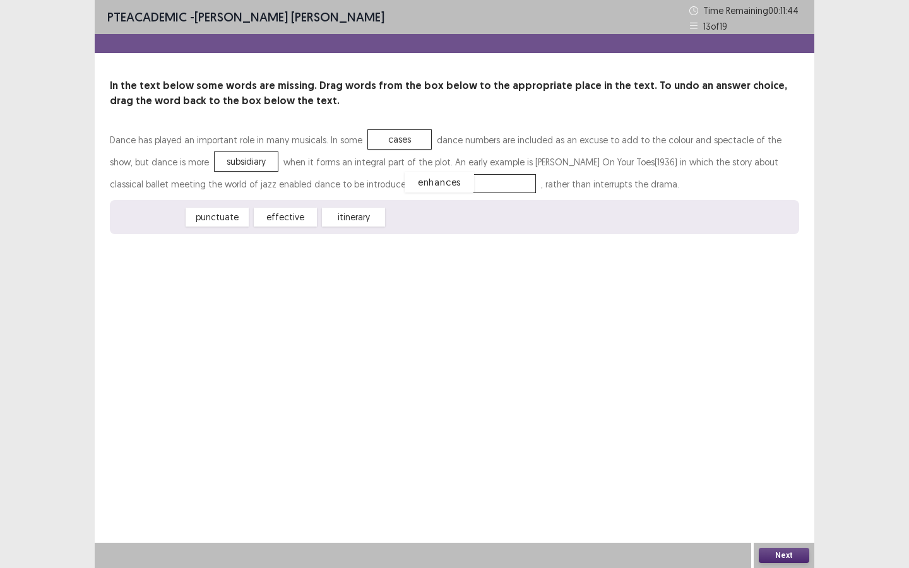
drag, startPoint x: 155, startPoint y: 218, endPoint x: 445, endPoint y: 182, distance: 292.4
click at [773, 558] on button "Next" at bounding box center [783, 555] width 50 height 15
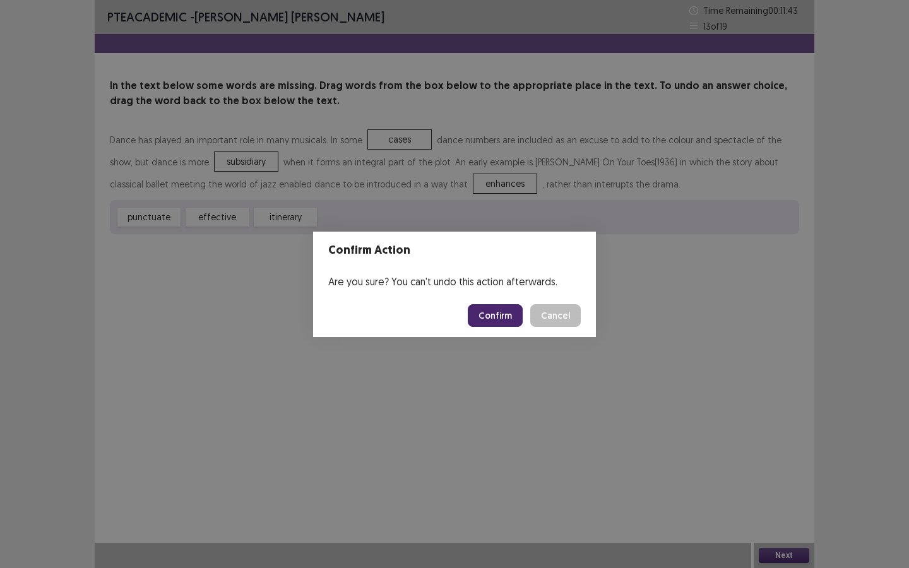
click at [499, 324] on button "Confirm" at bounding box center [495, 315] width 55 height 23
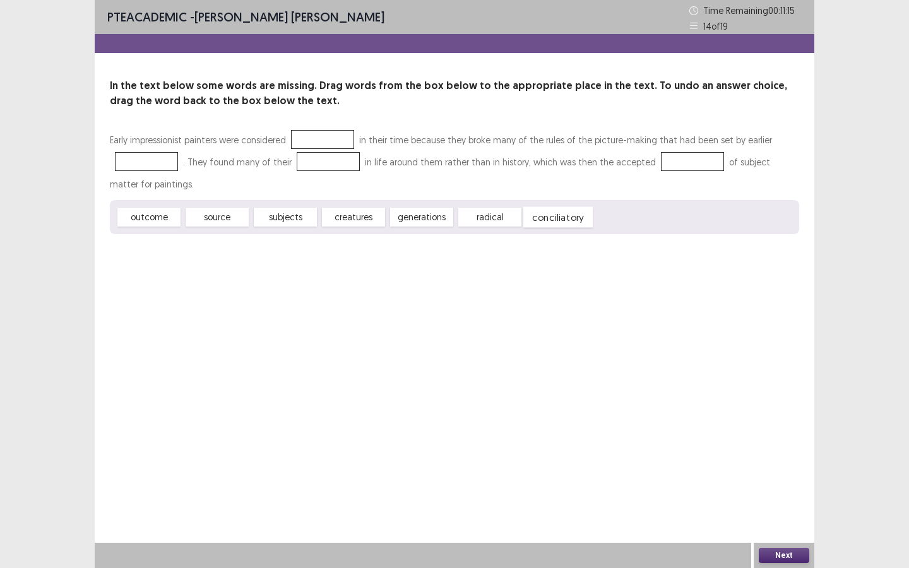
click at [574, 218] on div "conciliatory" at bounding box center [557, 217] width 69 height 21
drag, startPoint x: 421, startPoint y: 222, endPoint x: 144, endPoint y: 163, distance: 283.2
drag, startPoint x: 233, startPoint y: 216, endPoint x: 339, endPoint y: 162, distance: 119.4
drag, startPoint x: 372, startPoint y: 206, endPoint x: 534, endPoint y: 183, distance: 164.5
click at [606, 158] on div "Early impressionist painters were considered in their time because they broke m…" at bounding box center [454, 181] width 689 height 105
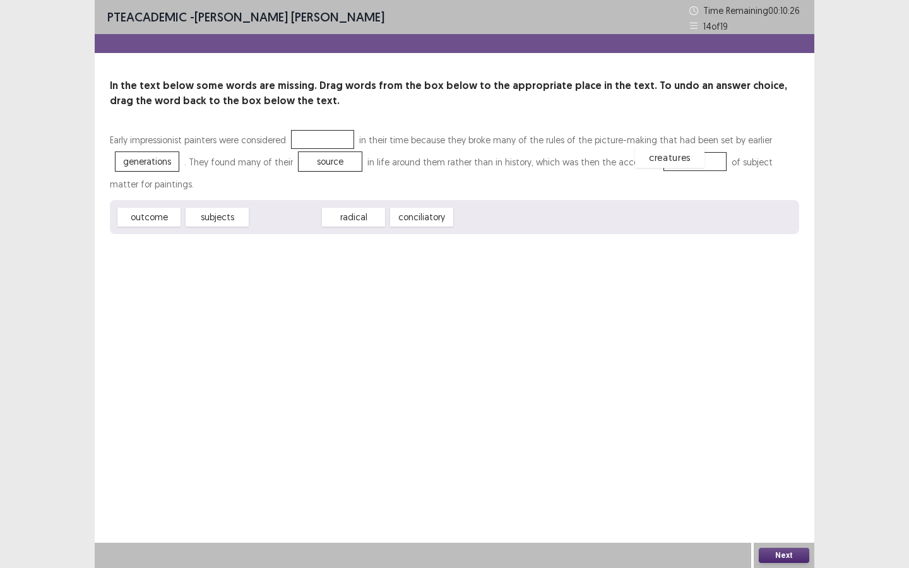
drag, startPoint x: 291, startPoint y: 213, endPoint x: 675, endPoint y: 153, distance: 388.3
drag, startPoint x: 342, startPoint y: 224, endPoint x: 310, endPoint y: 141, distance: 88.5
click at [777, 560] on button "Next" at bounding box center [783, 555] width 50 height 15
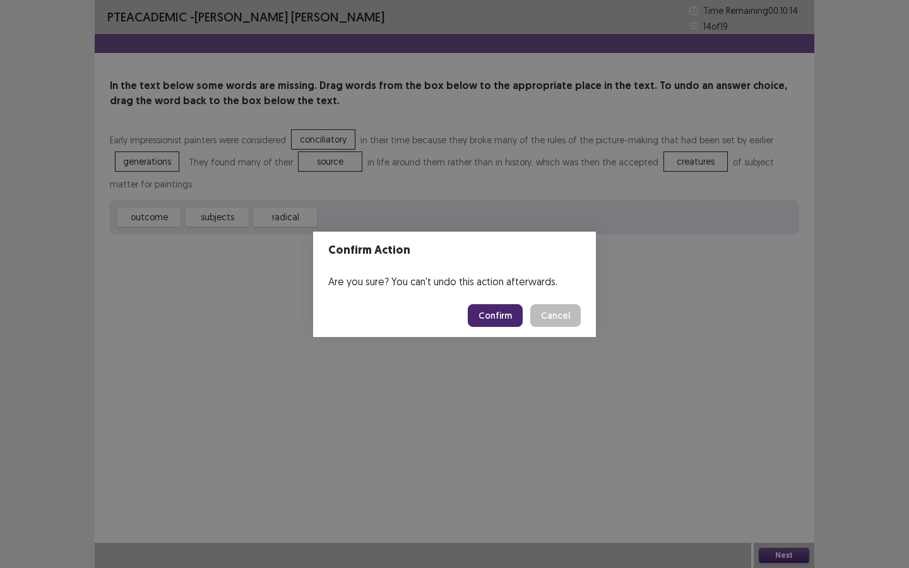
click at [499, 309] on button "Confirm" at bounding box center [495, 315] width 55 height 23
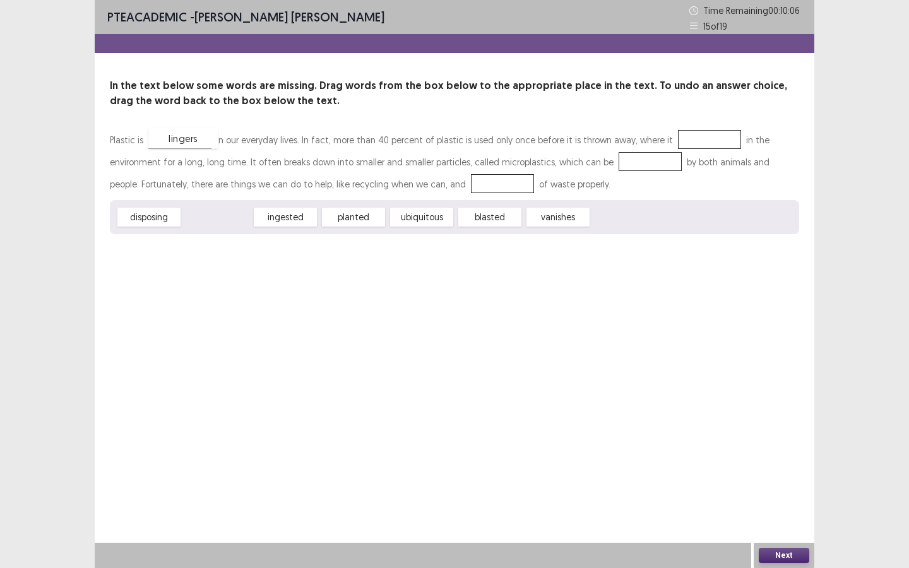
drag, startPoint x: 227, startPoint y: 223, endPoint x: 192, endPoint y: 144, distance: 86.2
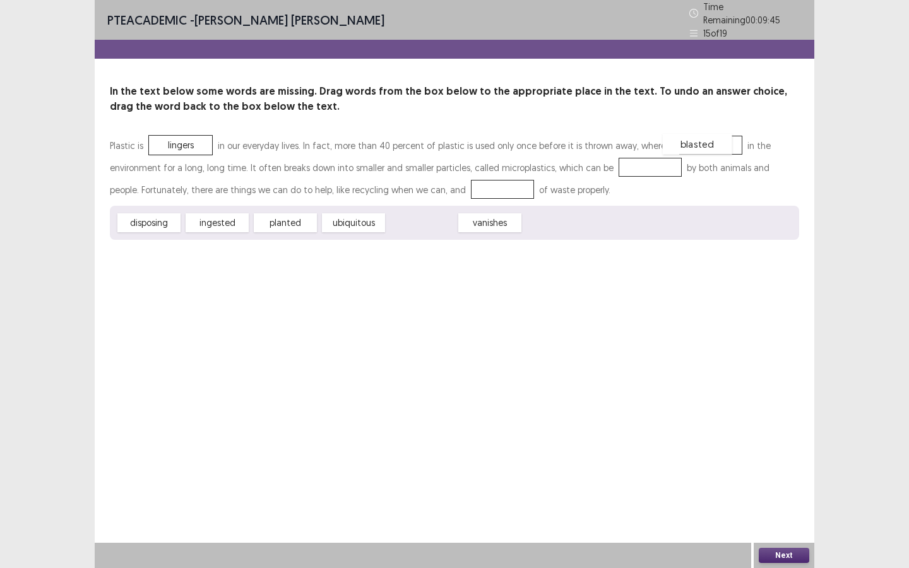
drag, startPoint x: 437, startPoint y: 221, endPoint x: 712, endPoint y: 142, distance: 286.2
drag, startPoint x: 682, startPoint y: 139, endPoint x: 462, endPoint y: 223, distance: 235.9
drag, startPoint x: 179, startPoint y: 143, endPoint x: 676, endPoint y: 151, distance: 497.3
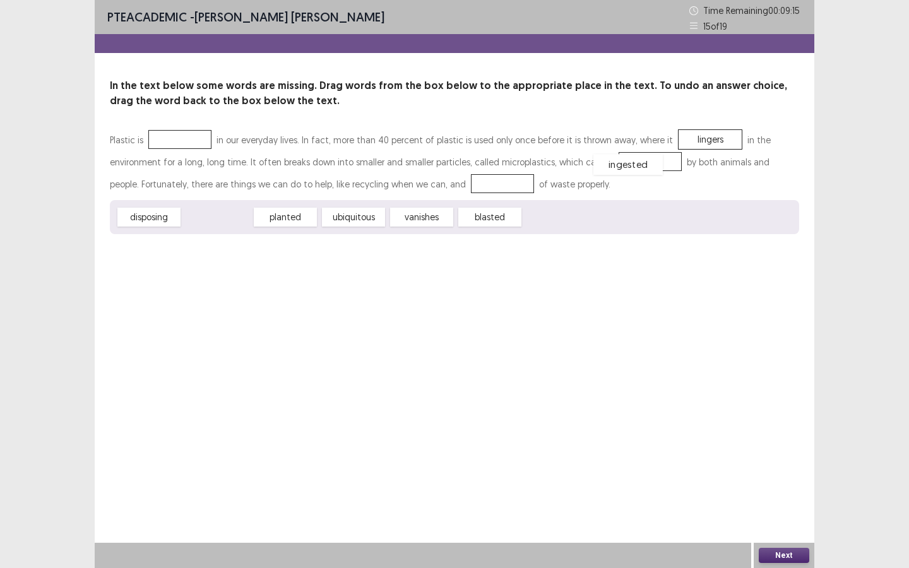
drag, startPoint x: 209, startPoint y: 220, endPoint x: 620, endPoint y: 167, distance: 413.5
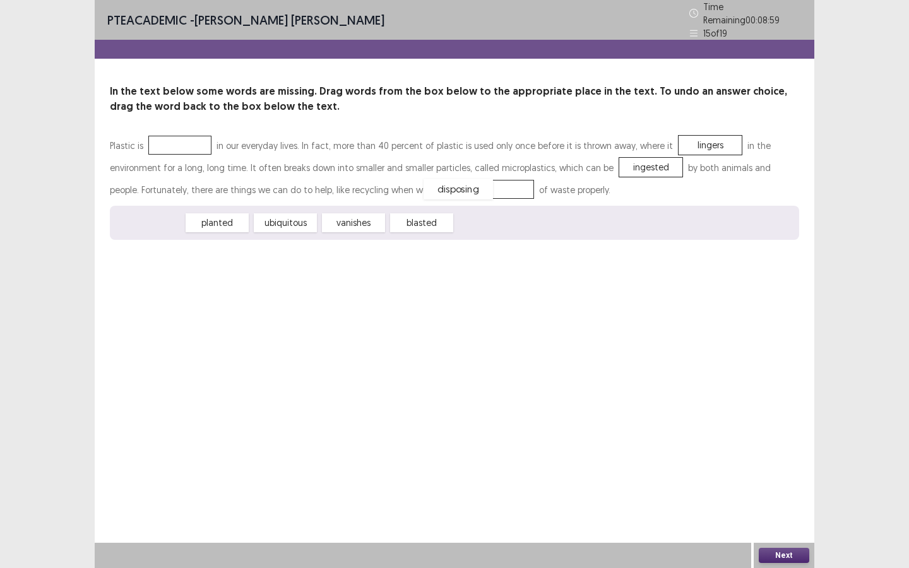
drag, startPoint x: 157, startPoint y: 221, endPoint x: 466, endPoint y: 188, distance: 311.0
click at [348, 218] on div "blasted" at bounding box center [354, 223] width 69 height 21
drag, startPoint x: 158, startPoint y: 224, endPoint x: 196, endPoint y: 142, distance: 90.6
click at [801, 553] on button "Next" at bounding box center [783, 555] width 50 height 15
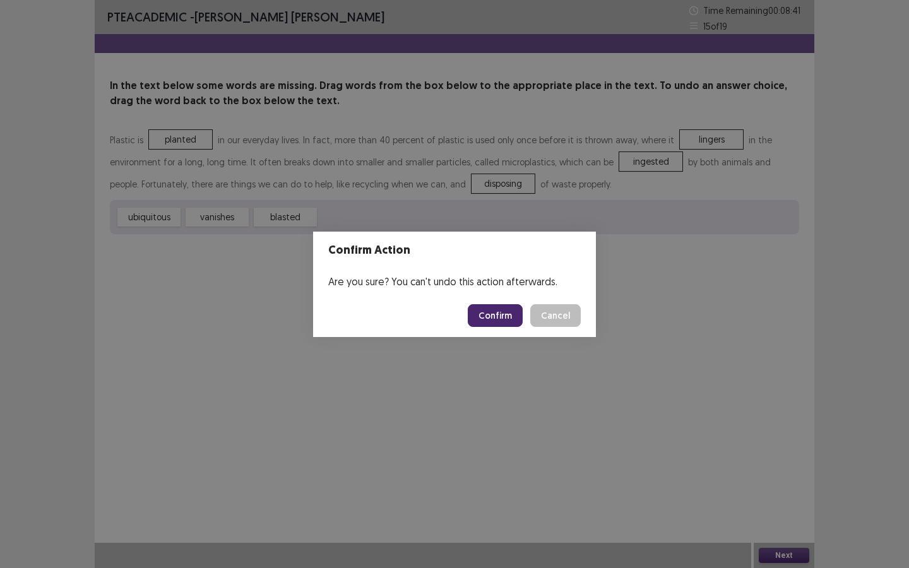
click at [492, 309] on button "Confirm" at bounding box center [495, 315] width 55 height 23
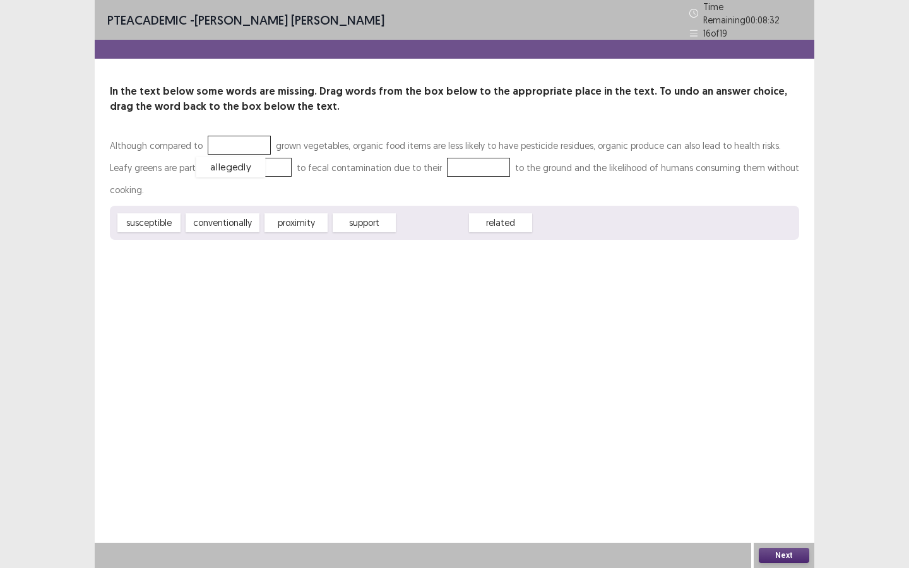
drag, startPoint x: 444, startPoint y: 201, endPoint x: 242, endPoint y: 145, distance: 209.6
drag, startPoint x: 421, startPoint y: 199, endPoint x: 225, endPoint y: 166, distance: 198.5
click at [153, 213] on div "susceptible" at bounding box center [148, 223] width 69 height 21
drag, startPoint x: 362, startPoint y: 201, endPoint x: 429, endPoint y: 168, distance: 74.8
click at [794, 565] on div "Next" at bounding box center [783, 555] width 61 height 25
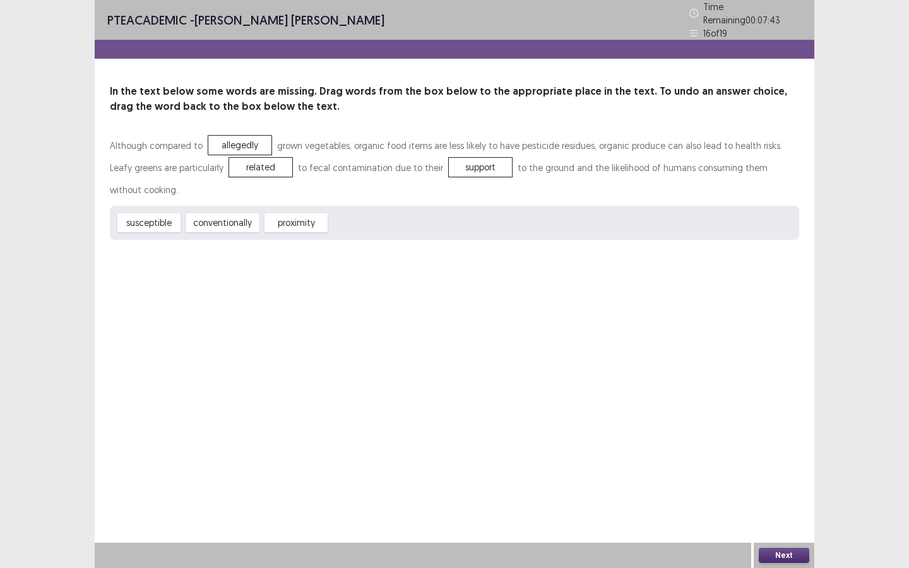
click at [791, 548] on button "Next" at bounding box center [783, 555] width 50 height 15
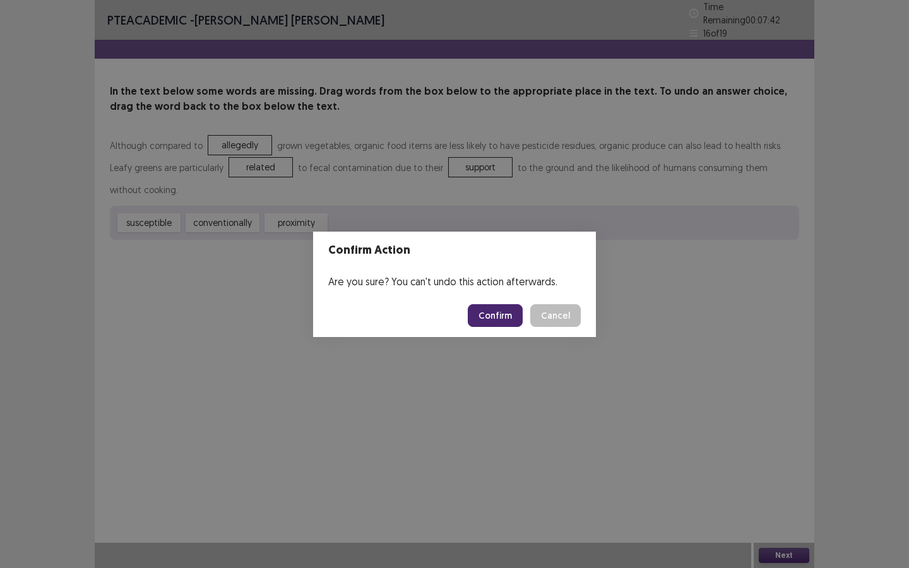
click at [515, 314] on button "Confirm" at bounding box center [495, 315] width 55 height 23
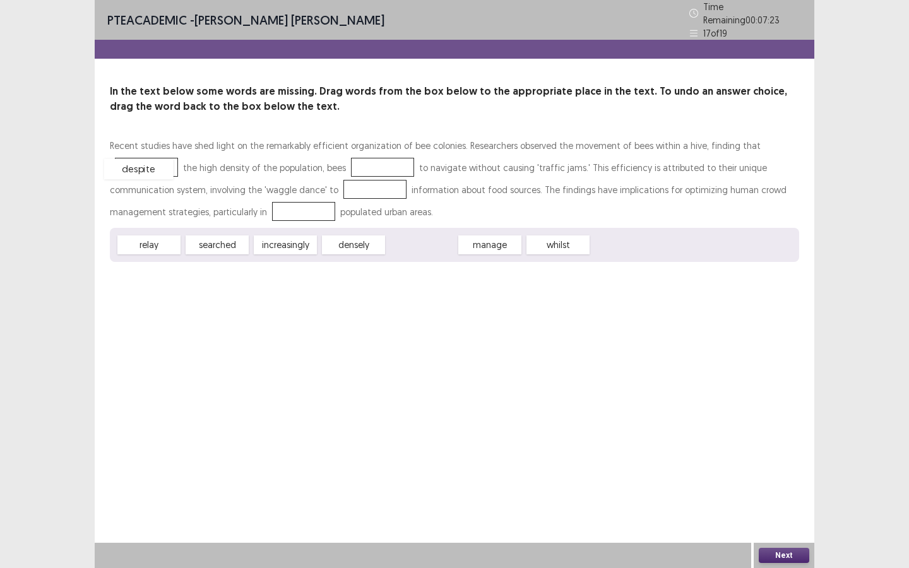
drag, startPoint x: 423, startPoint y: 239, endPoint x: 140, endPoint y: 163, distance: 292.7
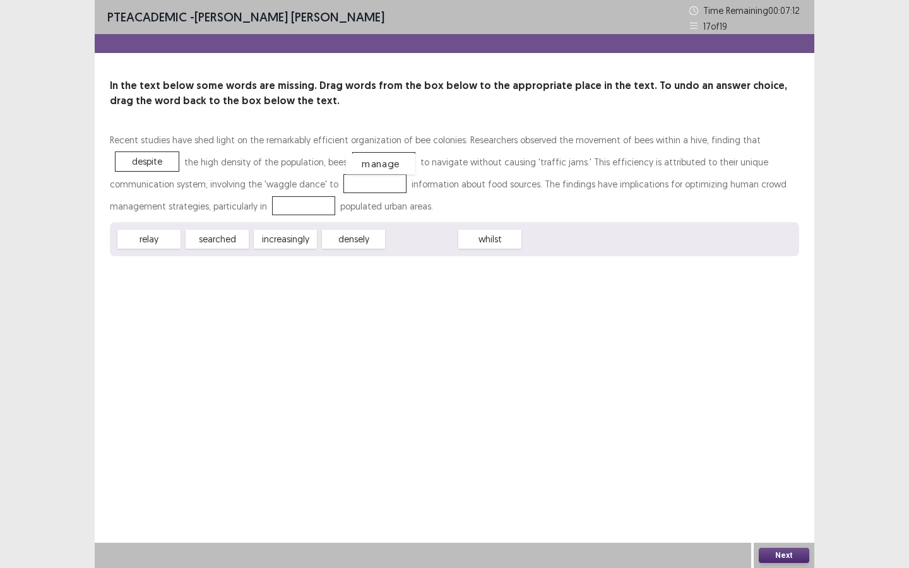
drag, startPoint x: 408, startPoint y: 239, endPoint x: 367, endPoint y: 164, distance: 85.6
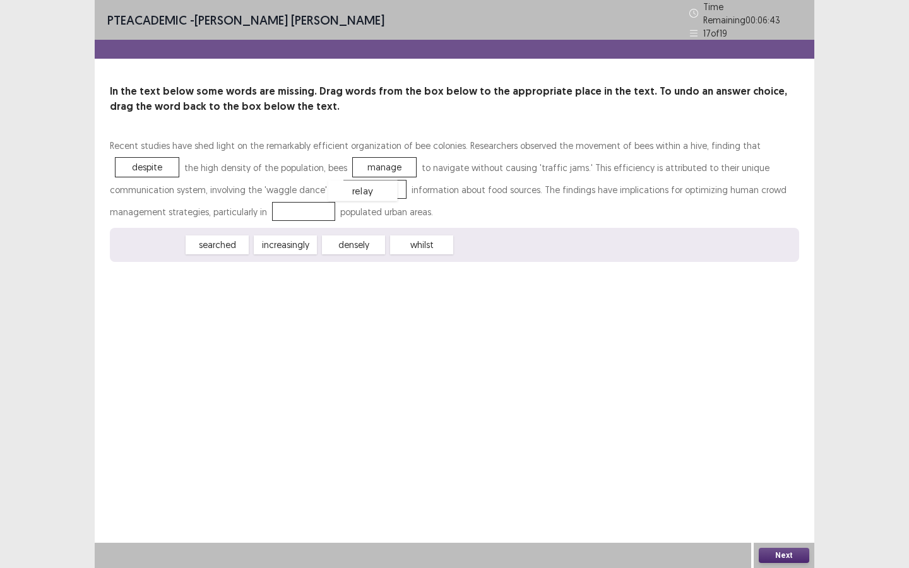
drag, startPoint x: 145, startPoint y: 244, endPoint x: 358, endPoint y: 190, distance: 220.1
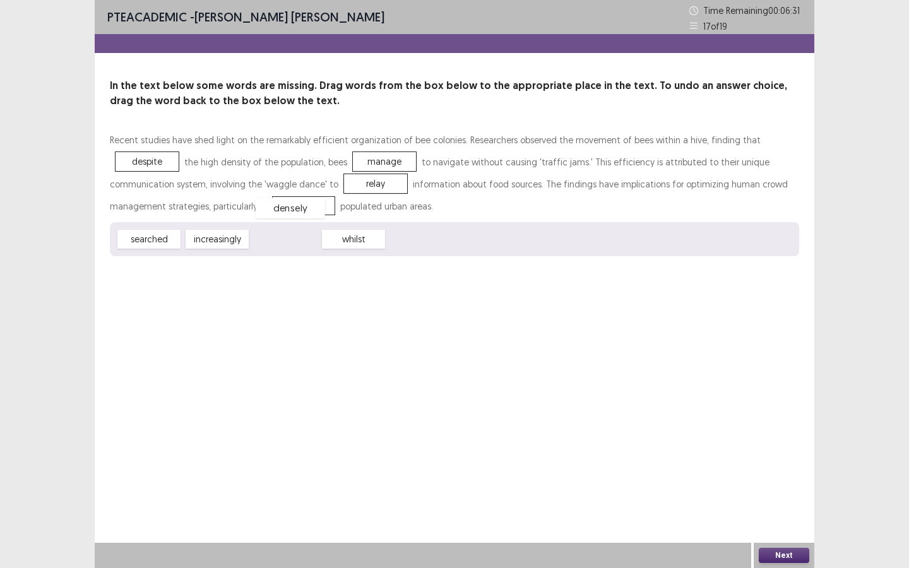
drag, startPoint x: 278, startPoint y: 242, endPoint x: 283, endPoint y: 211, distance: 32.0
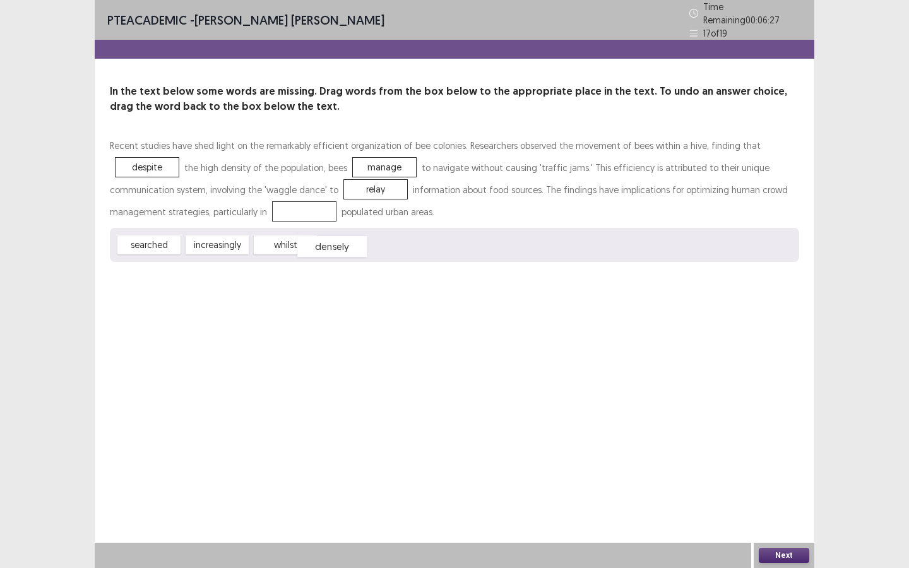
drag, startPoint x: 298, startPoint y: 208, endPoint x: 326, endPoint y: 243, distance: 45.3
drag, startPoint x: 203, startPoint y: 242, endPoint x: 279, endPoint y: 206, distance: 84.4
click at [780, 547] on div "Next" at bounding box center [783, 555] width 61 height 25
click at [782, 554] on button "Next" at bounding box center [783, 555] width 50 height 15
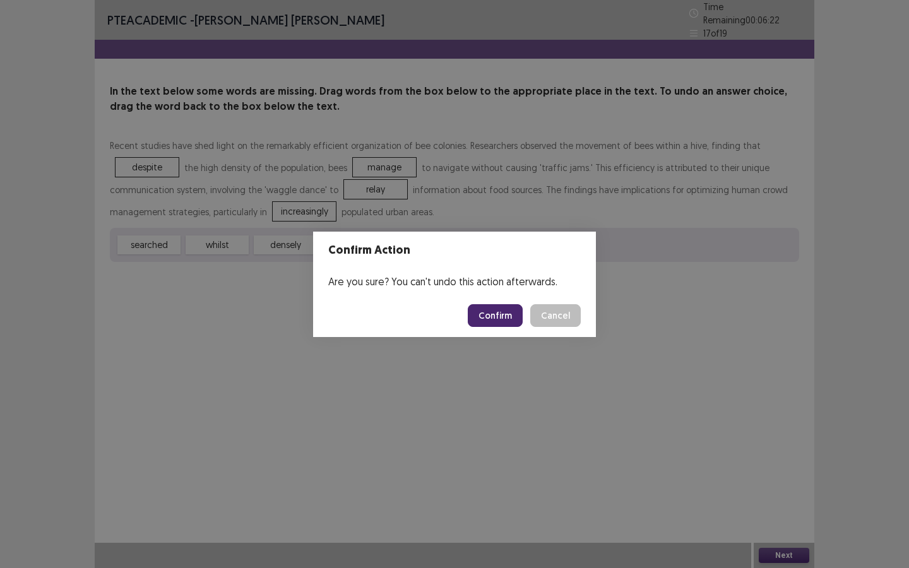
click at [494, 326] on footer "Confirm Cancel" at bounding box center [454, 315] width 283 height 43
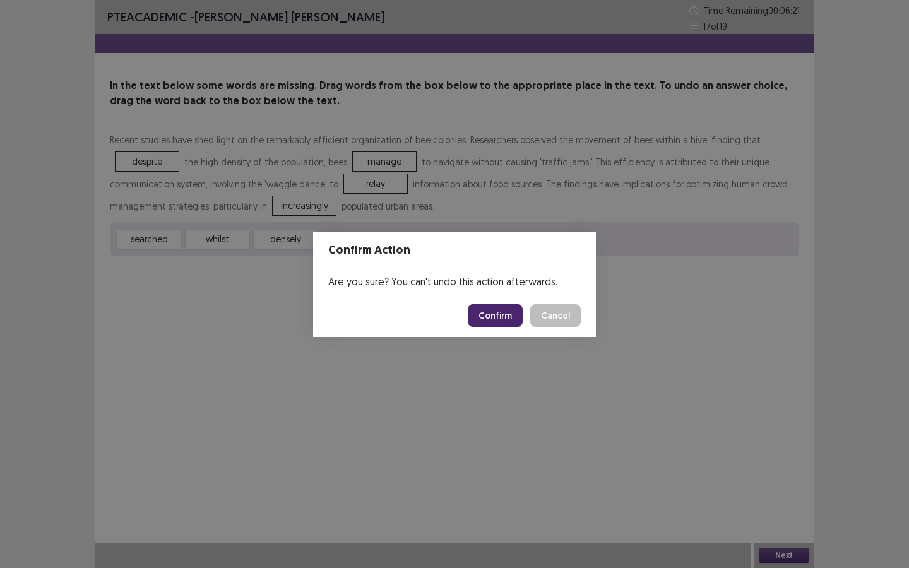
click at [503, 317] on button "Confirm" at bounding box center [495, 315] width 55 height 23
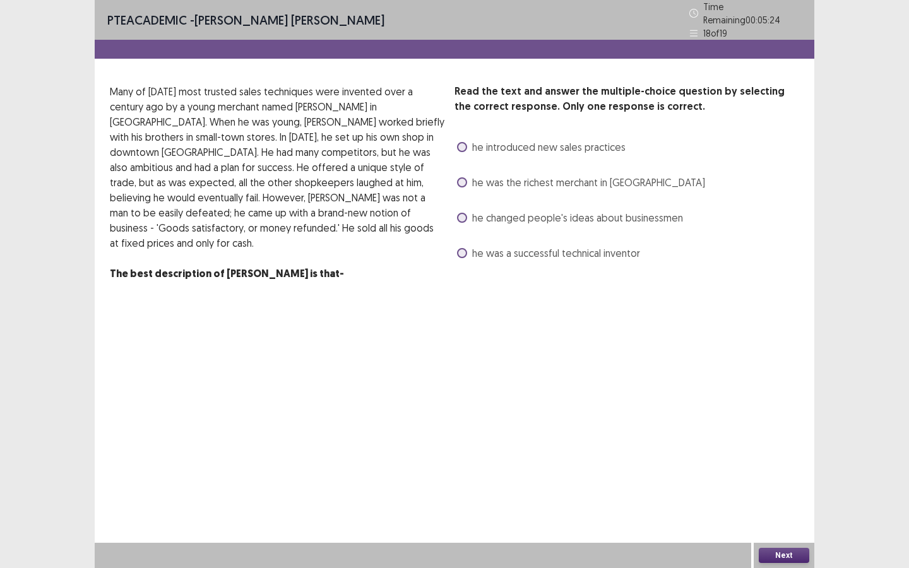
click at [463, 145] on span at bounding box center [462, 147] width 10 height 10
click at [800, 566] on div "Next" at bounding box center [783, 555] width 61 height 25
click at [800, 560] on button "Next" at bounding box center [783, 555] width 50 height 15
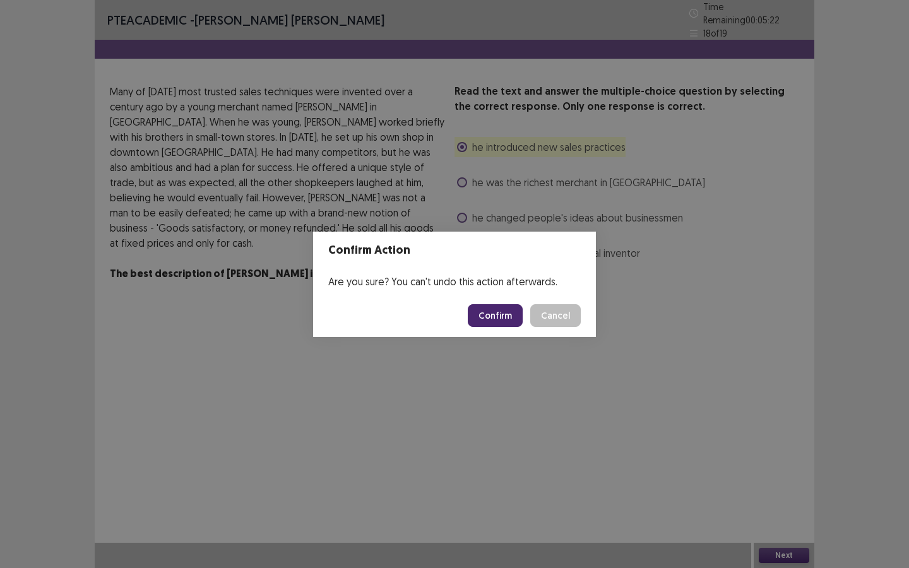
click at [499, 319] on button "Confirm" at bounding box center [495, 315] width 55 height 23
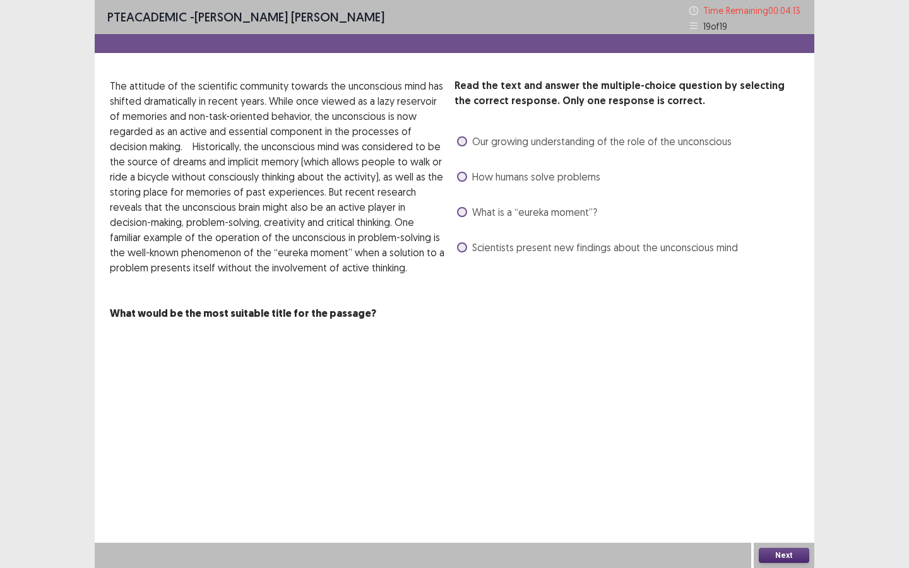
click at [542, 143] on span "Our growing understanding of the role of the unconscious" at bounding box center [601, 141] width 259 height 15
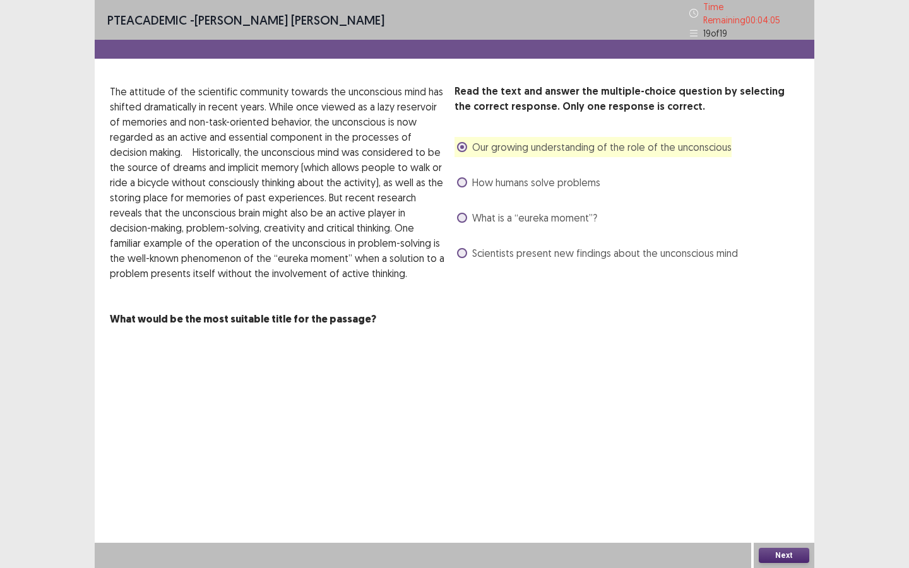
click at [805, 550] on button "Next" at bounding box center [783, 555] width 50 height 15
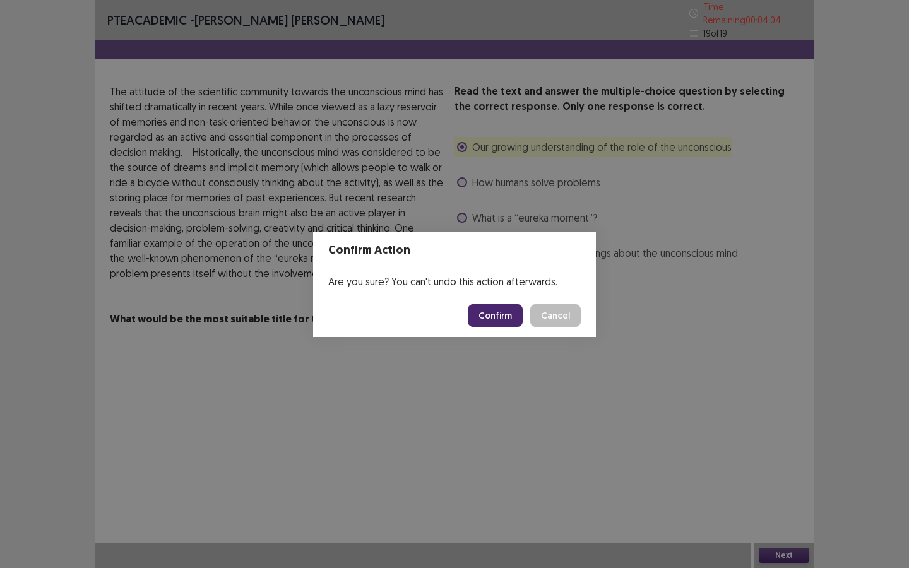
click at [510, 319] on button "Confirm" at bounding box center [495, 315] width 55 height 23
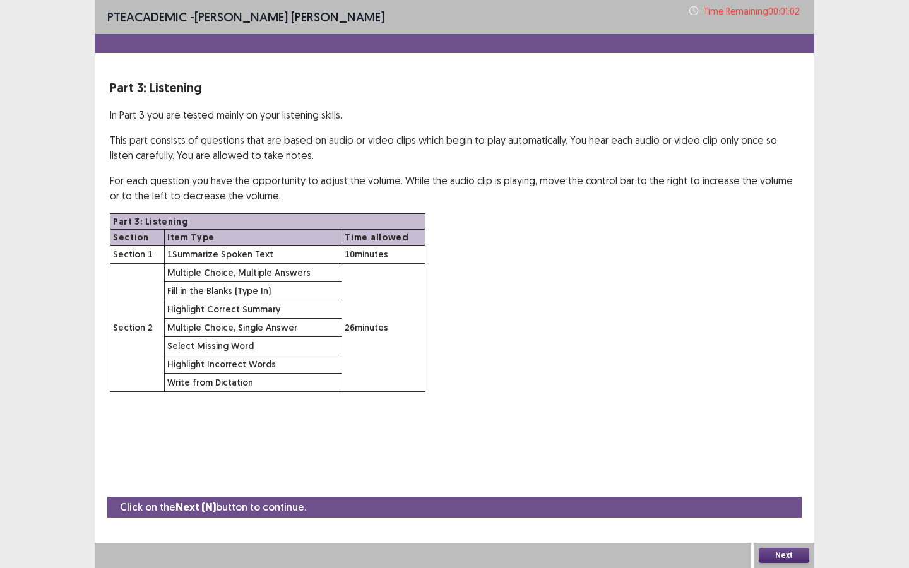
click at [800, 557] on button "Next" at bounding box center [783, 555] width 50 height 15
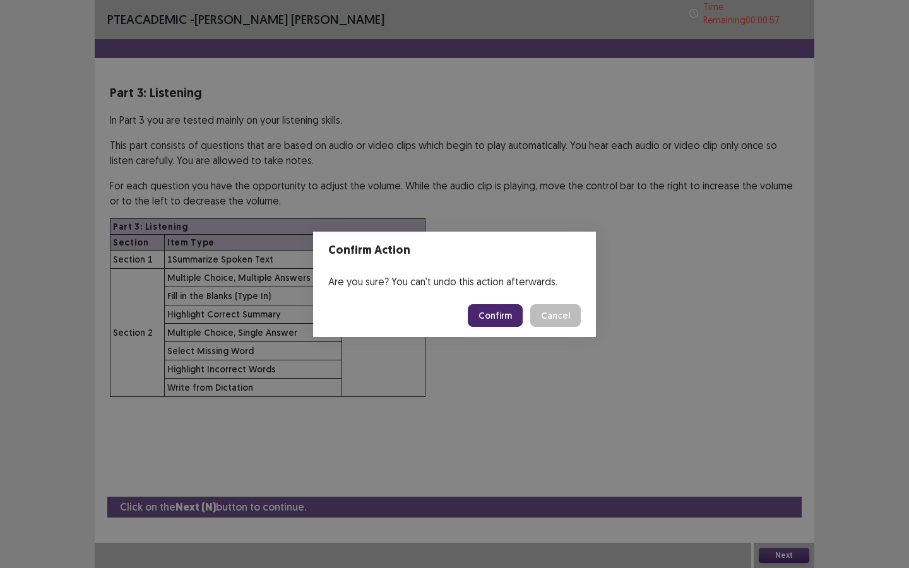
click at [498, 307] on button "Confirm" at bounding box center [495, 315] width 55 height 23
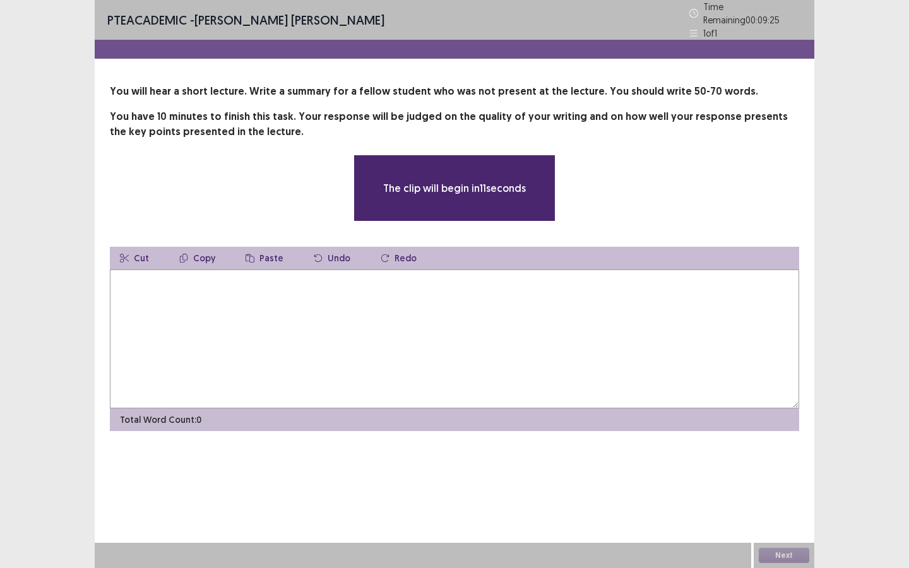
click at [481, 300] on textarea at bounding box center [454, 338] width 689 height 139
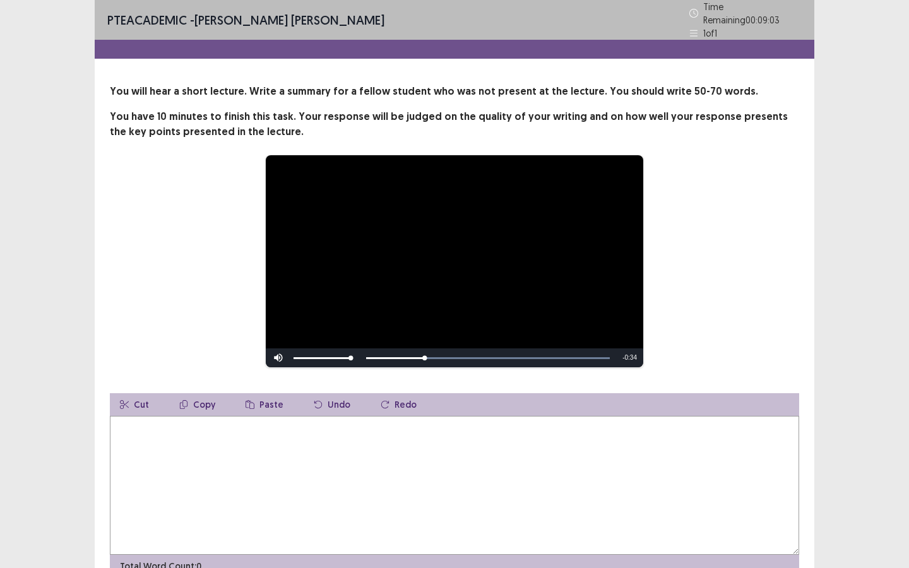
type textarea "*"
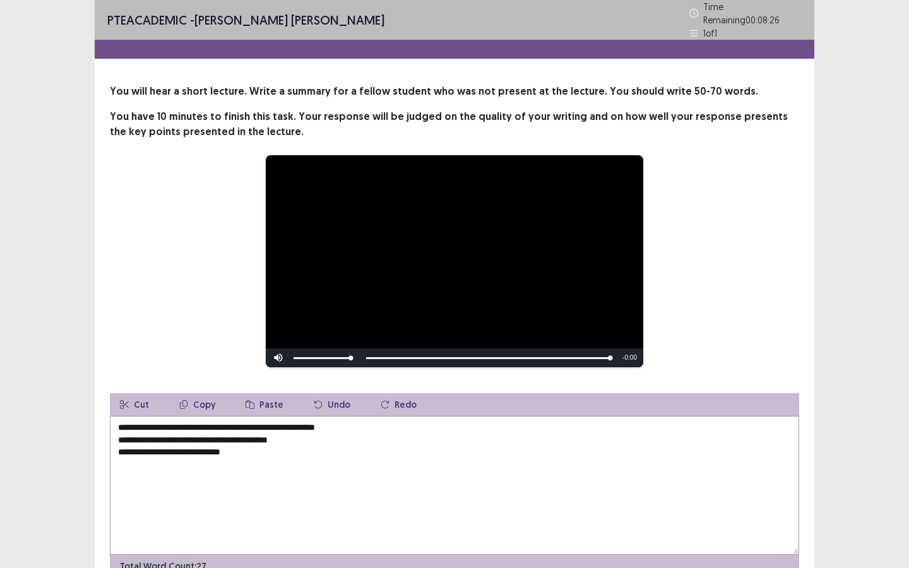
click at [119, 416] on textarea "**********" at bounding box center [454, 485] width 689 height 139
click at [333, 423] on textarea "**********" at bounding box center [454, 485] width 689 height 139
click at [354, 420] on textarea "**********" at bounding box center [454, 485] width 689 height 139
drag, startPoint x: 420, startPoint y: 422, endPoint x: 369, endPoint y: 425, distance: 51.2
click at [369, 425] on textarea "**********" at bounding box center [454, 485] width 689 height 139
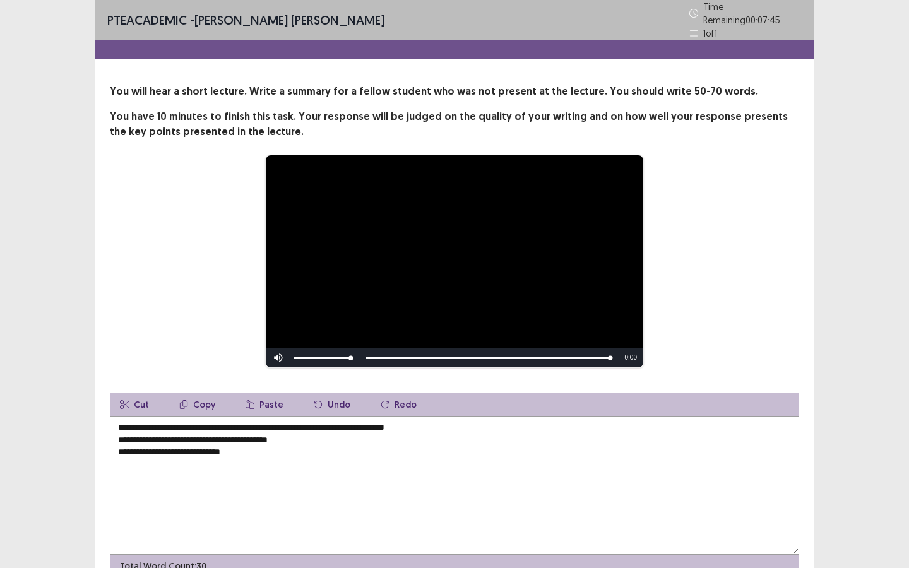
click at [444, 432] on textarea "**********" at bounding box center [454, 485] width 689 height 139
click at [446, 429] on textarea "**********" at bounding box center [454, 485] width 689 height 139
click at [449, 423] on textarea "**********" at bounding box center [454, 485] width 689 height 139
click at [120, 433] on textarea "**********" at bounding box center [454, 485] width 689 height 139
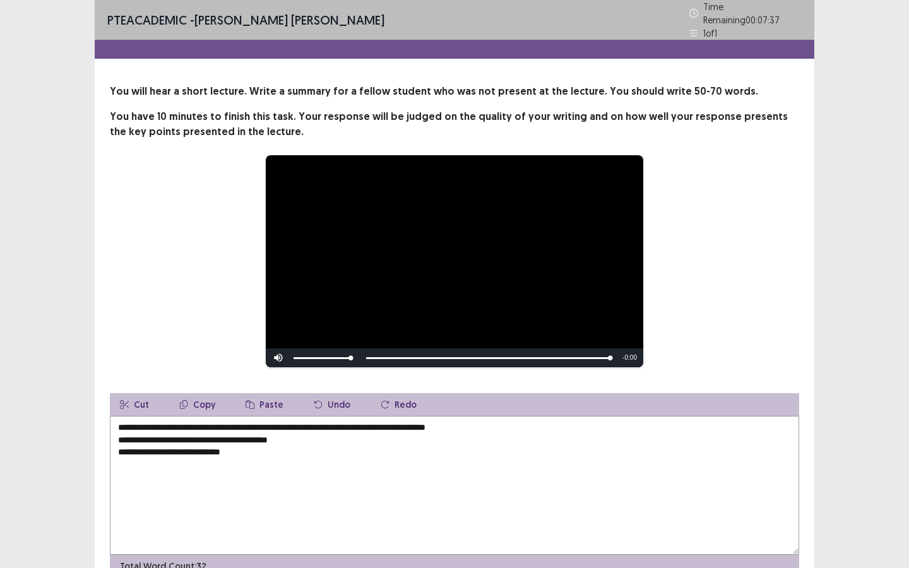
click at [117, 433] on textarea "**********" at bounding box center [454, 485] width 689 height 139
click at [503, 423] on textarea "**********" at bounding box center [454, 485] width 689 height 139
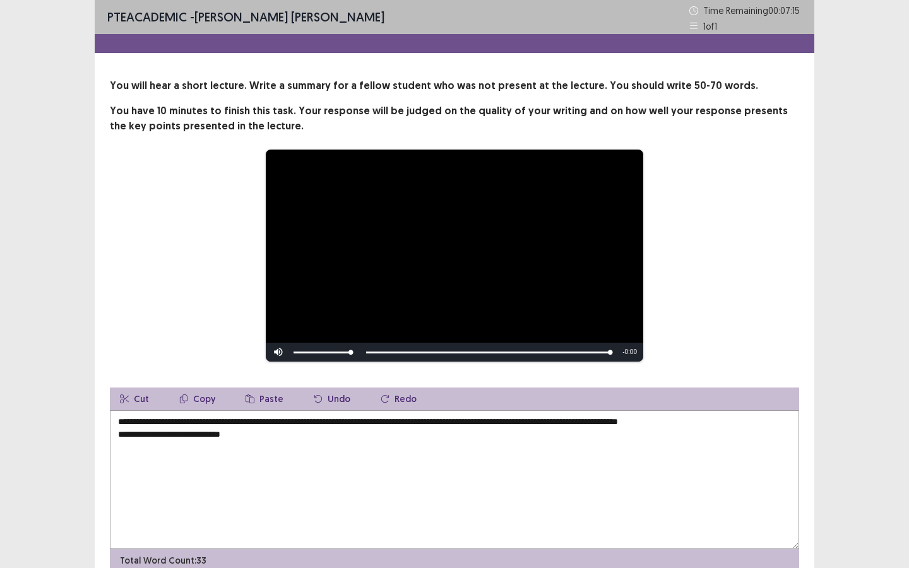
drag, startPoint x: 565, startPoint y: 424, endPoint x: 550, endPoint y: 424, distance: 15.8
click at [550, 424] on textarea "**********" at bounding box center [454, 479] width 689 height 139
click at [571, 424] on textarea "**********" at bounding box center [454, 479] width 689 height 139
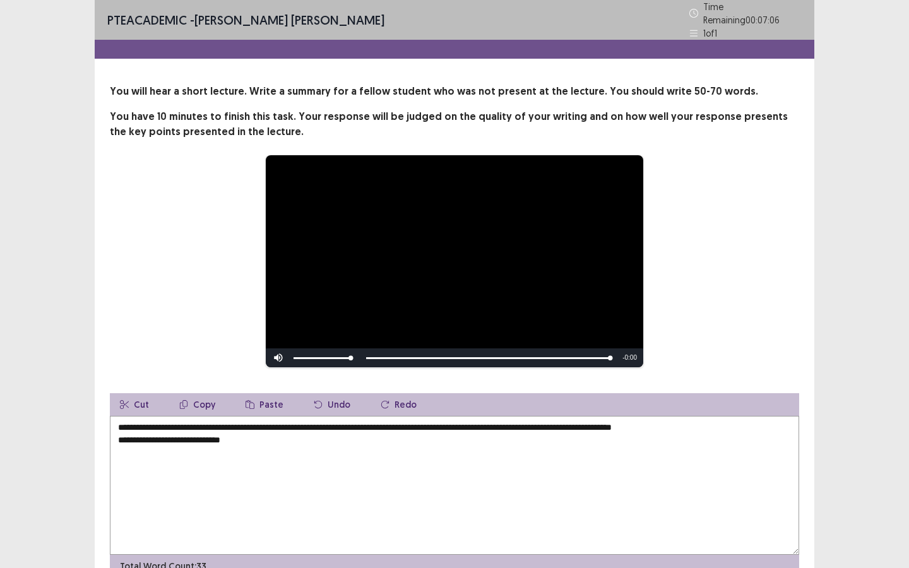
click at [728, 425] on textarea "**********" at bounding box center [454, 485] width 689 height 139
click at [119, 450] on textarea "**********" at bounding box center [454, 485] width 689 height 139
click at [509, 423] on textarea "**********" at bounding box center [454, 485] width 689 height 139
click at [258, 435] on textarea "**********" at bounding box center [454, 485] width 689 height 139
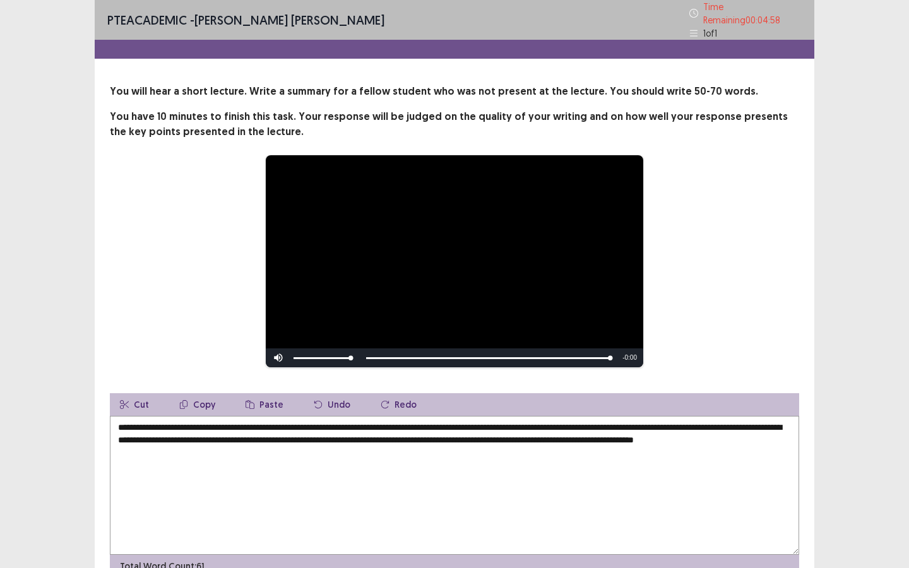
click at [550, 423] on textarea "**********" at bounding box center [454, 485] width 689 height 139
click at [601, 439] on textarea "**********" at bounding box center [454, 485] width 689 height 139
click at [186, 447] on textarea "**********" at bounding box center [454, 485] width 689 height 139
click at [442, 422] on textarea "**********" at bounding box center [454, 485] width 689 height 139
click at [609, 423] on textarea "**********" at bounding box center [454, 485] width 689 height 139
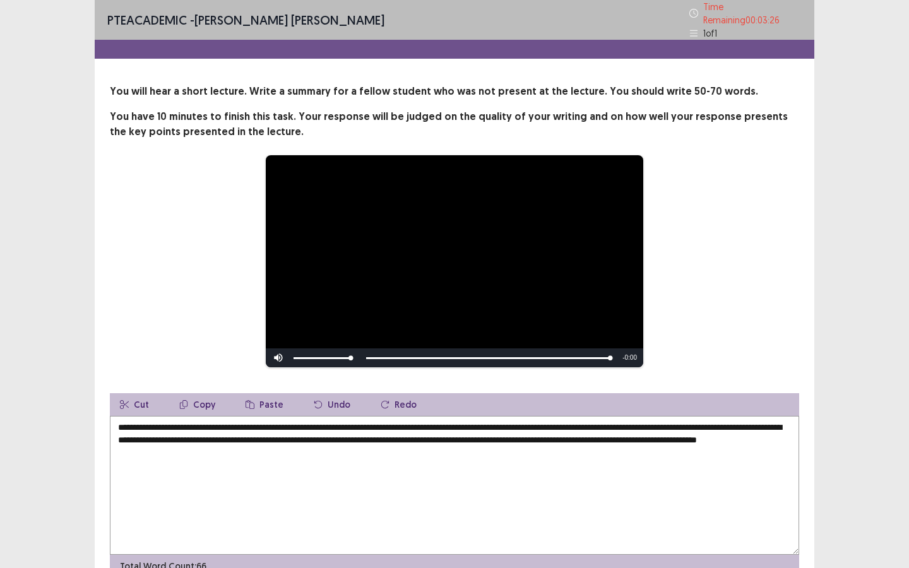
click at [699, 425] on textarea "**********" at bounding box center [454, 485] width 689 height 139
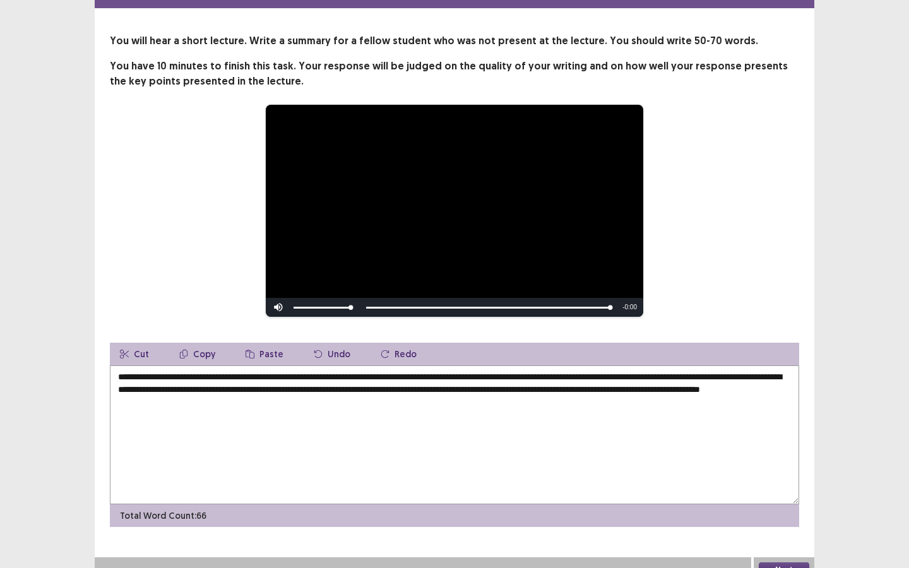
scroll to position [59, 0]
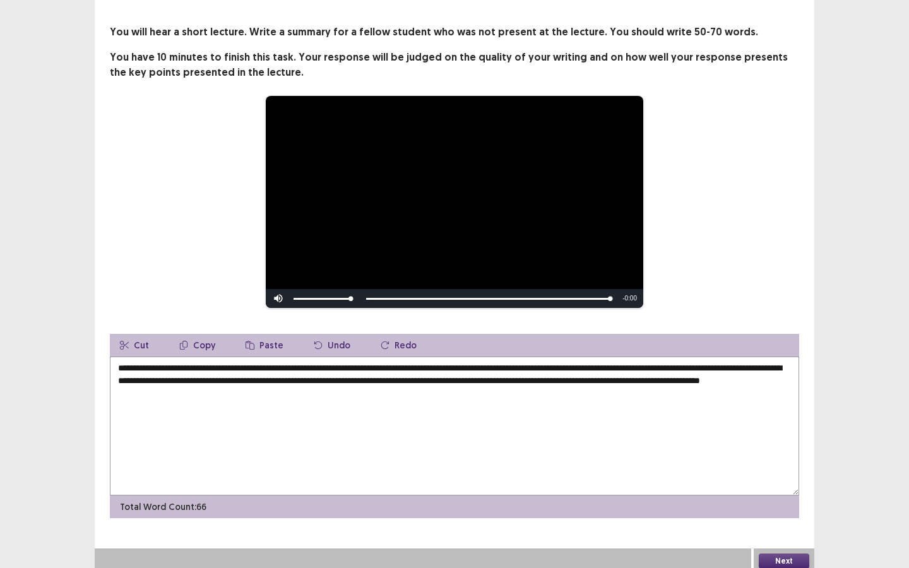
click at [367, 377] on textarea "**********" at bounding box center [454, 426] width 689 height 139
type textarea "**********"
click at [780, 559] on button "Next" at bounding box center [783, 560] width 50 height 15
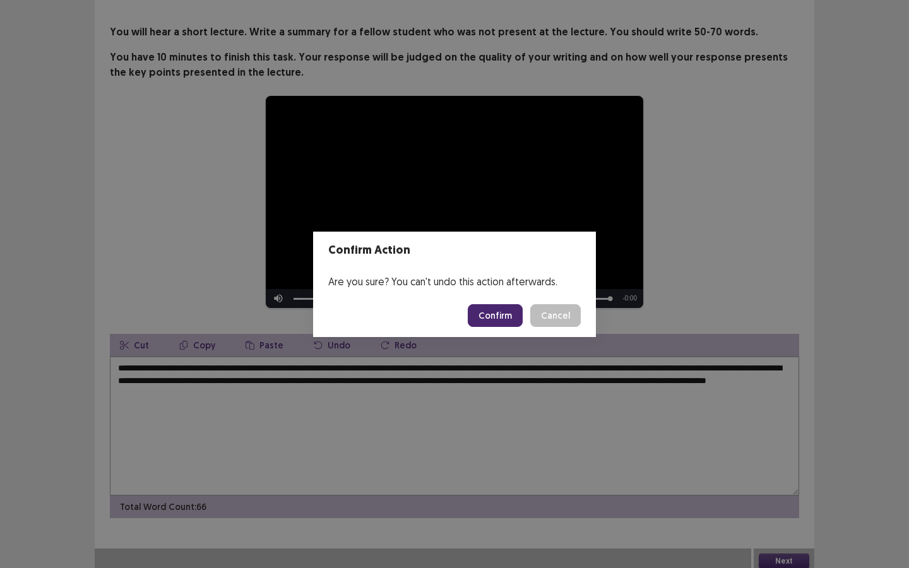
click at [501, 317] on button "Confirm" at bounding box center [495, 315] width 55 height 23
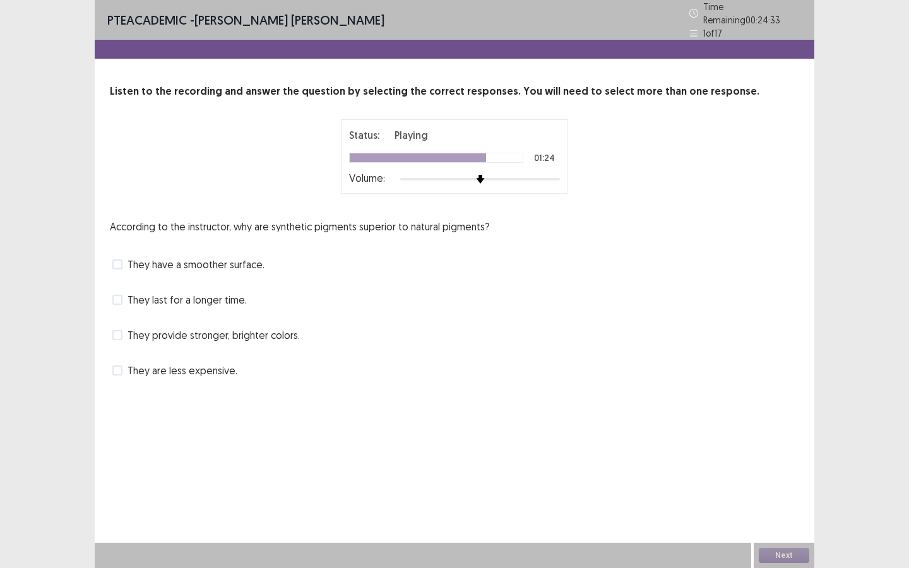
click at [221, 332] on span "They provide stronger, brighter colors." at bounding box center [213, 334] width 172 height 15
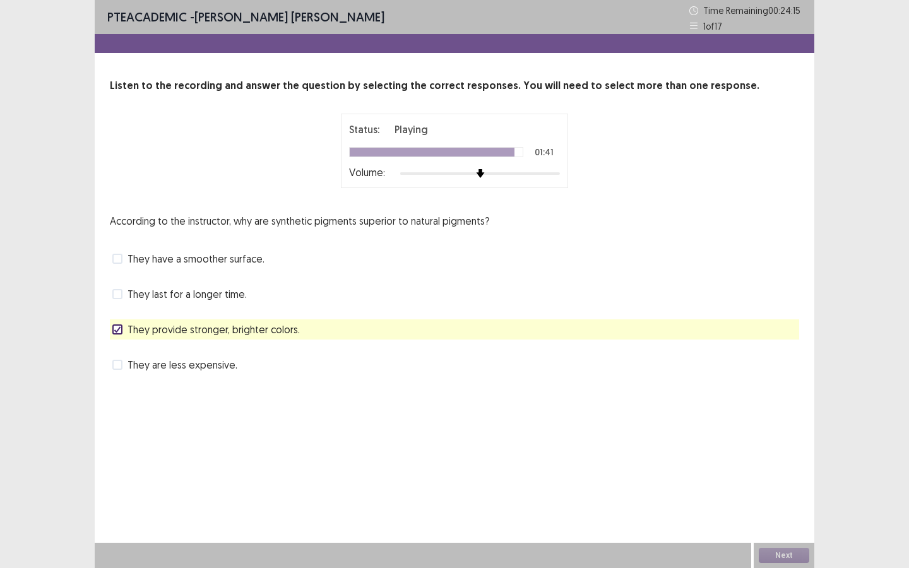
click at [196, 299] on span "They last for a longer time." at bounding box center [186, 293] width 119 height 15
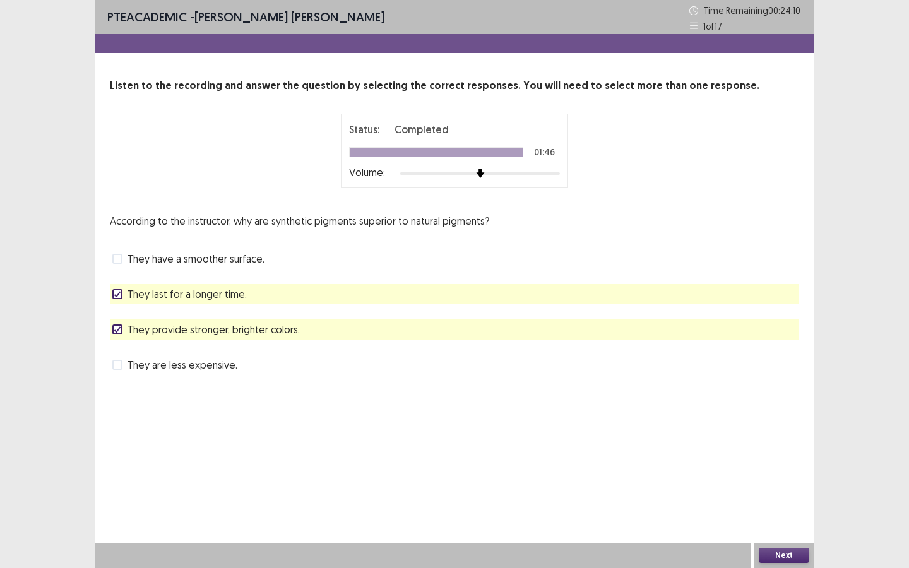
click at [799, 550] on button "Next" at bounding box center [783, 555] width 50 height 15
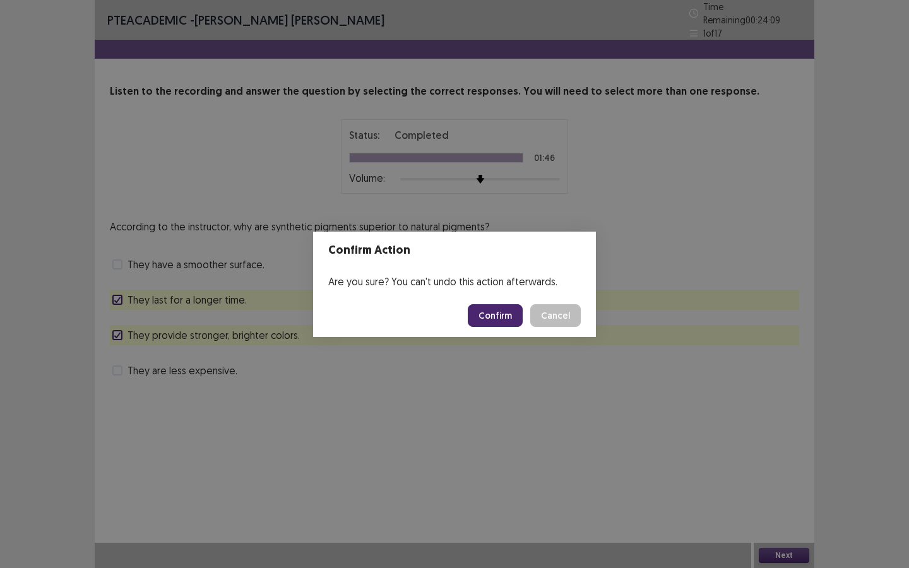
click at [496, 323] on button "Confirm" at bounding box center [495, 315] width 55 height 23
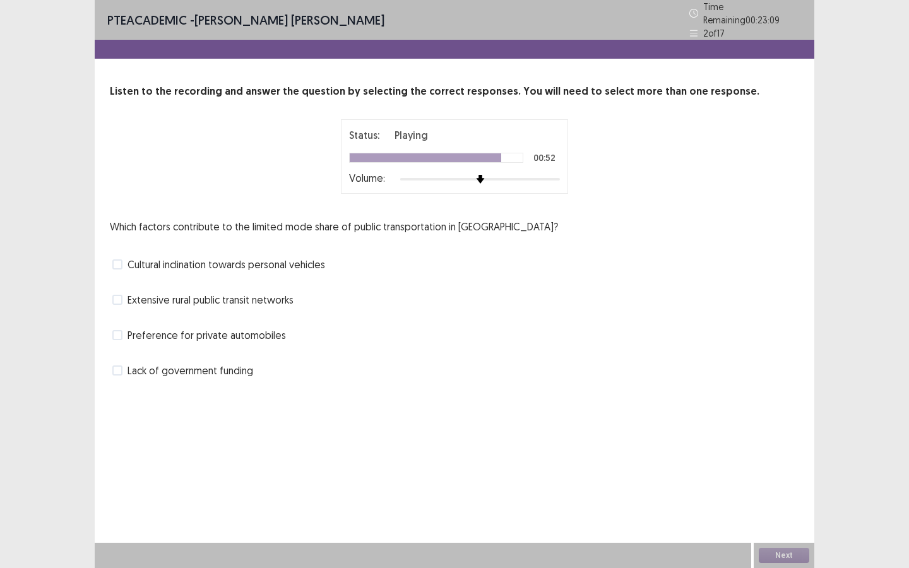
click at [218, 353] on div "Which factors contribute to the limited mode share of public transportation in …" at bounding box center [454, 300] width 689 height 162
click at [223, 363] on span "Lack of government funding" at bounding box center [190, 370] width 126 height 15
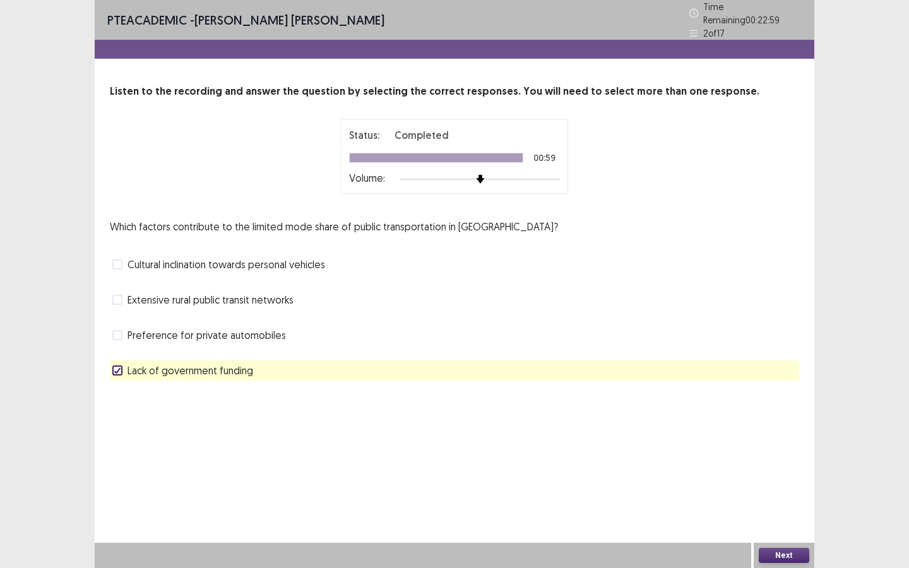
click at [235, 296] on span "Extensive rural public transit networks" at bounding box center [210, 299] width 166 height 15
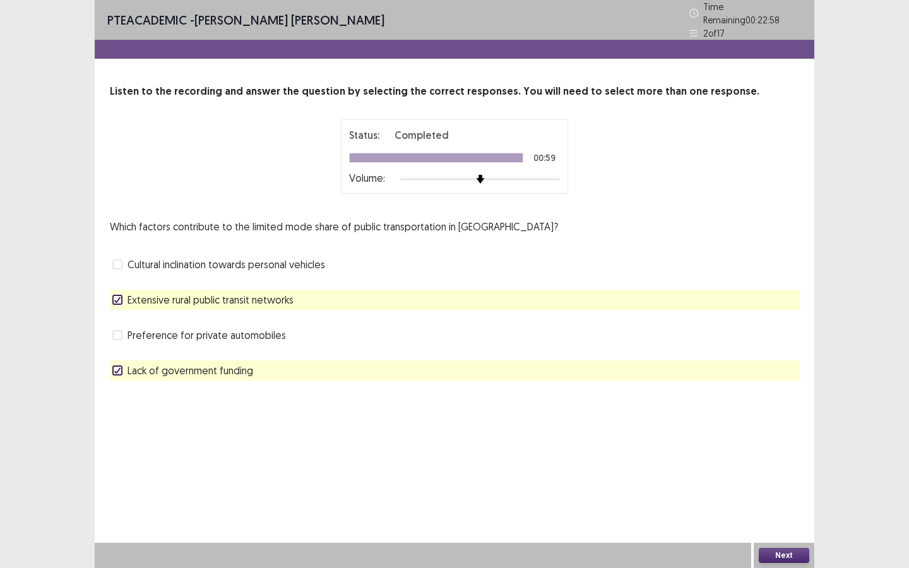
click at [242, 292] on span "Extensive rural public transit networks" at bounding box center [210, 299] width 166 height 15
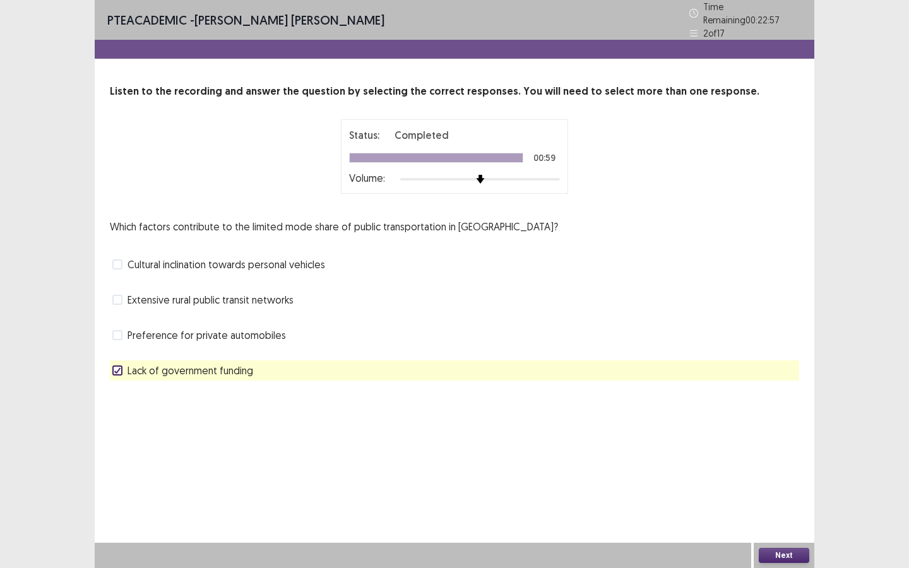
click at [228, 259] on span "Cultural inclination towards personal vehicles" at bounding box center [226, 264] width 198 height 15
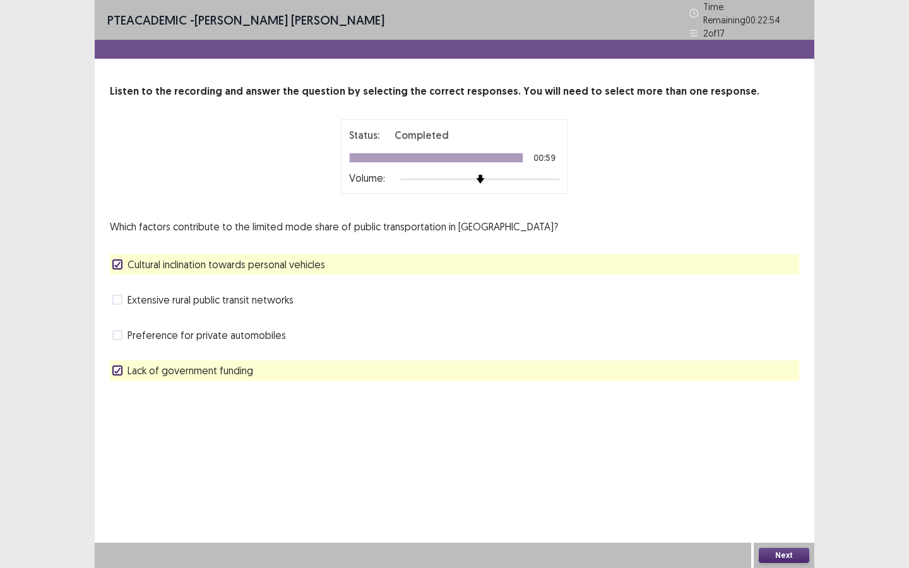
click at [258, 335] on span "Preference for private automobiles" at bounding box center [206, 334] width 158 height 15
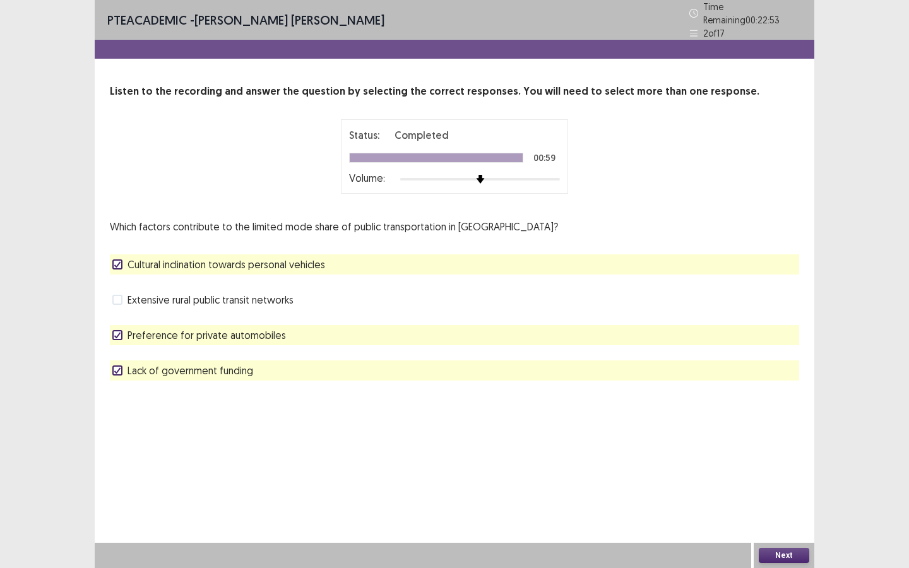
click at [243, 274] on div "Which factors contribute to the limited mode share of public transportation in …" at bounding box center [454, 300] width 689 height 162
click at [242, 263] on span "Cultural inclination towards personal vehicles" at bounding box center [226, 264] width 198 height 15
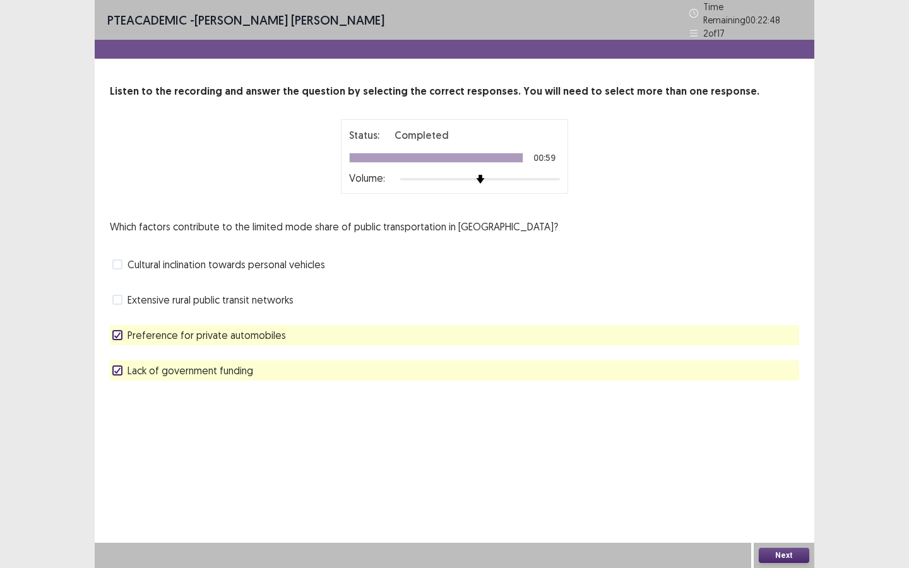
click at [785, 555] on button "Next" at bounding box center [783, 555] width 50 height 15
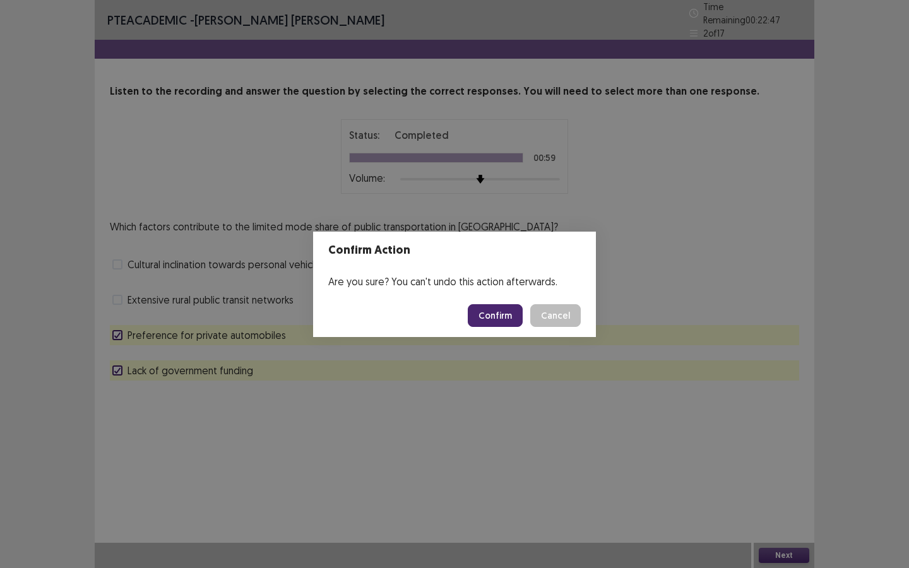
click at [480, 314] on button "Confirm" at bounding box center [495, 315] width 55 height 23
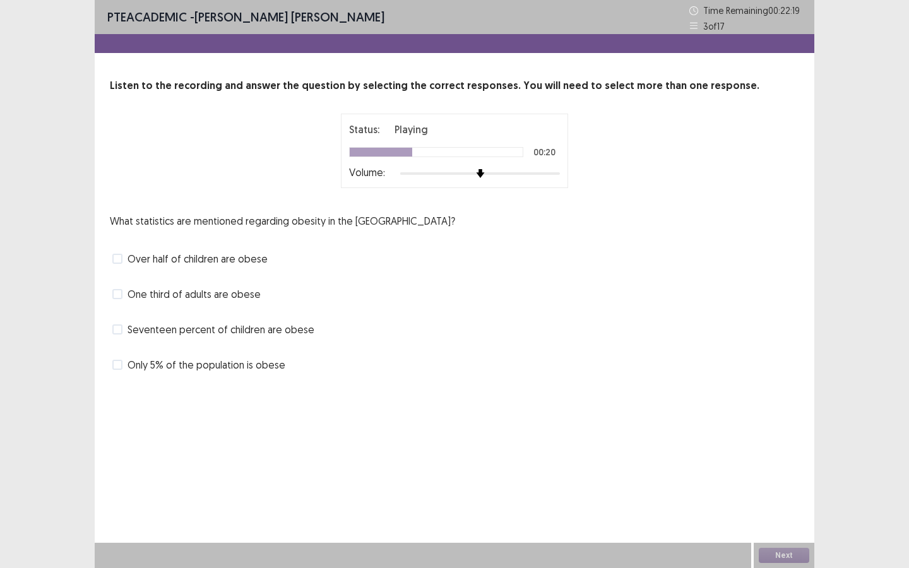
click at [254, 292] on span "One third of adults are obese" at bounding box center [193, 293] width 133 height 15
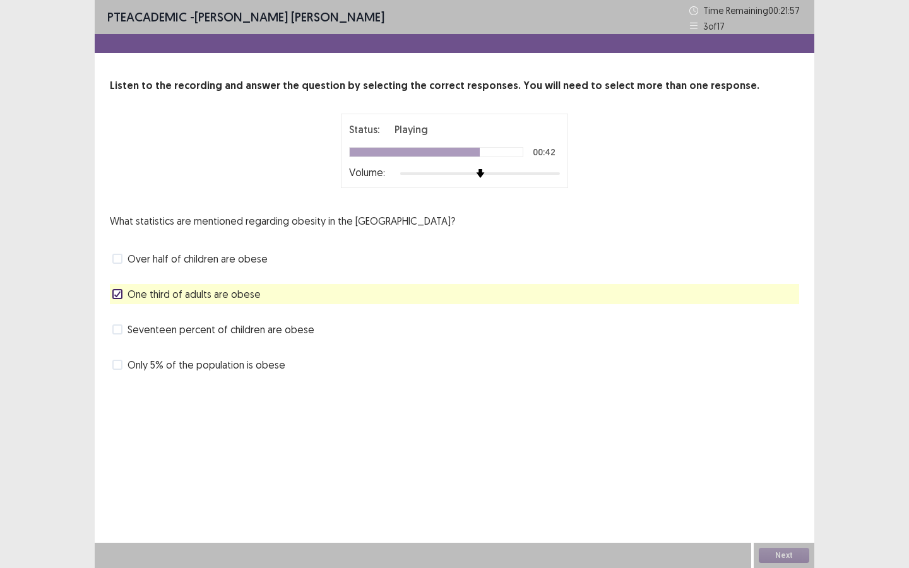
click at [265, 314] on div "What statistics are mentioned regarding obesity in the United States? Over half…" at bounding box center [454, 294] width 689 height 162
click at [265, 317] on div "What statistics are mentioned regarding obesity in the United States? Over half…" at bounding box center [454, 294] width 689 height 162
click at [269, 334] on span "Seventeen percent of children are obese" at bounding box center [220, 329] width 187 height 15
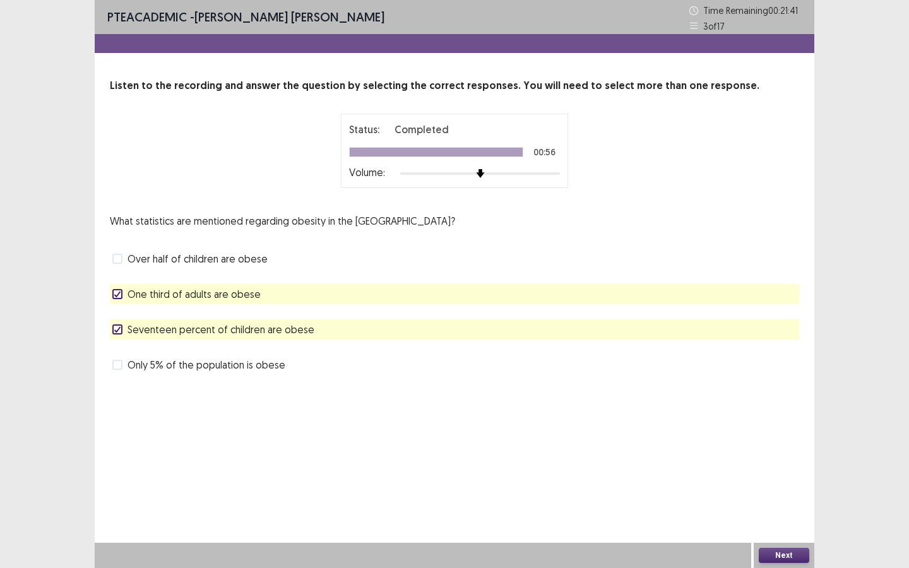
click at [772, 558] on button "Next" at bounding box center [783, 555] width 50 height 15
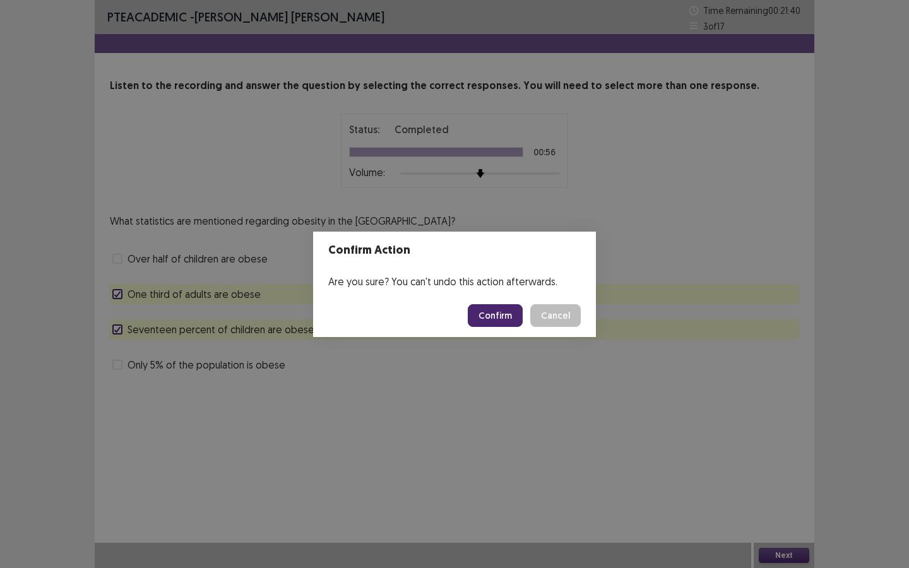
click at [481, 318] on button "Confirm" at bounding box center [495, 315] width 55 height 23
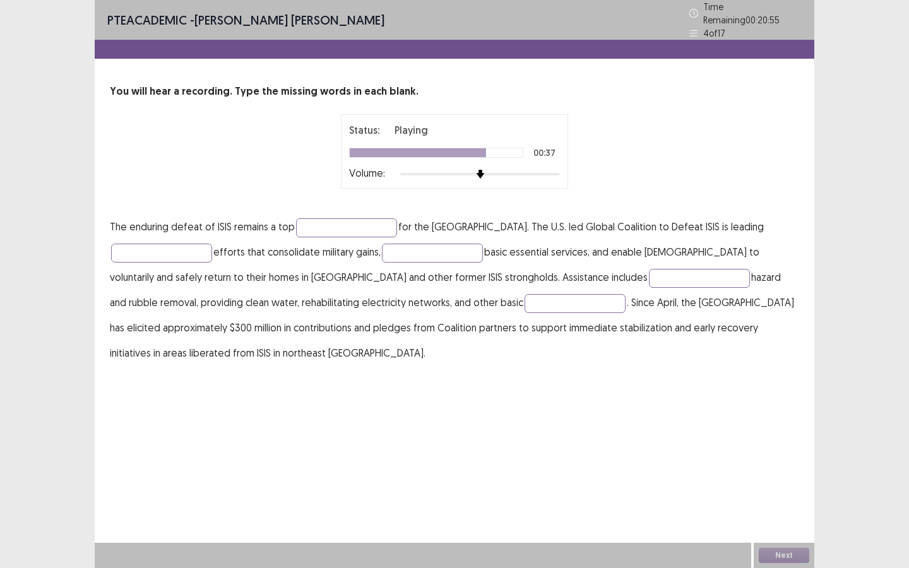
click at [344, 214] on p "The enduring defeat of ISIS remains a top for the United States. The U.S. led G…" at bounding box center [454, 289] width 689 height 151
click at [344, 220] on input "text" at bounding box center [346, 227] width 101 height 19
type input "********"
click at [189, 251] on input "text" at bounding box center [161, 253] width 101 height 19
type input "**********"
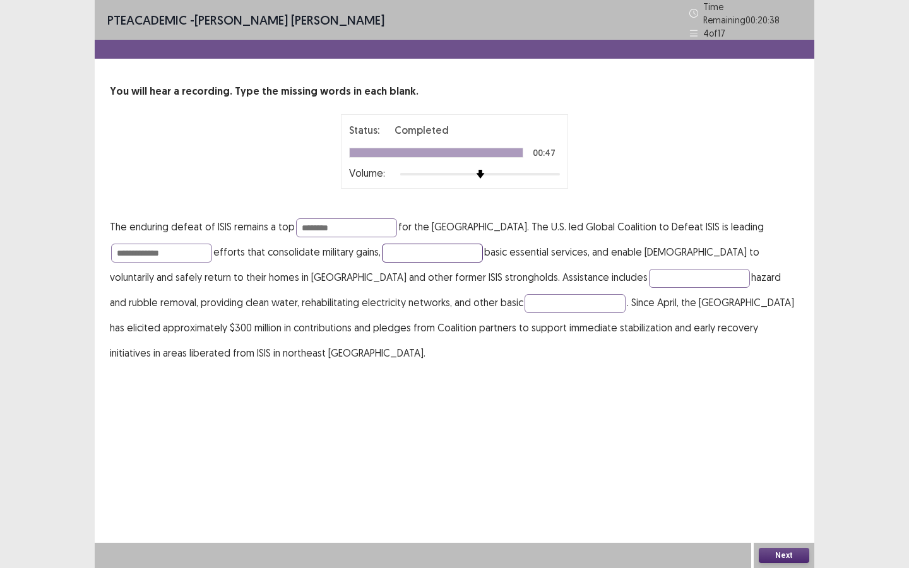
click at [440, 248] on input "text" at bounding box center [432, 253] width 101 height 19
type input "*******"
click at [649, 276] on input "text" at bounding box center [699, 278] width 101 height 19
type input "*********"
click at [524, 304] on input "text" at bounding box center [574, 303] width 101 height 19
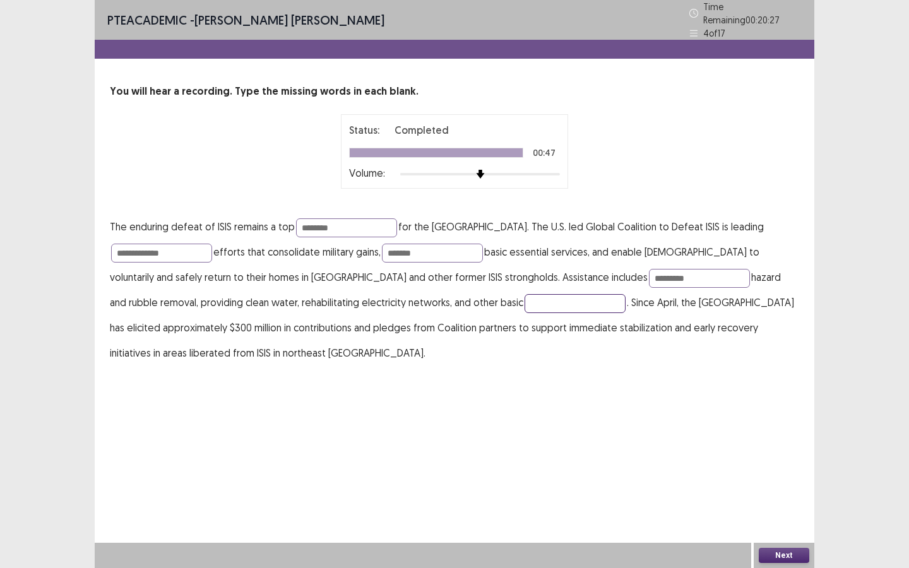
type input "*"
type input "**********"
click at [774, 557] on button "Next" at bounding box center [783, 555] width 50 height 15
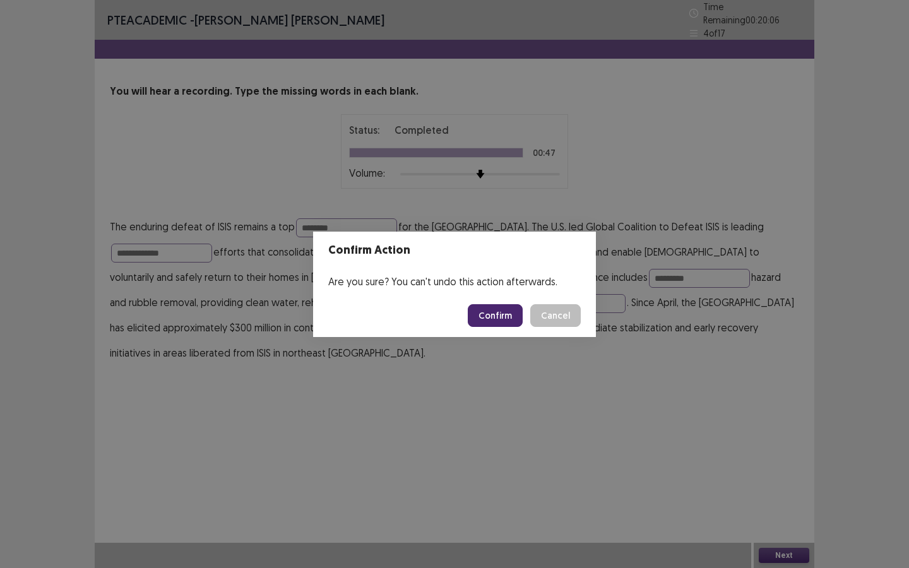
click at [490, 315] on button "Confirm" at bounding box center [495, 315] width 55 height 23
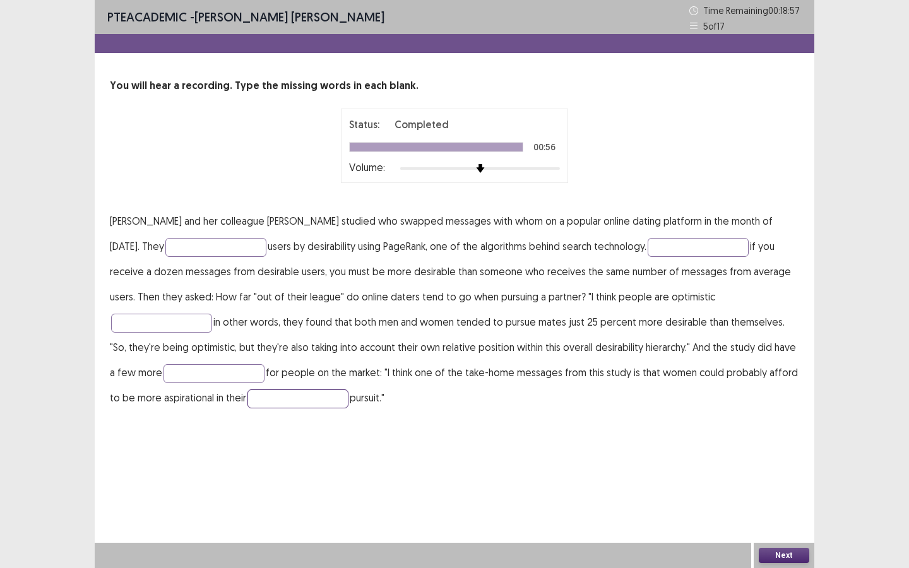
click at [247, 404] on input "text" at bounding box center [297, 398] width 101 height 19
type input "***"
click at [191, 245] on input "text" at bounding box center [215, 247] width 101 height 19
type input "**********"
click at [673, 246] on input "text" at bounding box center [697, 247] width 101 height 19
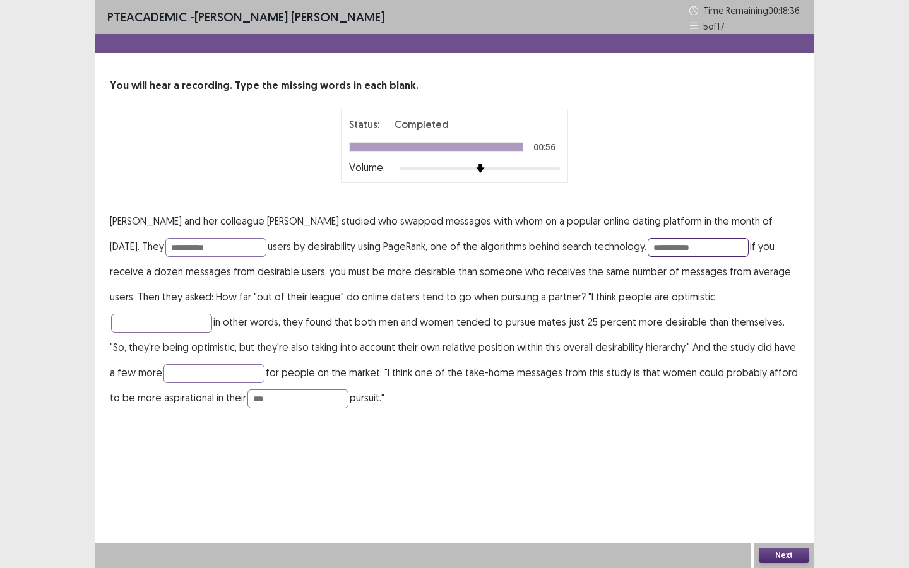
drag, startPoint x: 643, startPoint y: 248, endPoint x: 634, endPoint y: 248, distance: 9.5
click at [647, 248] on input "**********" at bounding box center [697, 247] width 101 height 19
click at [682, 250] on input "**********" at bounding box center [697, 247] width 101 height 19
type input "**********"
click at [212, 314] on input "text" at bounding box center [161, 323] width 101 height 19
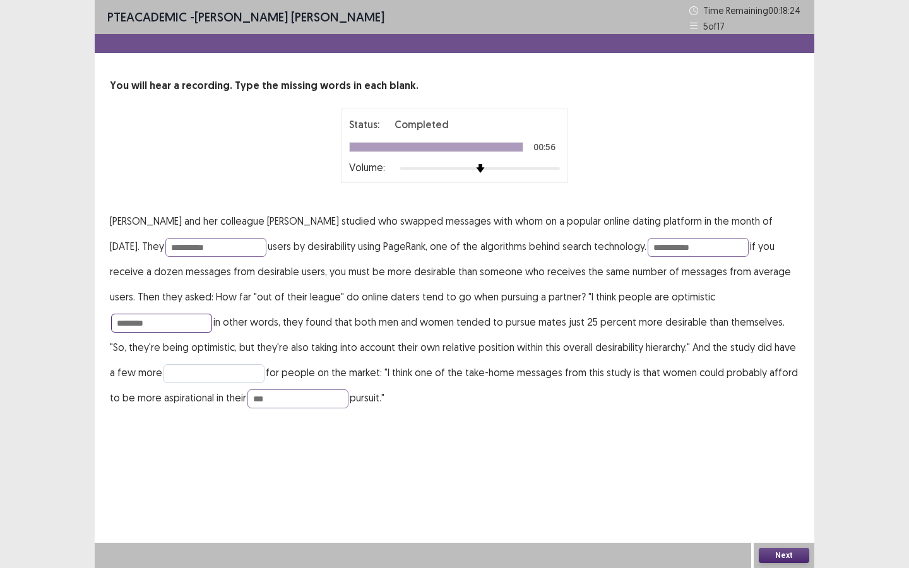
type input "********"
click at [196, 370] on input "text" at bounding box center [213, 373] width 101 height 19
type input "*******"
click at [769, 557] on button "Next" at bounding box center [783, 555] width 50 height 15
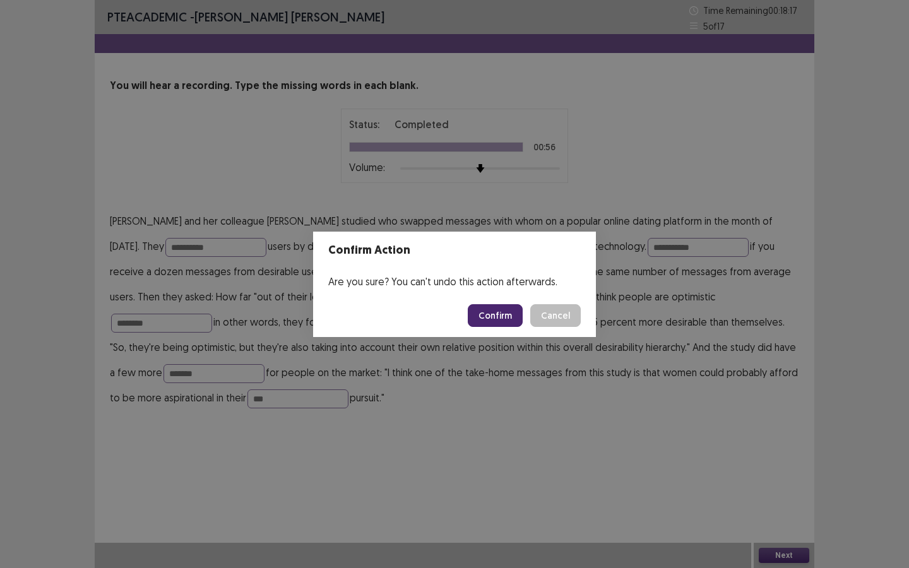
click at [483, 326] on footer "Confirm Cancel" at bounding box center [454, 315] width 283 height 43
click at [486, 322] on button "Confirm" at bounding box center [495, 315] width 55 height 23
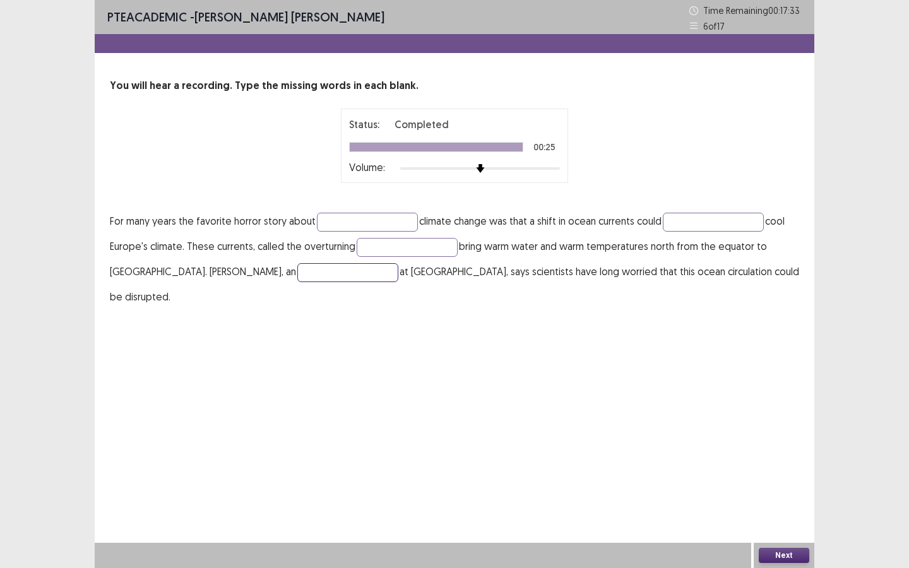
click at [297, 274] on input "text" at bounding box center [347, 272] width 101 height 19
click at [347, 216] on input "text" at bounding box center [367, 222] width 101 height 19
type input "******"
click at [707, 224] on input "text" at bounding box center [713, 222] width 101 height 19
type input "**********"
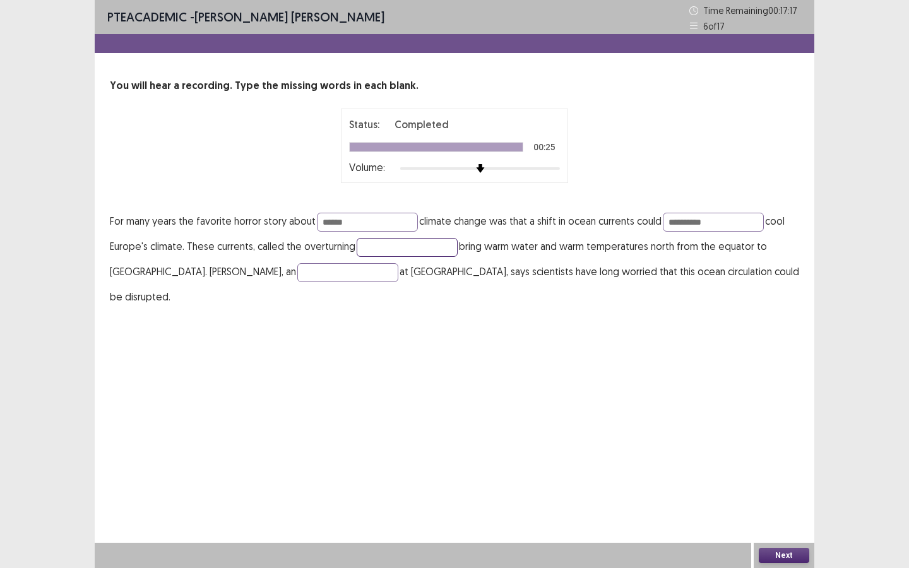
click at [383, 245] on input "text" at bounding box center [407, 247] width 101 height 19
type input "**********"
click at [297, 269] on input "text" at bounding box center [347, 272] width 101 height 19
type input "*"
type input "*********"
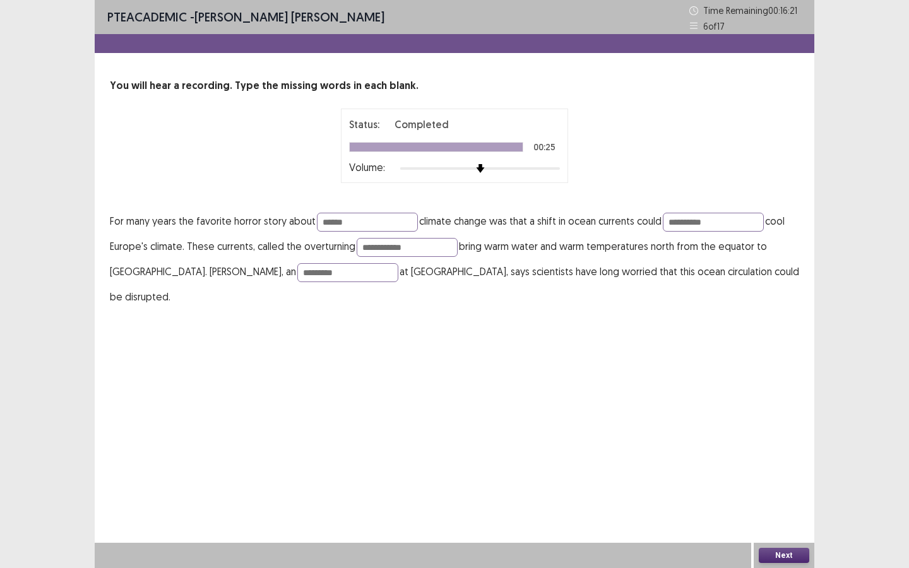
click at [774, 548] on button "Next" at bounding box center [783, 555] width 50 height 15
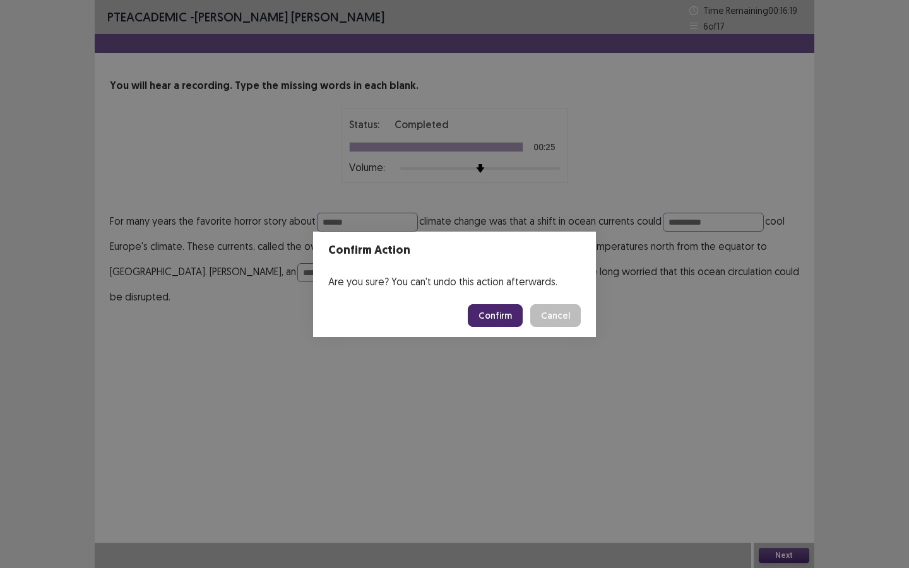
click at [491, 326] on footer "Confirm Cancel" at bounding box center [454, 315] width 283 height 43
click at [492, 323] on button "Confirm" at bounding box center [495, 315] width 55 height 23
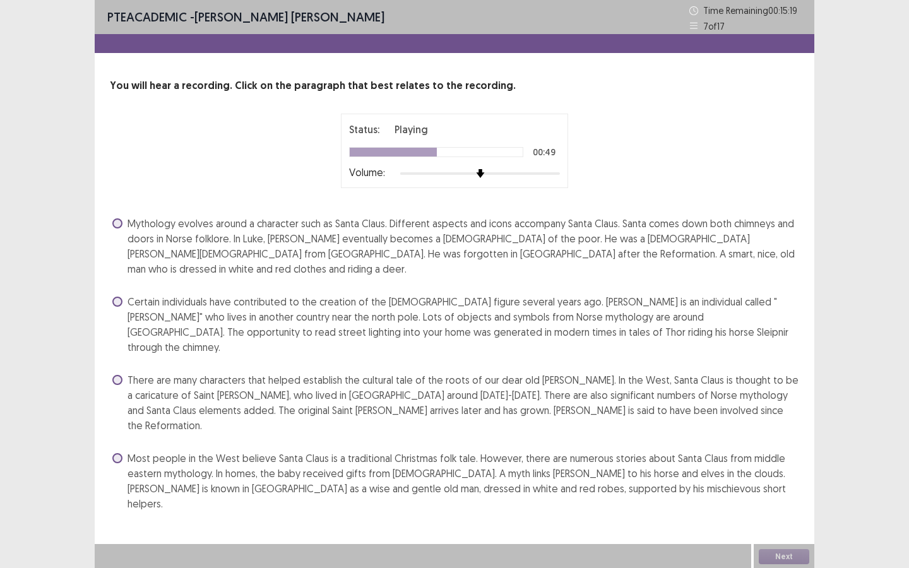
click at [271, 372] on span "There are many characters that helped establish the cultural tale of the roots …" at bounding box center [462, 402] width 671 height 61
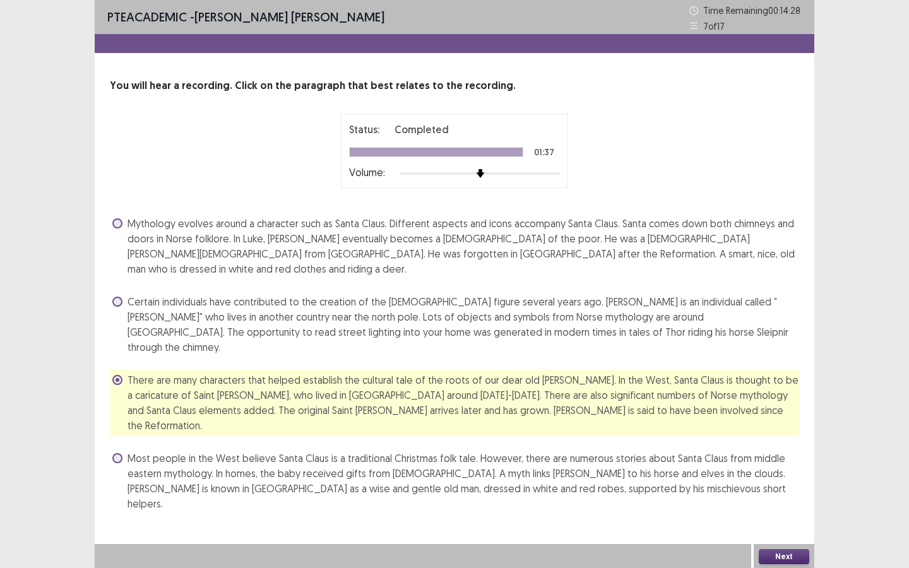
click at [777, 560] on button "Next" at bounding box center [783, 556] width 50 height 15
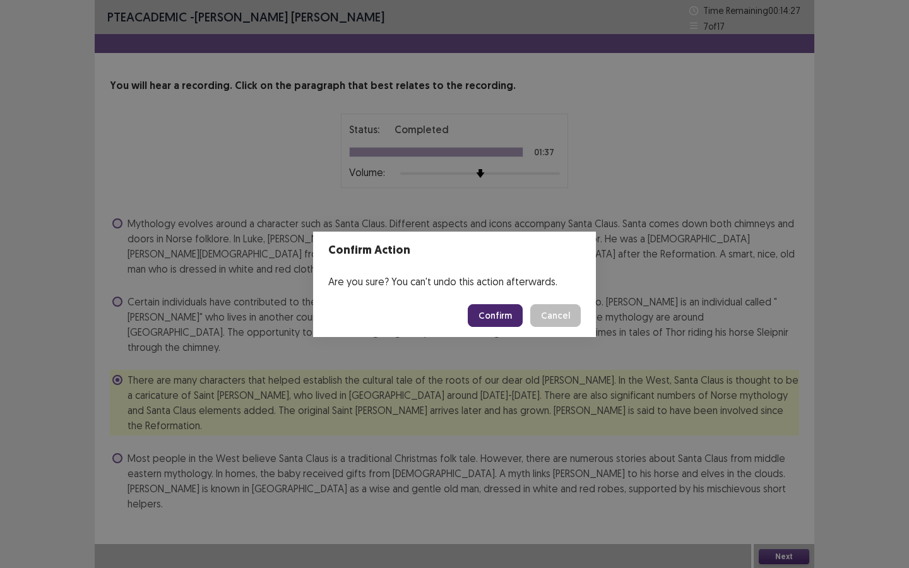
click at [699, 488] on div "Confirm Action Are you sure? You can't undo this action afterwards. Confirm Can…" at bounding box center [454, 284] width 909 height 568
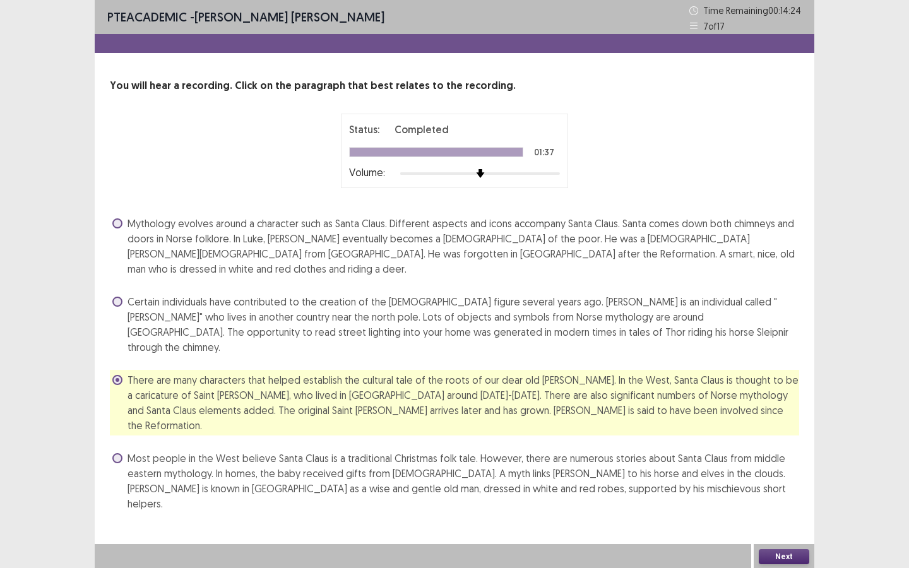
click at [625, 451] on span "Most people in the West believe Santa Claus is a traditional Christmas folk tal…" at bounding box center [462, 481] width 671 height 61
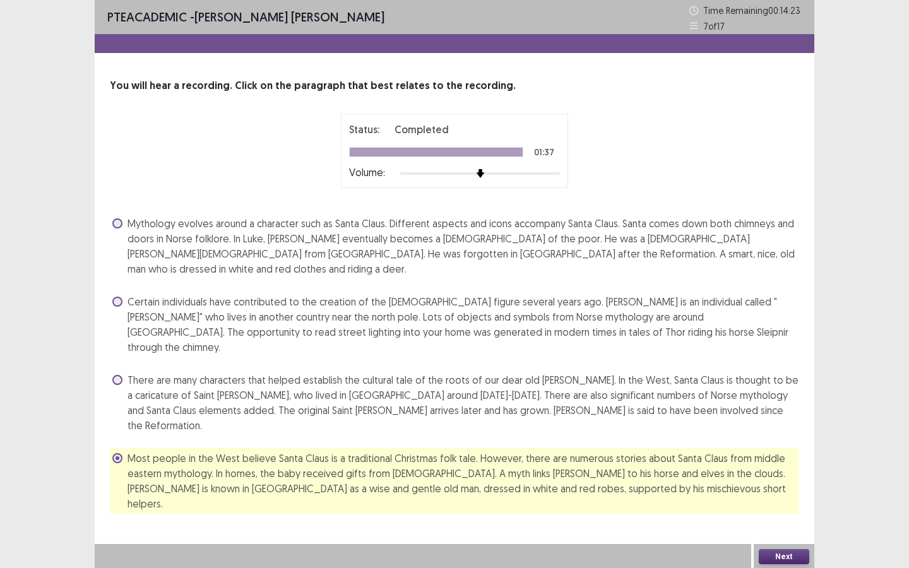
click at [774, 549] on button "Next" at bounding box center [783, 556] width 50 height 15
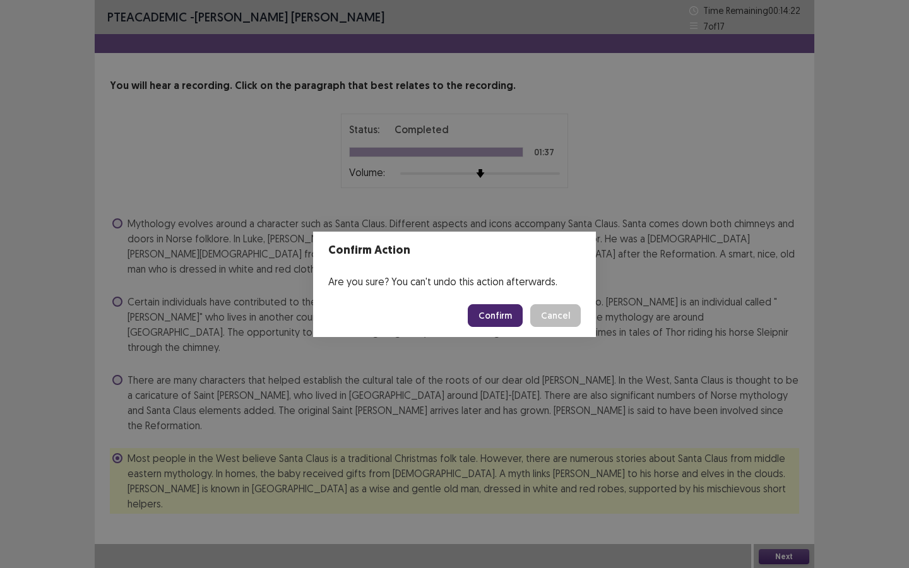
click at [507, 317] on button "Confirm" at bounding box center [495, 315] width 55 height 23
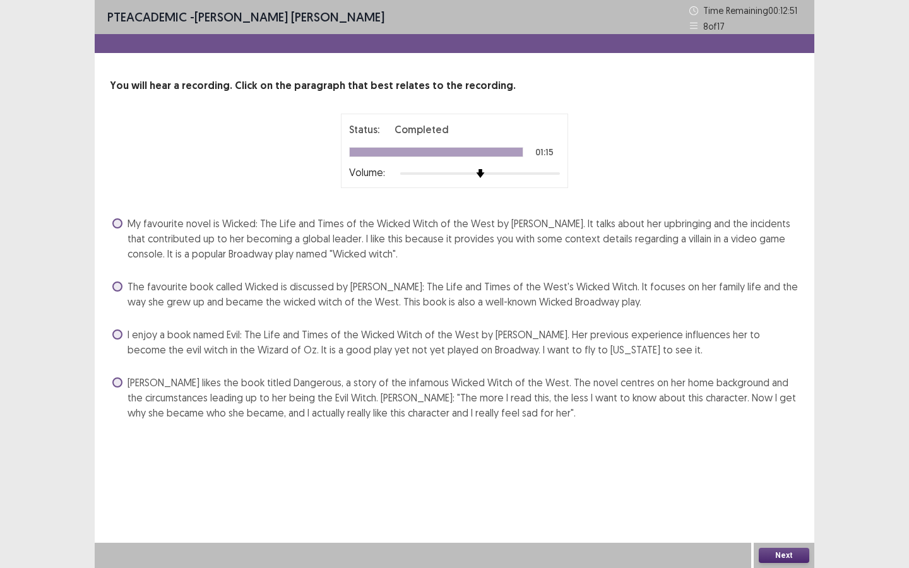
click at [199, 300] on span "The favourite book called Wicked is discussed by Ashley: The Life and Times of …" at bounding box center [462, 294] width 671 height 30
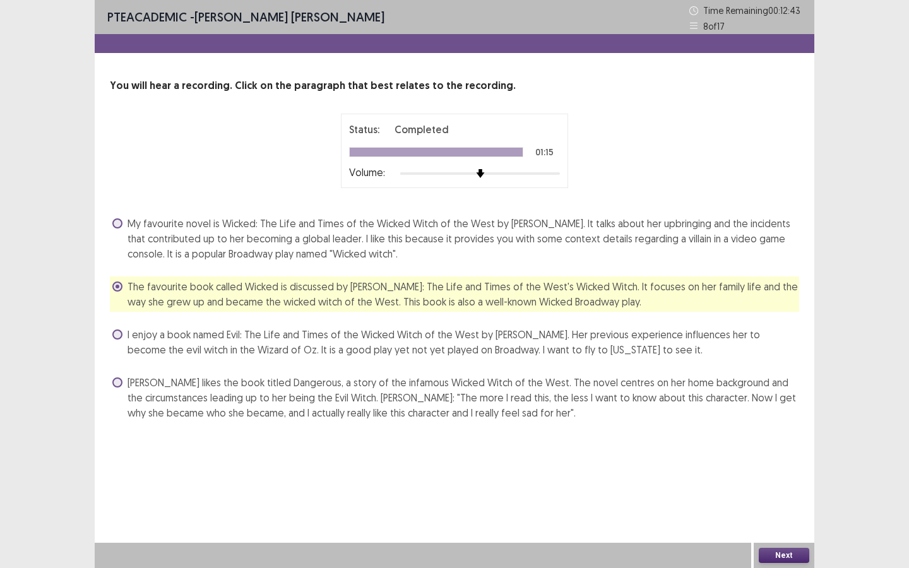
click at [774, 564] on div "Next" at bounding box center [783, 555] width 61 height 25
click at [774, 557] on button "Next" at bounding box center [783, 555] width 50 height 15
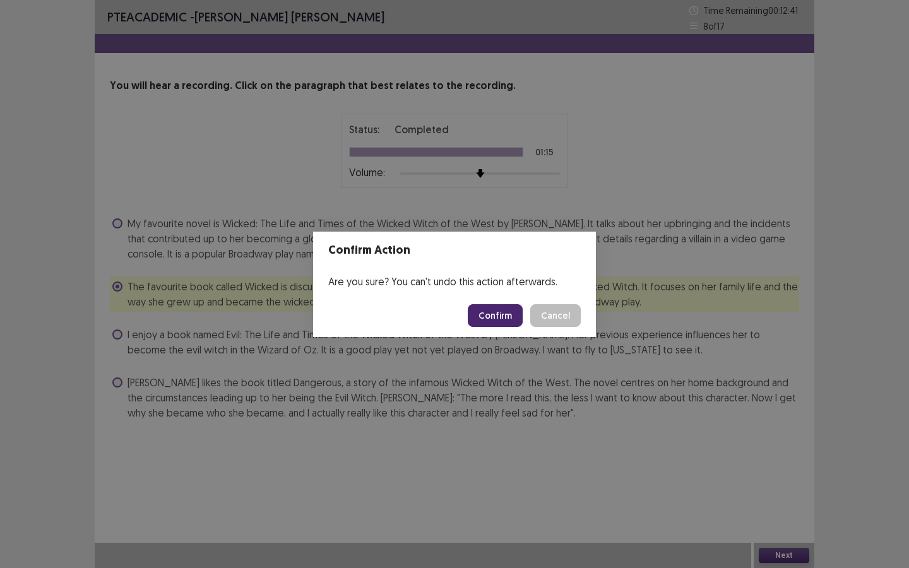
click at [484, 309] on button "Confirm" at bounding box center [495, 315] width 55 height 23
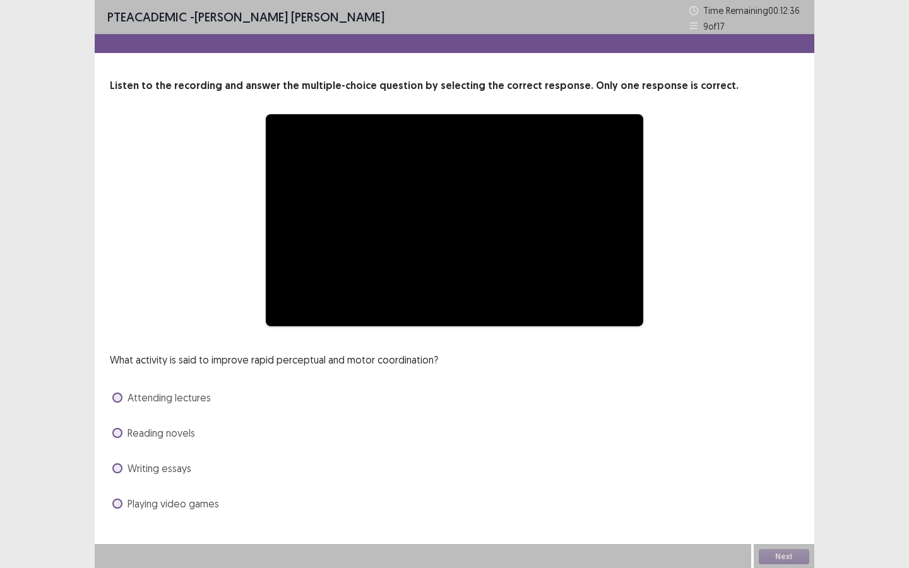
click at [162, 502] on span "Playing video games" at bounding box center [172, 503] width 91 height 15
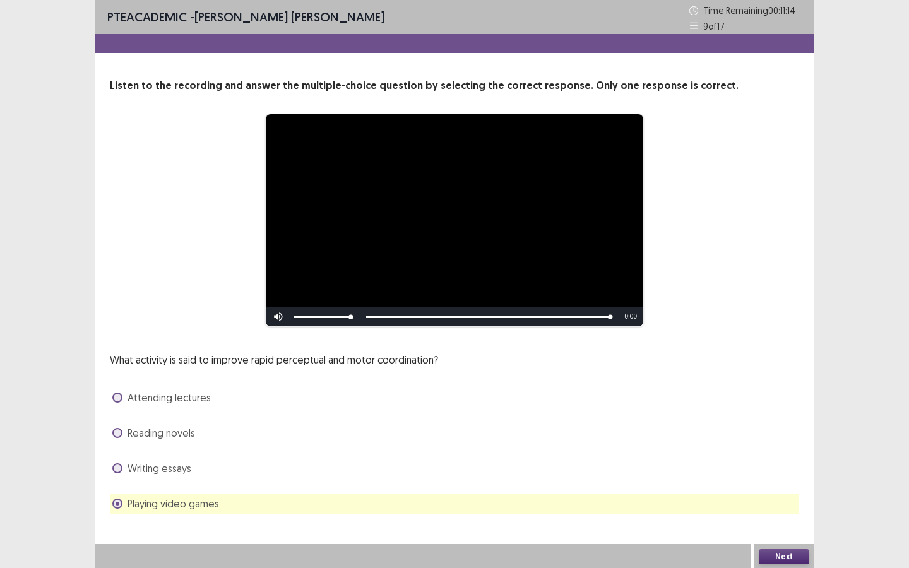
click at [804, 553] on button "Next" at bounding box center [783, 556] width 50 height 15
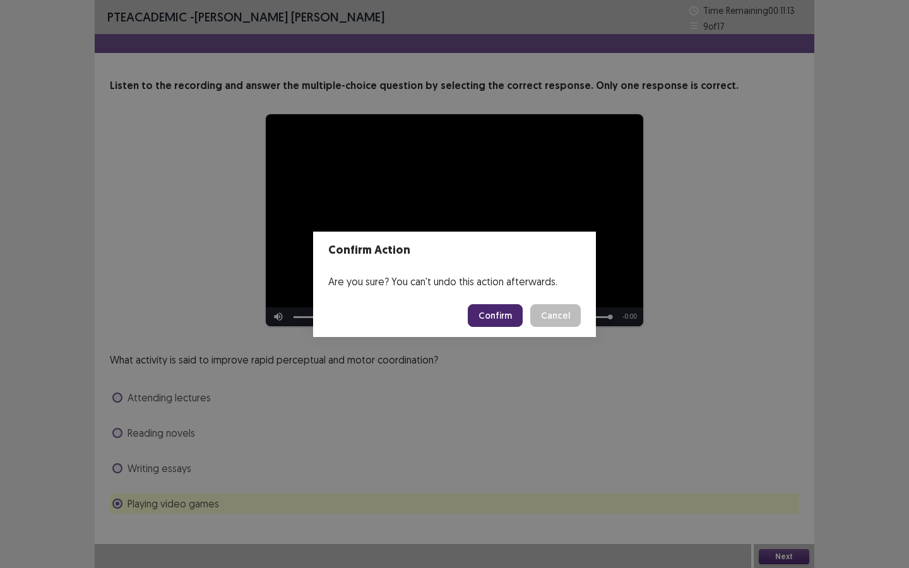
click at [503, 317] on button "Confirm" at bounding box center [495, 315] width 55 height 23
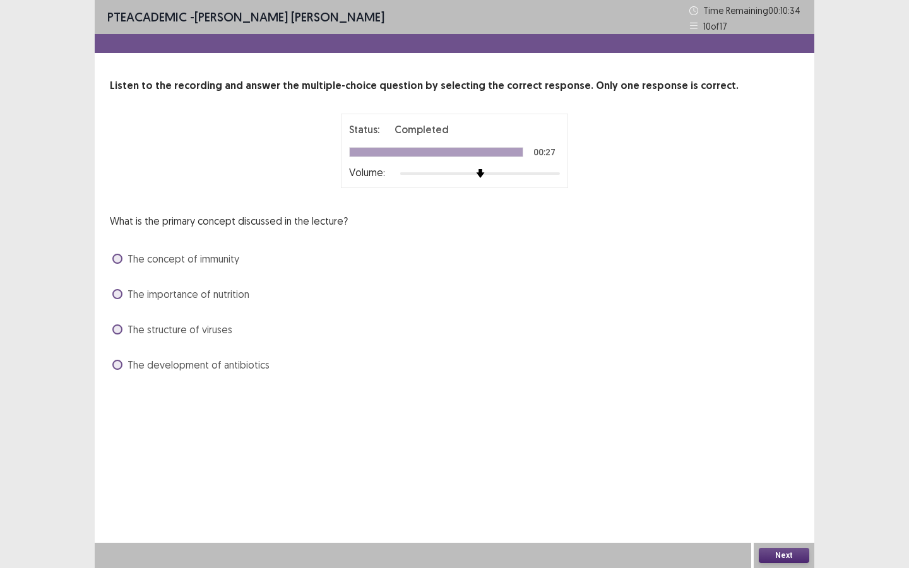
click at [186, 258] on span "The concept of immunity" at bounding box center [183, 258] width 112 height 15
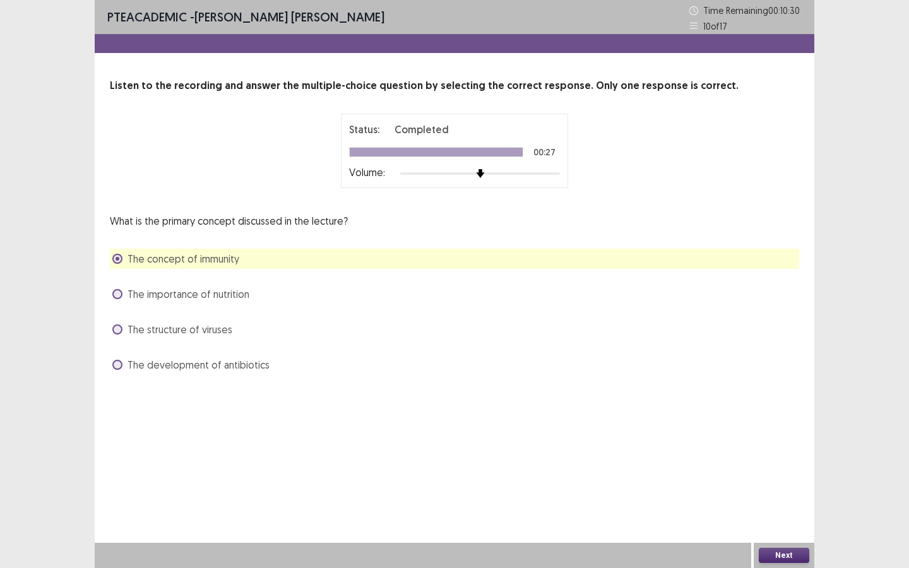
click at [248, 371] on span "The development of antibiotics" at bounding box center [198, 364] width 142 height 15
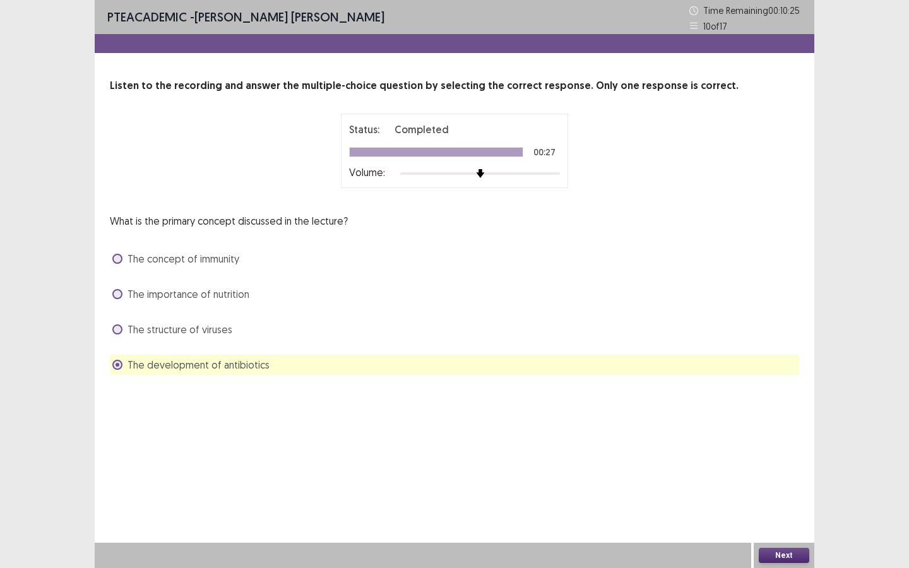
click at [796, 553] on button "Next" at bounding box center [783, 555] width 50 height 15
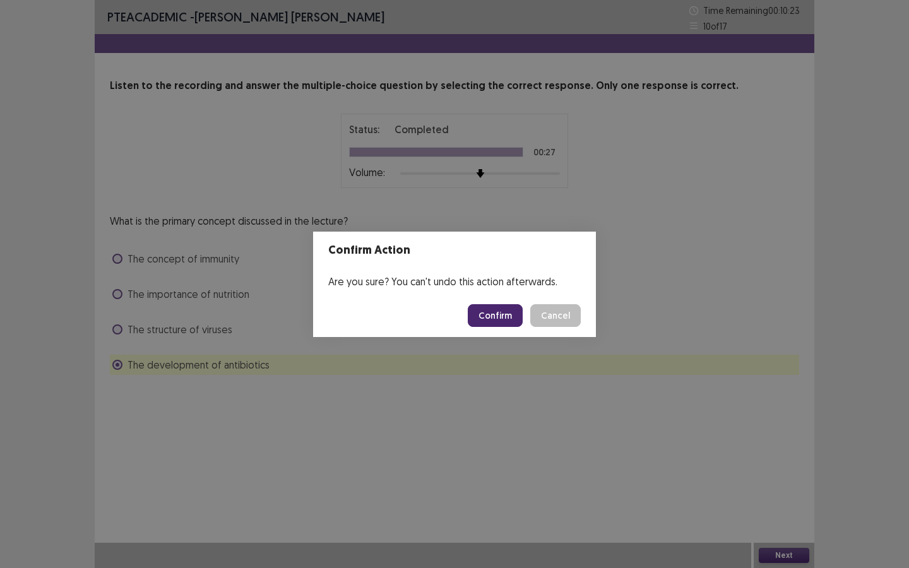
click at [500, 316] on button "Confirm" at bounding box center [495, 315] width 55 height 23
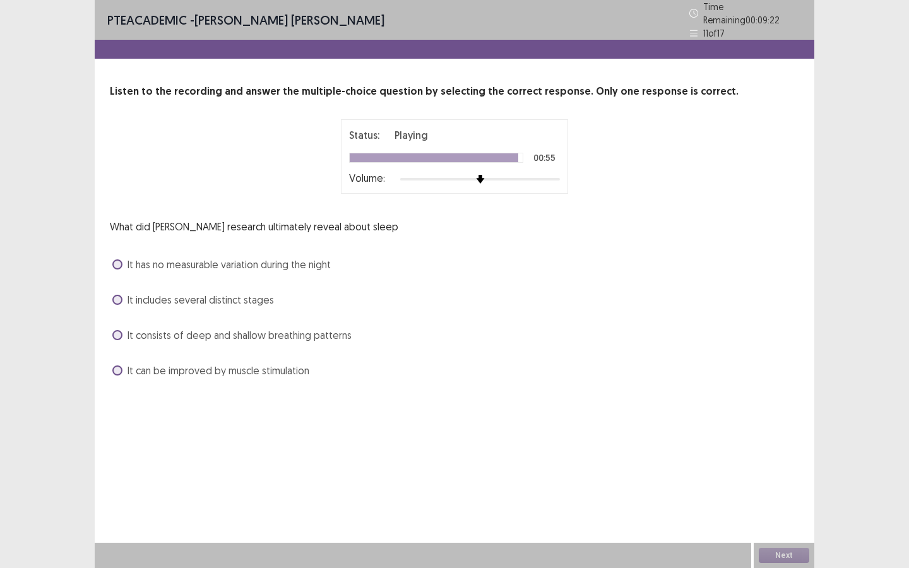
click at [176, 294] on span "It includes several distinct stages" at bounding box center [200, 299] width 146 height 15
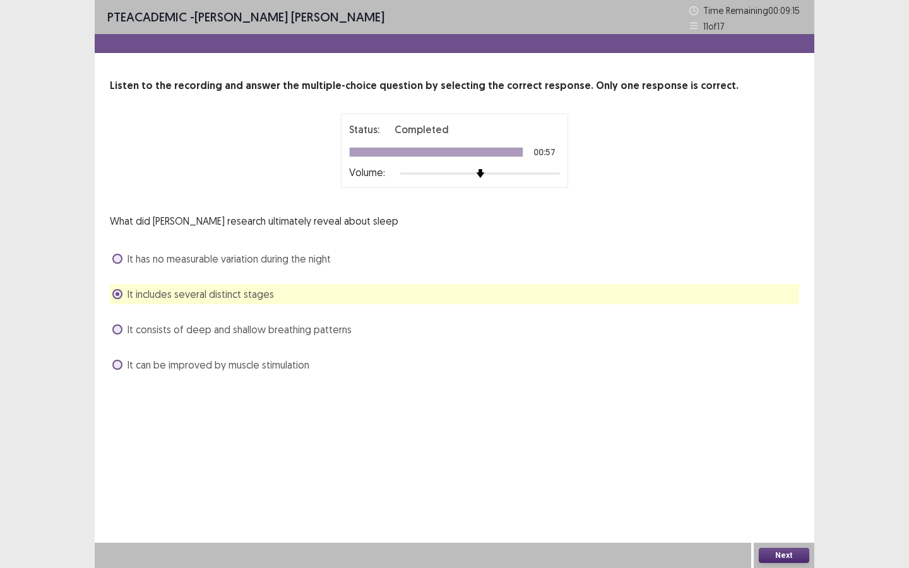
click at [779, 554] on button "Next" at bounding box center [783, 555] width 50 height 15
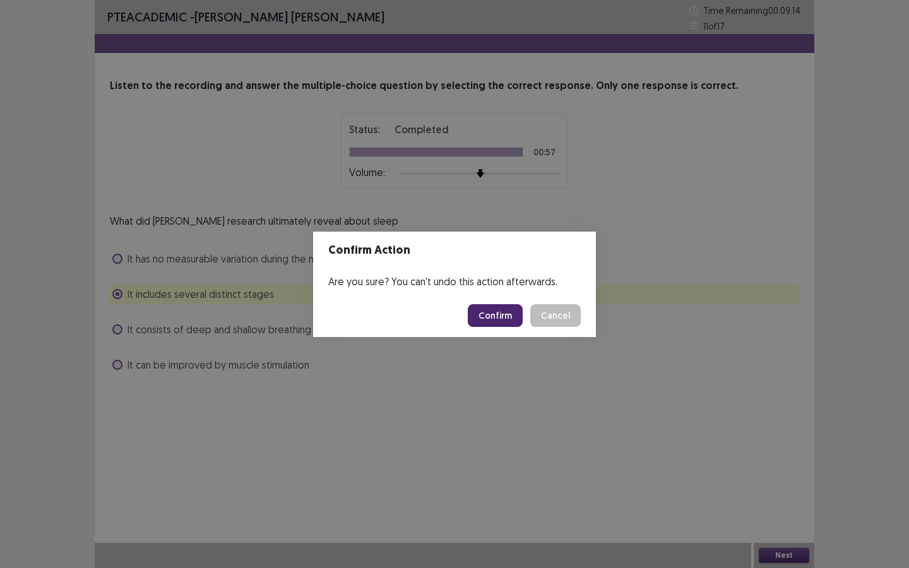
click at [501, 314] on button "Confirm" at bounding box center [495, 315] width 55 height 23
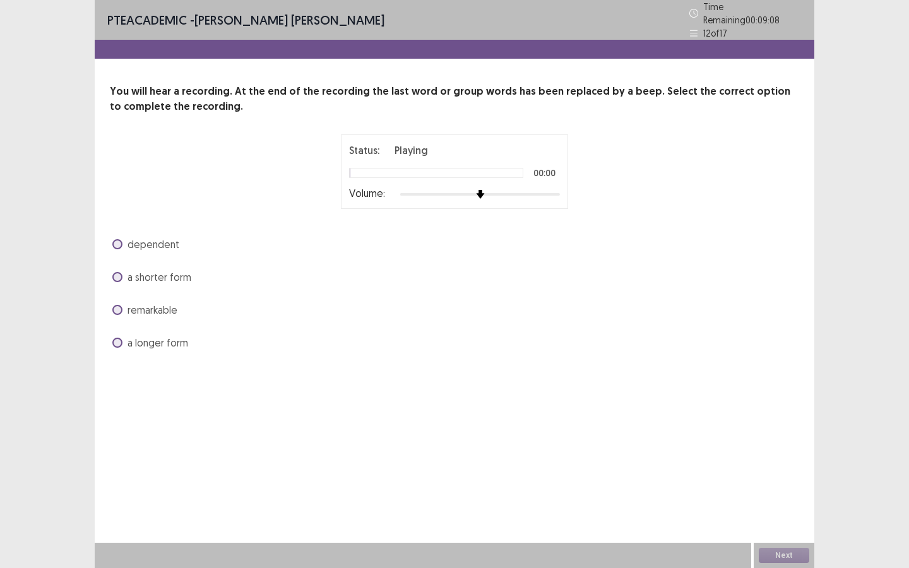
click at [166, 335] on span "a longer form" at bounding box center [157, 342] width 61 height 15
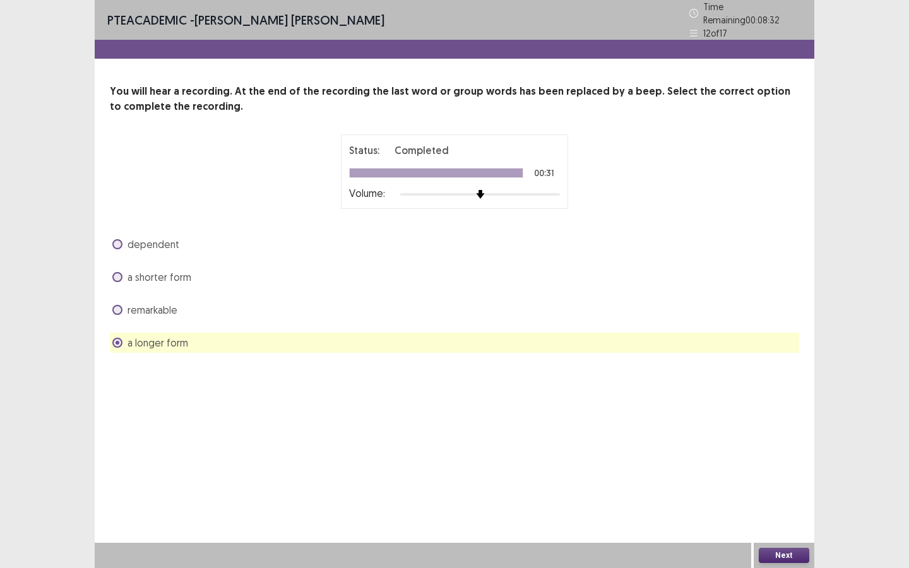
click at [798, 557] on button "Next" at bounding box center [783, 555] width 50 height 15
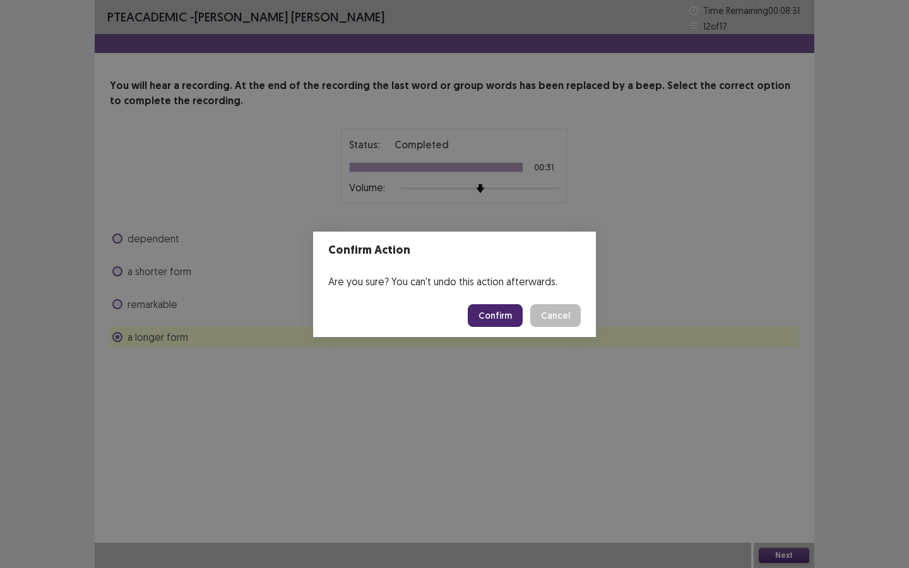
click at [510, 316] on button "Confirm" at bounding box center [495, 315] width 55 height 23
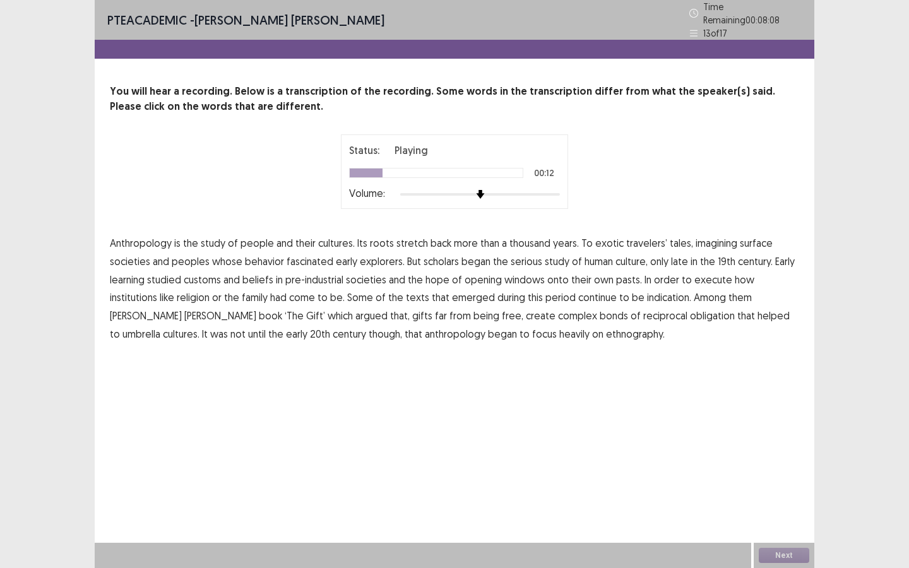
drag, startPoint x: 756, startPoint y: 235, endPoint x: 293, endPoint y: 252, distance: 462.8
click at [756, 235] on span "surface" at bounding box center [756, 242] width 33 height 15
click at [130, 276] on span "learning" at bounding box center [127, 279] width 35 height 15
click at [710, 276] on span "execute" at bounding box center [713, 279] width 38 height 15
click at [647, 295] on span "indication." at bounding box center [669, 297] width 44 height 15
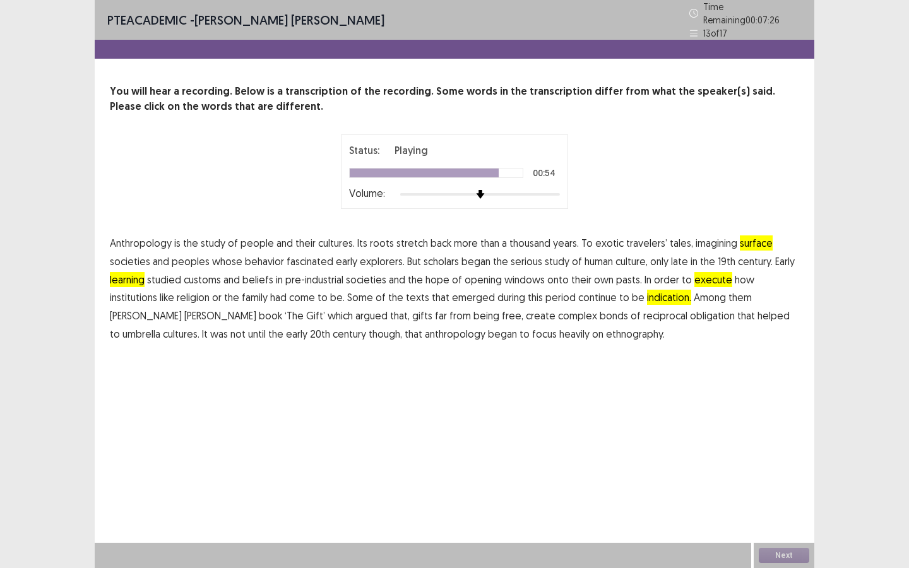
click at [160, 326] on span "umbrella" at bounding box center [141, 333] width 38 height 15
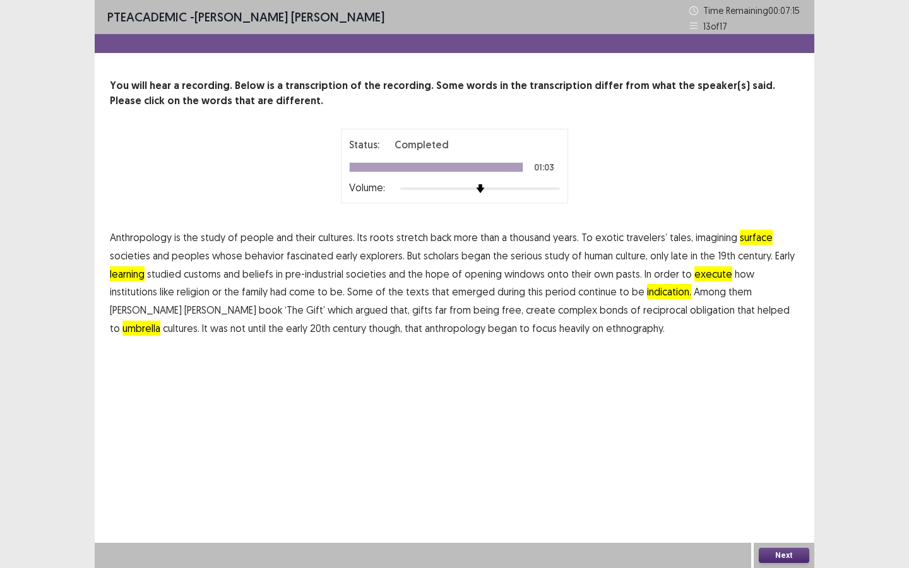
click at [783, 554] on button "Next" at bounding box center [783, 555] width 50 height 15
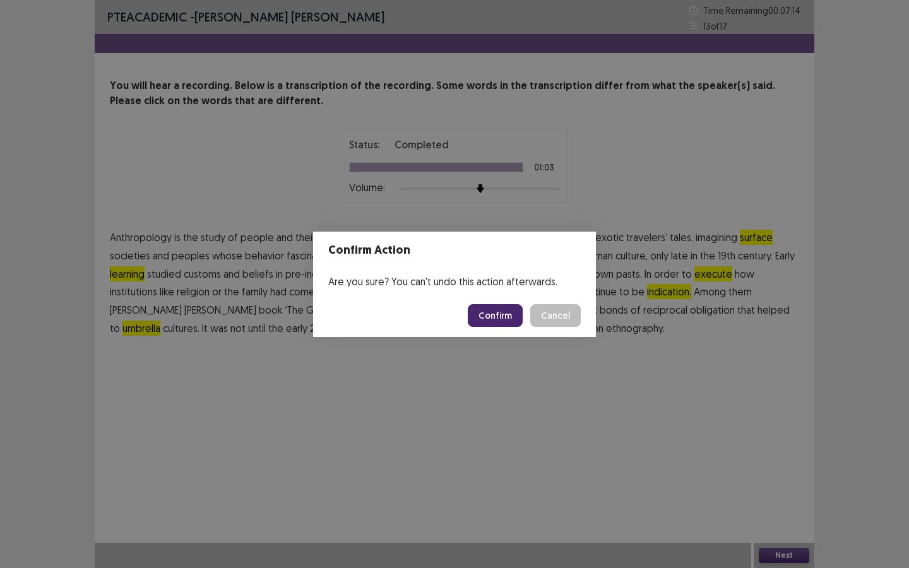
click at [478, 305] on footer "Confirm Cancel" at bounding box center [454, 315] width 283 height 43
click at [481, 309] on button "Confirm" at bounding box center [495, 315] width 55 height 23
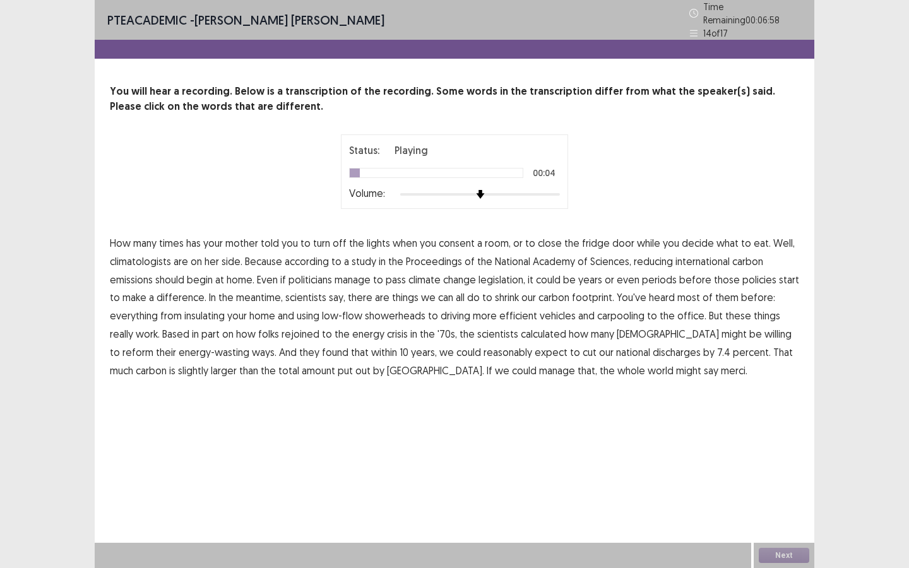
click at [439, 239] on span "consent" at bounding box center [457, 242] width 36 height 15
drag, startPoint x: 690, startPoint y: 259, endPoint x: 328, endPoint y: 283, distance: 362.4
click at [690, 259] on span "international" at bounding box center [702, 261] width 54 height 15
click at [650, 274] on span "periods" at bounding box center [659, 279] width 35 height 15
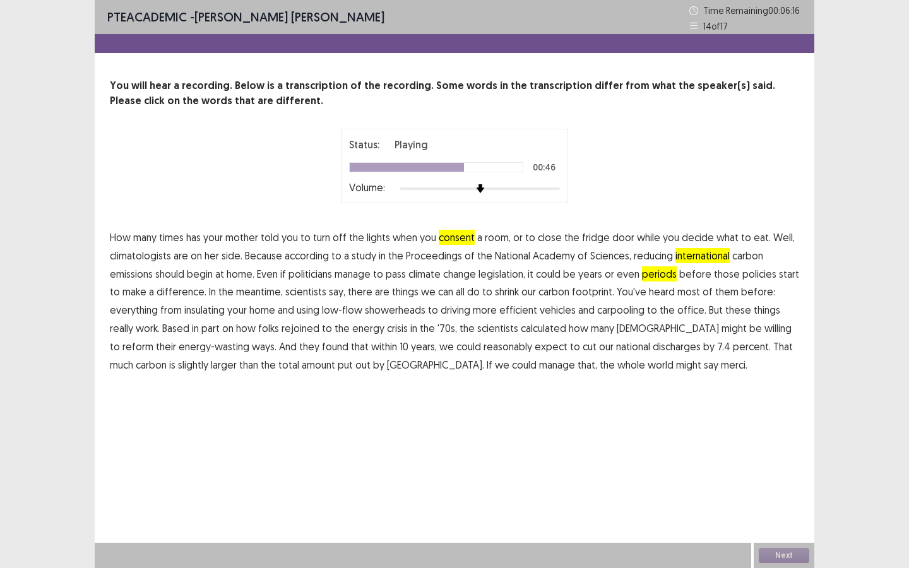
click at [288, 331] on span "rejoined" at bounding box center [300, 328] width 38 height 15
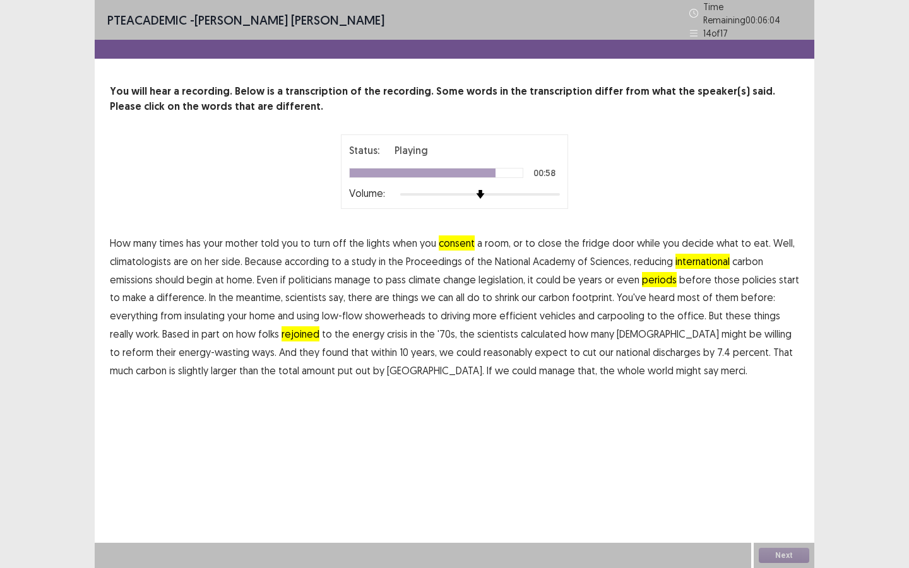
click at [652, 348] on span "discharges" at bounding box center [676, 352] width 48 height 15
click at [781, 555] on button "Next" at bounding box center [783, 555] width 50 height 15
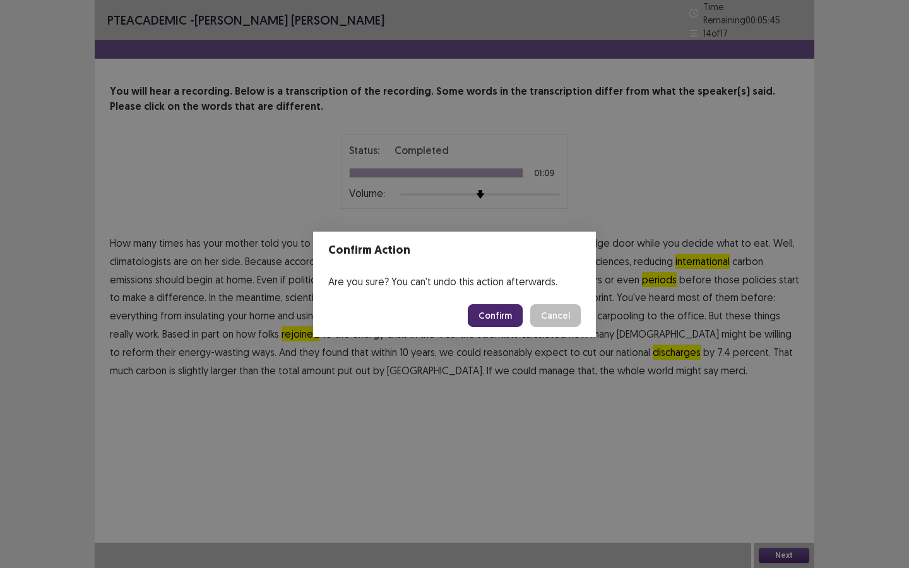
click at [485, 312] on button "Confirm" at bounding box center [495, 315] width 55 height 23
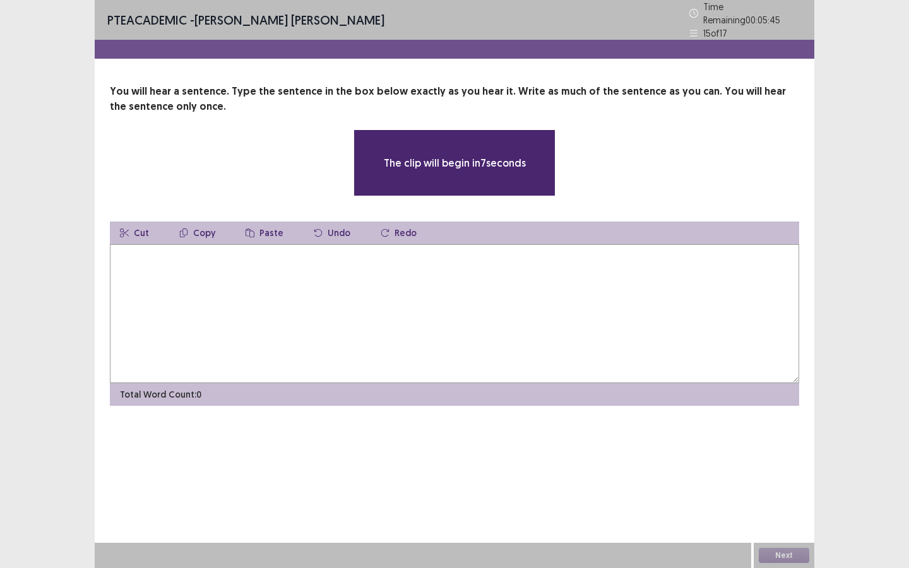
click at [341, 307] on textarea at bounding box center [454, 313] width 689 height 139
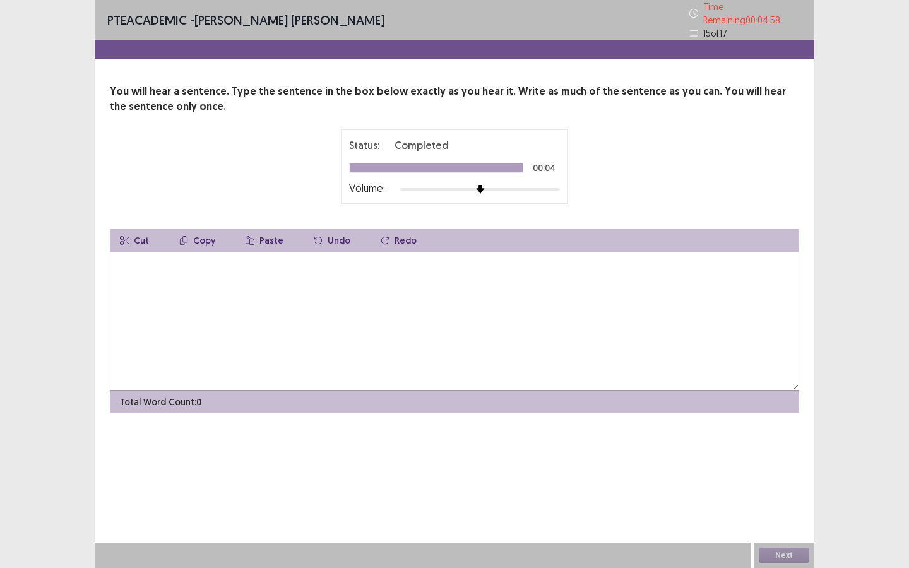
click at [358, 317] on textarea at bounding box center [454, 321] width 689 height 139
click at [239, 259] on textarea "**********" at bounding box center [454, 321] width 689 height 139
click at [302, 260] on textarea "**********" at bounding box center [454, 321] width 689 height 139
click at [326, 260] on textarea "**********" at bounding box center [454, 321] width 689 height 139
click at [379, 261] on textarea "**********" at bounding box center [454, 321] width 689 height 139
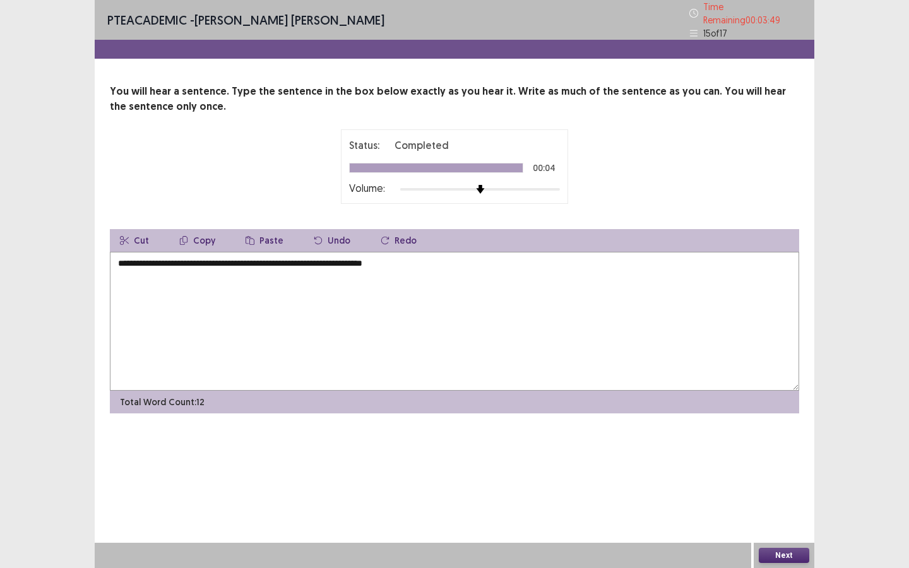
click at [422, 258] on textarea "**********" at bounding box center [454, 321] width 689 height 139
type textarea "**********"
click at [777, 552] on button "Next" at bounding box center [783, 555] width 50 height 15
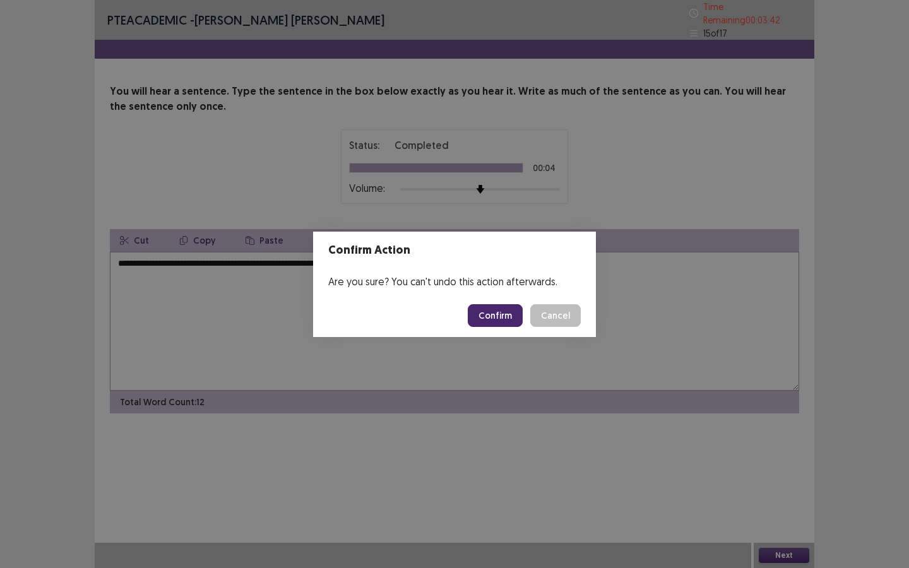
click at [495, 322] on button "Confirm" at bounding box center [495, 315] width 55 height 23
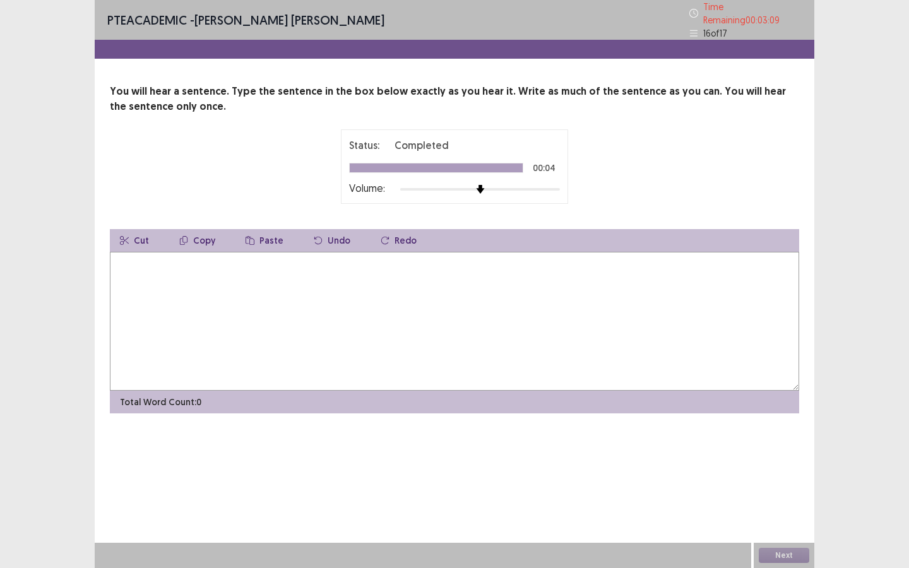
click at [469, 327] on textarea at bounding box center [454, 321] width 689 height 139
type textarea "**********"
click at [772, 556] on button "Next" at bounding box center [783, 555] width 50 height 15
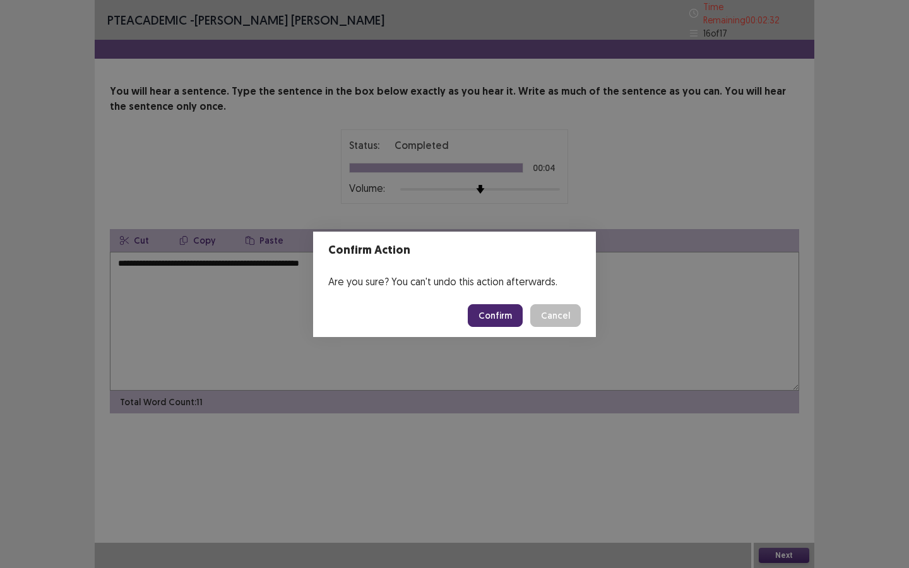
click at [487, 324] on button "Confirm" at bounding box center [495, 315] width 55 height 23
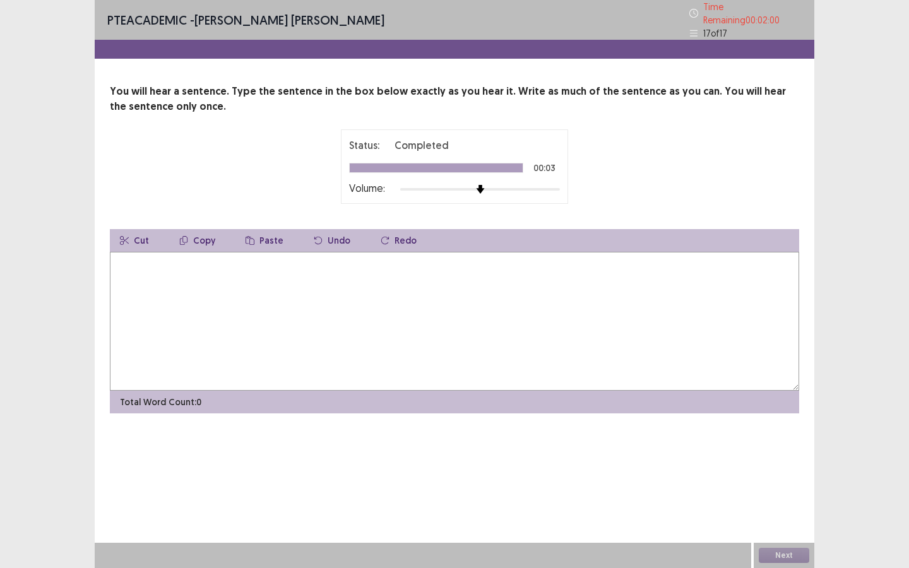
click at [471, 332] on textarea at bounding box center [454, 321] width 689 height 139
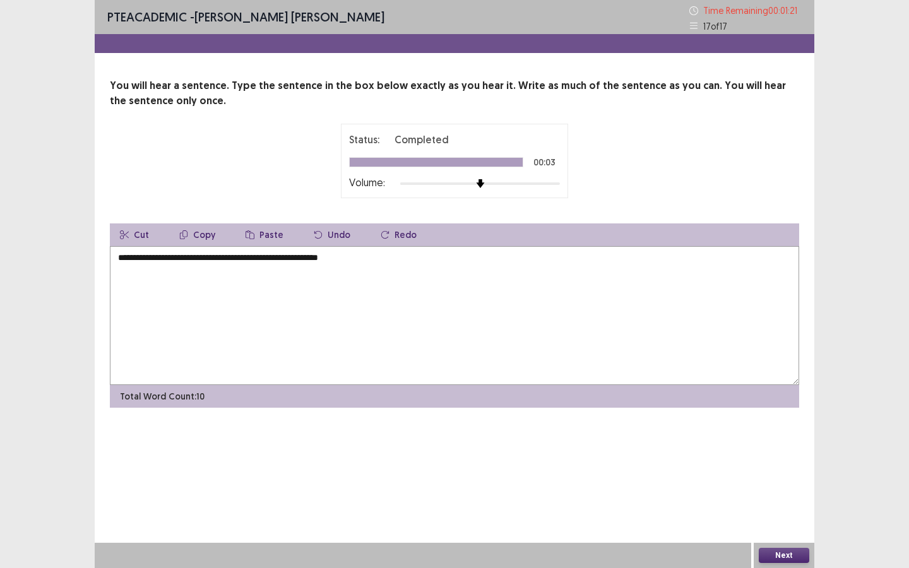
type textarea "**********"
click at [769, 550] on button "Next" at bounding box center [783, 555] width 50 height 15
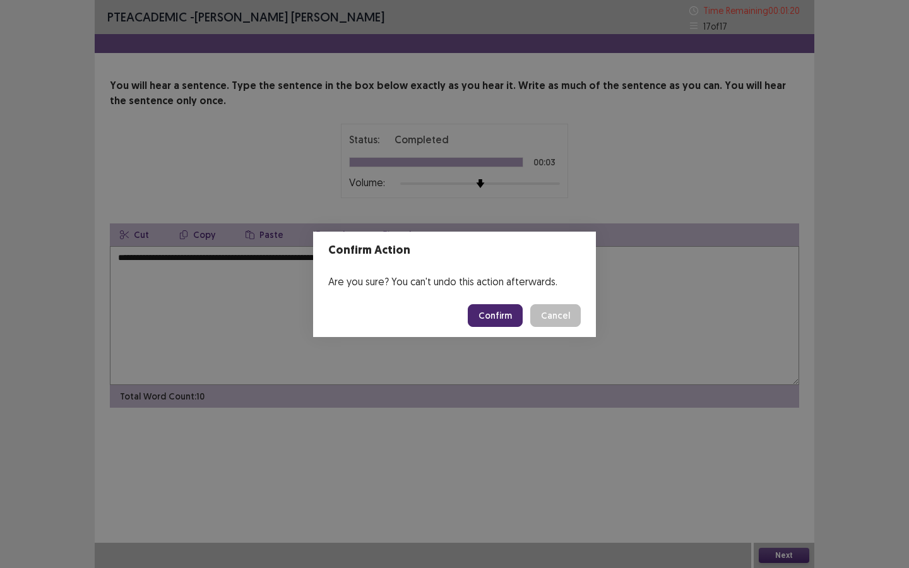
click at [486, 315] on button "Confirm" at bounding box center [495, 315] width 55 height 23
